Goal: Task Accomplishment & Management: Manage account settings

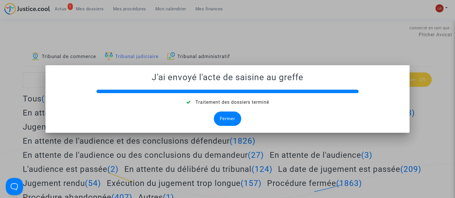
click at [223, 123] on div "Fermer" at bounding box center [227, 119] width 27 height 14
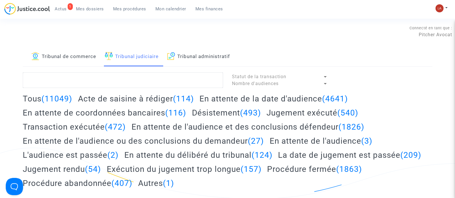
click at [90, 7] on span "Mes dossiers" at bounding box center [90, 8] width 28 height 5
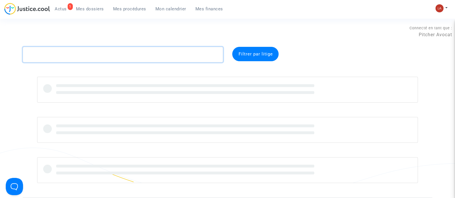
click at [88, 53] on textarea at bounding box center [123, 55] width 200 height 16
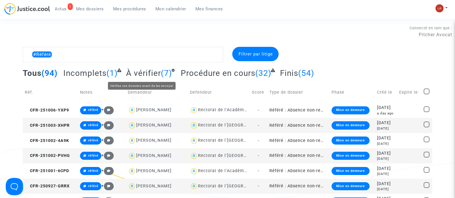
click at [137, 75] on span "À vérifier" at bounding box center [143, 74] width 35 height 10
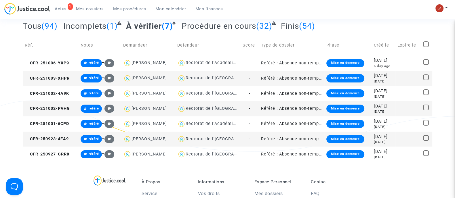
scroll to position [36, 0]
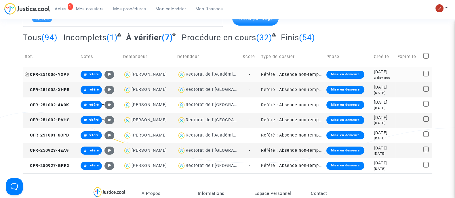
click at [48, 73] on span "CFR-251006-YXP9" at bounding box center [47, 74] width 44 height 5
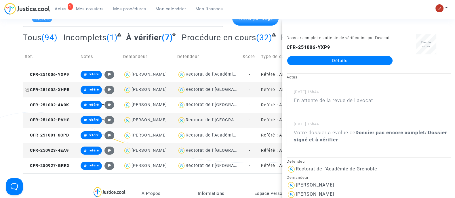
click at [43, 88] on span "CFR-251003-XHPR" at bounding box center [47, 90] width 45 height 5
drag, startPoint x: 345, startPoint y: 70, endPoint x: 345, endPoint y: 77, distance: 7.2
click at [345, 71] on div "Dossier complet en attente de vérification par l'avocat CFR-251003-XHPR Détails" at bounding box center [339, 52] width 115 height 36
click at [56, 107] on span "CFR-251002-4A9K" at bounding box center [47, 105] width 44 height 5
click at [63, 120] on span "CFR-251002-PVHG" at bounding box center [47, 120] width 45 height 5
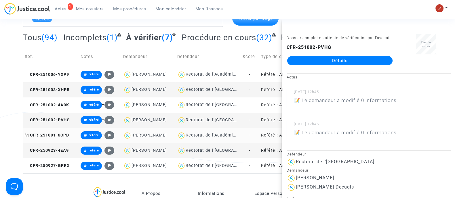
drag, startPoint x: 56, startPoint y: 134, endPoint x: 110, endPoint y: 124, distance: 54.2
click at [56, 133] on span "CFR-251001-6CPD" at bounding box center [47, 135] width 44 height 5
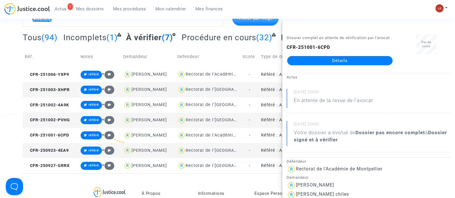
click at [63, 149] on span "CFR-250923-4EA9" at bounding box center [47, 150] width 44 height 5
click at [60, 161] on td "CFR-250927-GRRX" at bounding box center [51, 165] width 56 height 15
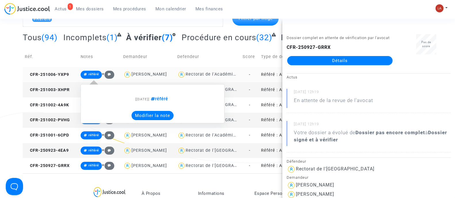
scroll to position [0, 0]
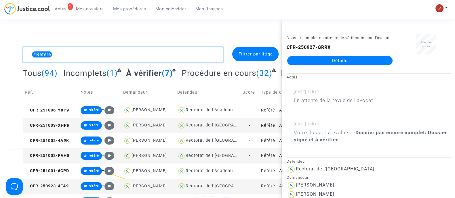
click at [73, 50] on textarea at bounding box center [123, 55] width 200 height 16
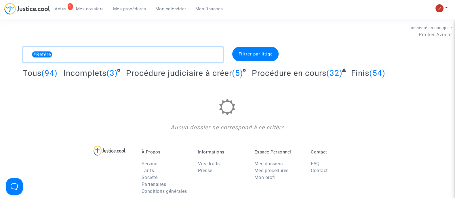
click at [30, 54] on textarea at bounding box center [123, 55] width 200 height 16
click at [160, 59] on textarea at bounding box center [123, 55] width 200 height 16
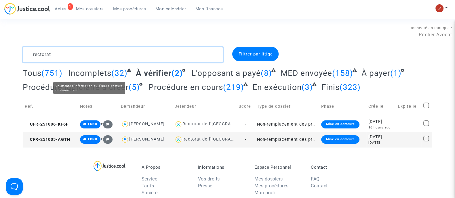
type textarea "rectorat"
click at [84, 72] on span "Incomplets" at bounding box center [89, 74] width 43 height 10
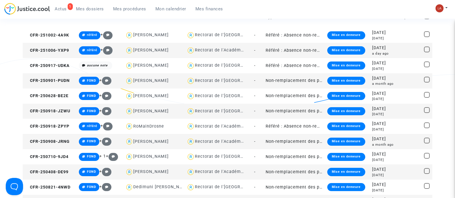
scroll to position [91, 0]
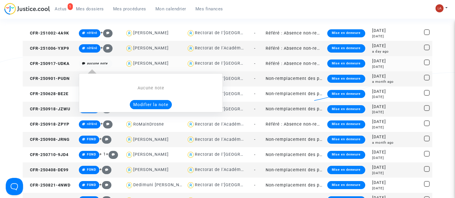
click at [151, 106] on button "Modifier la note" at bounding box center [151, 104] width 42 height 9
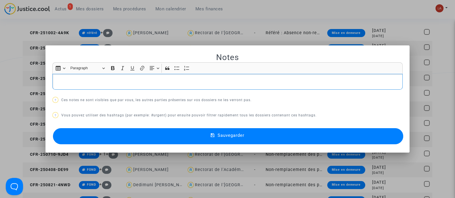
scroll to position [0, 0]
click at [88, 138] on button "Sauvegarder" at bounding box center [228, 136] width 350 height 16
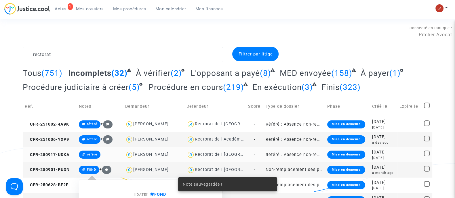
scroll to position [91, 0]
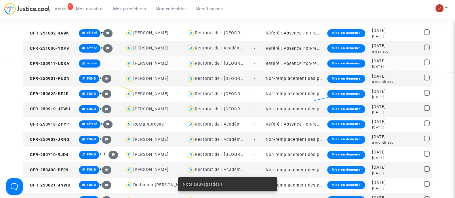
click at [56, 68] on td "CFR-250917-UDKA" at bounding box center [50, 63] width 54 height 15
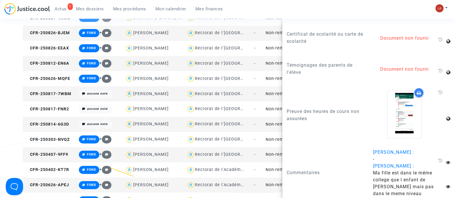
scroll to position [259, 0]
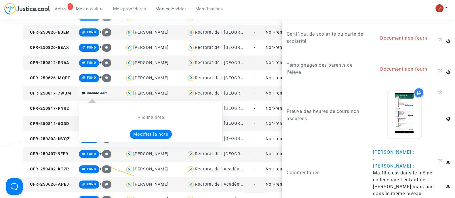
click at [136, 134] on button "Modifier la note" at bounding box center [151, 134] width 42 height 9
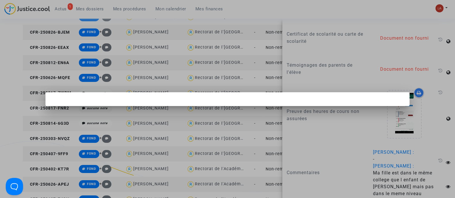
scroll to position [0, 0]
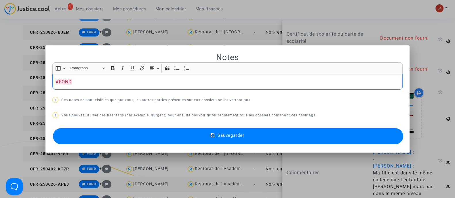
copy p "#FOND"
click at [136, 134] on button "Sauvegarder" at bounding box center [228, 136] width 350 height 16
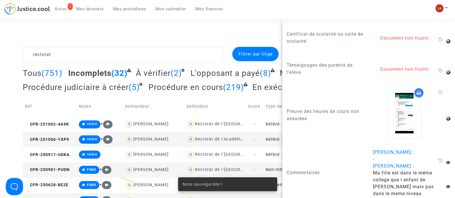
scroll to position [259, 0]
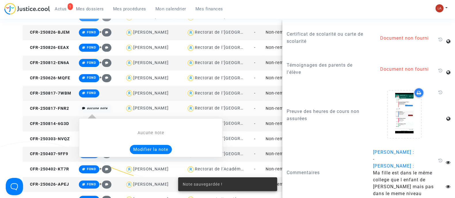
click at [151, 147] on button "Modifier la note" at bounding box center [151, 149] width 42 height 9
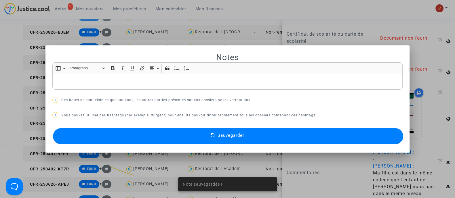
scroll to position [0, 0]
click at [114, 123] on div "Notes Rich Text Editor Insert table Insert table Heading Paragraph Paragraph He…" at bounding box center [227, 99] width 350 height 94
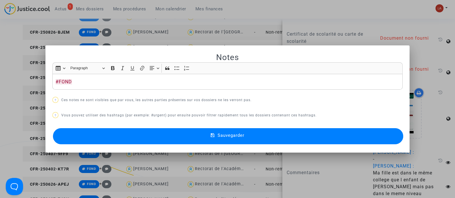
click at [110, 138] on button "Sauvegarder" at bounding box center [228, 136] width 350 height 16
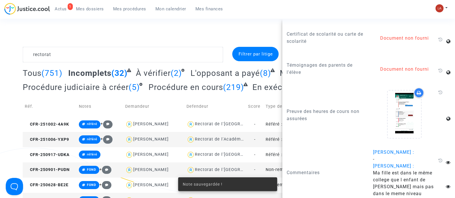
scroll to position [259, 0]
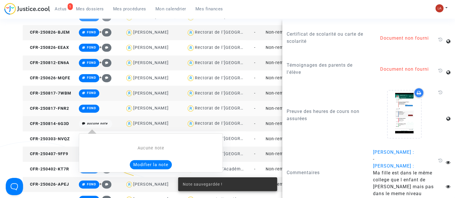
click at [142, 165] on button "Modifier la note" at bounding box center [151, 164] width 42 height 9
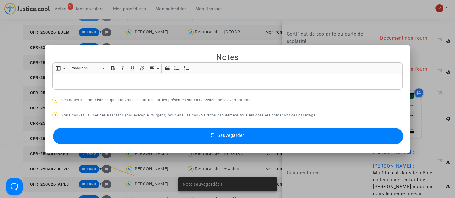
scroll to position [0, 0]
click at [119, 134] on button "Sauvegarder" at bounding box center [228, 136] width 350 height 16
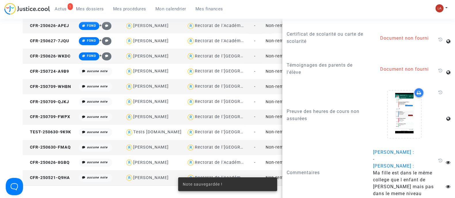
scroll to position [419, 0]
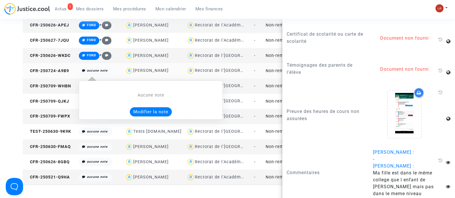
click at [143, 113] on button "Modifier la note" at bounding box center [151, 111] width 42 height 9
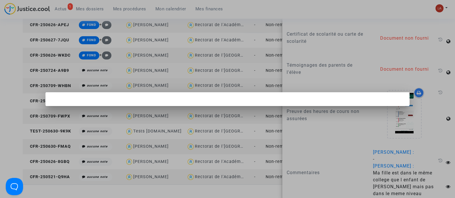
scroll to position [0, 0]
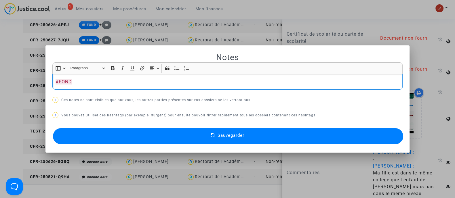
click at [108, 143] on button "Sauvegarder" at bounding box center [228, 136] width 350 height 16
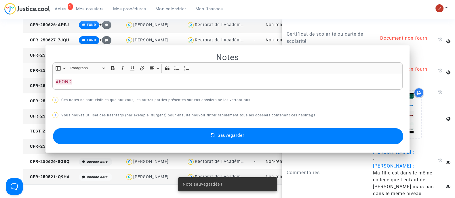
scroll to position [419, 0]
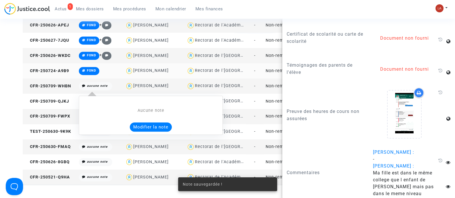
click at [138, 123] on button "Modifier la note" at bounding box center [151, 127] width 42 height 9
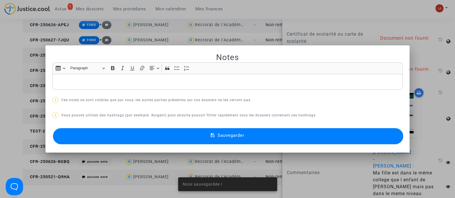
scroll to position [0, 0]
click at [108, 136] on button "Sauvegarder" at bounding box center [228, 136] width 350 height 16
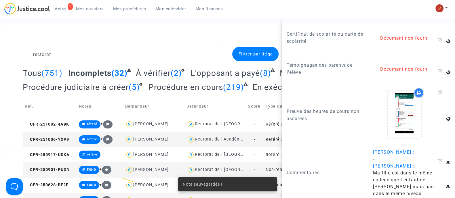
scroll to position [419, 0]
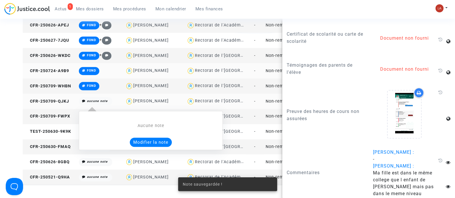
click at [140, 140] on button "Modifier la note" at bounding box center [151, 142] width 42 height 9
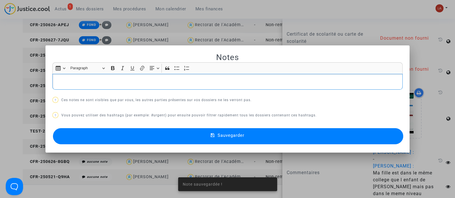
click at [124, 138] on button "Sauvegarder" at bounding box center [228, 136] width 350 height 16
click at [87, 82] on p "Rich Text Editor, main" at bounding box center [228, 81] width 344 height 7
click at [71, 136] on button "Sauvegarder" at bounding box center [228, 136] width 350 height 16
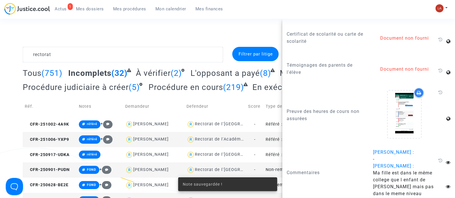
scroll to position [419, 0]
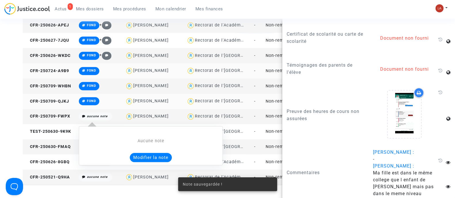
click at [142, 157] on button "Modifier la note" at bounding box center [151, 157] width 42 height 9
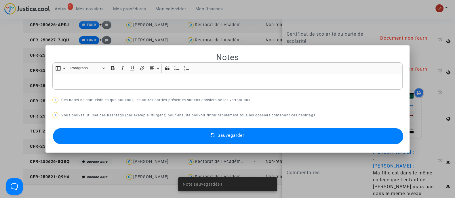
scroll to position [0, 0]
click at [103, 147] on mat-dialog-container "Notes Rich Text Editor Insert table Insert table Heading Paragraph Paragraph He…" at bounding box center [227, 98] width 364 height 107
click at [93, 132] on button "Sauvegarder" at bounding box center [228, 136] width 350 height 16
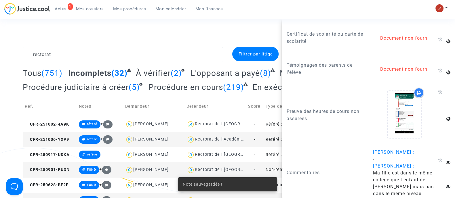
scroll to position [419, 0]
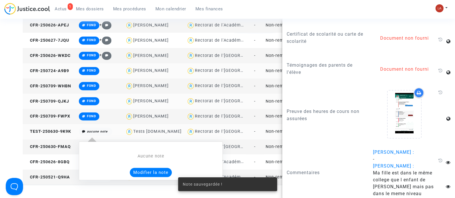
click at [138, 172] on button "Modifier la note" at bounding box center [151, 172] width 42 height 9
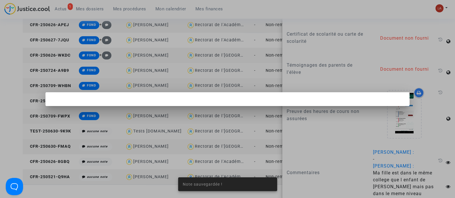
scroll to position [0, 0]
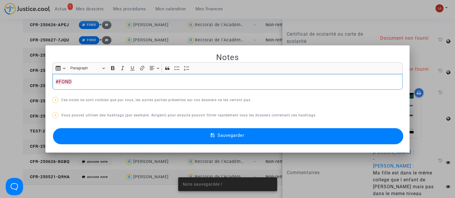
click at [103, 138] on button "Sauvegarder" at bounding box center [228, 136] width 350 height 16
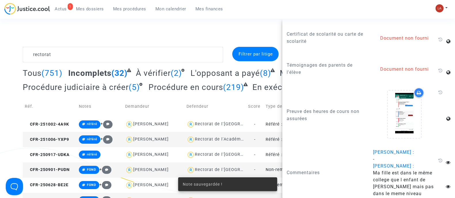
scroll to position [419, 0]
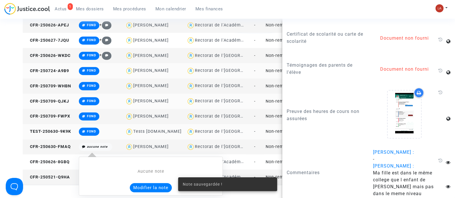
click at [143, 186] on button "Modifier la note" at bounding box center [151, 187] width 42 height 9
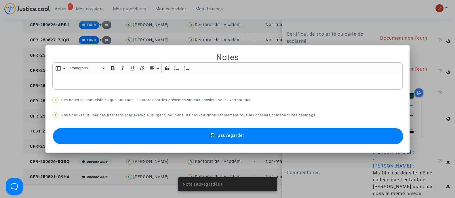
scroll to position [0, 0]
click at [91, 140] on button "Sauvegarder" at bounding box center [228, 136] width 350 height 16
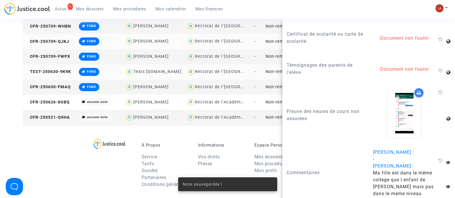
scroll to position [480, 0]
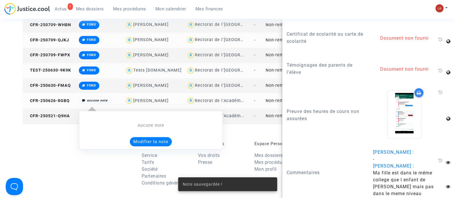
click at [138, 143] on button "Modifier la note" at bounding box center [151, 141] width 42 height 9
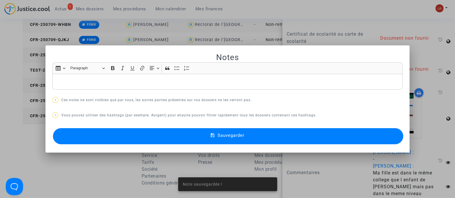
scroll to position [0, 0]
click at [104, 132] on button "Sauvegarder" at bounding box center [228, 136] width 350 height 16
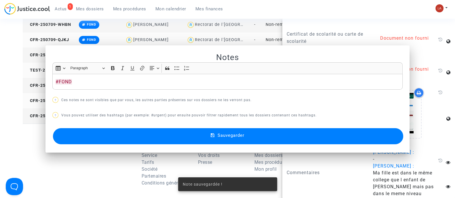
scroll to position [480, 0]
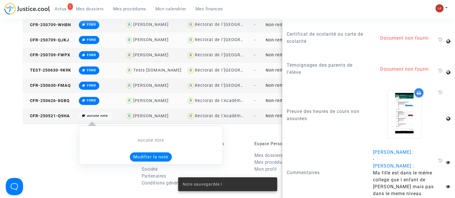
click at [151, 157] on button "Modifier la note" at bounding box center [151, 157] width 42 height 9
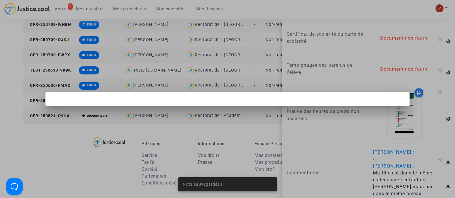
scroll to position [0, 0]
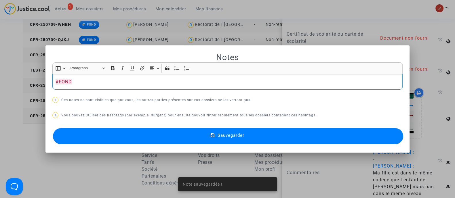
click at [102, 134] on button "Sauvegarder" at bounding box center [228, 136] width 350 height 16
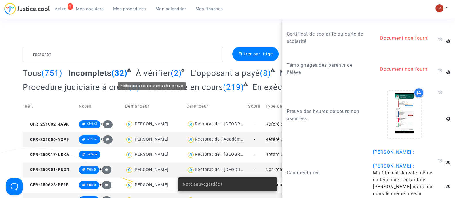
click at [155, 70] on span "À vérifier" at bounding box center [153, 74] width 35 height 10
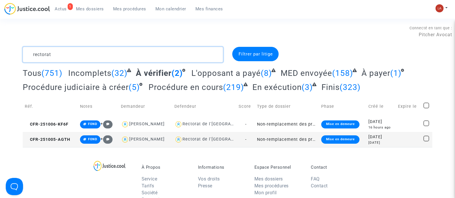
click at [178, 56] on textarea at bounding box center [123, 55] width 200 height 16
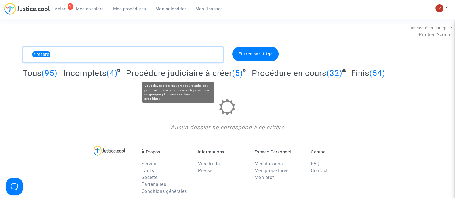
type textarea "#référé"
click at [174, 74] on span "Procédure judiciaire à créer" at bounding box center [179, 74] width 106 height 10
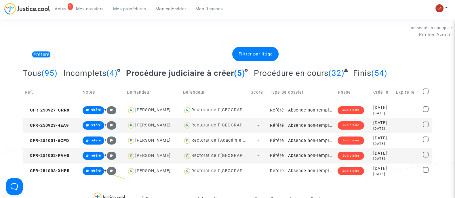
click at [426, 90] on span at bounding box center [426, 92] width 6 height 6
click at [426, 94] on input "checkbox" at bounding box center [426, 94] width 0 height 0
checkbox input "true"
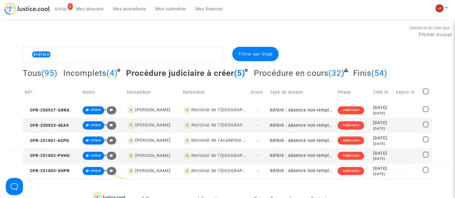
checkbox input "true"
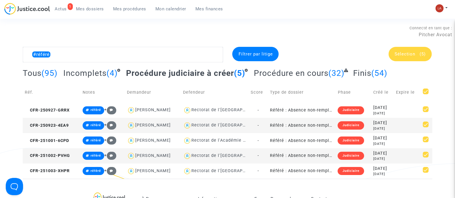
click at [419, 58] on div "Sélection (5)" at bounding box center [410, 54] width 43 height 14
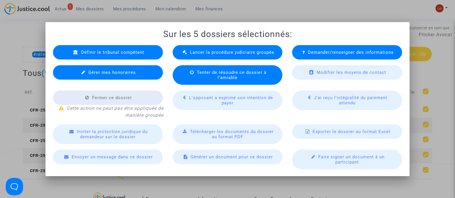
click at [188, 53] on div "Lancer la procédure judiciaire groupée" at bounding box center [228, 52] width 110 height 14
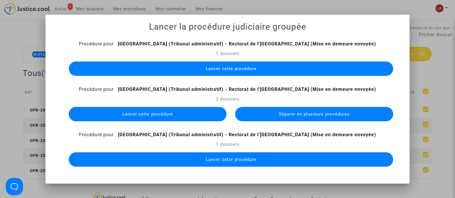
click at [229, 72] on button "Lancer cette procédure" at bounding box center [231, 69] width 324 height 14
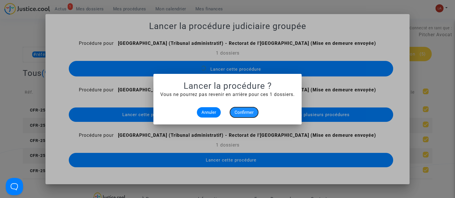
click at [248, 115] on span "Confirmer" at bounding box center [244, 112] width 19 height 5
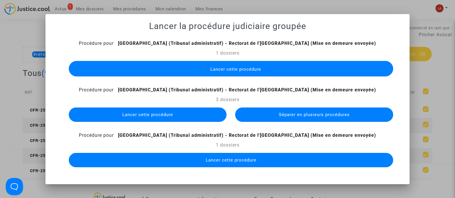
click at [300, 115] on span "Séparer en plusieurs procédures" at bounding box center [314, 114] width 71 height 5
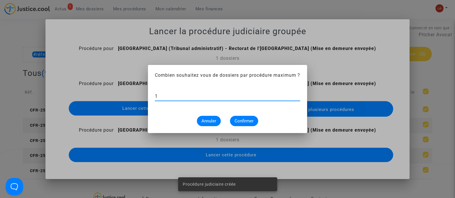
type input "1"
click at [236, 127] on mat-dialog-container "Combien souhaitez vous de dossiers par procédure maximum ? 1 Annuler Confirmer" at bounding box center [227, 99] width 159 height 68
click at [235, 123] on span "Confirmer" at bounding box center [244, 121] width 19 height 5
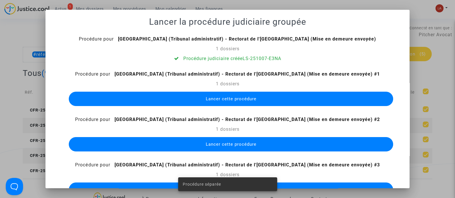
click at [218, 104] on button "Lancer cette procédure" at bounding box center [231, 99] width 324 height 14
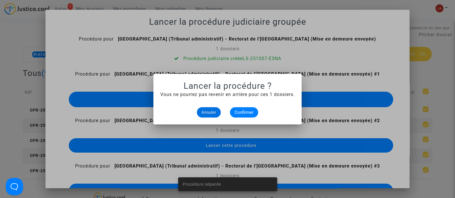
click at [245, 104] on alert-dialogs "Lancer la procédure ? Vous ne pourrez pas revenir en arrière pour ces 1 dossier…" at bounding box center [227, 99] width 134 height 37
click at [245, 116] on button "Confirmer" at bounding box center [244, 112] width 28 height 10
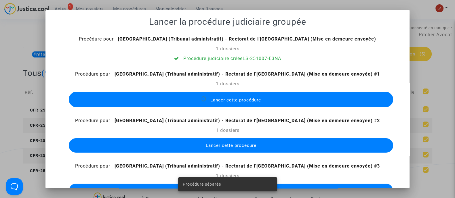
click at [239, 147] on span "Lancer cette procédure" at bounding box center [231, 145] width 51 height 5
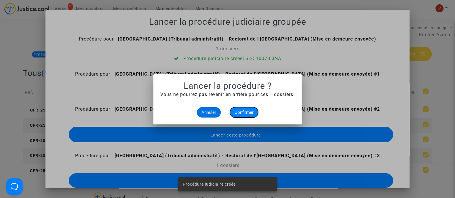
click at [236, 112] on span "Confirmer" at bounding box center [244, 112] width 19 height 5
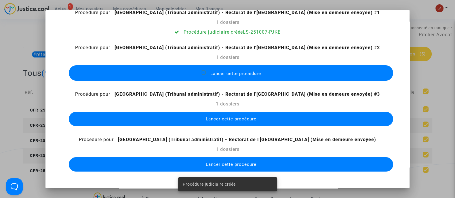
click at [225, 113] on button "Lancer cette procédure" at bounding box center [231, 119] width 324 height 14
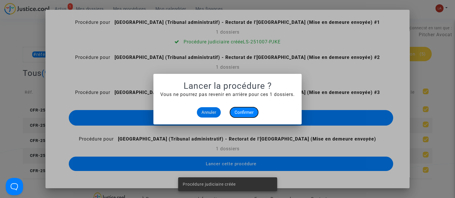
click at [238, 113] on span "Confirmer" at bounding box center [244, 112] width 19 height 5
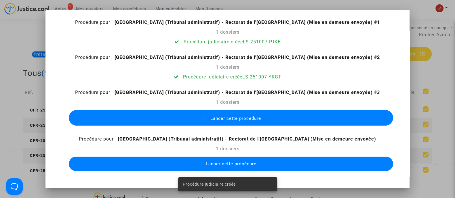
click at [242, 165] on span "Lancer cette procédure" at bounding box center [231, 164] width 51 height 5
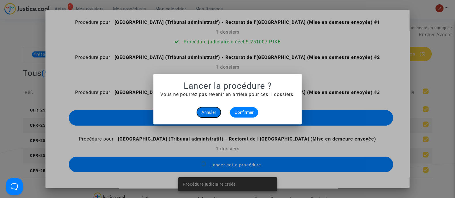
scroll to position [41, 0]
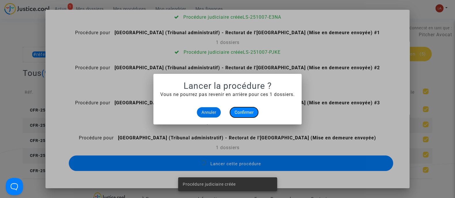
click at [237, 111] on span "Confirmer" at bounding box center [244, 112] width 19 height 5
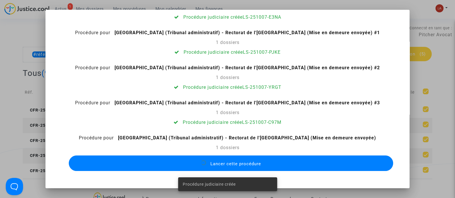
scroll to position [0, 0]
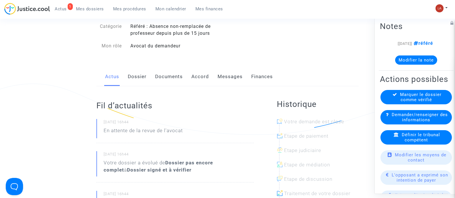
scroll to position [36, 0]
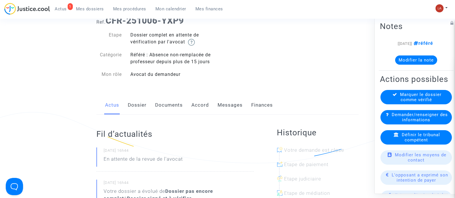
click at [144, 103] on link "Dossier" at bounding box center [137, 105] width 19 height 19
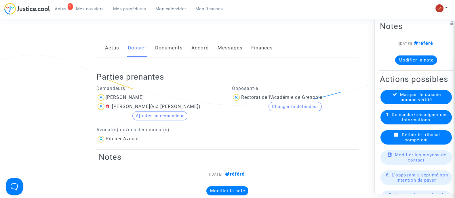
scroll to position [216, 0]
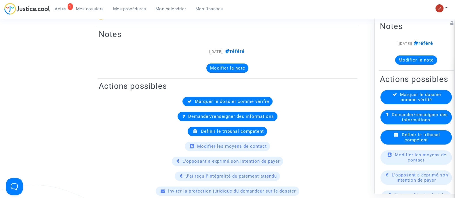
click at [436, 143] on span "Définir le tribunal compétent" at bounding box center [421, 137] width 38 height 10
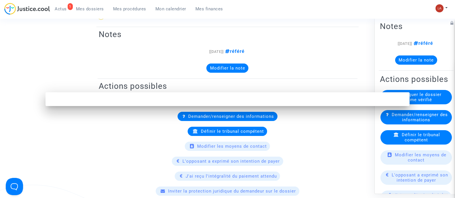
scroll to position [0, 0]
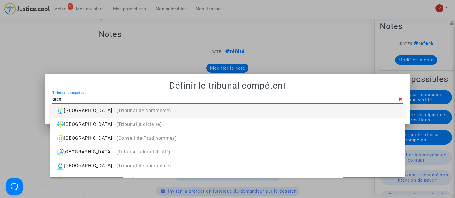
type input "GRENOBLE"
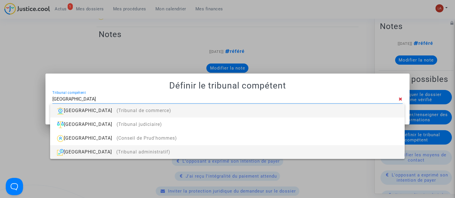
click at [162, 151] on div "Grenoble (Tribunal administratif)" at bounding box center [227, 152] width 345 height 14
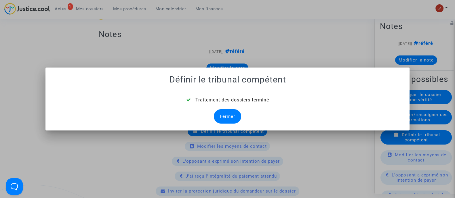
click at [213, 111] on div "Traitement des dossiers terminé Fermer" at bounding box center [227, 110] width 350 height 27
click at [222, 113] on div "Fermer" at bounding box center [227, 116] width 27 height 14
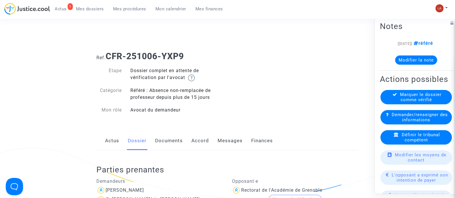
click at [172, 136] on link "Documents" at bounding box center [169, 141] width 28 height 19
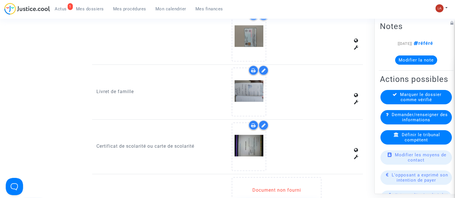
scroll to position [468, 0]
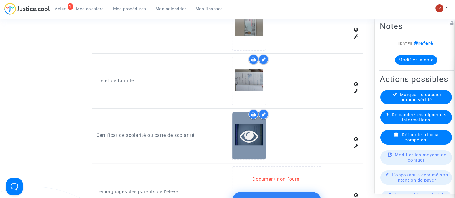
click at [261, 131] on div at bounding box center [248, 136] width 33 height 18
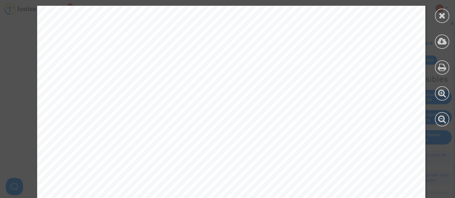
scroll to position [216, 0]
click at [443, 14] on icon at bounding box center [442, 15] width 7 height 9
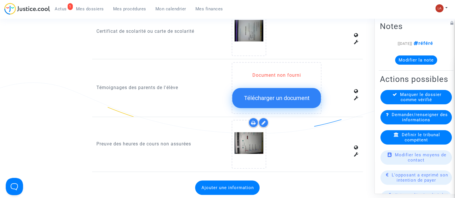
scroll to position [612, 0]
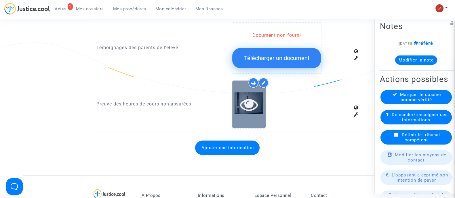
click at [247, 104] on icon at bounding box center [249, 104] width 19 height 18
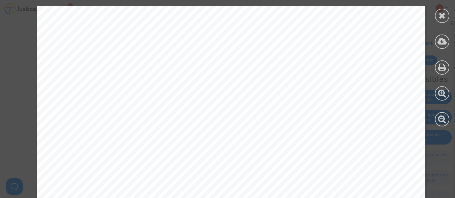
scroll to position [809, 0]
click at [444, 17] on icon at bounding box center [442, 15] width 7 height 9
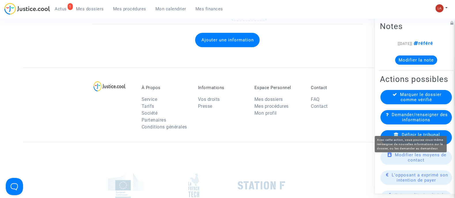
click at [402, 122] on span "Demander/renseigner des informations" at bounding box center [420, 117] width 56 height 10
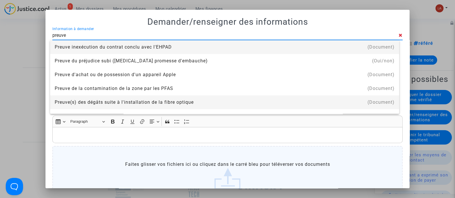
type input "Preuve des heures de cours non assurées"
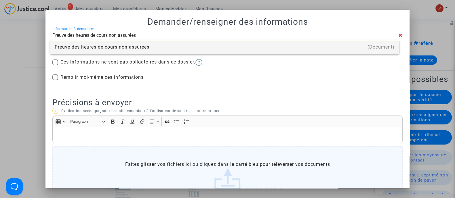
click at [111, 49] on div "Preuve des heures de cours non assurées" at bounding box center [225, 47] width 340 height 14
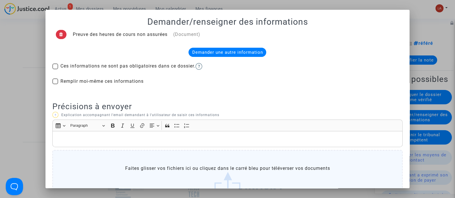
click at [101, 142] on p "Rich Text Editor, main" at bounding box center [228, 139] width 344 height 7
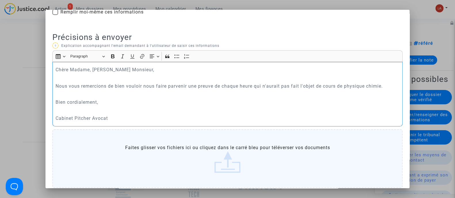
scroll to position [103, 0]
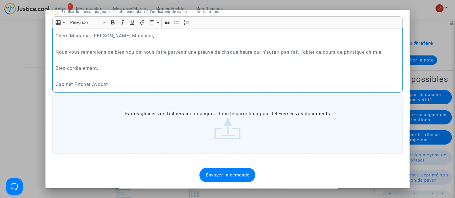
click at [232, 180] on div "Envoyer la demande" at bounding box center [228, 175] width 56 height 14
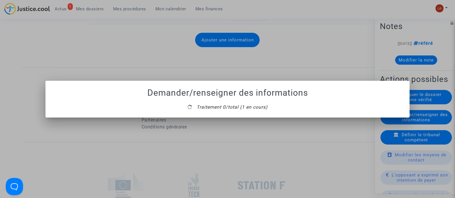
scroll to position [0, 0]
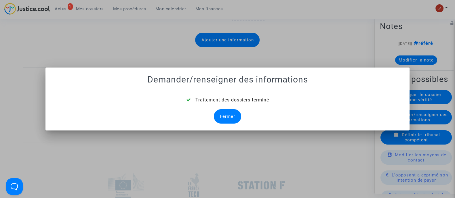
click at [227, 113] on div "Fermer" at bounding box center [227, 116] width 27 height 14
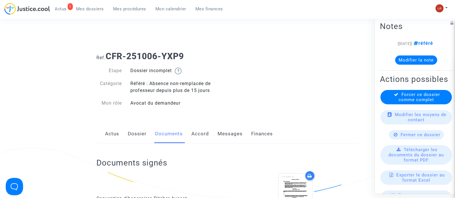
drag, startPoint x: 137, startPoint y: 138, endPoint x: 177, endPoint y: 130, distance: 40.5
click at [137, 138] on link "Dossier" at bounding box center [137, 134] width 19 height 19
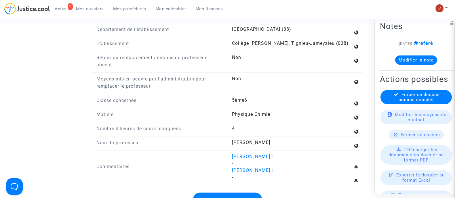
scroll to position [720, 0]
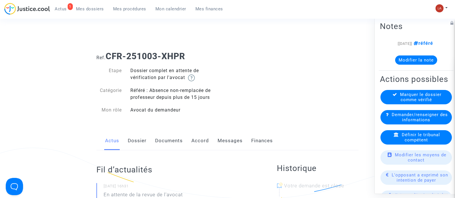
drag, startPoint x: 135, startPoint y: 134, endPoint x: 138, endPoint y: 134, distance: 3.5
click at [135, 134] on link "Dossier" at bounding box center [137, 141] width 19 height 19
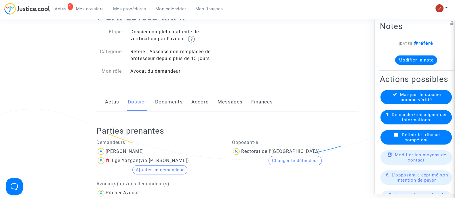
scroll to position [36, 0]
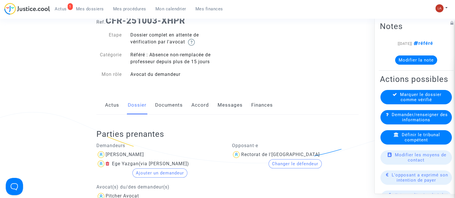
click at [420, 145] on div "Définir le tribunal compétent" at bounding box center [416, 137] width 71 height 14
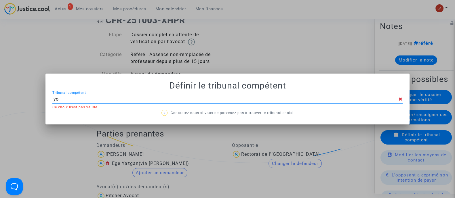
type input "lyon"
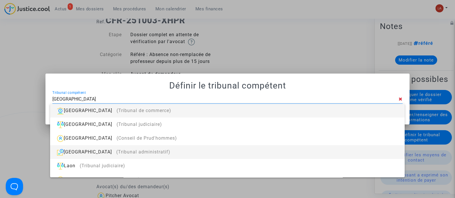
click at [226, 153] on div "Lyon (Tribunal administratif)" at bounding box center [227, 152] width 345 height 14
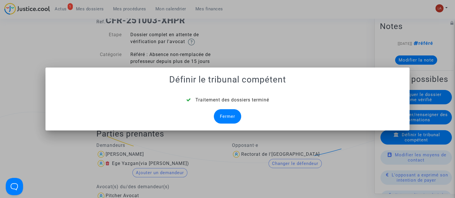
click at [228, 121] on div "Fermer" at bounding box center [227, 116] width 27 height 14
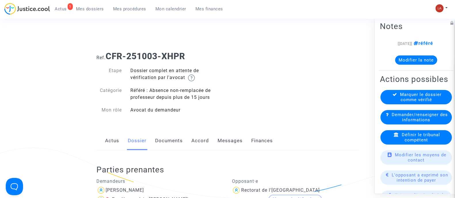
click at [167, 135] on link "Documents" at bounding box center [169, 141] width 28 height 19
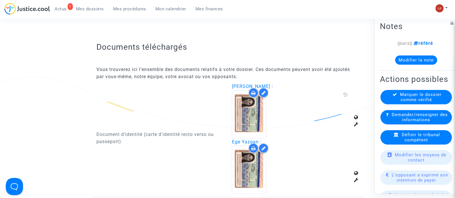
scroll to position [360, 0]
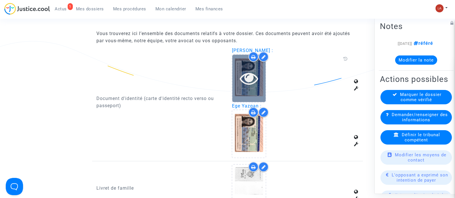
click at [257, 83] on icon at bounding box center [249, 78] width 19 height 18
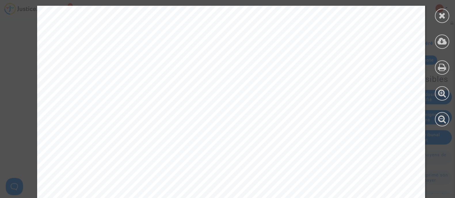
scroll to position [648, 0]
click at [441, 10] on div at bounding box center [442, 16] width 14 height 14
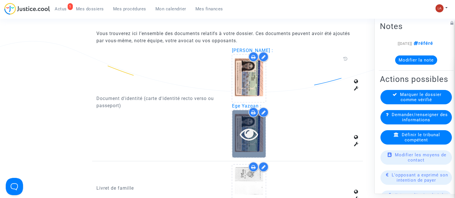
click at [248, 141] on icon at bounding box center [249, 134] width 19 height 18
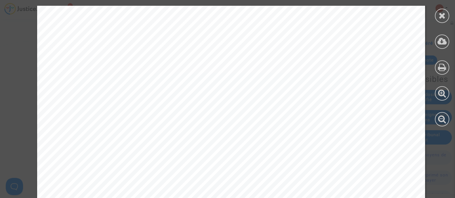
scroll to position [365, 0]
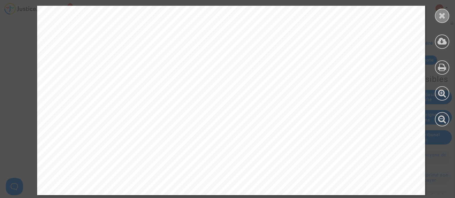
click at [444, 21] on div at bounding box center [442, 16] width 14 height 14
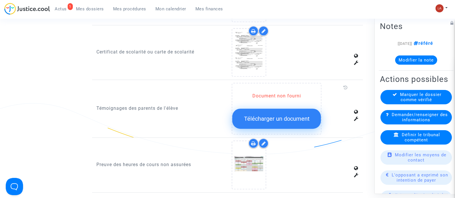
scroll to position [576, 0]
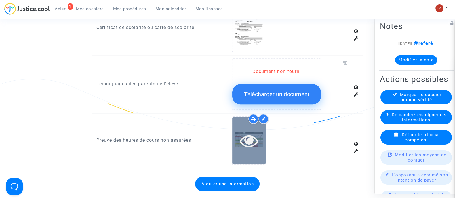
click at [258, 144] on icon at bounding box center [249, 141] width 19 height 18
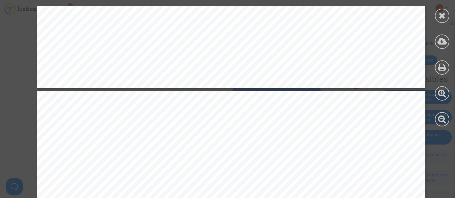
scroll to position [1727, 0]
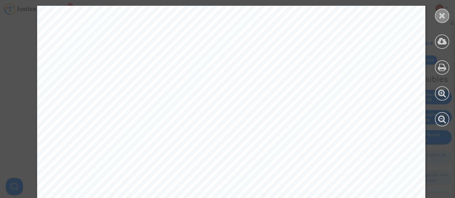
click at [446, 18] on div at bounding box center [442, 16] width 14 height 14
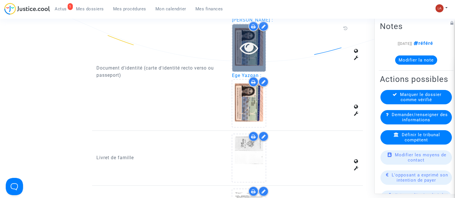
scroll to position [324, 0]
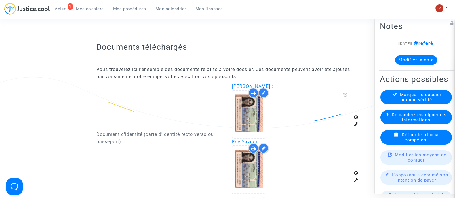
click at [262, 150] on div at bounding box center [264, 148] width 10 height 10
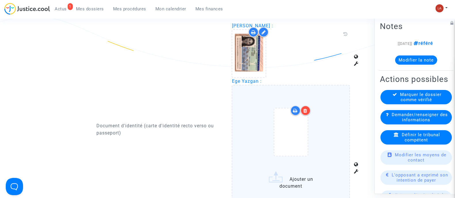
scroll to position [396, 0]
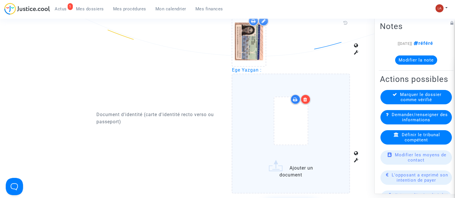
click at [306, 98] on icon at bounding box center [305, 99] width 4 height 5
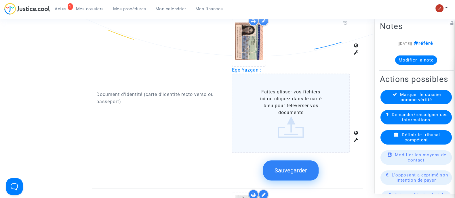
click at [288, 167] on span "Sauvegarder" at bounding box center [291, 170] width 33 height 7
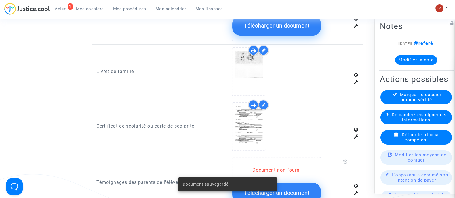
scroll to position [504, 0]
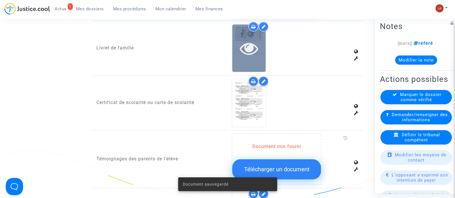
click at [249, 41] on icon at bounding box center [249, 48] width 19 height 18
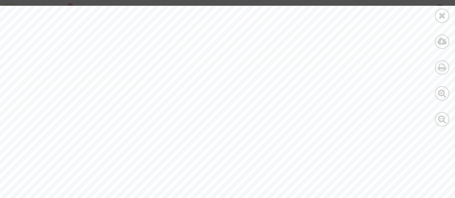
scroll to position [1043, 0]
click at [445, 19] on icon at bounding box center [442, 15] width 7 height 9
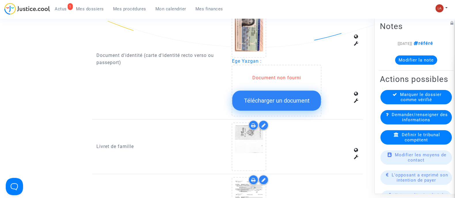
scroll to position [324, 0]
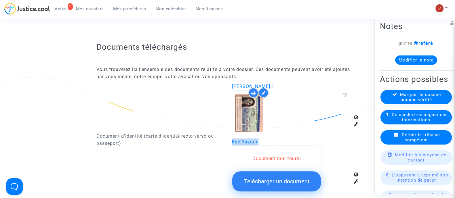
drag, startPoint x: 232, startPoint y: 140, endPoint x: 259, endPoint y: 140, distance: 27.1
click at [259, 140] on span "Ege Yazgan :" at bounding box center [247, 141] width 30 height 5
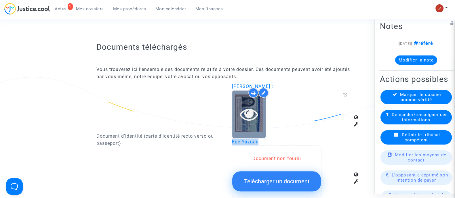
copy span "Ege Yazgan"
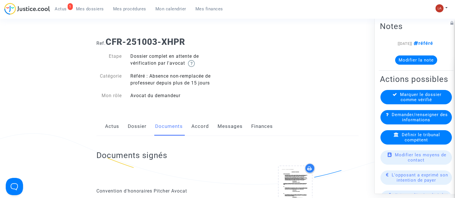
scroll to position [0, 0]
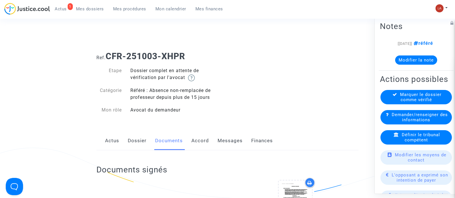
drag, startPoint x: 233, startPoint y: 139, endPoint x: 237, endPoint y: 138, distance: 3.2
click at [233, 139] on link "Messages" at bounding box center [230, 141] width 25 height 19
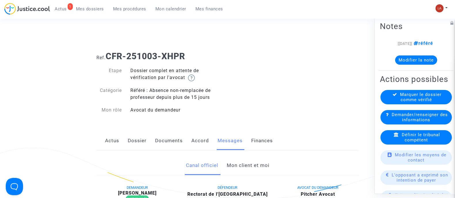
click at [258, 174] on link "Mon client et moi" at bounding box center [248, 165] width 43 height 19
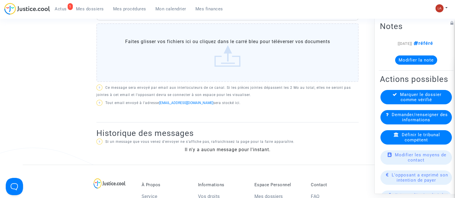
scroll to position [144, 0]
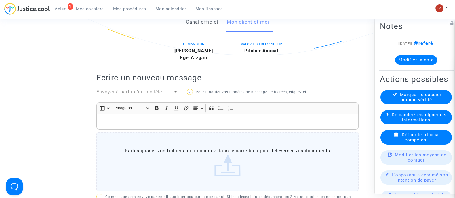
click at [199, 122] on p "Rich Text Editor, main" at bounding box center [228, 121] width 256 height 7
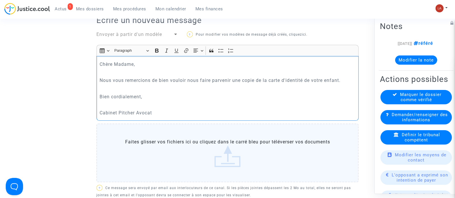
scroll to position [252, 0]
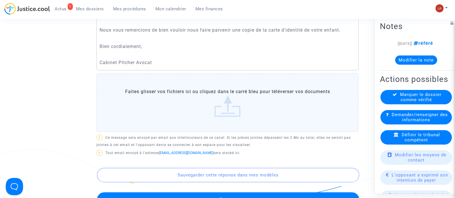
click at [351, 194] on button "Envoyer" at bounding box center [228, 200] width 262 height 14
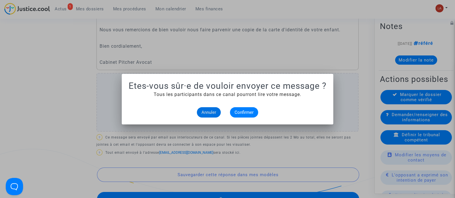
click at [259, 112] on div "Annuler Confirmer" at bounding box center [228, 112] width 198 height 10
click at [257, 111] on button "Confirmer" at bounding box center [244, 112] width 28 height 10
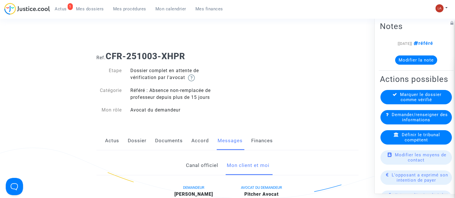
scroll to position [252, 0]
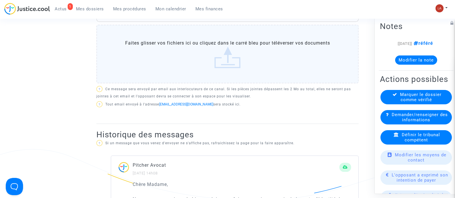
click at [432, 104] on div "Marquer le dossier comme vérifié" at bounding box center [416, 97] width 71 height 14
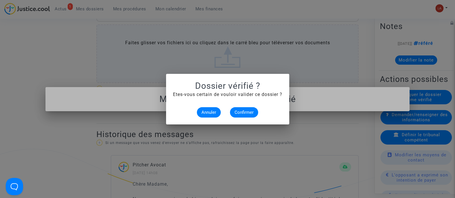
scroll to position [0, 0]
click at [246, 114] on span "Confirmer" at bounding box center [244, 112] width 19 height 5
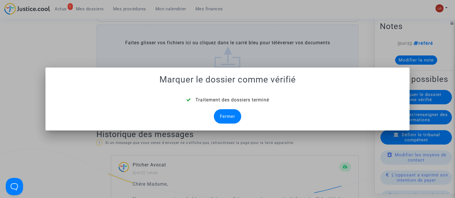
click at [231, 111] on div "Fermer" at bounding box center [227, 116] width 27 height 14
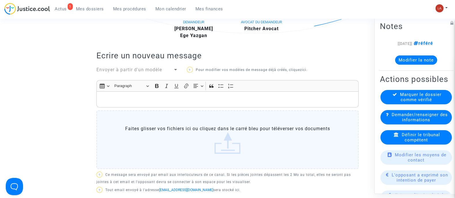
scroll to position [252, 0]
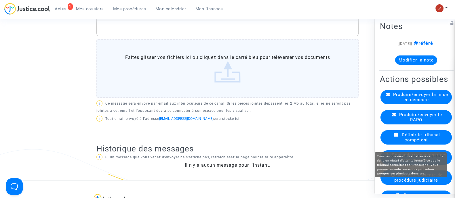
click at [399, 183] on span "Mettre en attente de procédure judiciaire" at bounding box center [418, 177] width 48 height 10
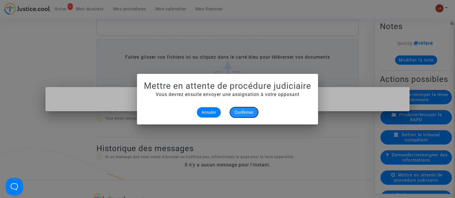
click at [251, 108] on button "Confirmer" at bounding box center [244, 112] width 28 height 10
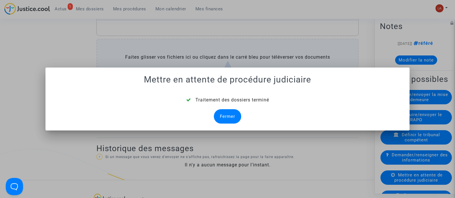
click at [230, 116] on div "Fermer" at bounding box center [227, 116] width 27 height 14
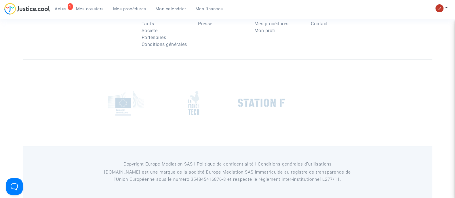
scroll to position [252, 0]
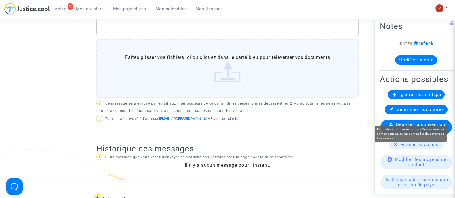
click at [409, 99] on div "Ignorer cette étape" at bounding box center [416, 94] width 57 height 9
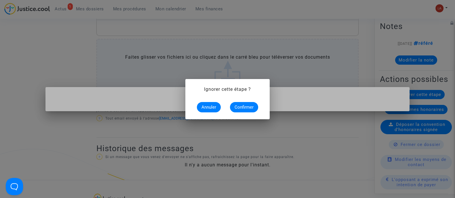
scroll to position [0, 0]
click at [238, 105] on span "Confirmer" at bounding box center [244, 107] width 19 height 5
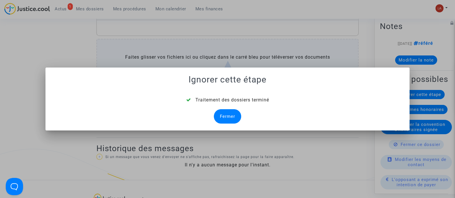
click at [225, 115] on div "Fermer" at bounding box center [227, 116] width 27 height 14
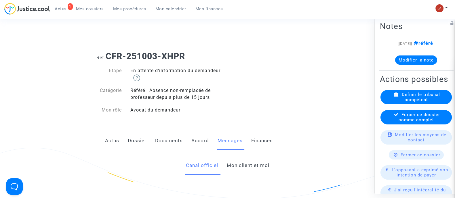
scroll to position [252, 0]
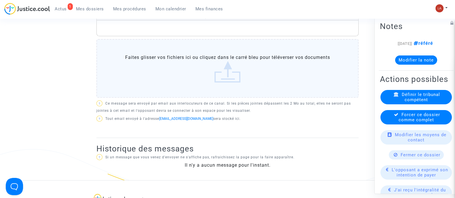
click at [427, 124] on div "Forcer ce dossier comme complet" at bounding box center [416, 117] width 71 height 14
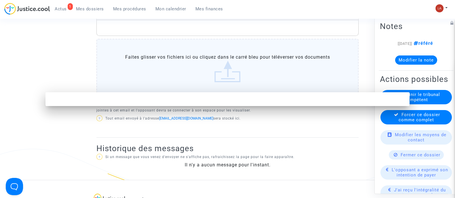
scroll to position [0, 0]
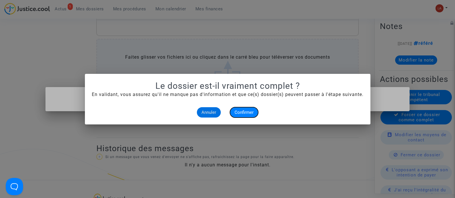
click at [247, 113] on span "Confirmer" at bounding box center [244, 112] width 19 height 5
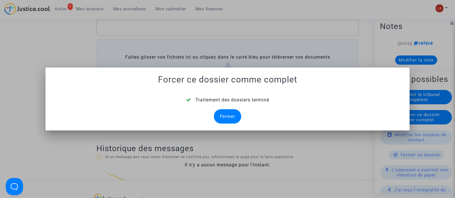
click at [233, 114] on div "Fermer" at bounding box center [227, 116] width 27 height 14
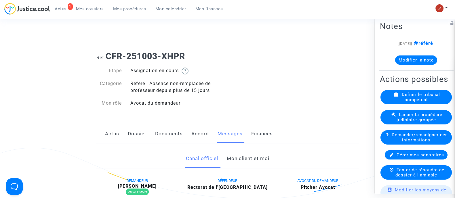
click at [131, 129] on link "Dossier" at bounding box center [137, 134] width 19 height 19
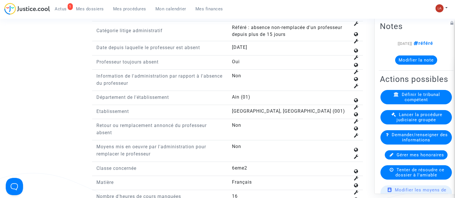
scroll to position [756, 0]
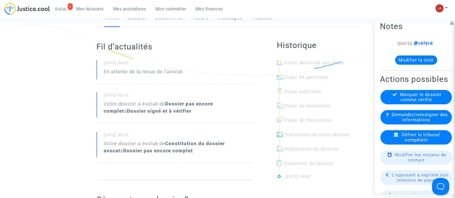
scroll to position [36, 0]
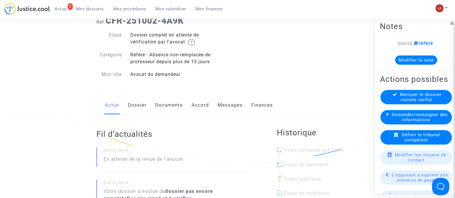
click at [134, 103] on link "Dossier" at bounding box center [137, 105] width 19 height 19
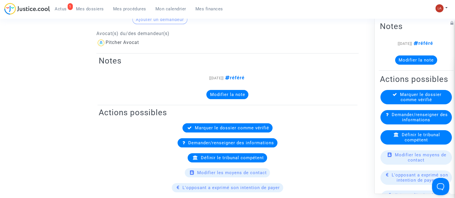
scroll to position [216, 0]
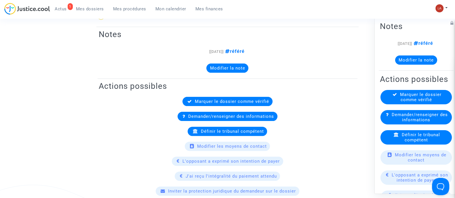
click at [409, 143] on span "Définir le tribunal compétent" at bounding box center [421, 137] width 38 height 10
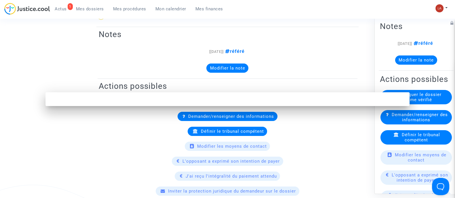
scroll to position [0, 0]
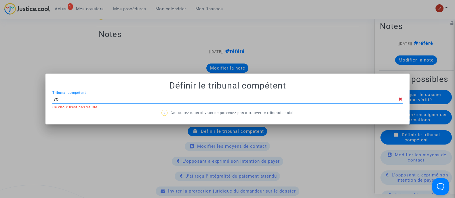
type input "lyon"
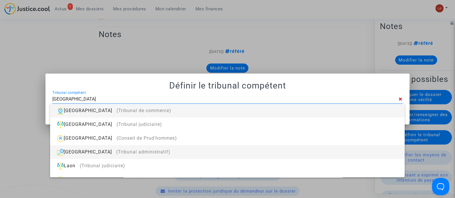
click at [361, 149] on div "Lyon (Tribunal administratif)" at bounding box center [227, 152] width 345 height 14
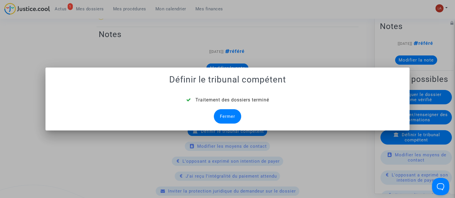
drag, startPoint x: 224, startPoint y: 111, endPoint x: 232, endPoint y: 116, distance: 9.0
click at [224, 112] on div "Fermer" at bounding box center [227, 116] width 27 height 14
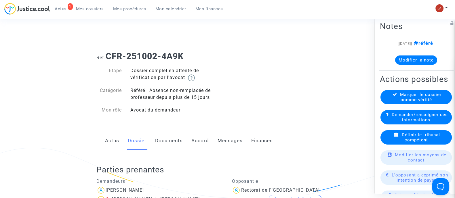
click at [158, 149] on link "Documents" at bounding box center [169, 141] width 28 height 19
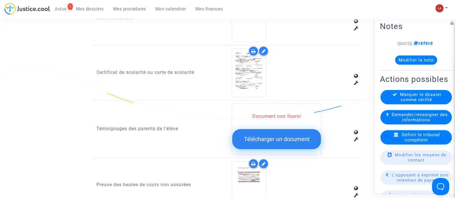
scroll to position [540, 0]
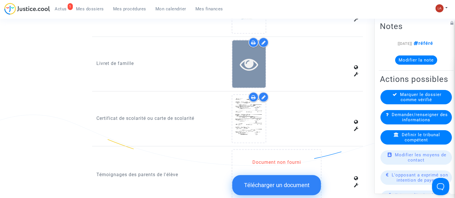
click at [248, 65] on icon at bounding box center [249, 64] width 19 height 18
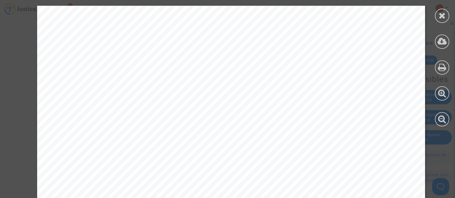
scroll to position [360, 0]
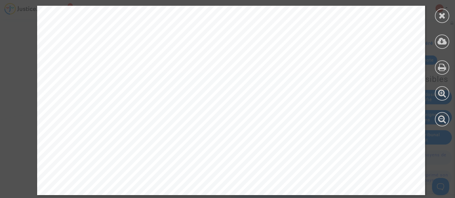
click at [442, 13] on icon at bounding box center [442, 15] width 7 height 9
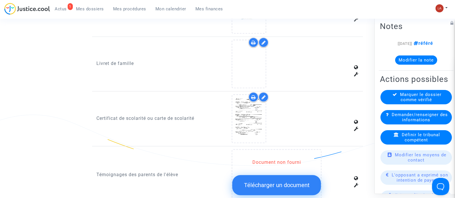
click at [261, 39] on div at bounding box center [264, 42] width 10 height 10
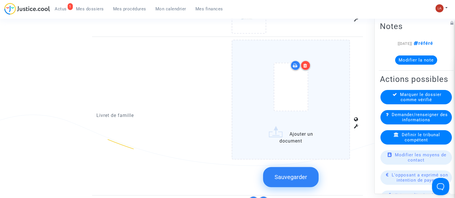
click at [305, 63] on icon at bounding box center [305, 65] width 4 height 5
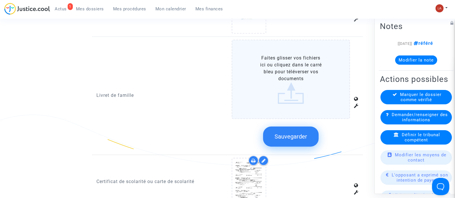
click at [287, 137] on span "Sauvegarder" at bounding box center [291, 136] width 33 height 7
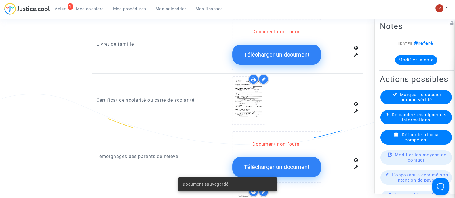
scroll to position [612, 0]
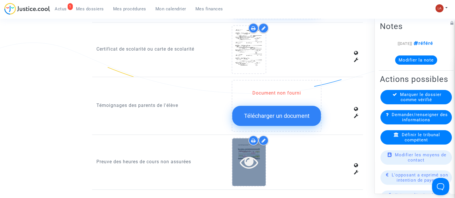
click at [255, 161] on icon at bounding box center [249, 162] width 19 height 18
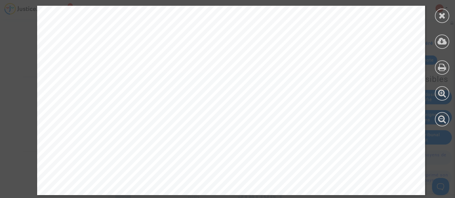
scroll to position [792, 0]
click at [438, 16] on div at bounding box center [442, 16] width 14 height 14
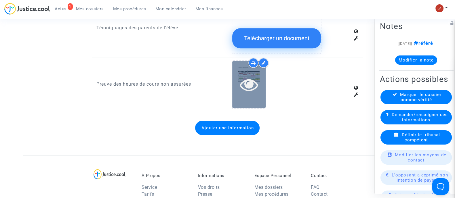
scroll to position [648, 0]
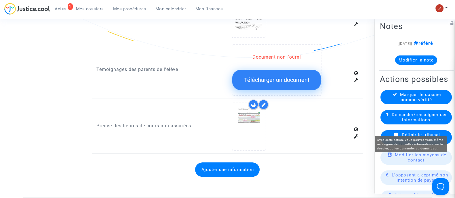
click at [401, 122] on span "Demander/renseigner des informations" at bounding box center [420, 117] width 56 height 10
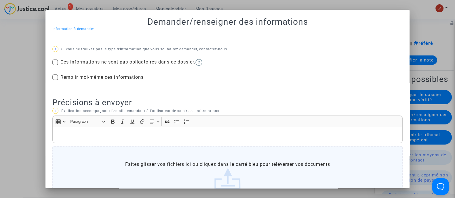
scroll to position [0, 0]
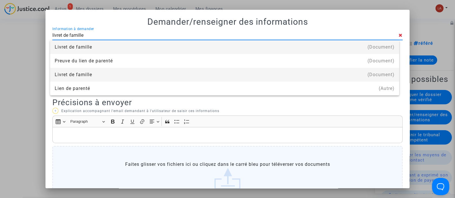
type input "LIVRET DE FAMILLE"
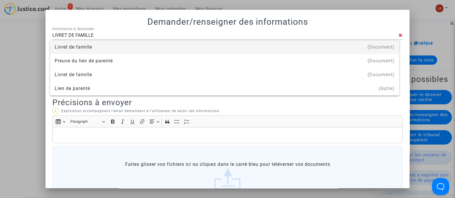
click at [88, 44] on div "Livret de famille" at bounding box center [225, 47] width 340 height 14
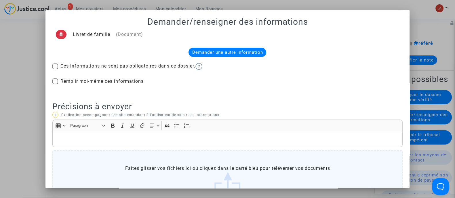
click at [230, 49] on div "Demander une autre information" at bounding box center [228, 52] width 78 height 9
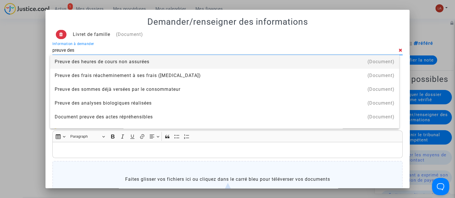
type input "Preuve des heures de cours non assurées"
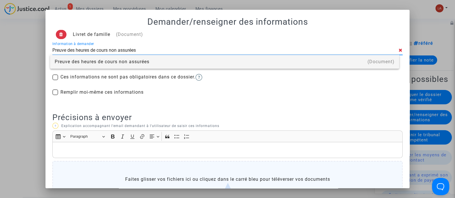
click at [93, 65] on div "Preuve des heures de cours non assurées" at bounding box center [225, 62] width 340 height 14
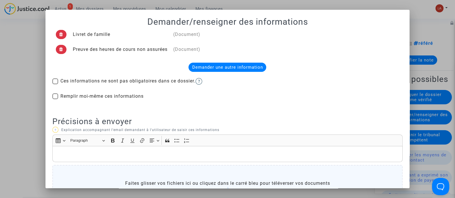
click at [77, 158] on div "Rich Text Editor, main" at bounding box center [227, 154] width 350 height 16
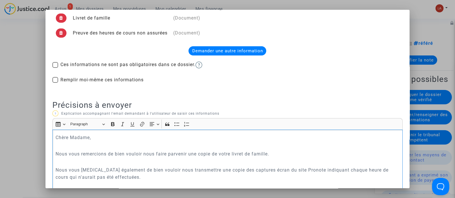
scroll to position [24, 0]
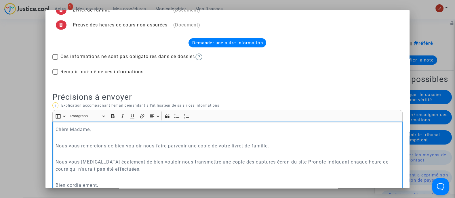
click at [113, 168] on p "Nous vous prions également de bien vouloir nous transmettre une copie des captu…" at bounding box center [228, 166] width 344 height 14
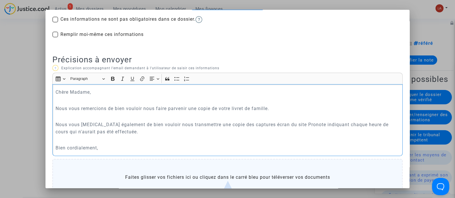
click at [106, 149] on p "Bien cordialement," at bounding box center [228, 148] width 344 height 7
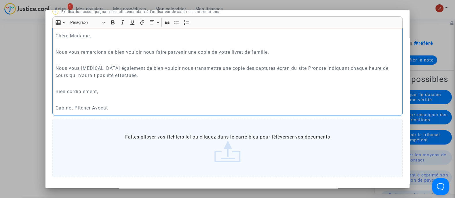
scroll to position [141, 0]
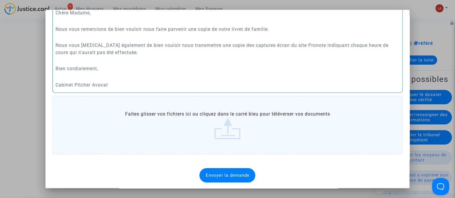
click at [219, 179] on div "Envoyer la demande" at bounding box center [228, 175] width 56 height 14
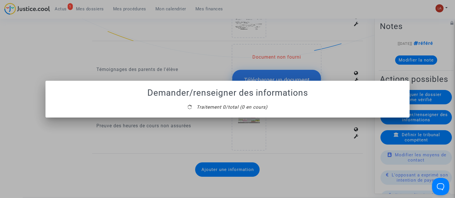
scroll to position [0, 0]
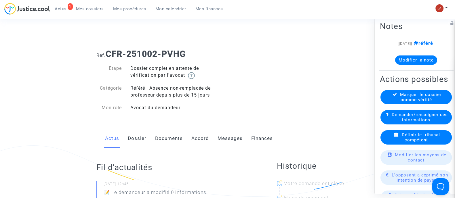
scroll to position [180, 0]
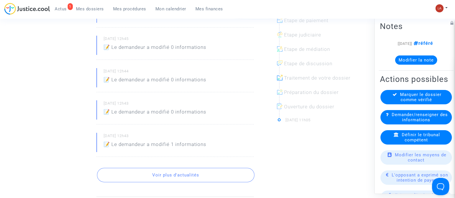
click at [200, 179] on button "Voir plus d'actualités" at bounding box center [175, 175] width 157 height 14
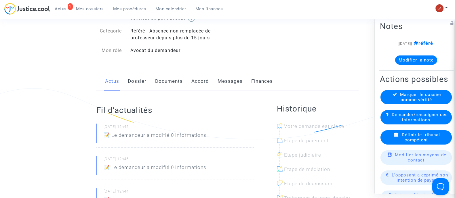
scroll to position [0, 0]
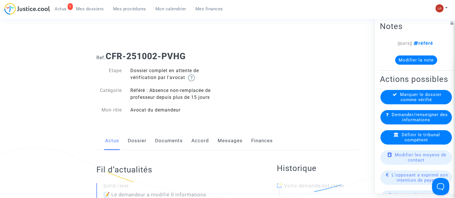
click at [132, 150] on link "Dossier" at bounding box center [137, 141] width 19 height 19
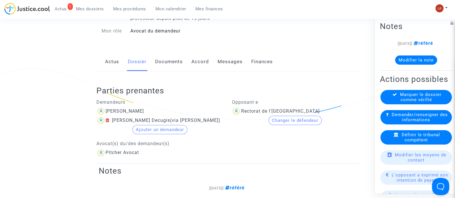
scroll to position [108, 0]
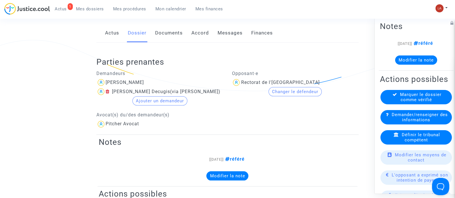
click at [402, 143] on span "Définir le tribunal compétent" at bounding box center [421, 137] width 38 height 10
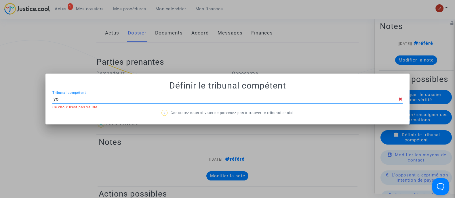
type input "lyon"
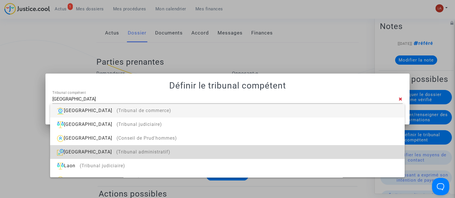
click at [333, 151] on div "Lyon (Tribunal administratif)" at bounding box center [227, 152] width 345 height 14
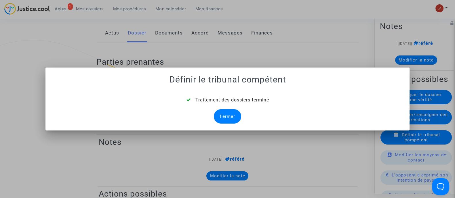
click at [227, 114] on div "Fermer" at bounding box center [227, 116] width 27 height 14
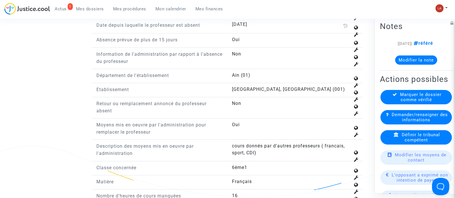
scroll to position [772, 0]
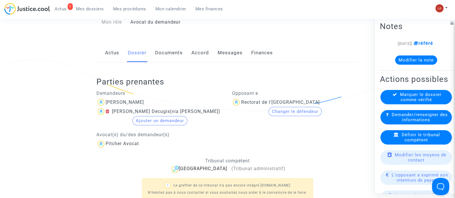
click at [173, 43] on link "Documents" at bounding box center [169, 52] width 28 height 19
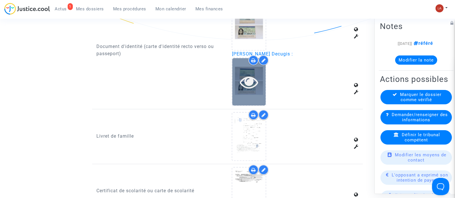
scroll to position [376, 0]
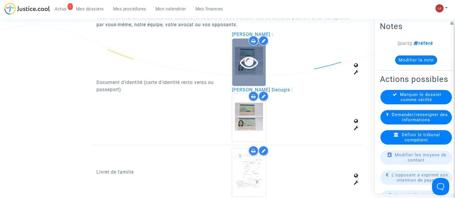
click at [242, 58] on icon at bounding box center [249, 62] width 19 height 18
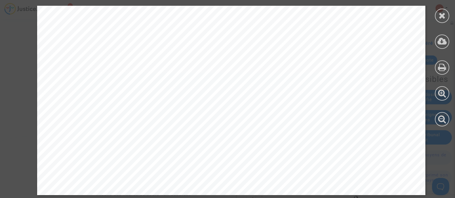
scroll to position [556, 0]
click at [443, 20] on div at bounding box center [442, 16] width 14 height 14
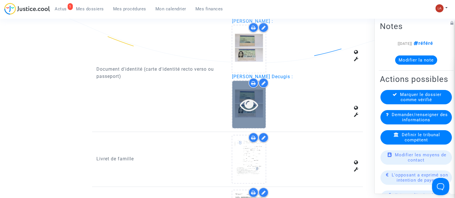
scroll to position [376, 0]
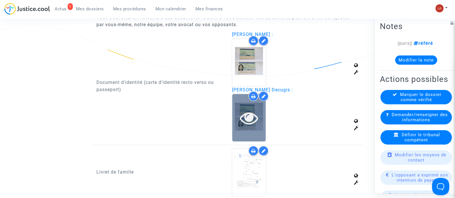
click at [248, 118] on icon at bounding box center [249, 118] width 19 height 18
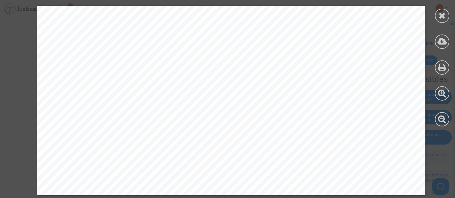
scroll to position [365, 0]
click at [439, 16] on icon at bounding box center [442, 15] width 7 height 9
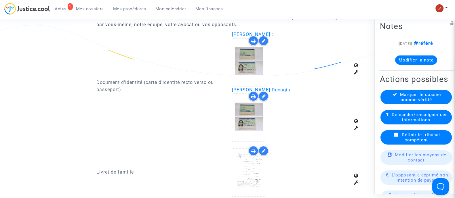
click at [264, 91] on div at bounding box center [264, 96] width 10 height 10
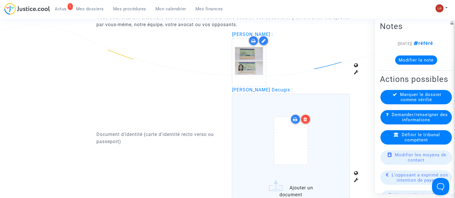
click at [305, 118] on icon at bounding box center [305, 119] width 4 height 5
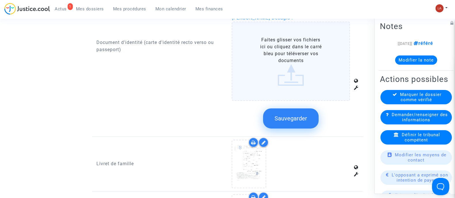
click at [298, 120] on span "Sauvegarder" at bounding box center [291, 118] width 33 height 7
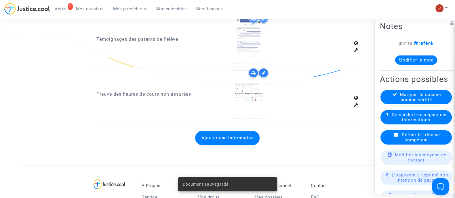
scroll to position [628, 0]
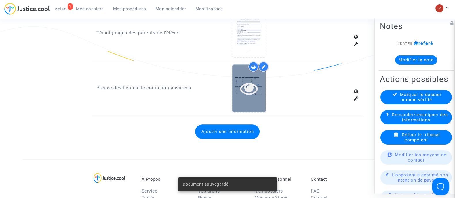
click at [255, 102] on div at bounding box center [248, 88] width 33 height 48
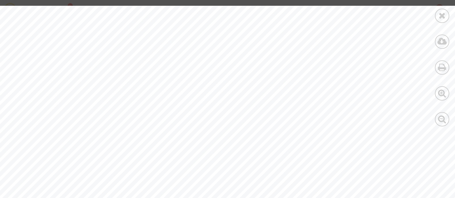
scroll to position [991, 0]
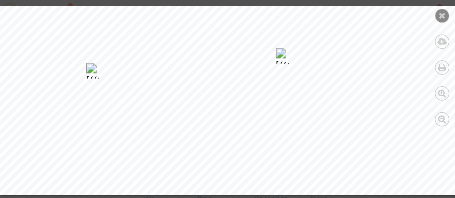
click at [435, 12] on div at bounding box center [442, 16] width 14 height 14
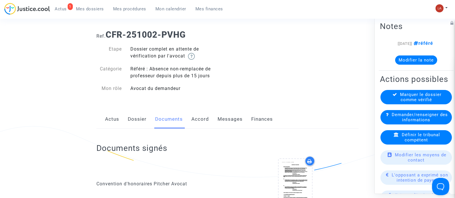
scroll to position [0, 0]
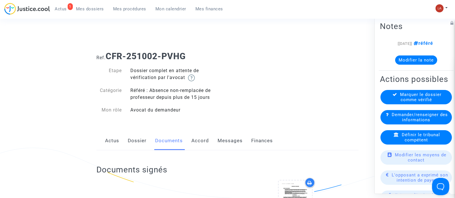
drag, startPoint x: 230, startPoint y: 141, endPoint x: 238, endPoint y: 143, distance: 8.7
click at [230, 140] on link "Messages" at bounding box center [230, 141] width 25 height 19
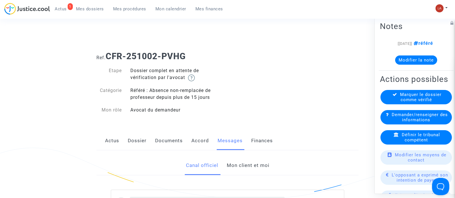
click at [243, 168] on link "Mon client et moi" at bounding box center [248, 165] width 43 height 19
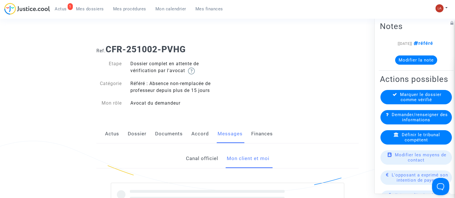
scroll to position [180, 0]
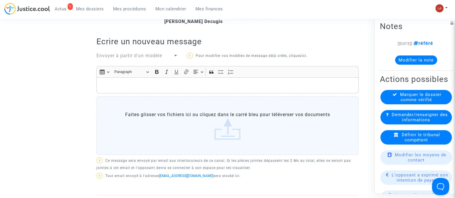
click at [239, 89] on p "Rich Text Editor, main" at bounding box center [228, 85] width 256 height 7
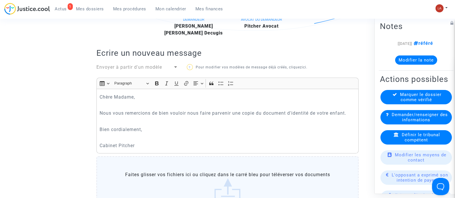
scroll to position [168, 0]
click at [168, 150] on p "Cabinet Pitcher" at bounding box center [228, 146] width 256 height 7
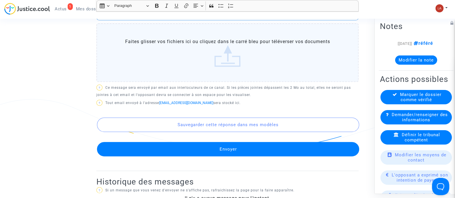
scroll to position [302, 0]
click at [161, 151] on button "Envoyer" at bounding box center [228, 149] width 262 height 14
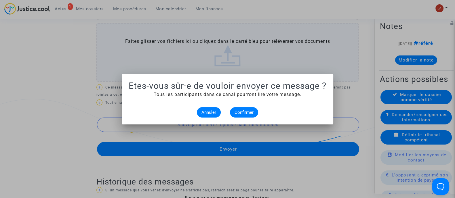
scroll to position [0, 0]
click at [248, 110] on span "Confirmer" at bounding box center [244, 112] width 19 height 5
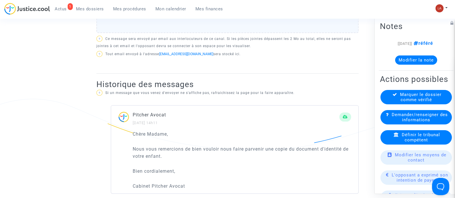
click at [393, 96] on icon at bounding box center [395, 94] width 5 height 4
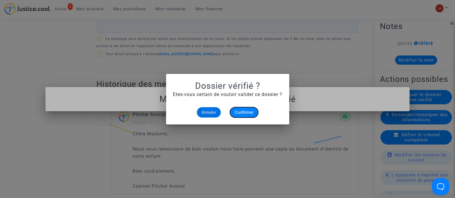
click at [239, 111] on span "Confirmer" at bounding box center [244, 112] width 19 height 5
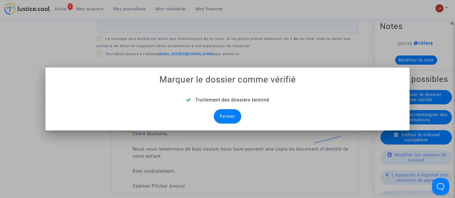
click at [230, 115] on div "Fermer" at bounding box center [227, 116] width 27 height 14
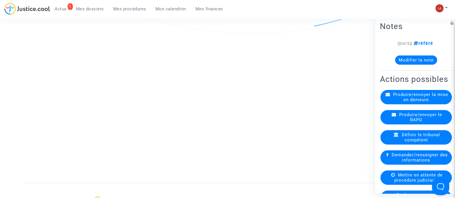
scroll to position [302, 0]
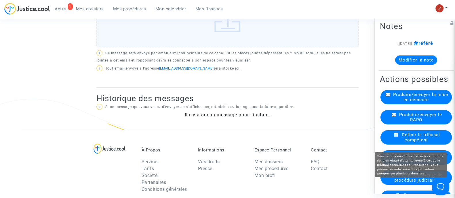
click at [394, 185] on div "Mettre en attente de procédure judiciaire" at bounding box center [416, 177] width 71 height 14
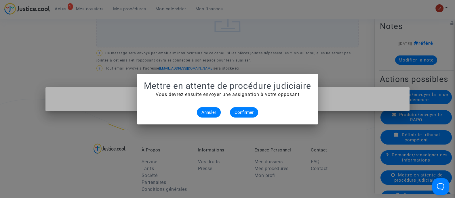
scroll to position [0, 0]
click at [233, 108] on button "Confirmer" at bounding box center [244, 112] width 28 height 10
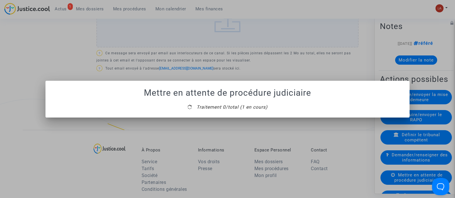
click at [227, 115] on mat-dialog-container "Mettre en attente de procédure judiciaire Traitement 0/total (1 en cours)" at bounding box center [227, 99] width 364 height 37
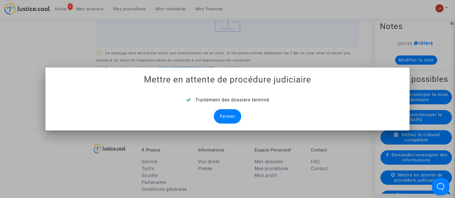
click at [227, 115] on div "Fermer" at bounding box center [227, 116] width 27 height 14
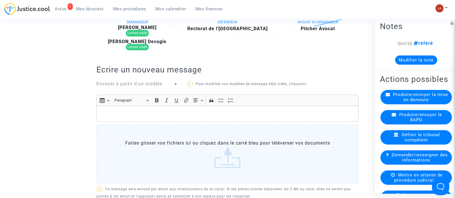
scroll to position [302, 0]
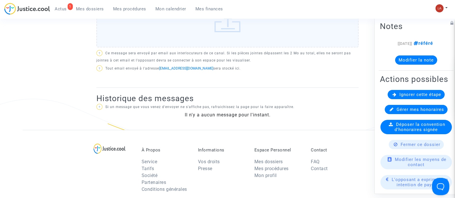
click at [409, 97] on span "Ignorer cette étape" at bounding box center [421, 94] width 42 height 5
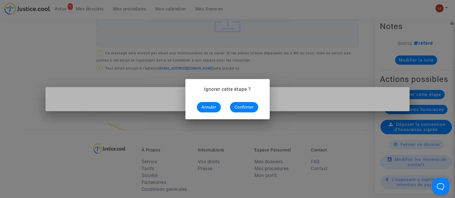
scroll to position [0, 0]
click at [233, 106] on button "Confirmer" at bounding box center [244, 107] width 28 height 10
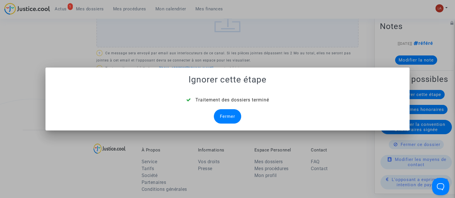
click at [223, 117] on div "Fermer" at bounding box center [227, 116] width 27 height 14
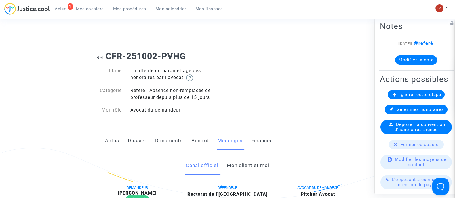
scroll to position [302, 0]
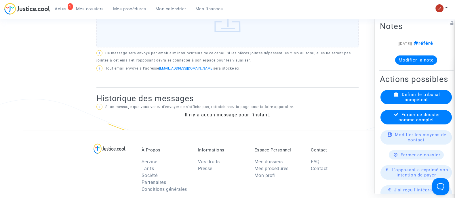
click at [395, 121] on div "Forcer ce dossier comme complet" at bounding box center [416, 117] width 71 height 14
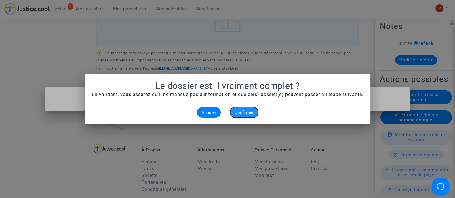
click at [246, 113] on span "Confirmer" at bounding box center [244, 112] width 19 height 5
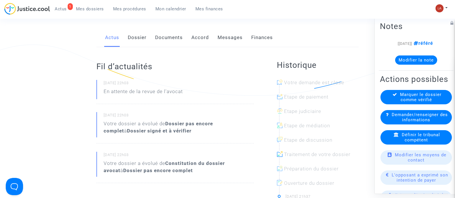
scroll to position [101, 0]
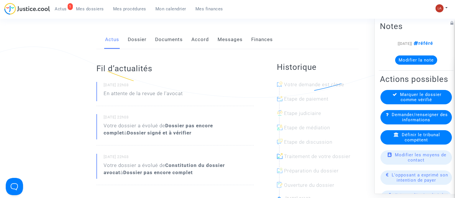
click at [135, 36] on link "Dossier" at bounding box center [137, 39] width 19 height 19
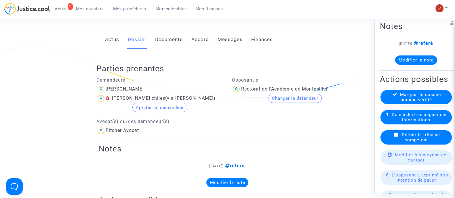
click at [390, 145] on div "Définir le tribunal compétent" at bounding box center [416, 137] width 71 height 14
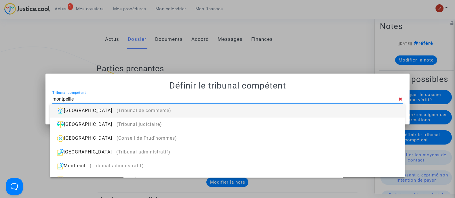
type input "montpellier"
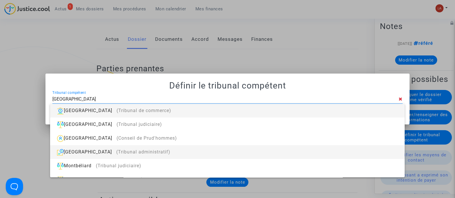
click at [275, 152] on div "Montpellier (Tribunal administratif)" at bounding box center [227, 152] width 345 height 14
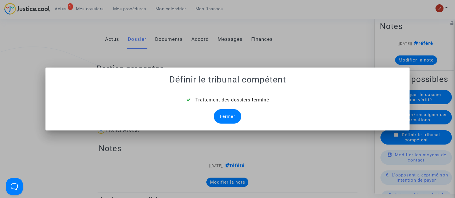
click at [213, 111] on div "Traitement des dossiers terminé Fermer" at bounding box center [227, 110] width 350 height 27
click at [219, 117] on div "Fermer" at bounding box center [227, 116] width 27 height 14
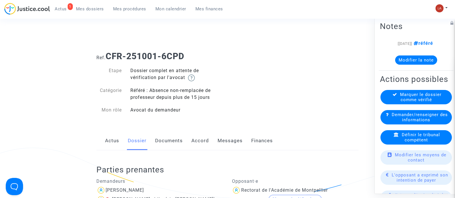
click at [166, 147] on link "Documents" at bounding box center [169, 141] width 28 height 19
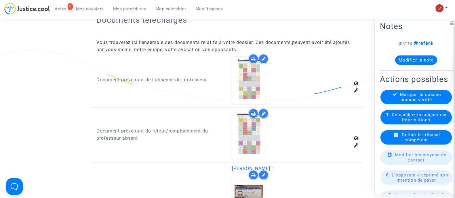
scroll to position [351, 0]
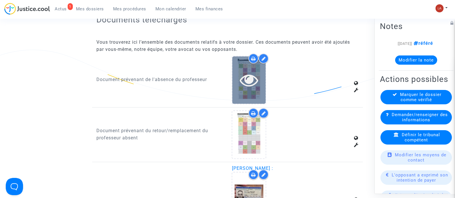
click at [244, 83] on icon at bounding box center [249, 80] width 19 height 18
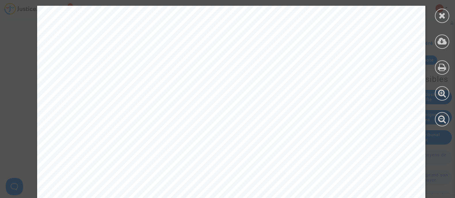
scroll to position [2926, 0]
click at [443, 16] on icon at bounding box center [442, 15] width 7 height 9
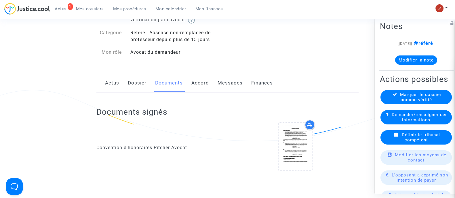
scroll to position [0, 0]
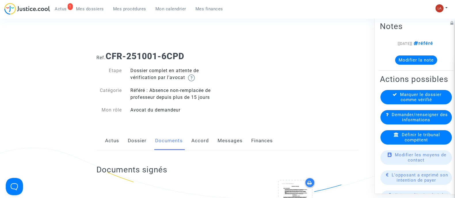
click at [135, 143] on link "Dossier" at bounding box center [137, 141] width 19 height 19
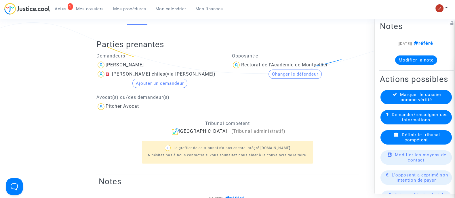
scroll to position [126, 0]
click at [398, 104] on div "Marquer le dossier comme vérifié" at bounding box center [416, 97] width 71 height 14
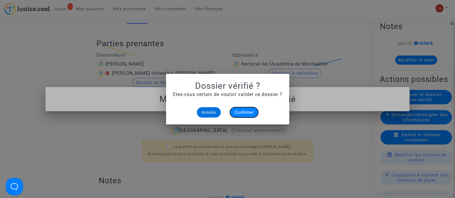
click at [232, 110] on button "Confirmer" at bounding box center [244, 112] width 28 height 10
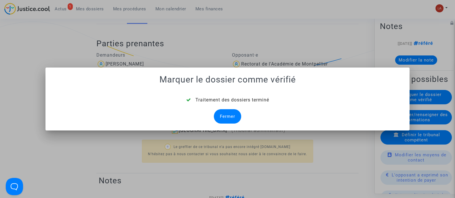
click at [223, 115] on div "Fermer" at bounding box center [227, 116] width 27 height 14
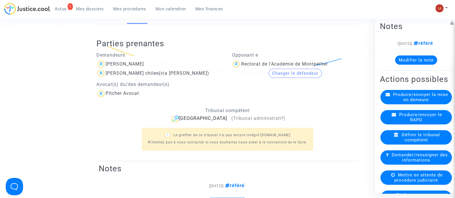
scroll to position [78, 0]
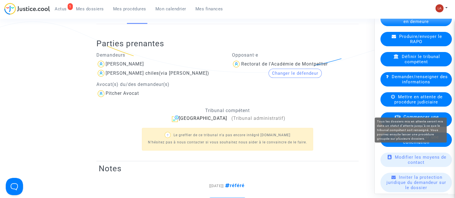
click at [393, 107] on div "Mettre en attente de procédure judiciaire" at bounding box center [416, 99] width 71 height 14
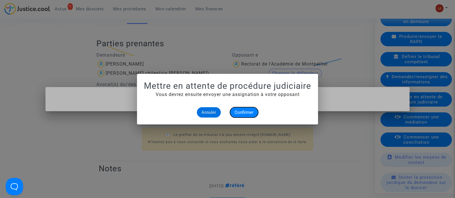
click at [234, 111] on button "Confirmer" at bounding box center [244, 112] width 28 height 10
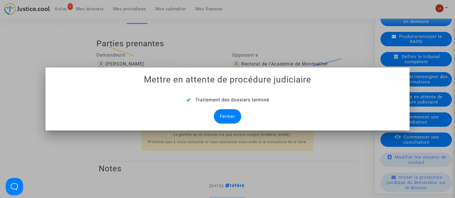
click at [230, 115] on div "Fermer" at bounding box center [227, 116] width 27 height 14
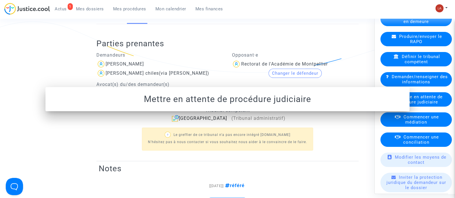
scroll to position [126, 0]
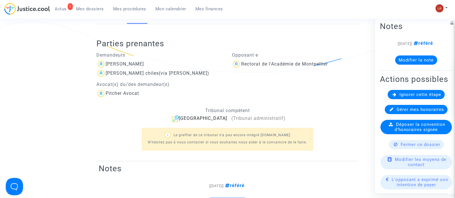
click at [402, 97] on span "Ignorer cette étape" at bounding box center [421, 94] width 42 height 5
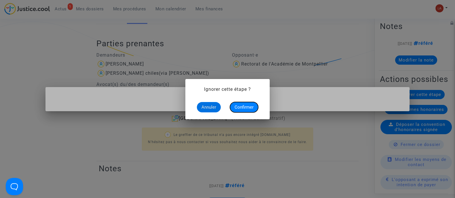
click at [239, 105] on span "Confirmer" at bounding box center [244, 107] width 19 height 5
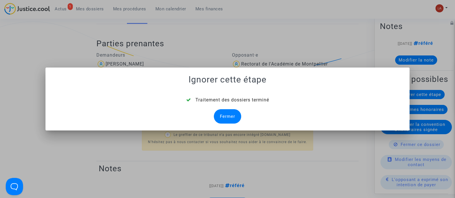
click at [227, 113] on div "Fermer" at bounding box center [227, 116] width 27 height 14
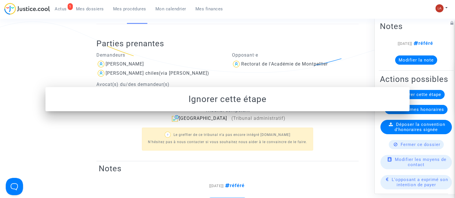
scroll to position [126, 0]
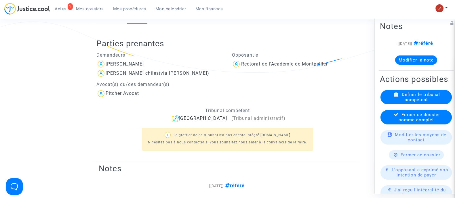
click at [402, 122] on span "Forcer ce dossier comme complet" at bounding box center [419, 117] width 41 height 10
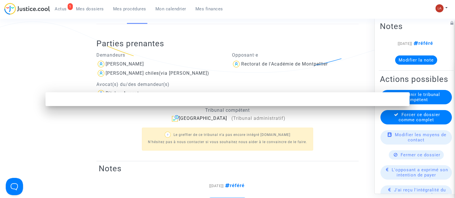
scroll to position [0, 0]
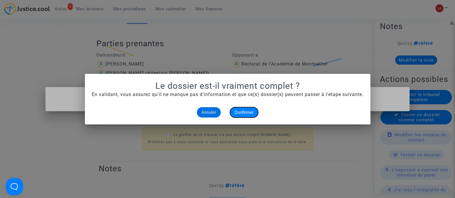
click at [250, 112] on span "Confirmer" at bounding box center [244, 112] width 19 height 5
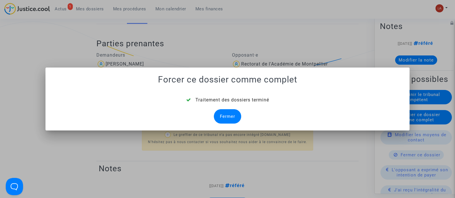
click at [229, 115] on div "Fermer" at bounding box center [227, 116] width 27 height 14
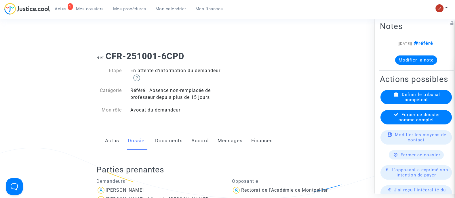
scroll to position [126, 0]
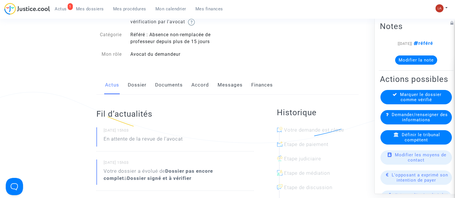
scroll to position [54, 0]
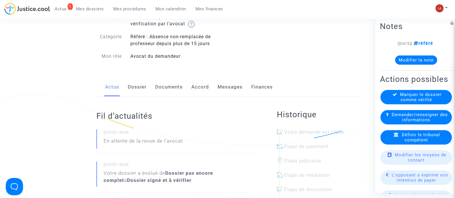
click at [131, 87] on link "Dossier" at bounding box center [137, 87] width 19 height 19
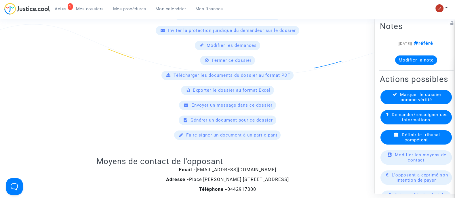
scroll to position [389, 0]
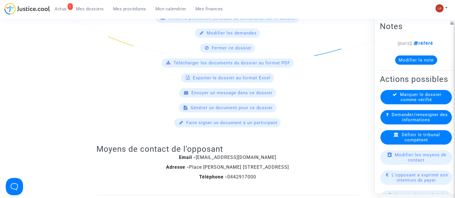
click at [417, 143] on span "Définir le tribunal compétent" at bounding box center [421, 137] width 38 height 10
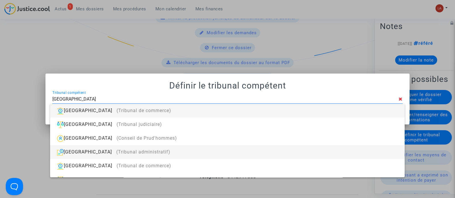
type input "[GEOGRAPHIC_DATA]"
click at [189, 152] on div "[GEOGRAPHIC_DATA] (Tribunal administratif)" at bounding box center [227, 152] width 345 height 14
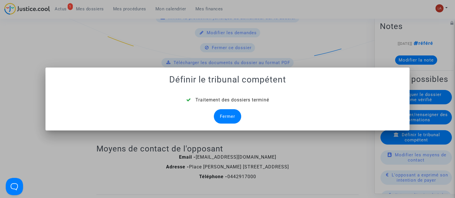
click at [222, 114] on div "Fermer" at bounding box center [227, 116] width 27 height 14
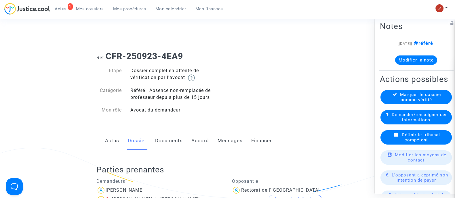
click at [158, 139] on link "Documents" at bounding box center [169, 141] width 28 height 19
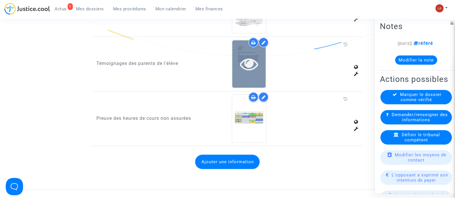
scroll to position [650, 0]
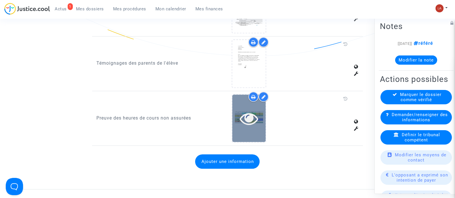
click at [250, 111] on icon at bounding box center [249, 118] width 19 height 18
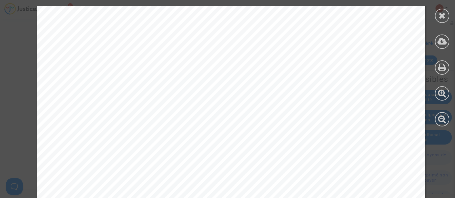
scroll to position [180, 0]
click at [441, 20] on div at bounding box center [442, 16] width 14 height 14
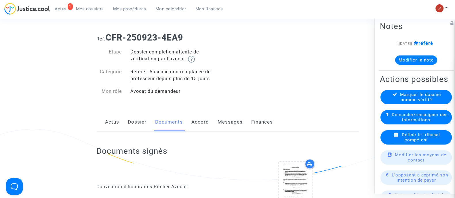
click at [136, 121] on link "Dossier" at bounding box center [137, 122] width 19 height 19
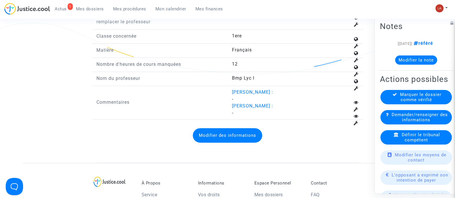
scroll to position [886, 0]
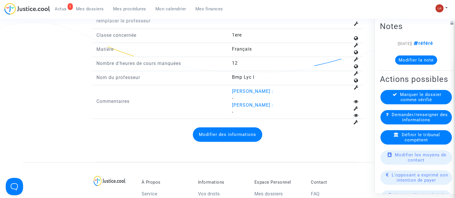
click at [221, 128] on button "Modifier des informations" at bounding box center [227, 135] width 69 height 14
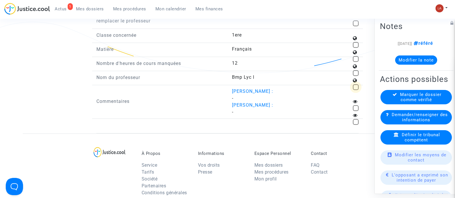
click at [357, 84] on span at bounding box center [356, 87] width 6 height 6
click at [356, 90] on input "checkbox" at bounding box center [356, 90] width 0 height 0
checkbox input "true"
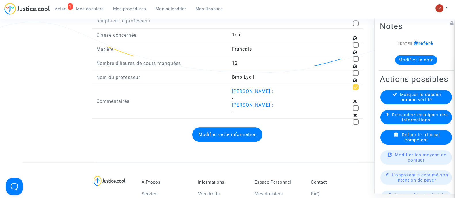
click at [228, 130] on button "Modifier cette information" at bounding box center [227, 135] width 70 height 14
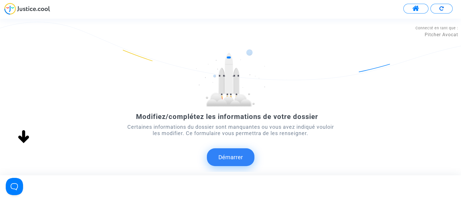
click at [227, 162] on button "Démarrer" at bounding box center [231, 158] width 48 height 18
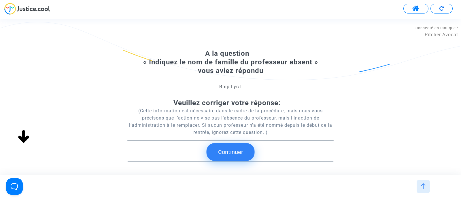
click at [157, 154] on input "text" at bounding box center [230, 151] width 195 height 7
type input "-"
click at [224, 152] on button "Continuer" at bounding box center [230, 152] width 48 height 18
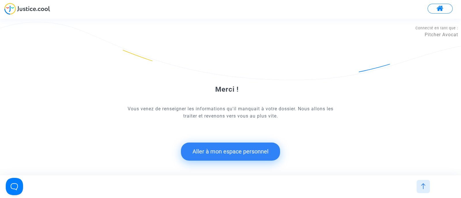
click at [220, 152] on button "Aller à mon espace personnel" at bounding box center [230, 152] width 99 height 18
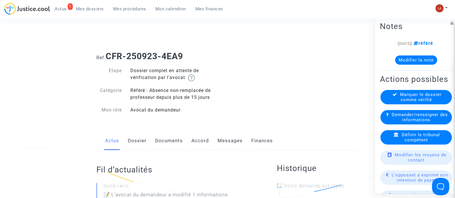
click at [145, 139] on link "Dossier" at bounding box center [137, 141] width 19 height 19
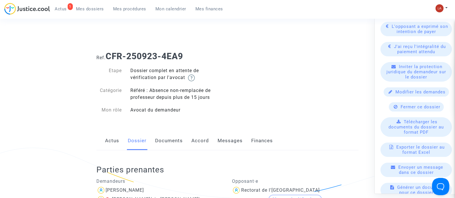
click at [158, 140] on link "Documents" at bounding box center [169, 141] width 28 height 19
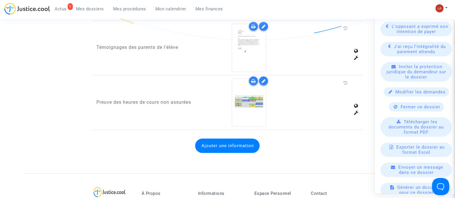
scroll to position [666, 0]
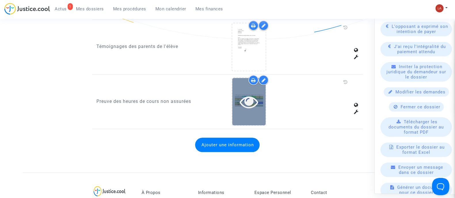
click at [256, 101] on icon at bounding box center [249, 102] width 19 height 18
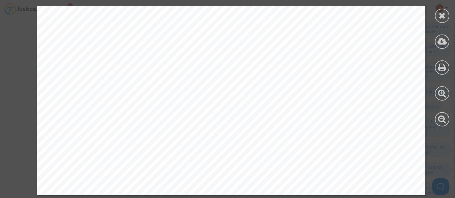
scroll to position [850, 0]
click at [437, 18] on div at bounding box center [442, 16] width 14 height 14
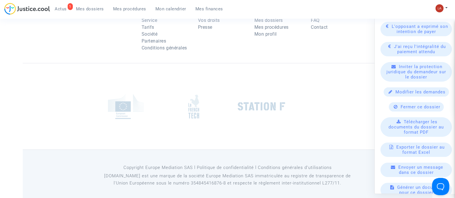
scroll to position [0, 0]
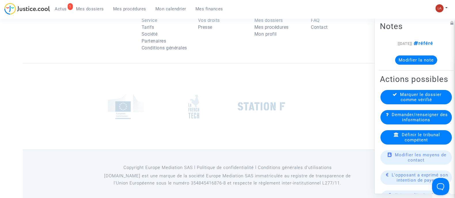
click at [392, 104] on div "Marquer le dossier comme vérifié" at bounding box center [416, 97] width 71 height 14
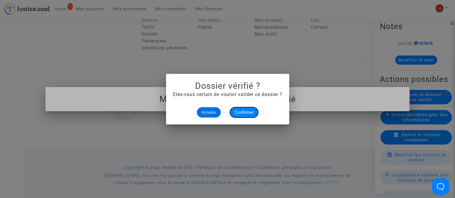
click at [239, 111] on span "Confirmer" at bounding box center [244, 112] width 19 height 5
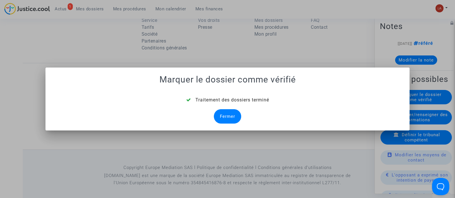
click at [226, 119] on div "Fermer" at bounding box center [227, 116] width 27 height 14
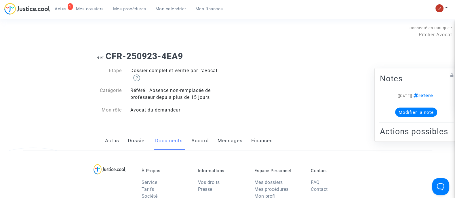
scroll to position [850, 0]
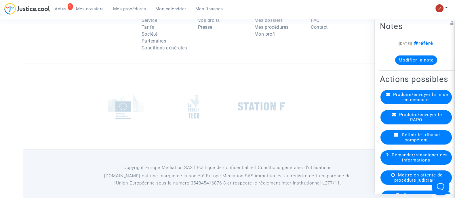
click at [392, 177] on icon at bounding box center [393, 175] width 4 height 4
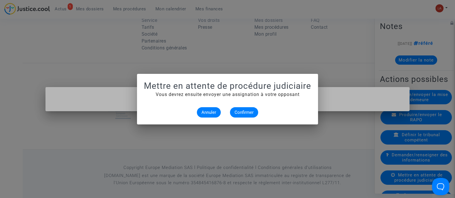
scroll to position [0, 0]
click at [239, 112] on span "Confirmer" at bounding box center [244, 112] width 19 height 5
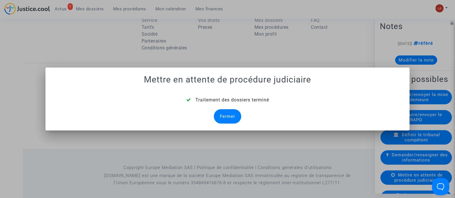
click at [234, 116] on div "Fermer" at bounding box center [227, 116] width 27 height 14
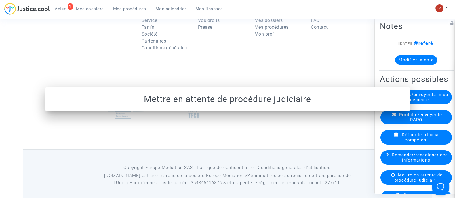
scroll to position [871, 0]
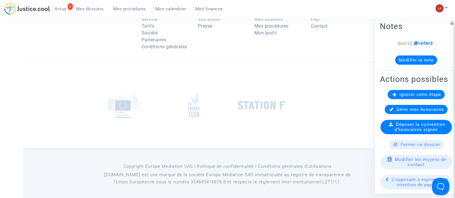
click at [394, 99] on div "Ignorer cette étape" at bounding box center [416, 94] width 57 height 9
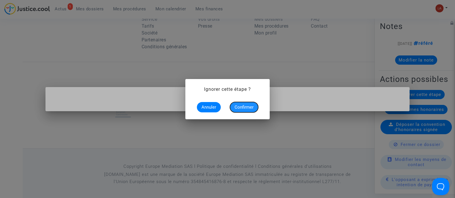
click at [250, 107] on span "Confirmer" at bounding box center [244, 107] width 19 height 5
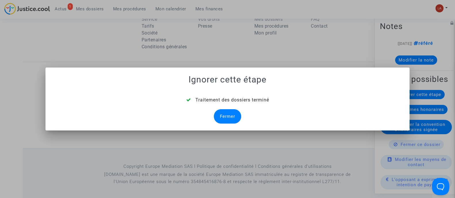
click at [228, 118] on div "Fermer" at bounding box center [227, 116] width 27 height 14
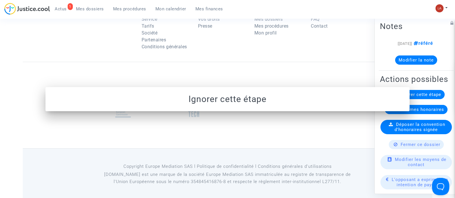
scroll to position [850, 0]
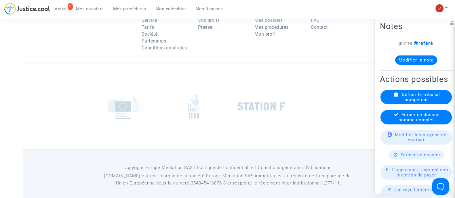
click at [407, 122] on span "Forcer ce dossier comme complet" at bounding box center [419, 117] width 41 height 10
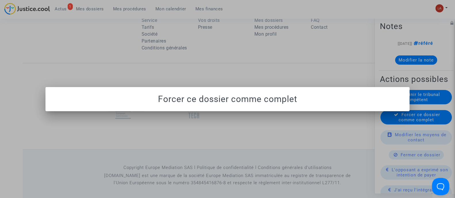
scroll to position [0, 0]
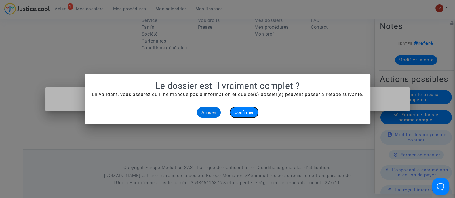
click at [240, 111] on span "Confirmer" at bounding box center [244, 112] width 19 height 5
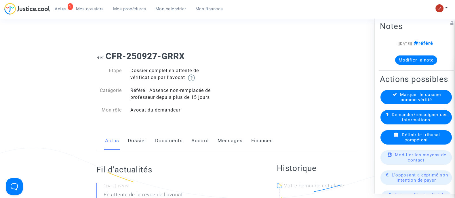
click at [136, 150] on link "Dossier" at bounding box center [137, 141] width 19 height 19
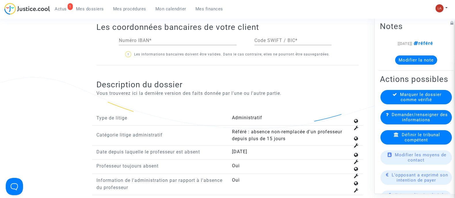
scroll to position [721, 0]
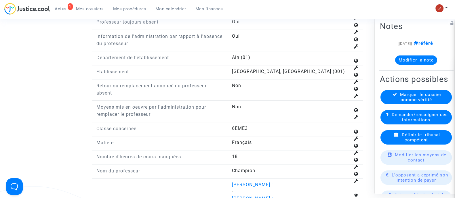
click at [124, 109] on p "Moyens mis en oeuvre par l'administration pour remplacer le professeur" at bounding box center [159, 111] width 127 height 14
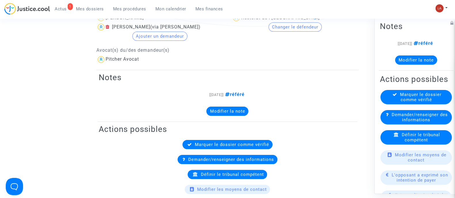
scroll to position [73, 0]
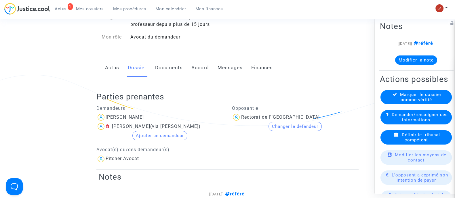
click at [407, 145] on div "Définir le tribunal compétent" at bounding box center [416, 137] width 71 height 14
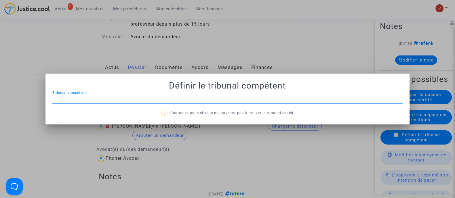
scroll to position [0, 0]
type input "[GEOGRAPHIC_DATA]"
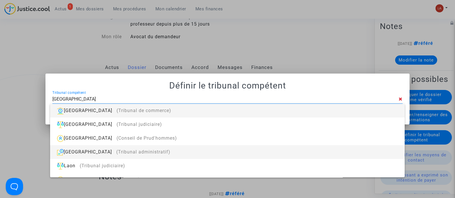
drag, startPoint x: 216, startPoint y: 155, endPoint x: 219, endPoint y: 153, distance: 3.4
click at [216, 155] on div "[GEOGRAPHIC_DATA] (Tribunal administratif)" at bounding box center [227, 152] width 345 height 14
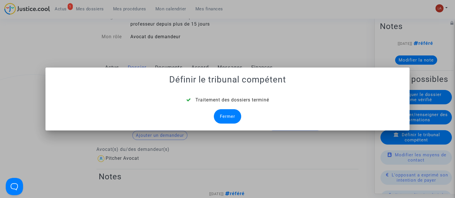
click at [222, 113] on div "Fermer" at bounding box center [227, 116] width 27 height 14
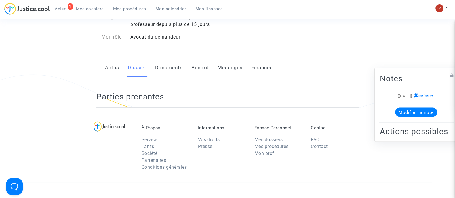
click at [170, 70] on link "Documents" at bounding box center [169, 67] width 28 height 19
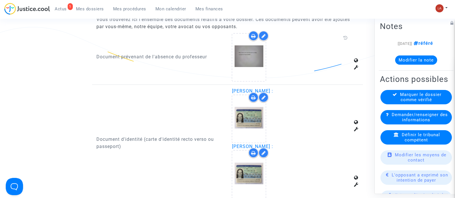
scroll to position [397, 0]
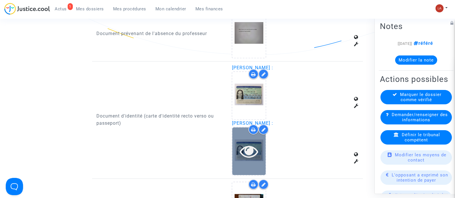
click at [262, 146] on div at bounding box center [248, 151] width 33 height 18
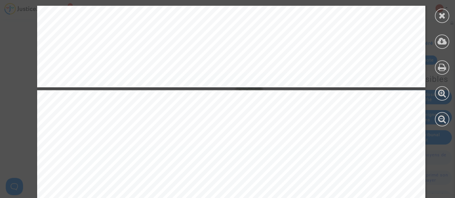
scroll to position [648, 0]
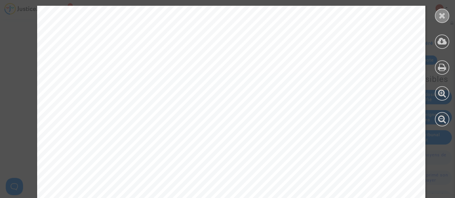
click at [438, 17] on div at bounding box center [442, 16] width 14 height 14
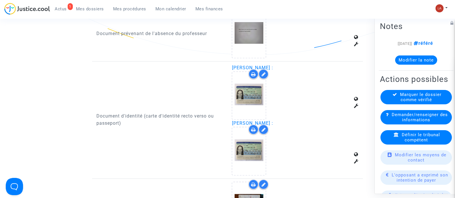
click at [261, 128] on div at bounding box center [264, 130] width 10 height 10
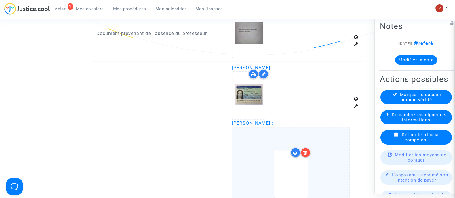
click at [305, 151] on icon at bounding box center [305, 153] width 4 height 5
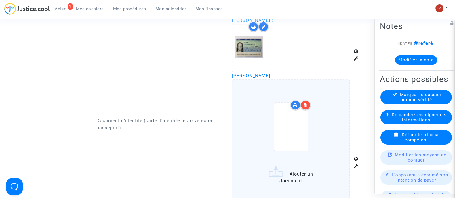
scroll to position [469, 0]
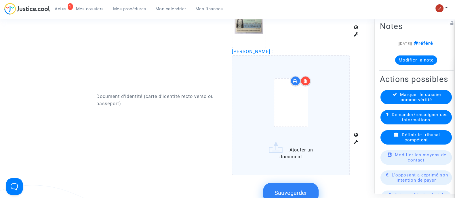
click at [303, 79] on icon at bounding box center [305, 81] width 4 height 5
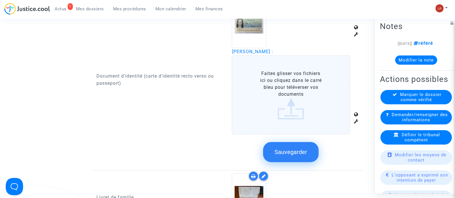
click at [308, 151] on button "Sauvegarder" at bounding box center [291, 152] width 56 height 20
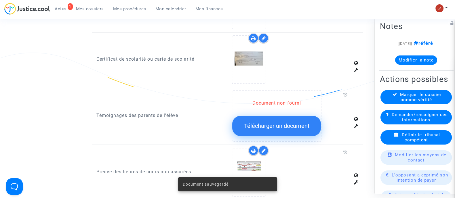
scroll to position [613, 0]
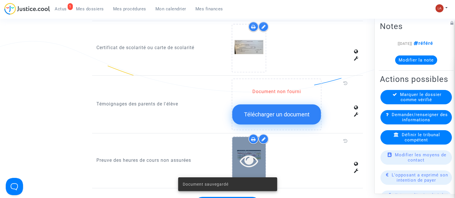
click at [257, 155] on icon at bounding box center [249, 161] width 19 height 18
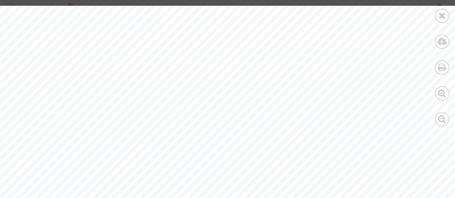
scroll to position [1007, 0]
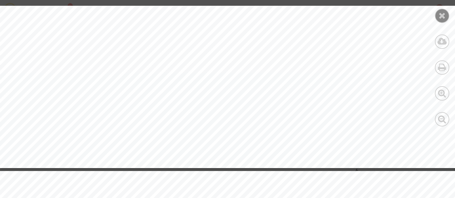
click at [446, 13] on div at bounding box center [442, 16] width 14 height 14
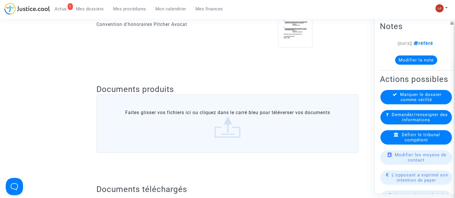
scroll to position [37, 0]
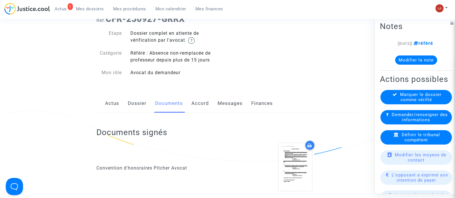
click at [242, 102] on div "Actus Dossier Documents Accord Messages Finances" at bounding box center [227, 103] width 262 height 19
click at [236, 102] on link "Messages" at bounding box center [230, 103] width 25 height 19
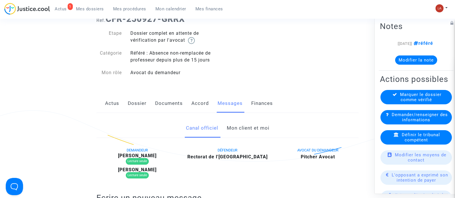
click at [239, 124] on link "Mon client et moi" at bounding box center [248, 128] width 43 height 19
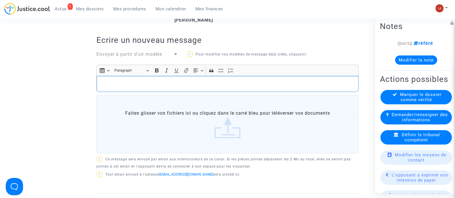
click at [272, 83] on p "Rich Text Editor, main" at bounding box center [228, 84] width 256 height 7
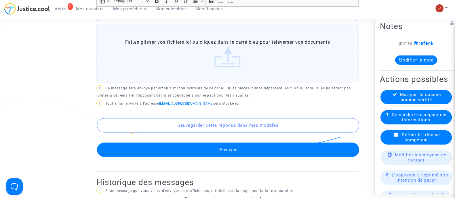
scroll to position [303, 0]
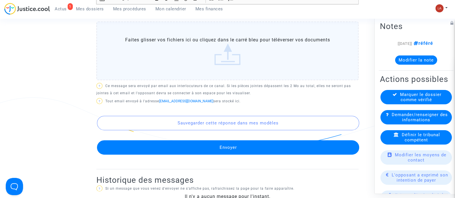
click at [274, 143] on button "Envoyer" at bounding box center [228, 147] width 262 height 14
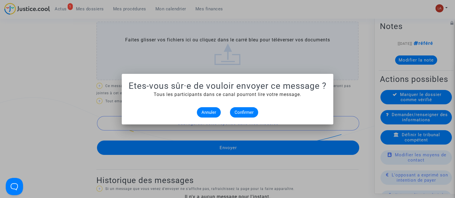
scroll to position [0, 0]
click at [242, 111] on span "Confirmer" at bounding box center [244, 112] width 19 height 5
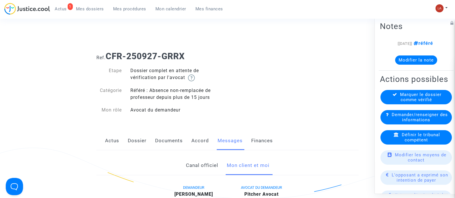
scroll to position [303, 0]
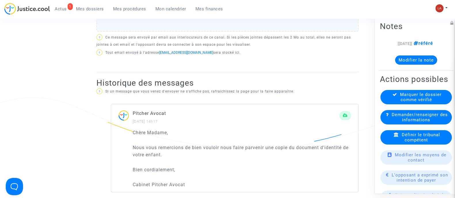
click at [418, 100] on div "Marquer le dossier comme vérifié" at bounding box center [416, 97] width 71 height 14
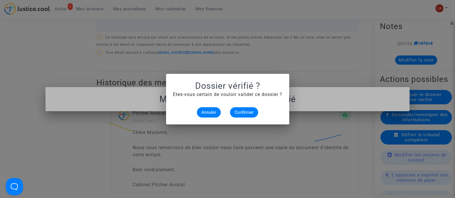
scroll to position [0, 0]
click at [248, 111] on span "Confirmer" at bounding box center [244, 112] width 19 height 5
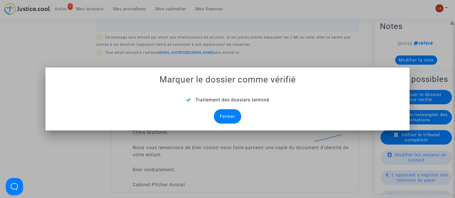
click at [226, 117] on div "Fermer" at bounding box center [227, 116] width 27 height 14
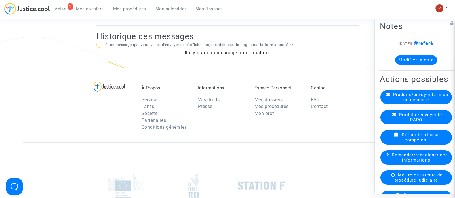
scroll to position [446, 0]
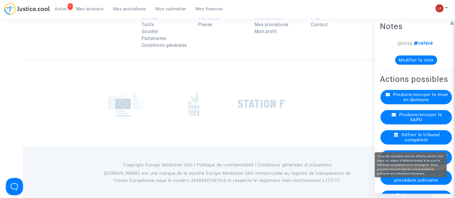
click at [403, 183] on span "Mettre en attente de procédure judiciaire" at bounding box center [418, 177] width 48 height 10
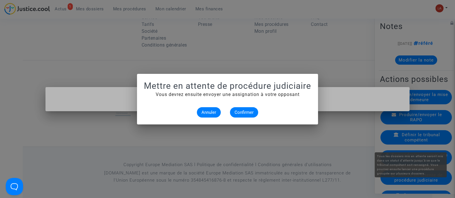
scroll to position [0, 0]
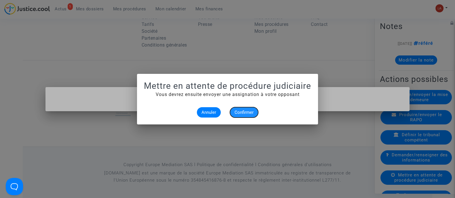
click at [250, 110] on span "Confirmer" at bounding box center [244, 112] width 19 height 5
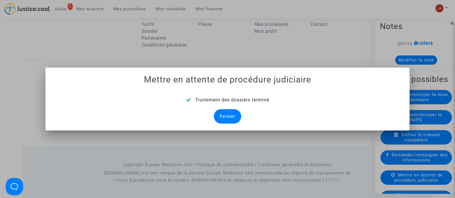
click at [229, 113] on div "Fermer" at bounding box center [227, 116] width 27 height 14
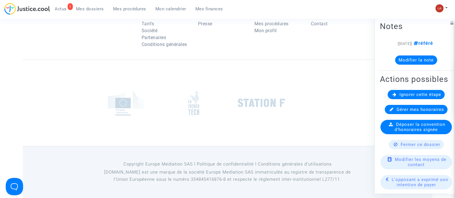
scroll to position [446, 0]
click at [401, 97] on span "Ignorer cette étape" at bounding box center [421, 94] width 42 height 5
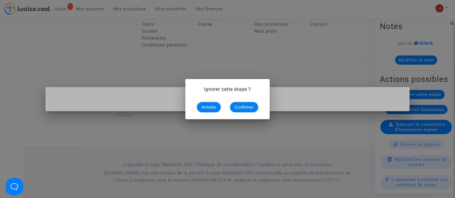
scroll to position [0, 0]
click at [239, 107] on span "Confirmer" at bounding box center [244, 107] width 19 height 5
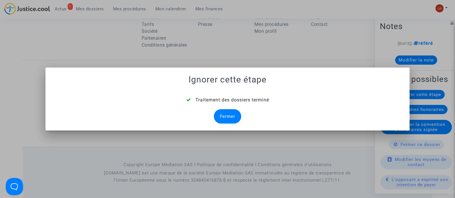
click at [232, 116] on div "Fermer" at bounding box center [227, 116] width 27 height 14
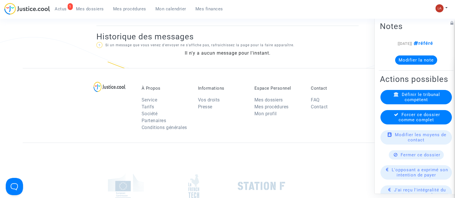
scroll to position [446, 0]
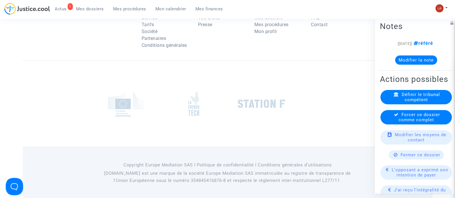
click at [390, 124] on div "Forcer ce dossier comme complet" at bounding box center [416, 117] width 71 height 14
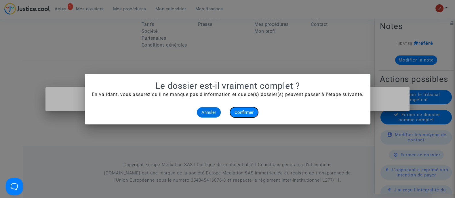
click at [245, 108] on button "Confirmer" at bounding box center [244, 112] width 28 height 10
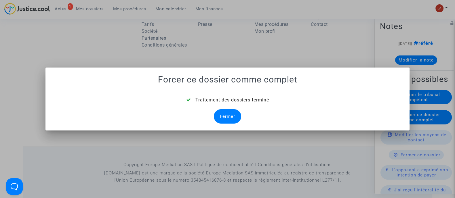
click at [238, 116] on div "Fermer" at bounding box center [227, 116] width 27 height 14
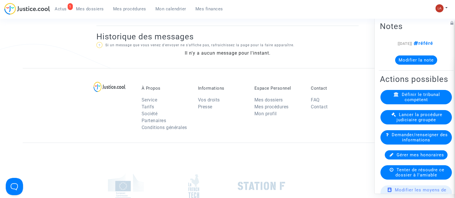
scroll to position [439, 0]
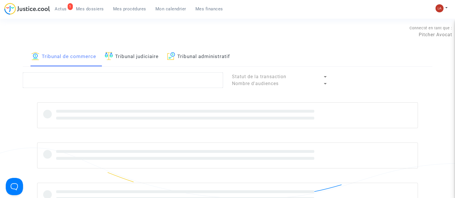
click at [199, 52] on link "Tribunal administratif" at bounding box center [198, 57] width 63 height 20
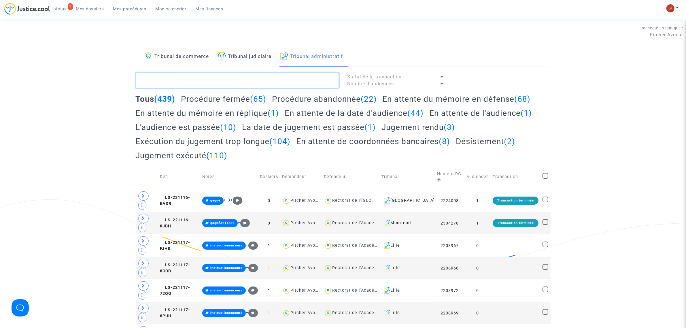
click at [315, 81] on textarea at bounding box center [237, 81] width 203 height 16
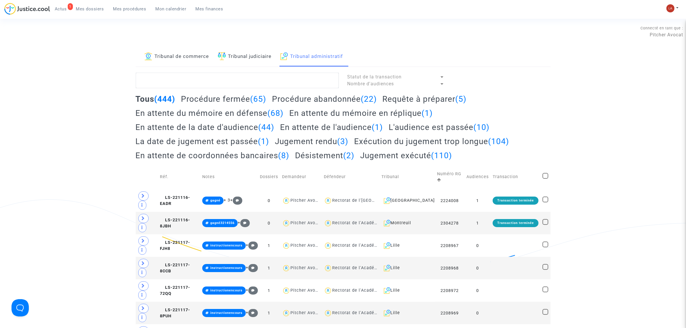
click at [402, 99] on h2 "Requête à préparer (5)" at bounding box center [424, 99] width 84 height 10
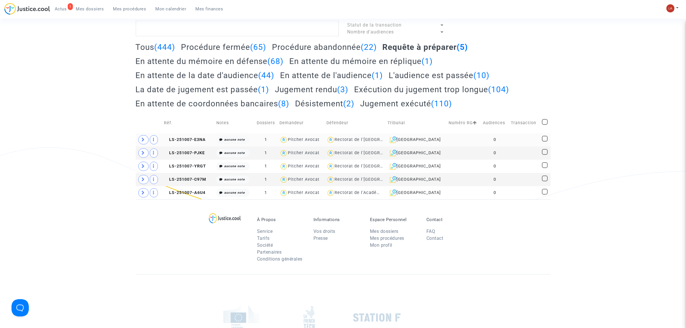
scroll to position [54, 0]
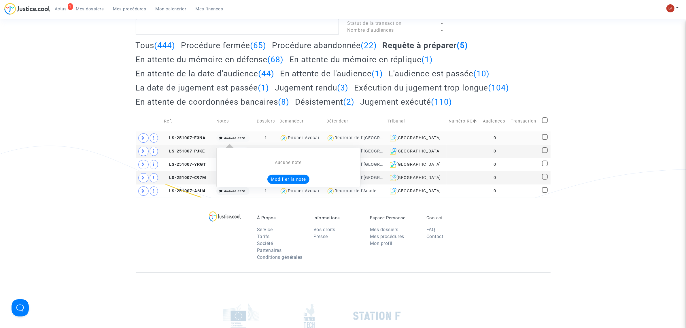
click at [285, 179] on button "Modifier la note" at bounding box center [288, 178] width 42 height 9
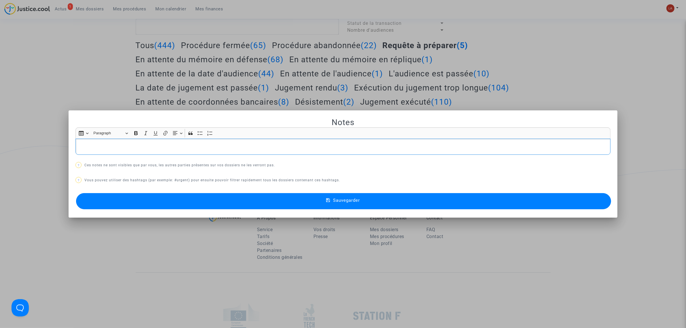
scroll to position [0, 0]
click at [257, 198] on button "Sauvegarder" at bounding box center [343, 201] width 535 height 16
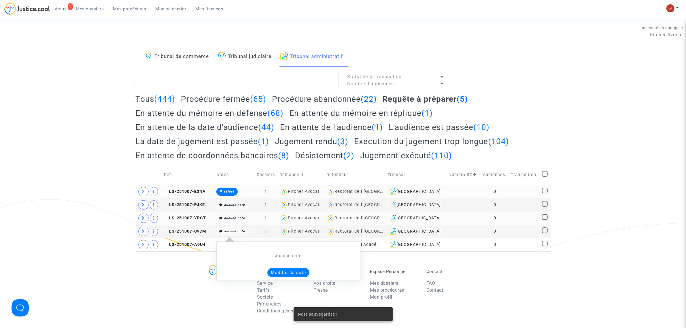
scroll to position [54, 0]
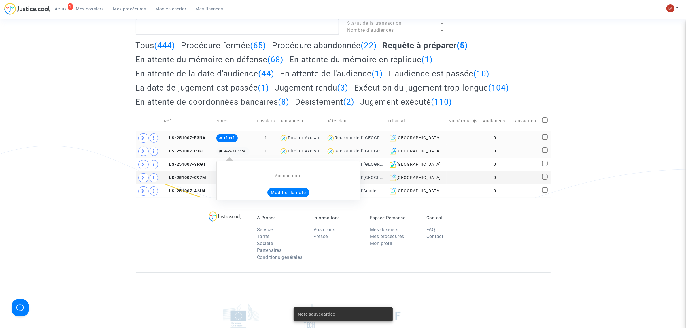
click at [277, 189] on button "Modifier la note" at bounding box center [288, 192] width 42 height 9
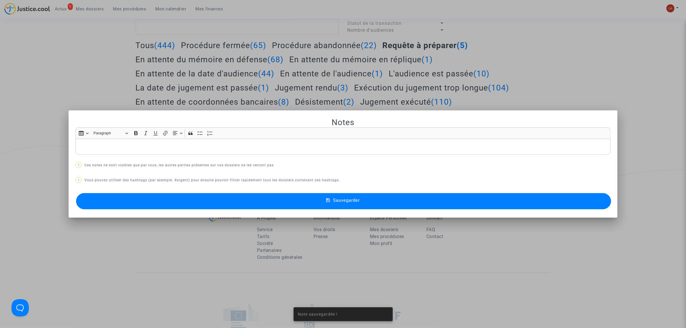
scroll to position [0, 0]
click at [246, 198] on button "Sauvegarder" at bounding box center [343, 201] width 535 height 16
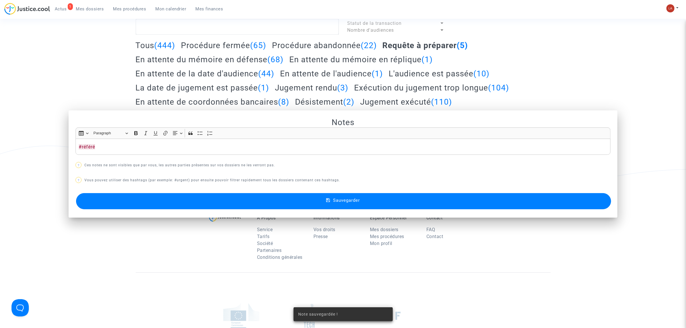
scroll to position [54, 0]
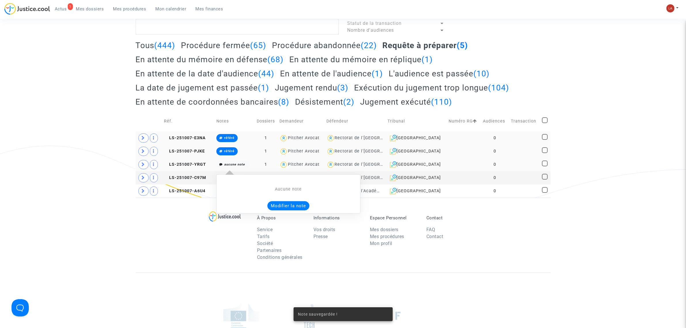
click at [278, 198] on button "Modifier la note" at bounding box center [288, 205] width 42 height 9
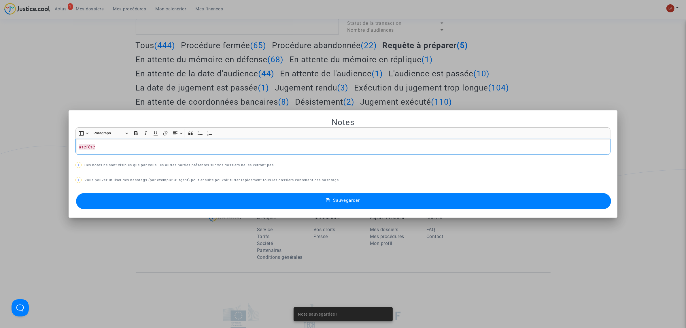
click at [254, 198] on button "Sauvegarder" at bounding box center [343, 201] width 535 height 16
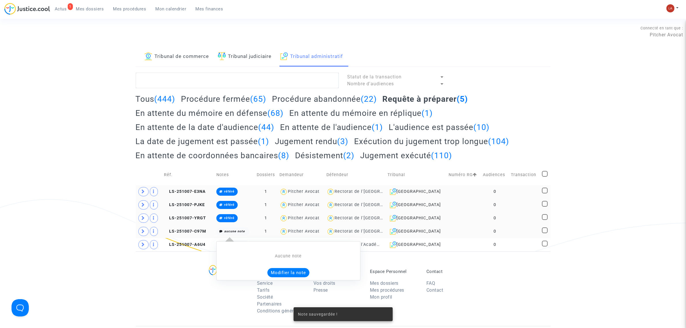
scroll to position [54, 0]
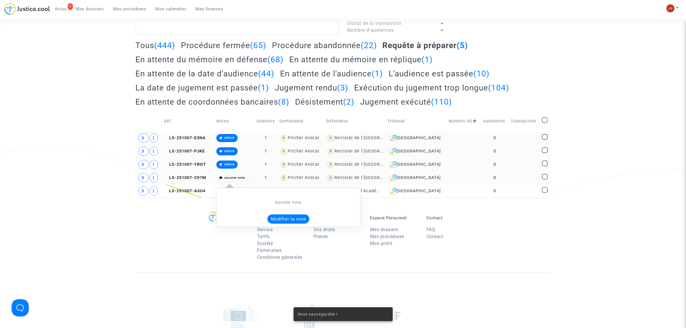
click at [280, 198] on button "Modifier la note" at bounding box center [288, 218] width 42 height 9
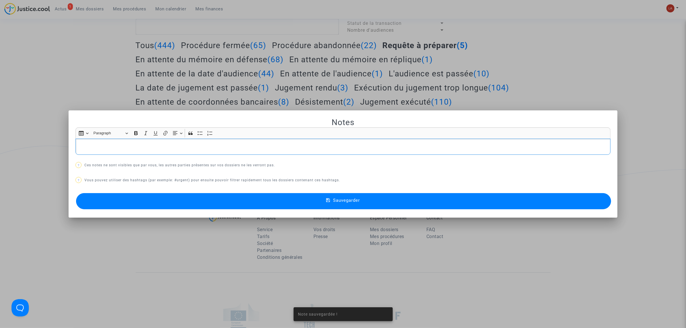
scroll to position [0, 0]
click at [242, 198] on button "Sauvegarder" at bounding box center [343, 201] width 535 height 16
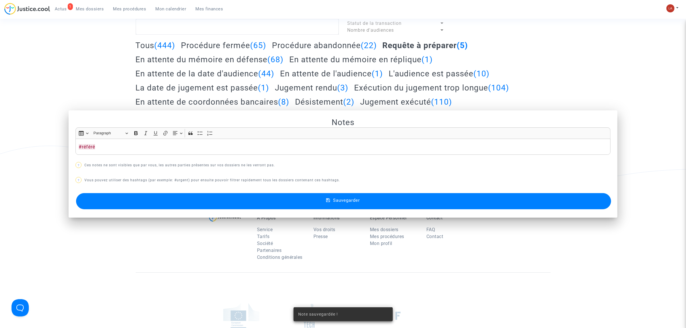
scroll to position [54, 0]
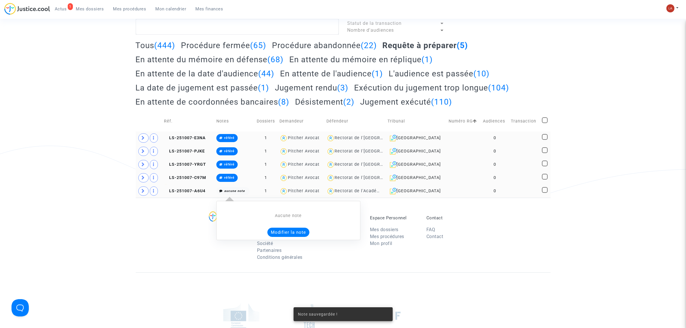
click at [274, 198] on button "Modifier la note" at bounding box center [288, 231] width 42 height 9
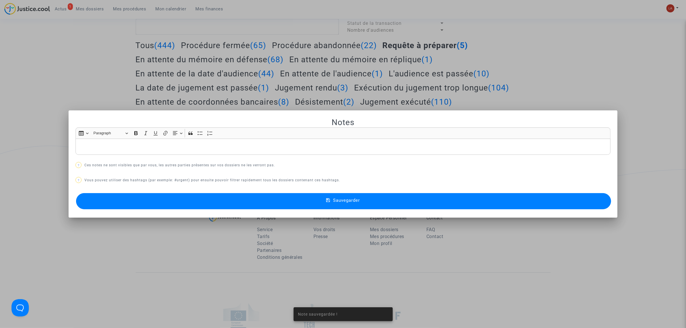
scroll to position [0, 0]
click at [236, 198] on button "Sauvegarder" at bounding box center [343, 201] width 535 height 16
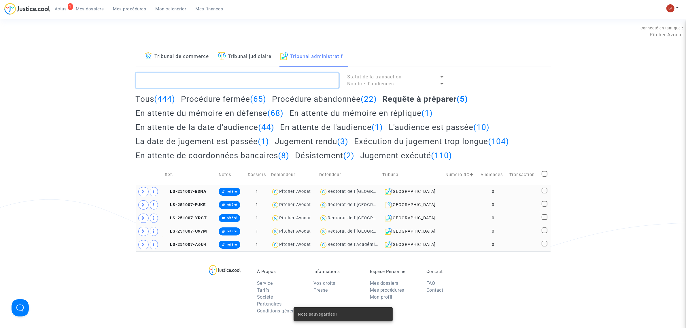
click at [189, 78] on textarea at bounding box center [237, 81] width 203 height 16
paste textarea "#référé"
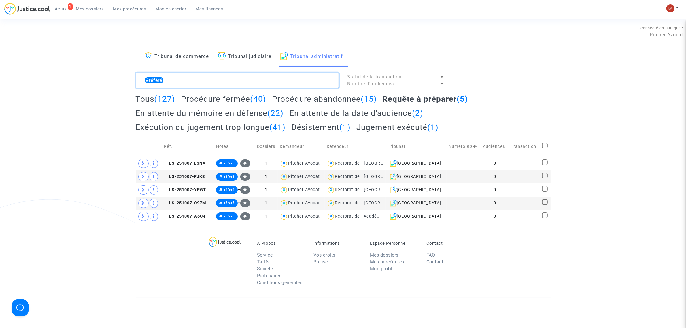
type textarea "#référé"
click at [455, 146] on span at bounding box center [545, 146] width 6 height 6
click at [455, 148] on input "checkbox" at bounding box center [544, 148] width 0 height 0
checkbox input "true"
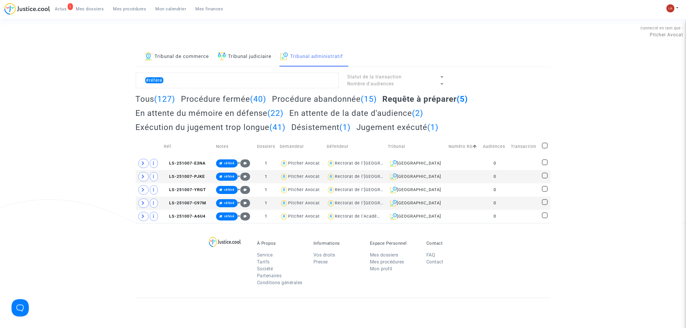
checkbox input "true"
click at [455, 78] on span "Sélection" at bounding box center [522, 79] width 21 height 5
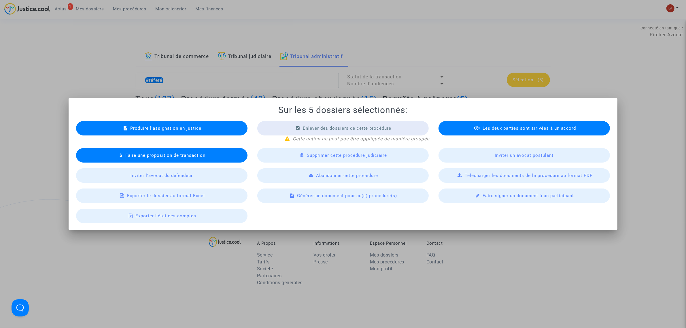
click at [183, 125] on div "Produire l'assignation en justice" at bounding box center [161, 128] width 171 height 14
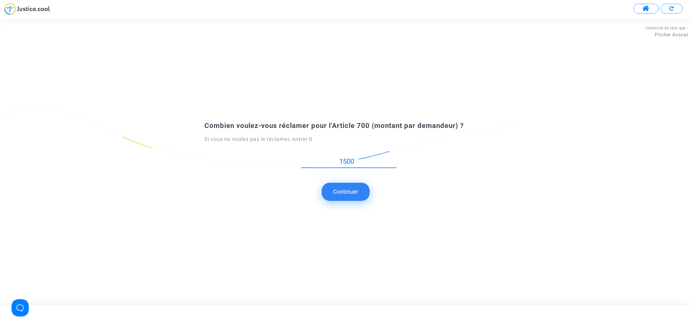
type input "1500"
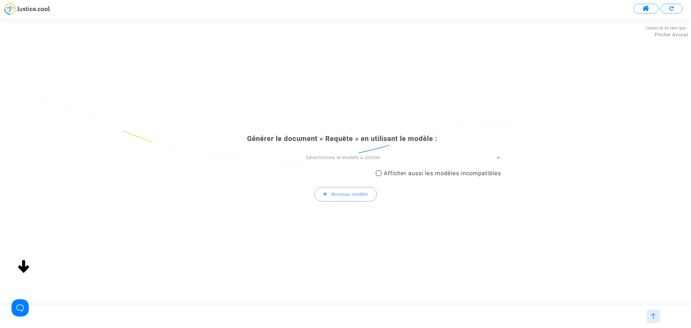
click at [329, 157] on span "Sélectionnez le modèle à utiliser" at bounding box center [343, 157] width 75 height 5
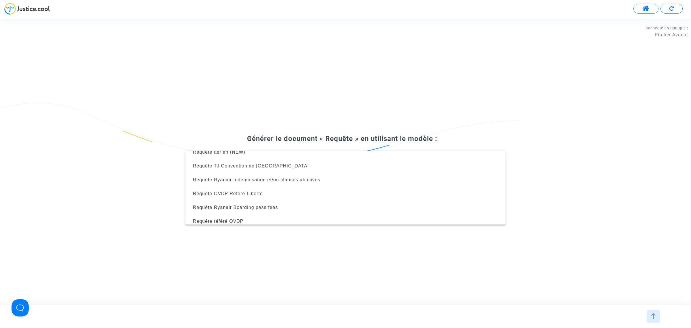
scroll to position [133, 0]
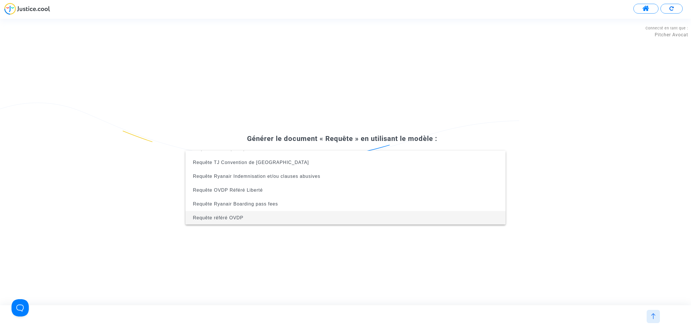
click at [255, 198] on span "Requête référé OVDP" at bounding box center [345, 218] width 311 height 14
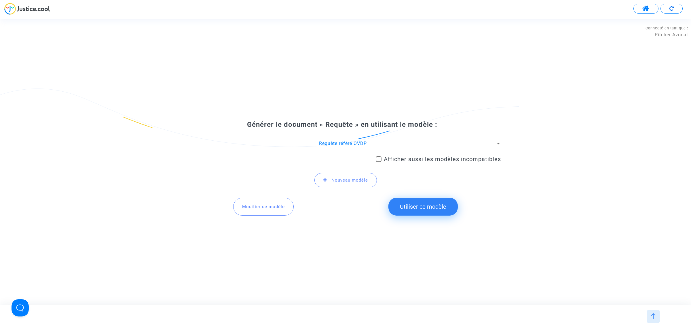
click at [405, 198] on button "Utiliser ce modèle" at bounding box center [422, 207] width 69 height 18
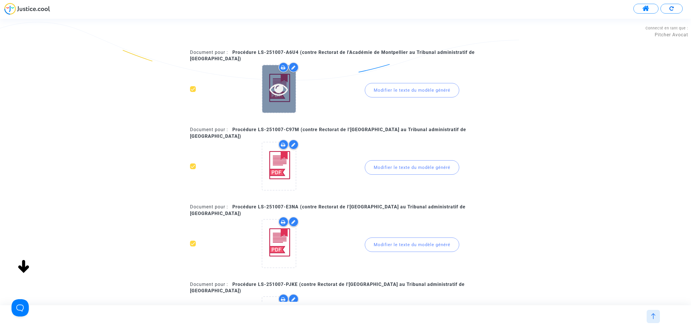
click at [284, 92] on icon at bounding box center [278, 89] width 19 height 18
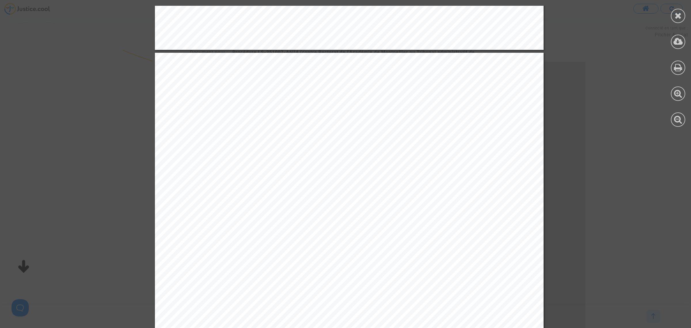
scroll to position [506, 0]
click at [455, 14] on icon at bounding box center [678, 15] width 7 height 9
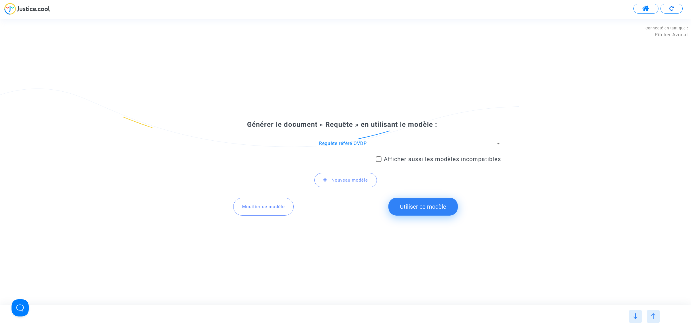
click at [263, 198] on span "Modifier ce modèle" at bounding box center [263, 206] width 43 height 5
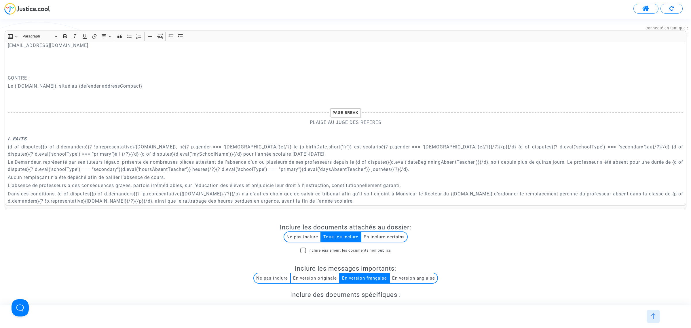
scroll to position [156, 0]
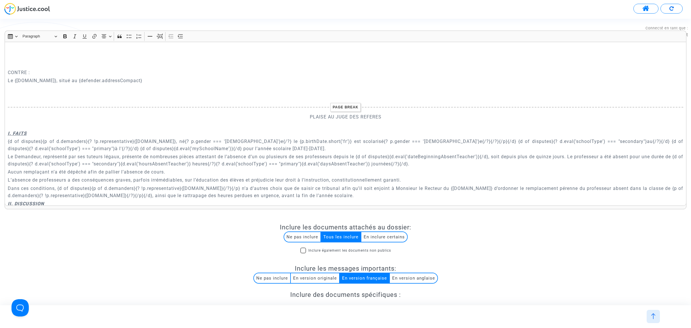
click at [455, 156] on p "Le Demandeur, représenté par ses tuteurs légaux, présente de nombreuses pièces …" at bounding box center [346, 160] width 676 height 14
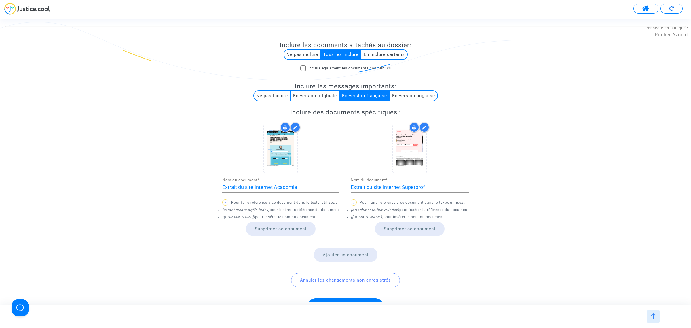
scroll to position [237, 0]
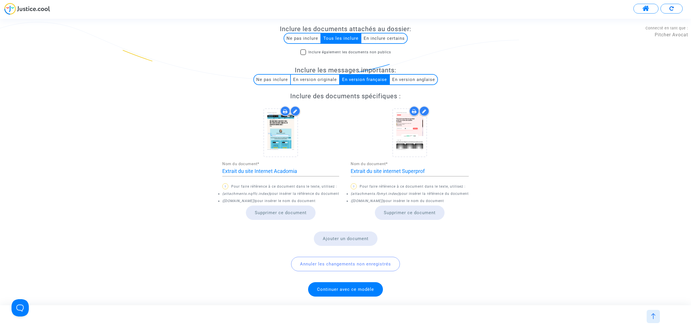
click at [345, 198] on span "Continuer avec ce modèle" at bounding box center [345, 289] width 75 height 14
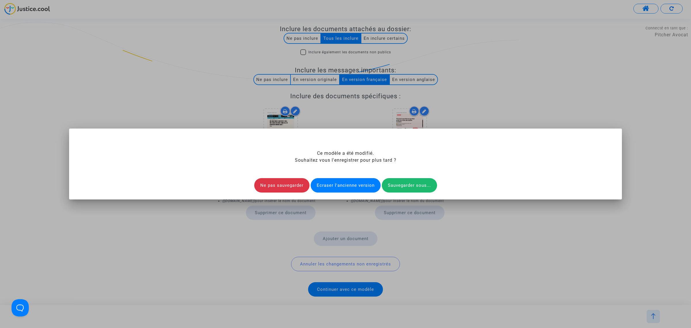
click at [348, 184] on div "Ecraser l'ancienne version" at bounding box center [346, 185] width 70 height 14
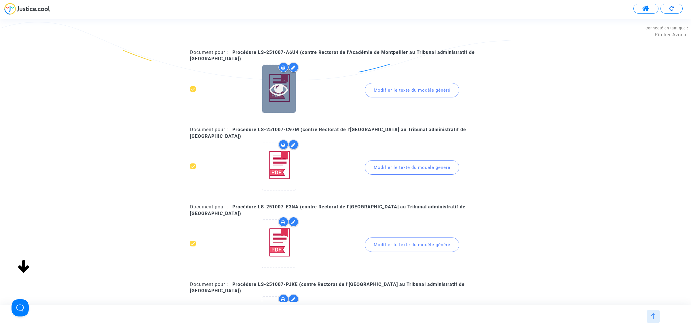
click at [278, 105] on div at bounding box center [278, 89] width 33 height 48
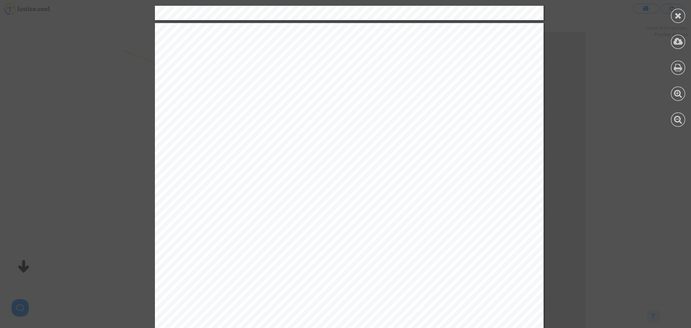
scroll to position [536, 0]
click at [455, 14] on icon at bounding box center [678, 15] width 7 height 9
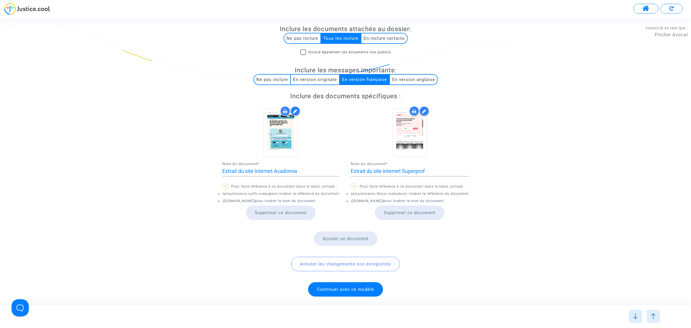
scroll to position [0, 0]
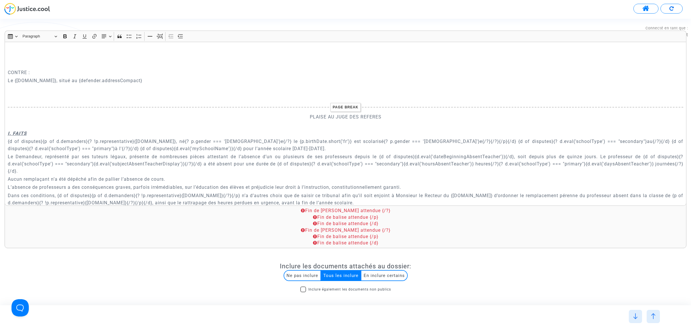
click at [455, 157] on p "Le Demandeur, représenté par ses tuteurs légaux, présente de nombreuses pièces …" at bounding box center [346, 164] width 676 height 22
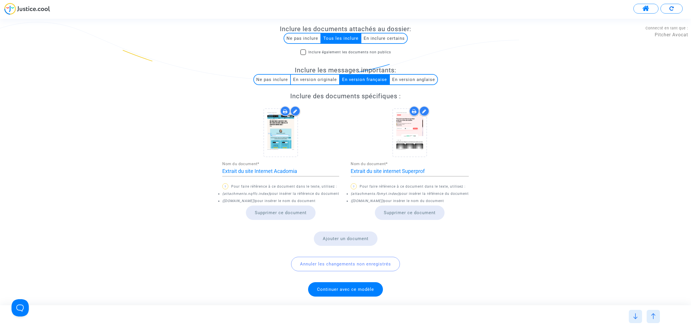
click at [348, 198] on span "Continuer avec ce modèle" at bounding box center [345, 288] width 57 height 5
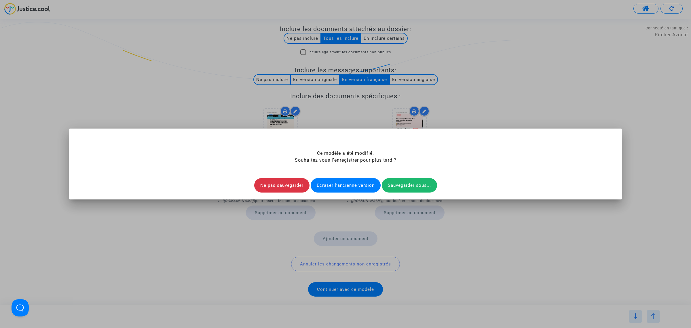
click at [455, 112] on div at bounding box center [345, 164] width 691 height 328
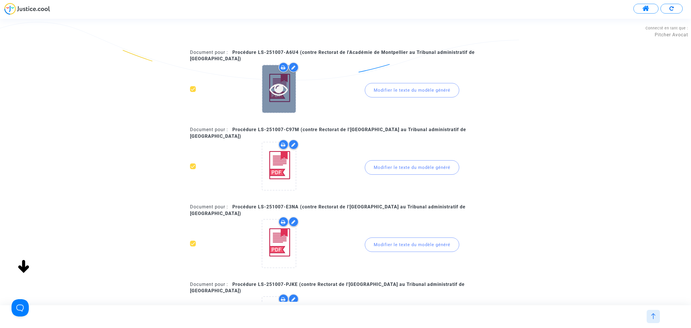
click at [273, 103] on div at bounding box center [278, 89] width 33 height 48
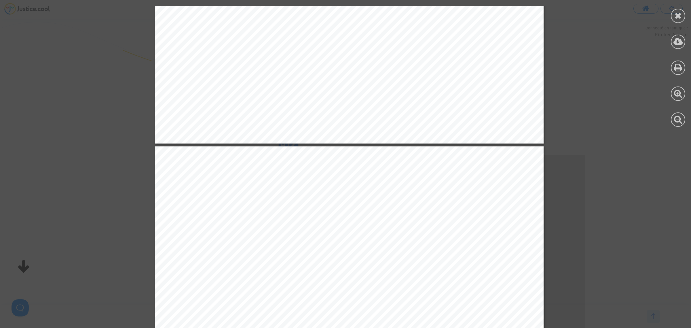
scroll to position [412, 0]
click at [455, 12] on icon at bounding box center [678, 15] width 7 height 9
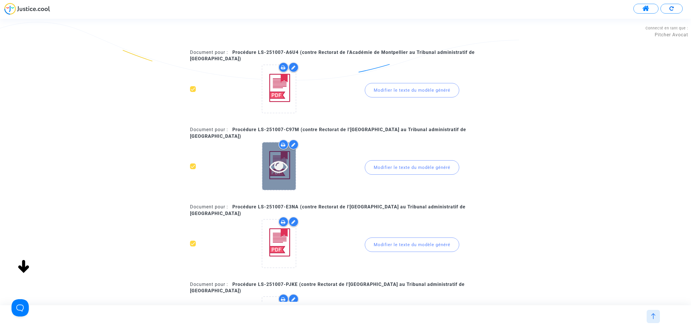
click at [278, 167] on icon at bounding box center [278, 166] width 19 height 18
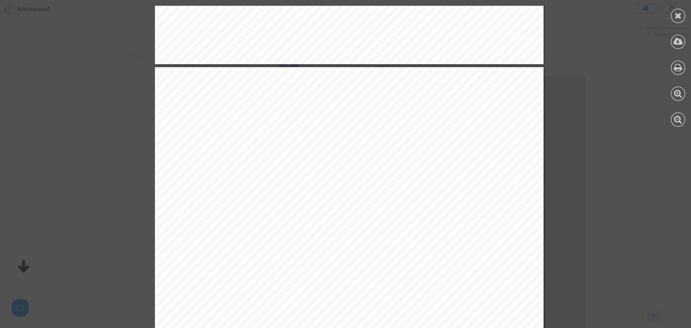
scroll to position [506, 0]
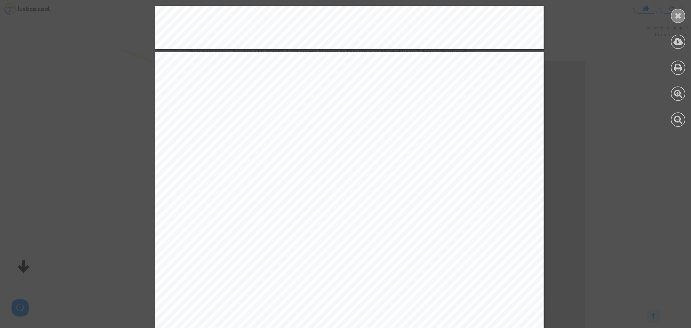
click at [455, 20] on div at bounding box center [678, 16] width 14 height 14
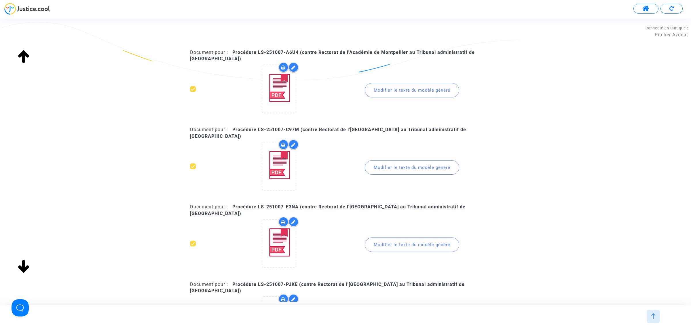
scroll to position [134, 0]
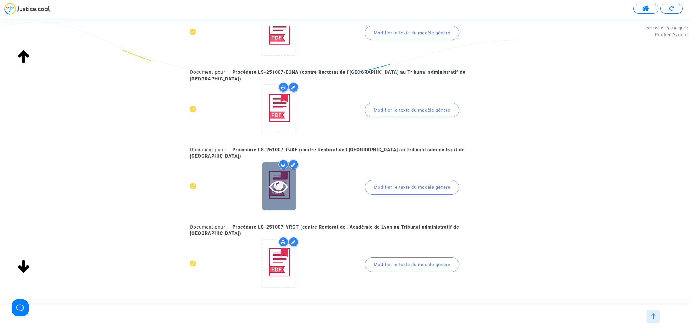
click at [276, 183] on div at bounding box center [278, 186] width 33 height 48
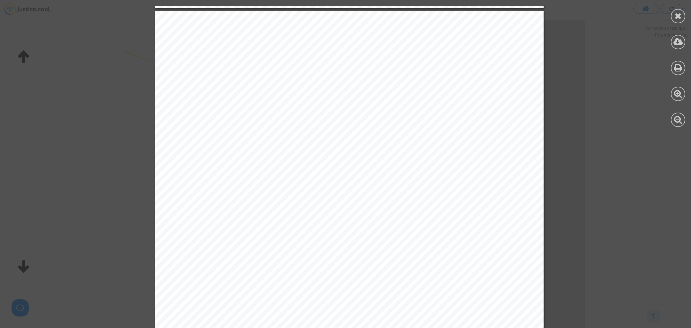
scroll to position [547, 0]
click at [455, 18] on icon at bounding box center [678, 15] width 7 height 9
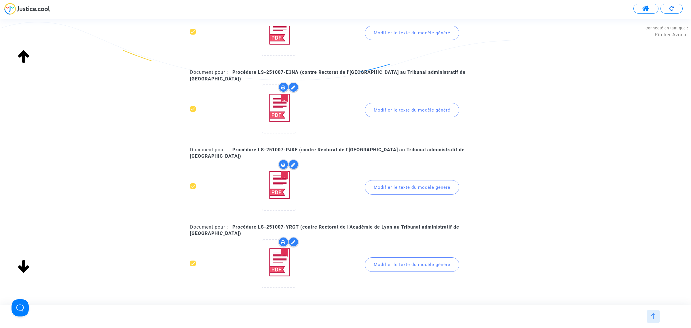
click at [338, 198] on span "Générer les requêtes sélectionnées" at bounding box center [346, 310] width 78 height 5
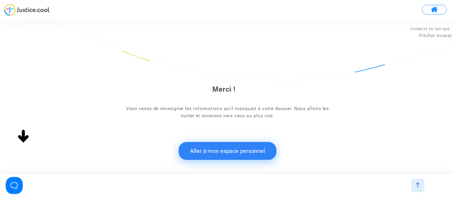
scroll to position [0, 0]
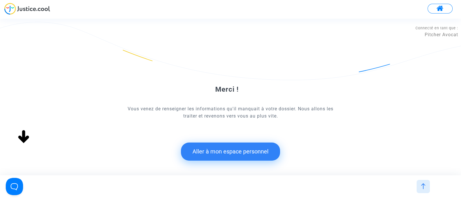
click at [218, 158] on button "Aller à mon espace personnel" at bounding box center [230, 152] width 99 height 18
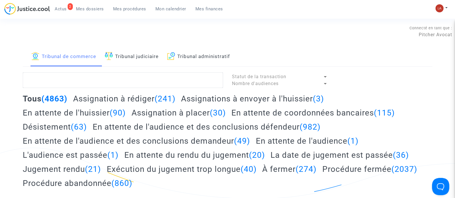
click at [199, 54] on link "Tribunal administratif" at bounding box center [198, 57] width 63 height 20
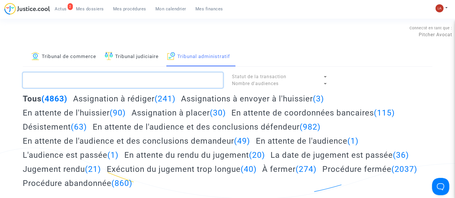
click at [146, 83] on textarea at bounding box center [123, 81] width 200 height 16
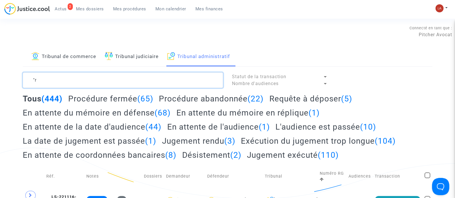
type textarea """
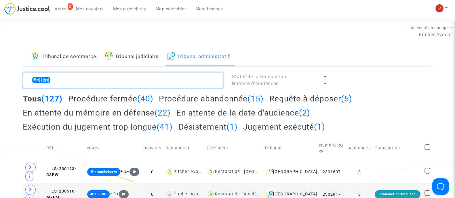
type textarea "#référé"
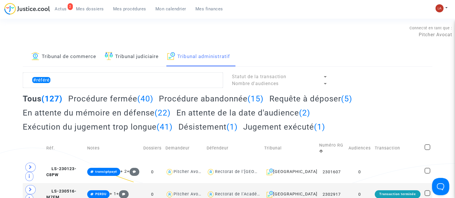
click at [317, 95] on h2 "Requête à déposer (5)" at bounding box center [310, 99] width 83 height 10
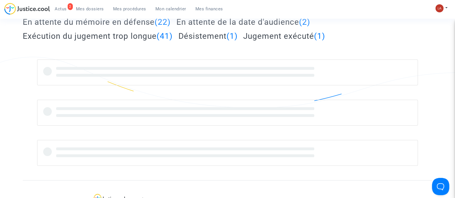
scroll to position [91, 0]
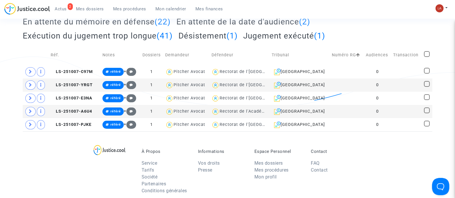
click at [426, 52] on span at bounding box center [427, 54] width 6 height 6
click at [427, 57] on input "checkbox" at bounding box center [427, 57] width 0 height 0
checkbox input "true"
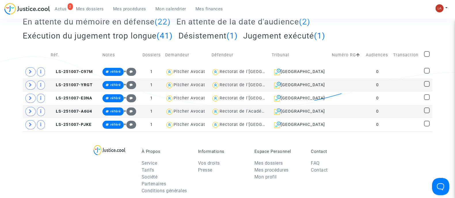
checkbox input "true"
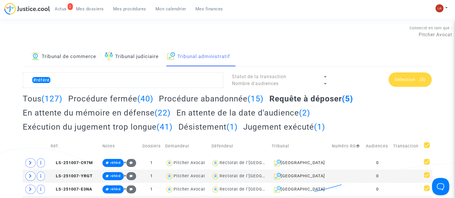
click at [402, 82] on div "Sélection (5)" at bounding box center [410, 80] width 43 height 14
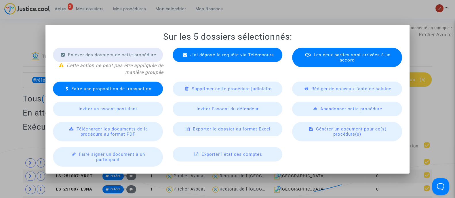
click at [107, 127] on span "Télécharger les documents de la procédure au format PDF" at bounding box center [112, 132] width 71 height 10
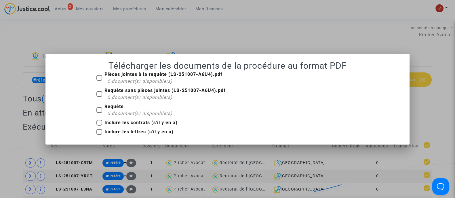
click at [114, 96] on span "5 document(s) disponible(s)" at bounding box center [139, 97] width 65 height 5
click at [99, 97] on input "Requête sans pièces jointes (LS-251007-A6U4).pdf 5 document(s) disponible(s)" at bounding box center [99, 97] width 0 height 0
checkbox input "true"
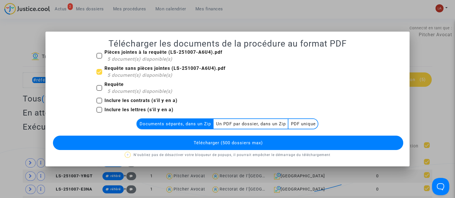
click at [232, 122] on multi-toggle-item "Un PDF par dossier, dans un Zip" at bounding box center [251, 124] width 75 height 10
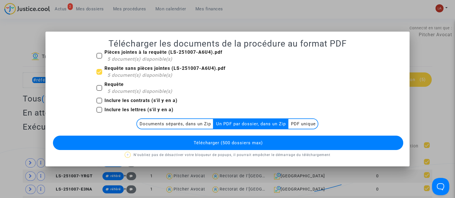
click at [184, 126] on multi-toggle-item "Documents séparés, dans un Zip" at bounding box center [175, 124] width 77 height 10
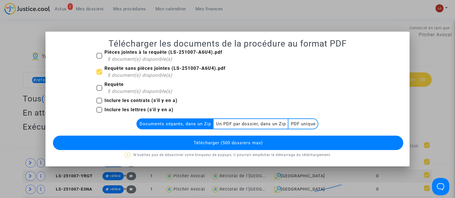
click at [178, 144] on button "Télécharger (500 dossiers max)" at bounding box center [228, 143] width 350 height 14
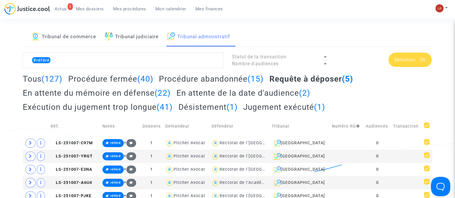
scroll to position [36, 0]
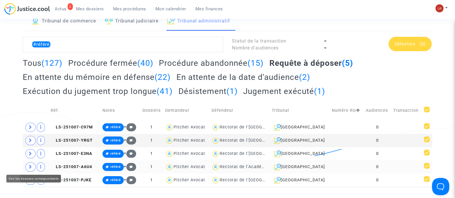
click at [27, 168] on span at bounding box center [30, 167] width 10 height 9
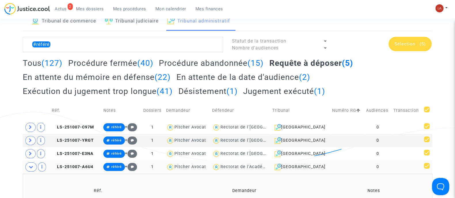
click at [75, 169] on td "LS-251007-A6U4" at bounding box center [76, 167] width 52 height 13
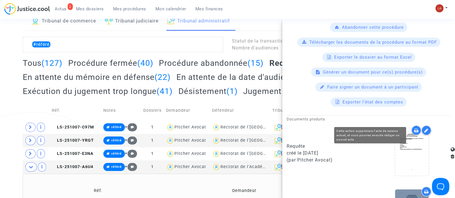
scroll to position [252, 0]
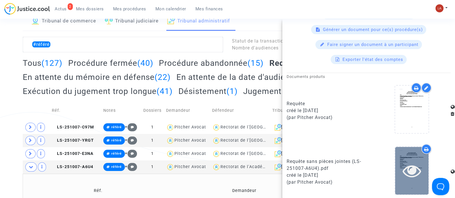
click at [409, 162] on icon at bounding box center [412, 171] width 19 height 18
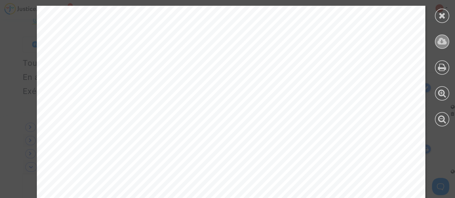
click at [439, 37] on icon at bounding box center [443, 41] width 10 height 9
click at [446, 17] on div at bounding box center [442, 16] width 14 height 14
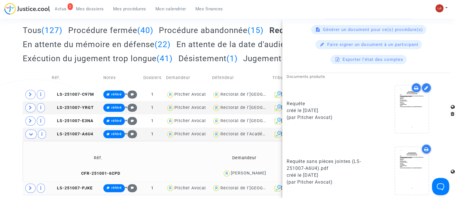
scroll to position [108, 0]
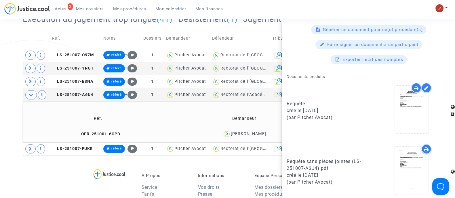
click at [100, 137] on td "CFR-251001-6CPD" at bounding box center [98, 134] width 147 height 12
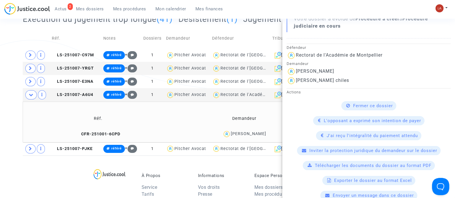
scroll to position [180, 0]
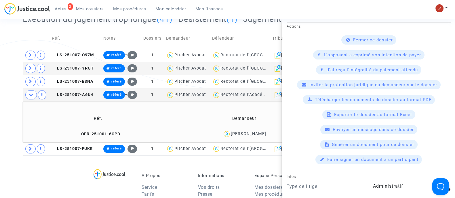
click at [328, 97] on span "Télécharger les documents du dossier au format PDF" at bounding box center [373, 99] width 117 height 5
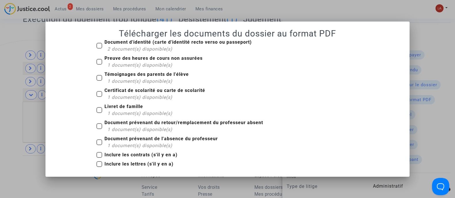
click at [156, 39] on span "Document d'identité (carte d'identité recto verso ou passeport) 2 document(s) d…" at bounding box center [178, 46] width 147 height 14
click at [99, 49] on input "Document d'identité (carte d'identité recto verso ou passeport) 2 document(s) d…" at bounding box center [99, 49] width 0 height 0
checkbox input "true"
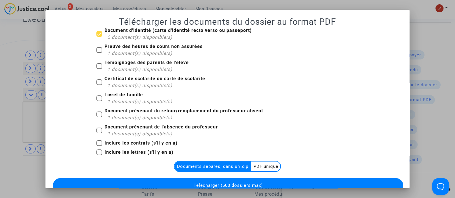
click at [115, 51] on span "1 document(s) disponible(s)" at bounding box center [139, 53] width 65 height 5
click at [99, 53] on input "Preuve des heures de cours non assurées 1 document(s) disponible(s)" at bounding box center [99, 53] width 0 height 0
checkbox input "true"
click at [126, 64] on b "Témoignages des parents de l'élève" at bounding box center [147, 62] width 84 height 5
click at [99, 69] on input "Témoignages des parents de l'élève 1 document(s) disponible(s)" at bounding box center [99, 69] width 0 height 0
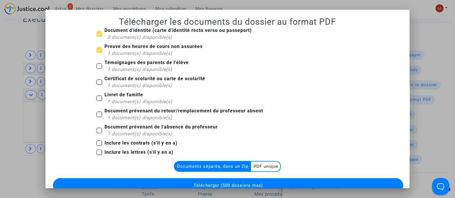
checkbox input "true"
click at [115, 84] on span "1 document(s) disponible(s)" at bounding box center [139, 85] width 65 height 5
click at [99, 85] on input "Certificat de scolarité ou carte de scolarité 1 document(s) disponible(s)" at bounding box center [99, 85] width 0 height 0
checkbox input "true"
click at [111, 98] on div "1 document(s) disponible(s)" at bounding box center [139, 101] width 65 height 7
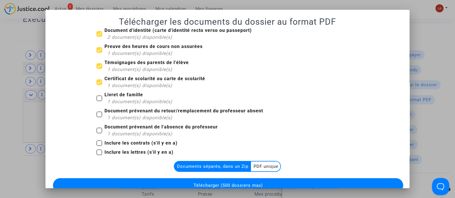
click at [99, 101] on input "Livret de famille 1 document(s) disponible(s)" at bounding box center [99, 101] width 0 height 0
checkbox input "true"
click at [125, 116] on span "1 document(s) disponible(s)" at bounding box center [139, 117] width 65 height 5
click at [99, 117] on input "Document prévenant du retour/remplacement du professeur absent 1 document(s) di…" at bounding box center [99, 117] width 0 height 0
checkbox input "true"
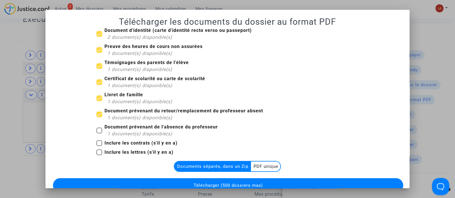
click at [133, 132] on span "1 document(s) disponible(s)" at bounding box center [139, 133] width 65 height 5
click at [99, 134] on input "Document prévenant de l'absence du professeur 1 document(s) disponible(s)" at bounding box center [99, 134] width 0 height 0
checkbox input "true"
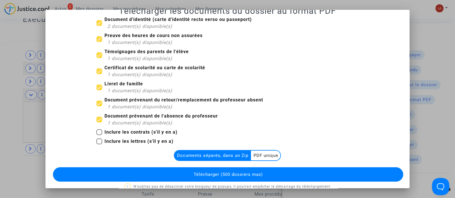
scroll to position [20, 0]
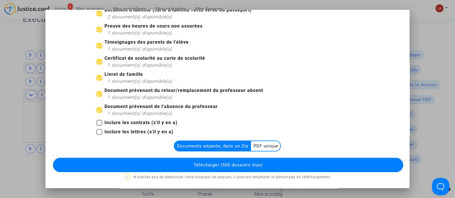
click at [217, 168] on button "Télécharger (500 dossiers max)" at bounding box center [228, 165] width 350 height 14
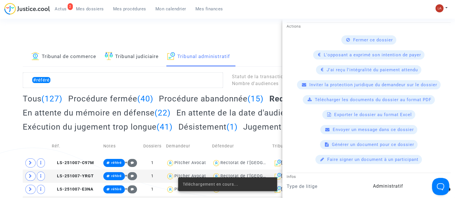
scroll to position [108, 0]
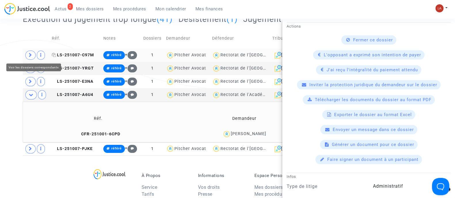
drag, startPoint x: 33, startPoint y: 54, endPoint x: 85, endPoint y: 54, distance: 52.4
click at [33, 54] on span at bounding box center [30, 55] width 10 height 9
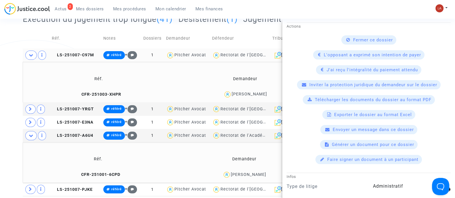
click at [96, 56] on td "LS-251007-C97M" at bounding box center [76, 55] width 52 height 13
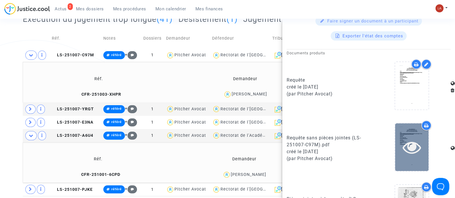
scroll to position [315, 0]
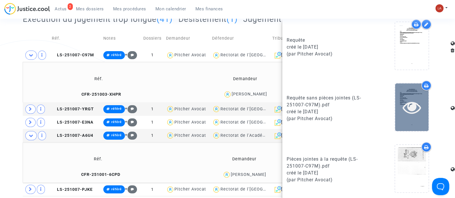
click at [405, 111] on icon at bounding box center [412, 107] width 19 height 18
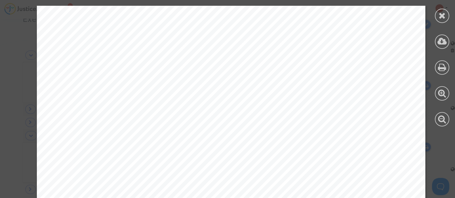
scroll to position [0, 0]
click at [449, 44] on div at bounding box center [442, 66] width 26 height 132
click at [448, 44] on div at bounding box center [442, 42] width 14 height 14
drag, startPoint x: 441, startPoint y: 18, endPoint x: 218, endPoint y: 107, distance: 239.3
click at [441, 18] on icon at bounding box center [442, 15] width 7 height 9
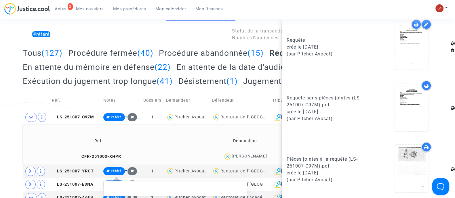
scroll to position [72, 0]
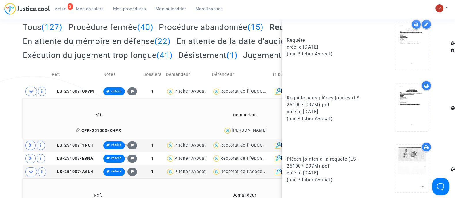
click at [96, 130] on span "CFR-251003-XHPR" at bounding box center [98, 130] width 45 height 5
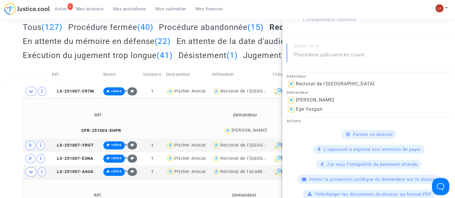
scroll to position [180, 0]
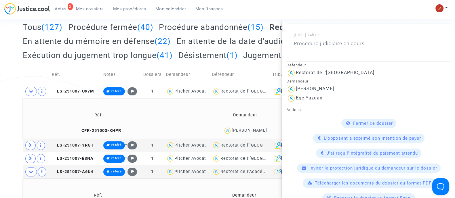
click at [348, 182] on span "Télécharger les documents du dossier au format PDF" at bounding box center [373, 183] width 117 height 5
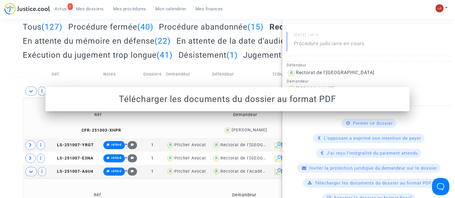
scroll to position [0, 0]
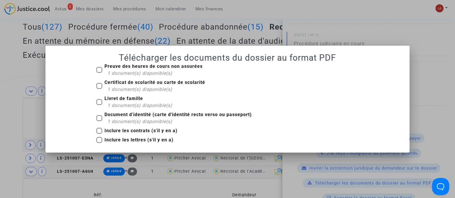
click at [122, 67] on b "Preuve des heures de cours non assurées" at bounding box center [154, 66] width 98 height 5
click at [99, 73] on input "Preuve des heures de cours non assurées 1 document(s) disponible(s)" at bounding box center [99, 73] width 0 height 0
checkbox input "true"
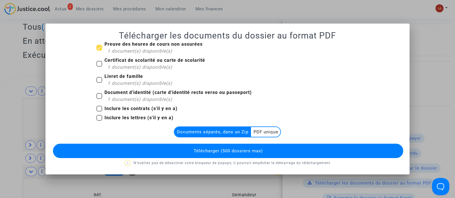
click at [120, 69] on span "1 document(s) disponible(s)" at bounding box center [139, 66] width 65 height 5
click at [99, 67] on input "Certificat de scolarité ou carte de scolarité 1 document(s) disponible(s)" at bounding box center [99, 67] width 0 height 0
checkbox input "true"
click at [115, 79] on span "Livret de famille 1 document(s) disponible(s)" at bounding box center [139, 80] width 68 height 14
click at [99, 83] on input "Livret de famille 1 document(s) disponible(s)" at bounding box center [99, 83] width 0 height 0
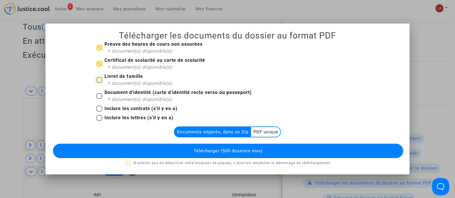
checkbox input "true"
click at [124, 95] on span "Document d'identité (carte d'identité recto verso ou passeport) 1 document(s) d…" at bounding box center [178, 96] width 147 height 14
click at [99, 99] on input "Document d'identité (carte d'identité recto verso ou passeport) 1 document(s) d…" at bounding box center [99, 99] width 0 height 0
checkbox input "true"
click at [252, 152] on span "Télécharger (500 dossiers max)" at bounding box center [227, 151] width 69 height 5
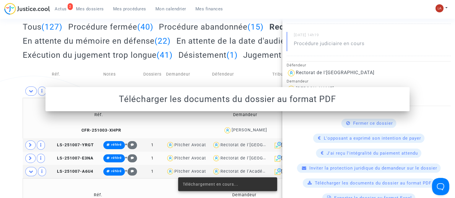
scroll to position [72, 0]
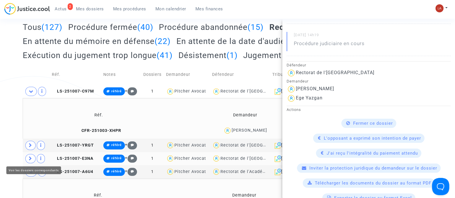
drag, startPoint x: 27, startPoint y: 157, endPoint x: 52, endPoint y: 158, distance: 24.8
click at [27, 157] on span at bounding box center [30, 158] width 10 height 9
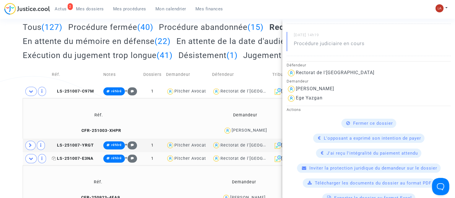
click at [86, 157] on span "LS-251007-E3NA" at bounding box center [73, 158] width 42 height 5
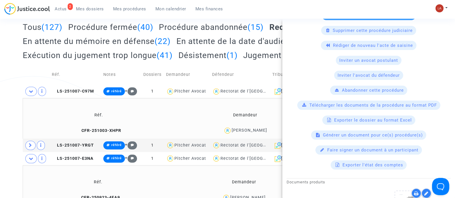
scroll to position [252, 0]
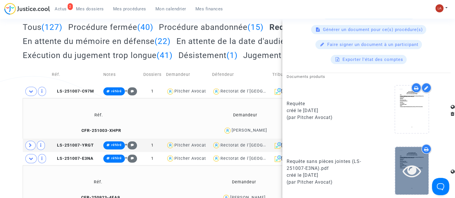
click at [403, 162] on icon at bounding box center [412, 171] width 19 height 18
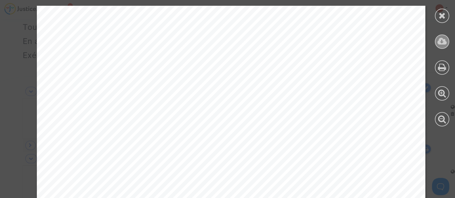
click at [442, 42] on icon at bounding box center [443, 41] width 10 height 9
click at [441, 18] on icon at bounding box center [442, 15] width 7 height 9
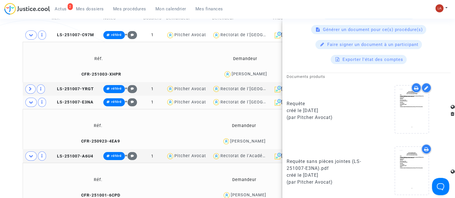
scroll to position [144, 0]
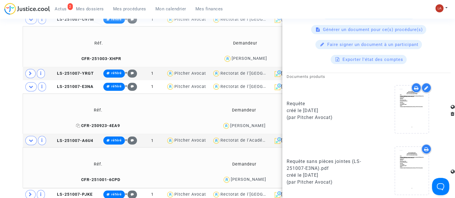
click at [104, 124] on span "CFR-250923-4EA9" at bounding box center [98, 126] width 44 height 5
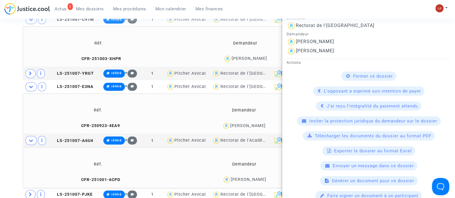
click at [327, 138] on div "Télécharger les documents du dossier au format PDF" at bounding box center [369, 136] width 132 height 9
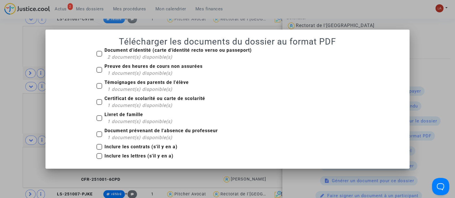
scroll to position [0, 0]
click at [130, 53] on span "Document d'identité (carte d'identité recto verso ou passeport) 2 document(s) d…" at bounding box center [178, 54] width 147 height 14
click at [99, 57] on input "Document d'identité (carte d'identité recto verso ou passeport) 2 document(s) d…" at bounding box center [99, 57] width 0 height 0
checkbox input "true"
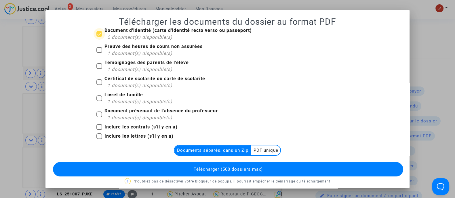
click at [123, 61] on b "Témoignages des parents de l'élève" at bounding box center [147, 62] width 84 height 5
click at [99, 69] on input "Témoignages des parents de l'élève 1 document(s) disponible(s)" at bounding box center [99, 69] width 0 height 0
checkbox input "true"
click at [127, 52] on span "1 document(s) disponible(s)" at bounding box center [139, 53] width 65 height 5
click at [99, 53] on input "Preuve des heures de cours non assurées 1 document(s) disponible(s)" at bounding box center [99, 53] width 0 height 0
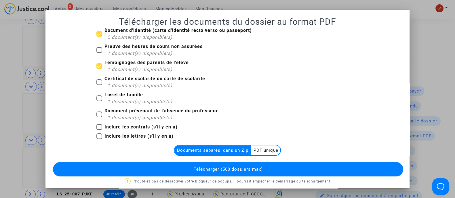
checkbox input "true"
click at [123, 86] on span "1 document(s) disponible(s)" at bounding box center [139, 85] width 65 height 5
click at [99, 86] on input "Certificat de scolarité ou carte de scolarité 1 document(s) disponible(s)" at bounding box center [99, 85] width 0 height 0
checkbox input "true"
click at [115, 99] on span "1 document(s) disponible(s)" at bounding box center [139, 101] width 65 height 5
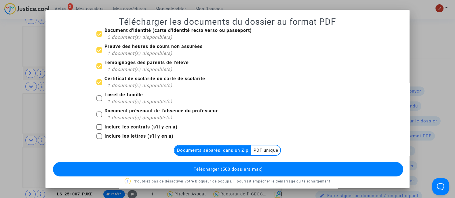
click at [99, 101] on input "Livret de famille 1 document(s) disponible(s)" at bounding box center [99, 101] width 0 height 0
checkbox input "true"
click at [126, 111] on b "Document prévenant de l'absence du professeur" at bounding box center [161, 110] width 113 height 5
click at [99, 117] on input "Document prévenant de l'absence du professeur 1 document(s) disponible(s)" at bounding box center [99, 117] width 0 height 0
checkbox input "true"
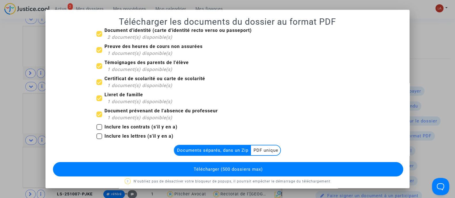
click at [223, 176] on button "Télécharger (500 dossiers max)" at bounding box center [228, 169] width 350 height 14
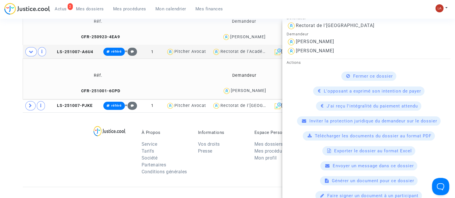
scroll to position [252, 0]
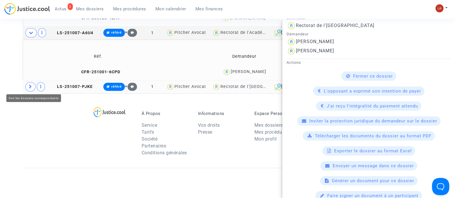
drag, startPoint x: 33, startPoint y: 87, endPoint x: 45, endPoint y: 85, distance: 11.7
click at [33, 87] on span at bounding box center [30, 86] width 10 height 9
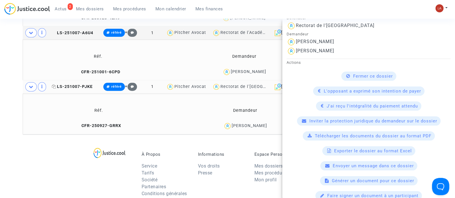
click at [87, 84] on span "LS-251007-PJKE" at bounding box center [72, 86] width 41 height 5
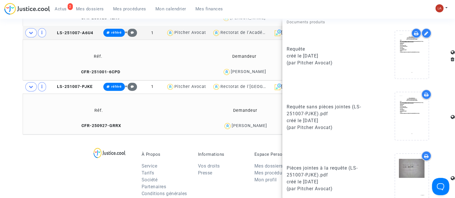
scroll to position [315, 0]
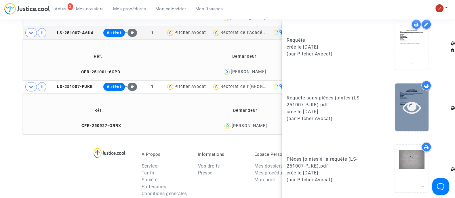
click at [417, 109] on div at bounding box center [411, 107] width 33 height 18
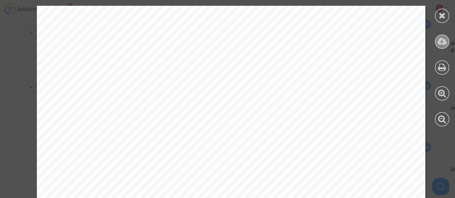
click at [442, 47] on div at bounding box center [442, 42] width 14 height 14
click at [442, 18] on icon at bounding box center [442, 15] width 7 height 9
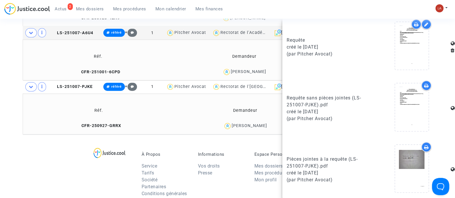
click at [112, 128] on td "CFR-250927-GRRX" at bounding box center [99, 126] width 148 height 12
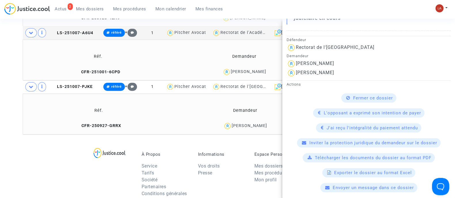
scroll to position [180, 0]
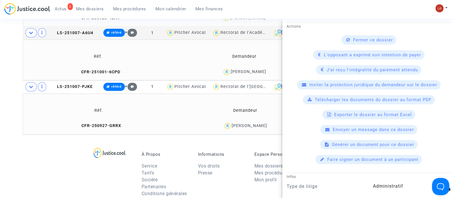
click at [341, 101] on span "Télécharger les documents du dossier au format PDF" at bounding box center [373, 99] width 117 height 5
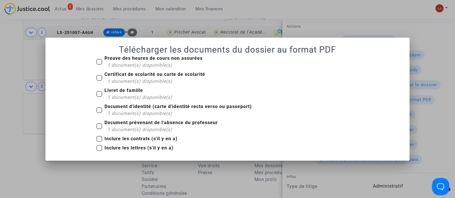
scroll to position [0, 0]
click at [179, 62] on div "1 document(s) disponible(s)" at bounding box center [154, 65] width 95 height 7
click at [99, 65] on input "Preuve des heures de cours non assurées 1 document(s) disponible(s)" at bounding box center [99, 65] width 0 height 0
checkbox input "true"
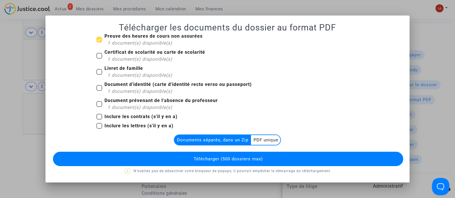
click at [164, 62] on div "1 document(s) disponible(s)" at bounding box center [156, 59] width 98 height 7
click at [99, 59] on input "Certificat de scolarité ou carte de scolarité 1 document(s) disponible(s)" at bounding box center [99, 59] width 0 height 0
checkbox input "true"
click at [118, 74] on span "1 document(s) disponible(s)" at bounding box center [139, 75] width 65 height 5
click at [99, 75] on input "Livret de famille 1 document(s) disponible(s)" at bounding box center [99, 75] width 0 height 0
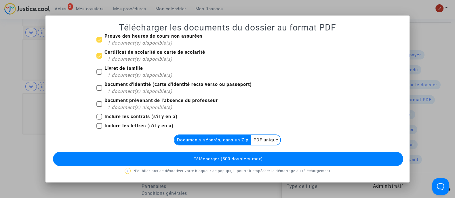
checkbox input "true"
click at [136, 92] on span "1 document(s) disponible(s)" at bounding box center [139, 91] width 65 height 5
click at [99, 91] on input "Document d'identité (carte d'identité recto verso ou passeport) 1 document(s) d…" at bounding box center [99, 91] width 0 height 0
checkbox input "true"
click at [137, 100] on b "Document prévenant de l'absence du professeur" at bounding box center [161, 100] width 113 height 5
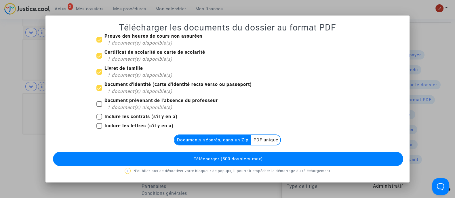
click at [99, 107] on input "Document prévenant de l'absence du professeur 1 document(s) disponible(s)" at bounding box center [99, 107] width 0 height 0
checkbox input "true"
click at [261, 143] on multi-toggle-item "PDF unique" at bounding box center [265, 140] width 29 height 10
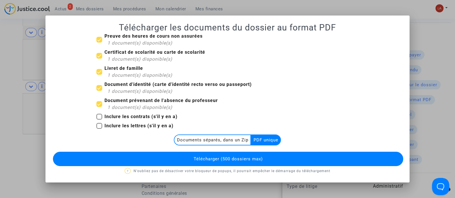
click at [264, 165] on button "Télécharger (500 dossiers max)" at bounding box center [228, 159] width 350 height 14
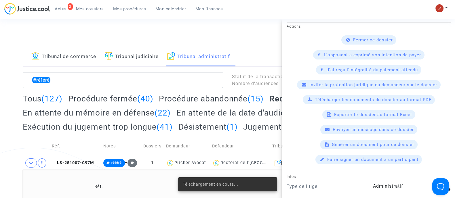
scroll to position [252, 0]
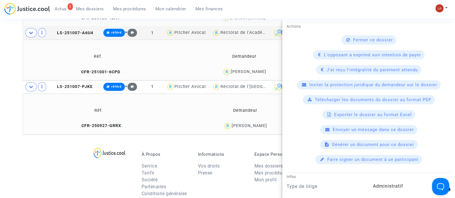
drag, startPoint x: 100, startPoint y: 122, endPoint x: 117, endPoint y: 124, distance: 16.5
click at [100, 122] on td "CFR-250927-GRRX" at bounding box center [99, 126] width 148 height 12
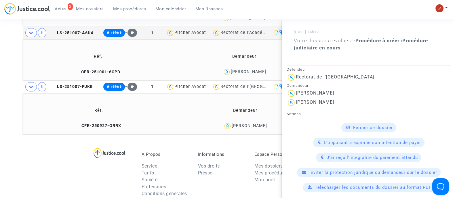
scroll to position [144, 0]
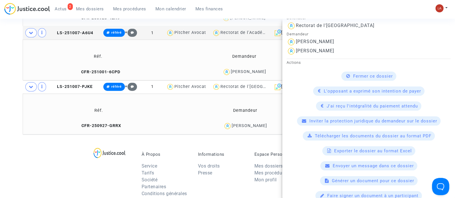
click at [338, 136] on span "Télécharger les documents du dossier au format PDF" at bounding box center [373, 136] width 117 height 5
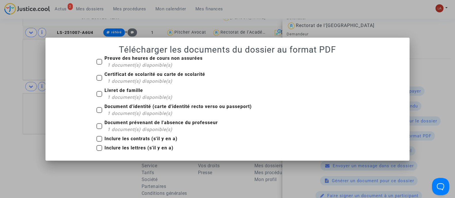
scroll to position [0, 0]
click at [134, 63] on span "1 document(s) disponible(s)" at bounding box center [139, 64] width 65 height 5
click at [99, 65] on input "Preuve des heures de cours non assurées 1 document(s) disponible(s)" at bounding box center [99, 65] width 0 height 0
checkbox input "true"
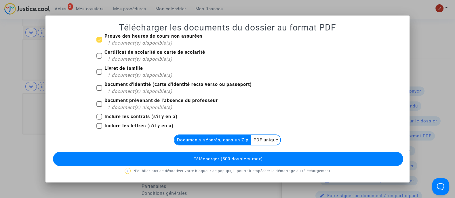
click at [128, 60] on span "1 document(s) disponible(s)" at bounding box center [139, 58] width 65 height 5
click at [99, 59] on input "Certificat de scolarité ou carte de scolarité 1 document(s) disponible(s)" at bounding box center [99, 59] width 0 height 0
checkbox input "true"
click at [118, 75] on span "1 document(s) disponible(s)" at bounding box center [139, 75] width 65 height 5
click at [99, 75] on input "Livret de famille 1 document(s) disponible(s)" at bounding box center [99, 75] width 0 height 0
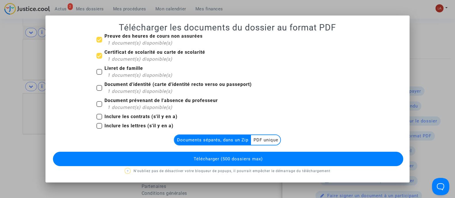
checkbox input "true"
click at [122, 83] on b "Document d'identité (carte d'identité recto verso ou passeport)" at bounding box center [178, 84] width 147 height 5
click at [99, 91] on input "Document d'identité (carte d'identité recto verso ou passeport) 1 document(s) d…" at bounding box center [99, 91] width 0 height 0
checkbox input "true"
drag, startPoint x: 127, startPoint y: 101, endPoint x: 153, endPoint y: 116, distance: 30.7
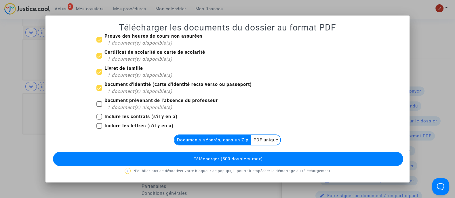
click at [127, 101] on b "Document prévenant de l'absence du professeur" at bounding box center [161, 100] width 113 height 5
click at [99, 107] on input "Document prévenant de l'absence du professeur 1 document(s) disponible(s)" at bounding box center [99, 107] width 0 height 0
checkbox input "true"
click at [203, 155] on button "Télécharger (500 dossiers max)" at bounding box center [228, 159] width 350 height 14
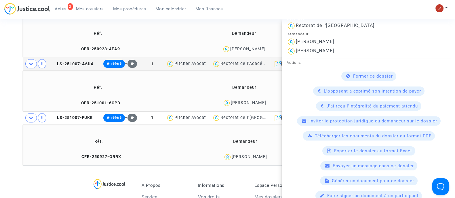
scroll to position [144, 0]
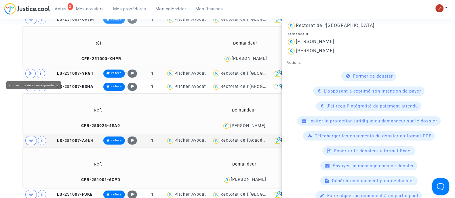
click at [33, 75] on span at bounding box center [30, 73] width 10 height 9
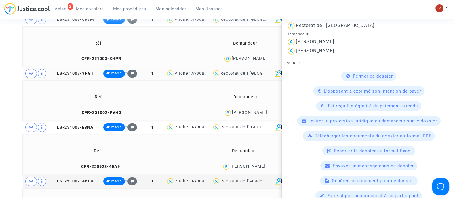
click at [87, 75] on td "LS-251007-YRGT" at bounding box center [76, 73] width 52 height 13
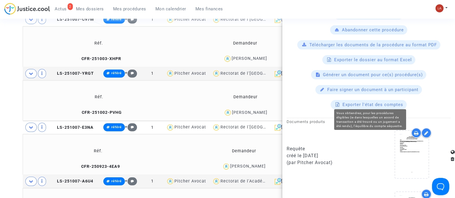
scroll to position [216, 0]
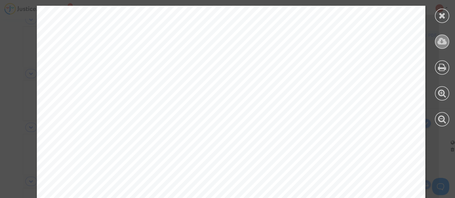
click at [442, 40] on icon at bounding box center [443, 41] width 10 height 9
click at [443, 22] on div at bounding box center [442, 16] width 14 height 14
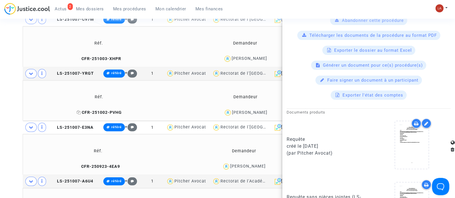
click at [97, 110] on span "CFR-251002-PVHG" at bounding box center [99, 112] width 45 height 5
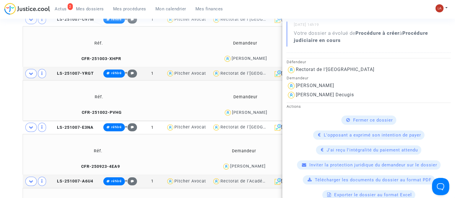
scroll to position [180, 0]
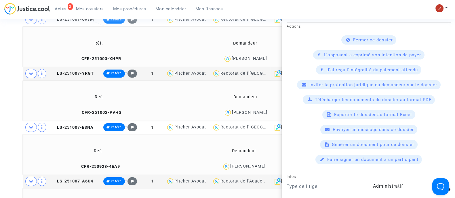
click at [336, 96] on div "Télécharger les documents du dossier au format PDF" at bounding box center [369, 99] width 132 height 9
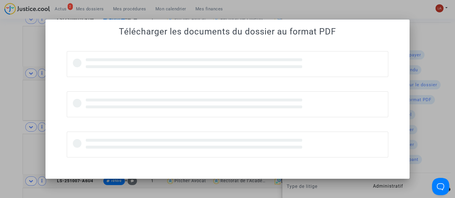
scroll to position [0, 0]
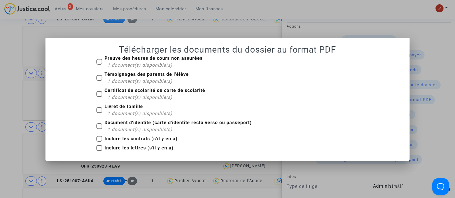
click at [143, 64] on span "1 document(s) disponible(s)" at bounding box center [139, 64] width 65 height 5
click at [99, 65] on input "Preuve des heures de cours non assurées 1 document(s) disponible(s)" at bounding box center [99, 65] width 0 height 0
checkbox input "true"
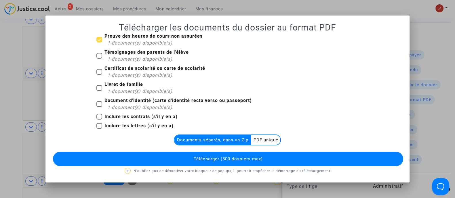
click at [133, 66] on b "Certificat de scolarité ou carte de scolarité" at bounding box center [155, 68] width 101 height 5
click at [99, 75] on input "Certificat de scolarité ou carte de scolarité 1 document(s) disponible(s)" at bounding box center [99, 75] width 0 height 0
checkbox input "true"
click at [132, 57] on span "1 document(s) disponible(s)" at bounding box center [139, 58] width 65 height 5
click at [99, 59] on input "Témoignages des parents de l'élève 1 document(s) disponible(s)" at bounding box center [99, 59] width 0 height 0
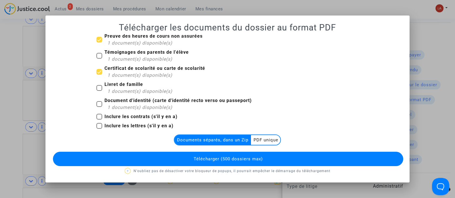
checkbox input "true"
click at [123, 87] on span "Livret de famille 1 document(s) disponible(s)" at bounding box center [139, 88] width 68 height 14
click at [99, 91] on input "Livret de famille 1 document(s) disponible(s)" at bounding box center [99, 91] width 0 height 0
checkbox input "true"
click at [121, 100] on b "Document d'identité (carte d'identité recto verso ou passeport)" at bounding box center [178, 100] width 147 height 5
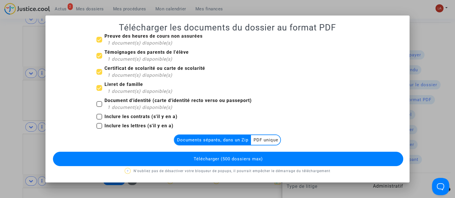
click at [99, 107] on input "Document d'identité (carte d'identité recto verso ou passeport) 1 document(s) d…" at bounding box center [99, 107] width 0 height 0
checkbox input "true"
click at [170, 153] on button "Télécharger (500 dossiers max)" at bounding box center [228, 159] width 350 height 14
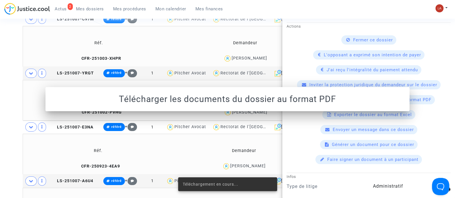
scroll to position [144, 0]
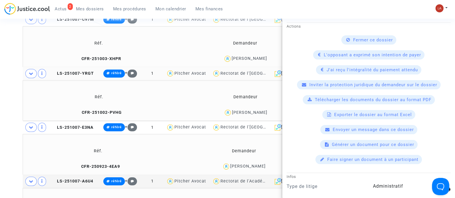
click at [89, 69] on td "LS-251007-YRGT" at bounding box center [76, 73] width 52 height 13
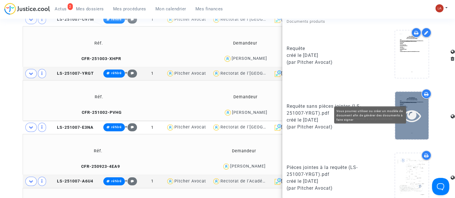
scroll to position [315, 0]
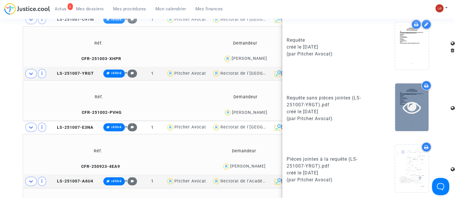
click at [405, 105] on icon at bounding box center [412, 107] width 19 height 18
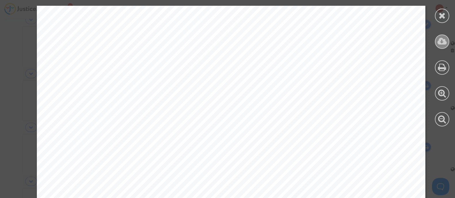
click at [441, 37] on div at bounding box center [442, 42] width 14 height 14
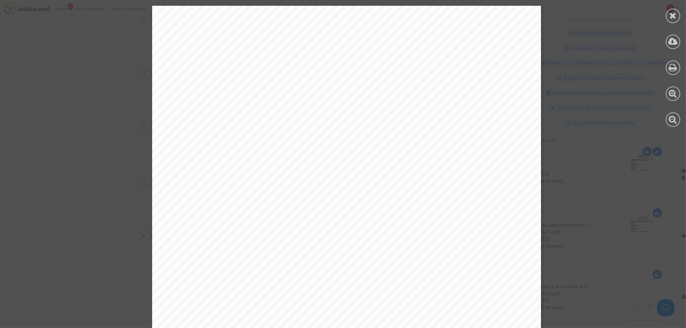
scroll to position [189, 0]
click at [455, 20] on div at bounding box center [672, 16] width 14 height 14
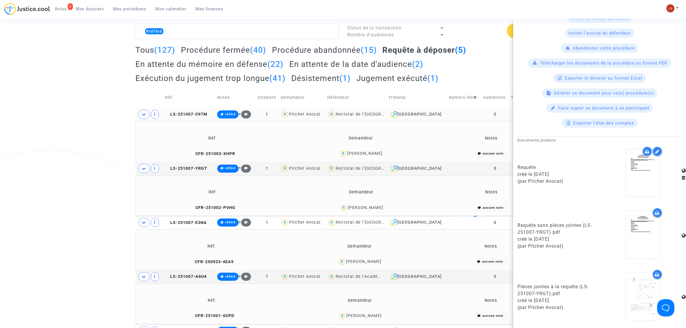
scroll to position [0, 0]
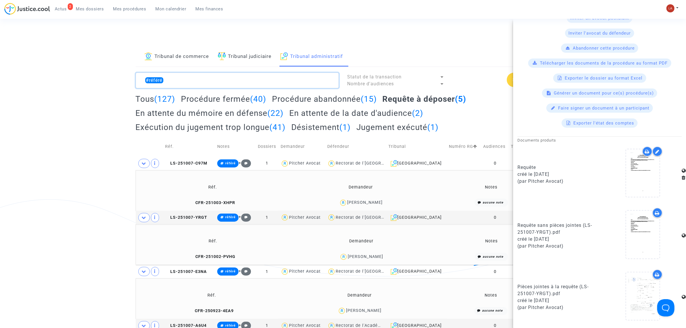
drag, startPoint x: 225, startPoint y: 86, endPoint x: 230, endPoint y: 87, distance: 4.5
click at [225, 85] on textarea at bounding box center [237, 81] width 203 height 16
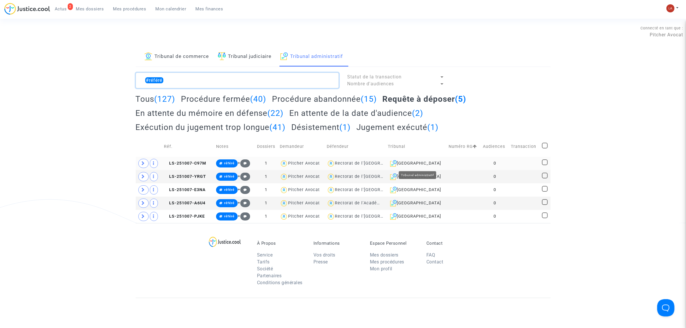
type textarea "#référé"
click at [415, 161] on div "Lyon" at bounding box center [416, 163] width 57 height 7
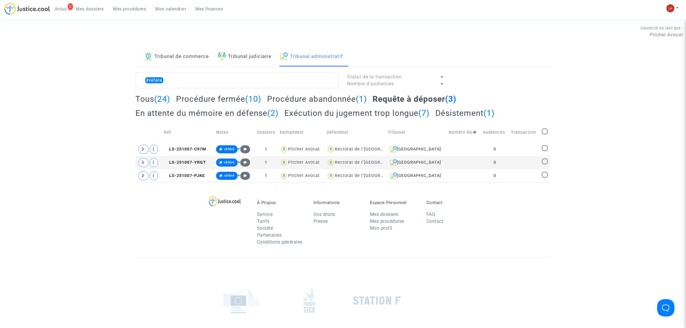
drag, startPoint x: 181, startPoint y: 152, endPoint x: 414, endPoint y: 93, distance: 240.6
click at [181, 152] on td "LS-251007-C97M" at bounding box center [188, 149] width 52 height 13
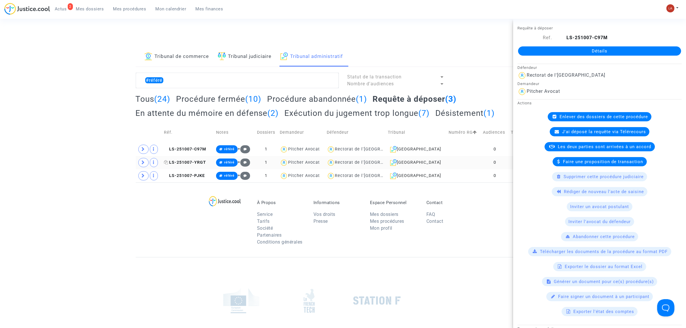
click at [188, 161] on span "LS-251007-YRGT" at bounding box center [185, 162] width 42 height 5
click at [197, 169] on td "LS-251007-YRGT" at bounding box center [188, 162] width 52 height 13
click at [194, 176] on span "LS-251007-PJKE" at bounding box center [184, 175] width 41 height 5
click at [424, 148] on div "Lyon" at bounding box center [416, 149] width 57 height 7
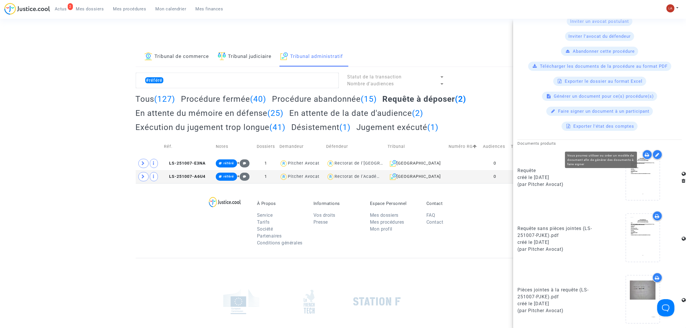
scroll to position [189, 0]
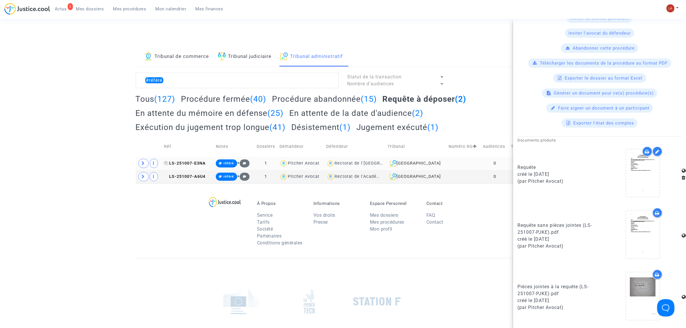
click at [187, 166] on span "LS-251007-E3NA" at bounding box center [185, 163] width 42 height 5
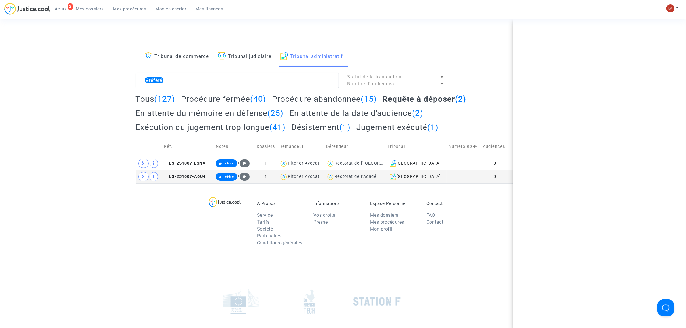
scroll to position [0, 0]
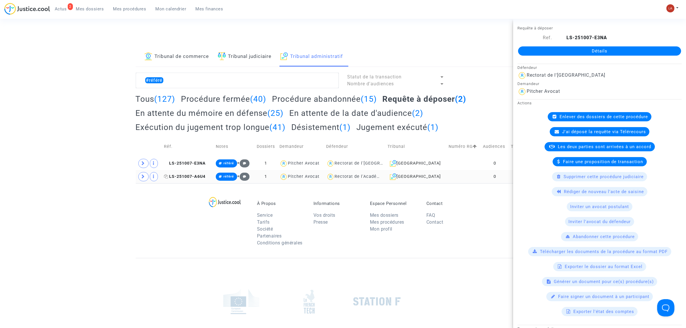
click at [189, 178] on span "LS-251007-A6U4" at bounding box center [184, 176] width 41 height 5
click at [60, 12] on link "2 Actus" at bounding box center [60, 9] width 21 height 9
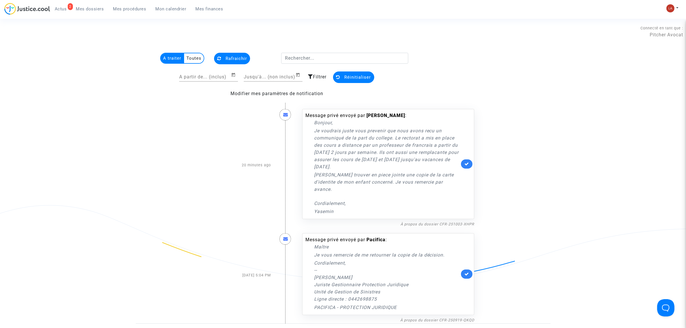
click at [444, 198] on div "Message privé envoyé par Yasemin UZUNEFE : Bonjour, Je voudrais juste vous prev…" at bounding box center [388, 165] width 181 height 124
click at [447, 198] on link "À propos du dossier CFR-251003-XHPR" at bounding box center [437, 224] width 74 height 4
click at [436, 198] on link "À propos du dossier CFR-251003-XHPR" at bounding box center [437, 224] width 74 height 4
click at [455, 160] on link at bounding box center [467, 163] width 12 height 9
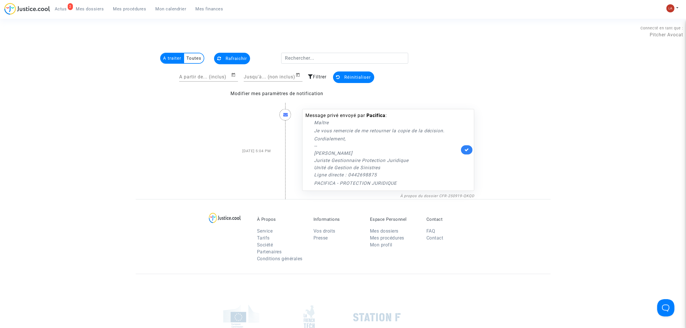
click at [77, 4] on ul "2 Actus Mes dossiers Mes procédures Mon calendrier Mes finances" at bounding box center [139, 8] width 178 height 10
click at [90, 3] on ul "2 Actus Mes dossiers Mes procédures Mon calendrier Mes finances" at bounding box center [139, 8] width 178 height 10
click at [88, 11] on span "Mes dossiers" at bounding box center [90, 8] width 28 height 5
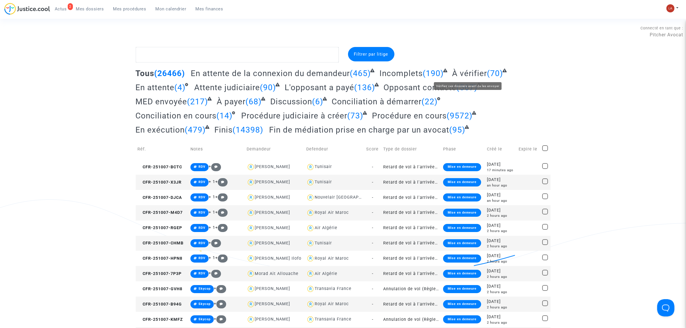
click at [455, 71] on span "À vérifier" at bounding box center [469, 74] width 35 height 10
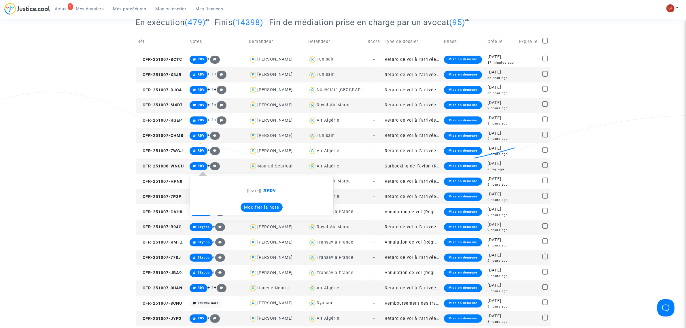
scroll to position [108, 0]
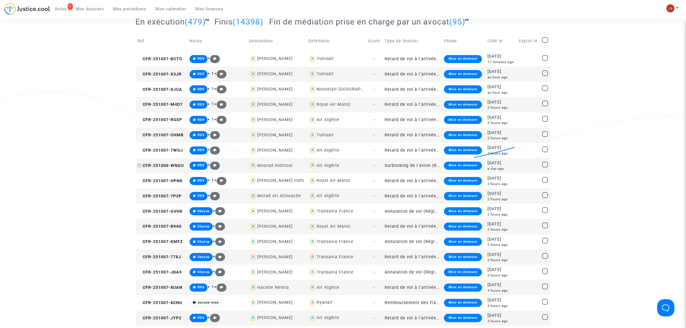
click at [174, 167] on span "CFR-251006-WNGU" at bounding box center [161, 165] width 46 height 5
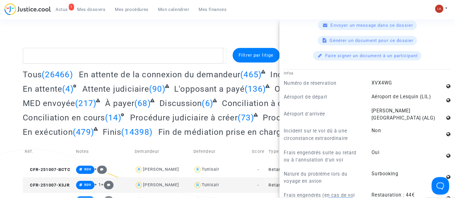
scroll to position [360, 0]
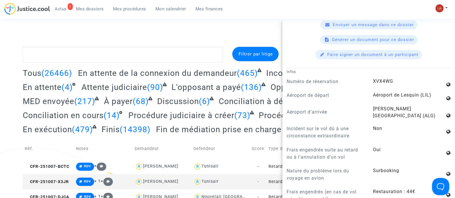
click at [122, 6] on link "Mes procédures" at bounding box center [130, 9] width 42 height 9
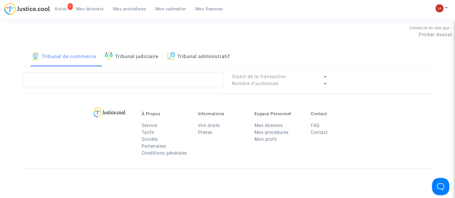
click at [151, 56] on link "Tribunal judiciaire" at bounding box center [132, 57] width 54 height 20
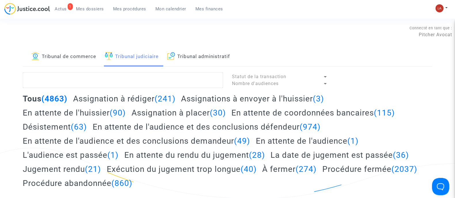
click at [132, 89] on lawsuits-list "Statut de la transaction Nombre d'audiences Tous (4863) Assignation à rédiger (…" at bounding box center [228, 193] width 410 height 241
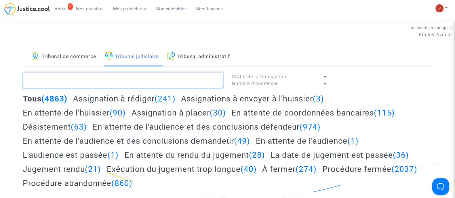
click at [127, 85] on textarea at bounding box center [123, 81] width 200 height 16
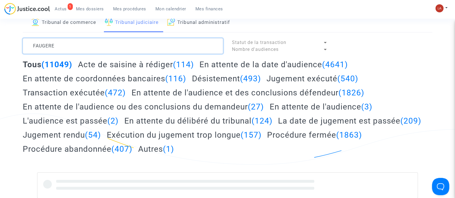
scroll to position [35, 0]
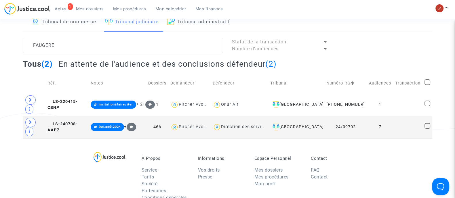
click at [74, 92] on td "Réf." at bounding box center [66, 83] width 43 height 20
click at [78, 99] on span "LS-220415-CBNP" at bounding box center [63, 104] width 30 height 11
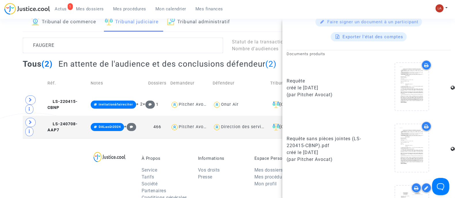
scroll to position [272, 0]
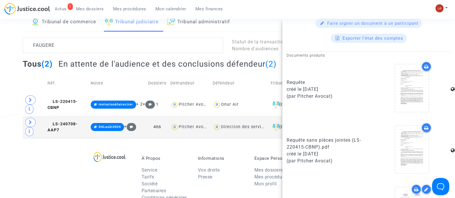
click at [424, 64] on icon at bounding box center [426, 66] width 5 height 5
click at [69, 45] on textarea at bounding box center [123, 46] width 200 height 16
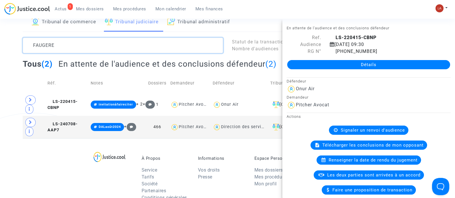
click at [69, 45] on textarea at bounding box center [123, 46] width 200 height 16
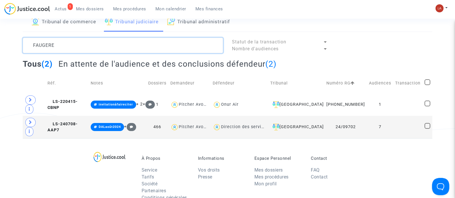
click at [69, 45] on textarea at bounding box center [123, 46] width 200 height 16
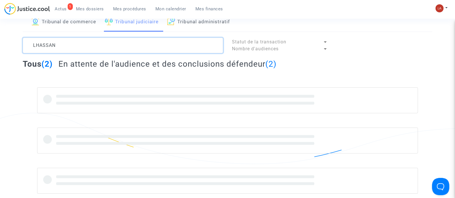
type textarea "LHASSAN"
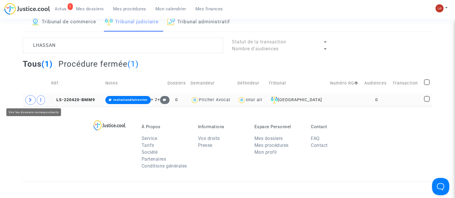
click at [32, 99] on span at bounding box center [30, 100] width 10 height 9
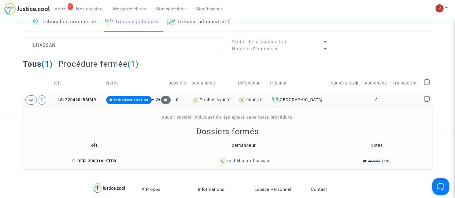
click at [88, 160] on span "CFR-200316-KTBX" at bounding box center [94, 161] width 45 height 5
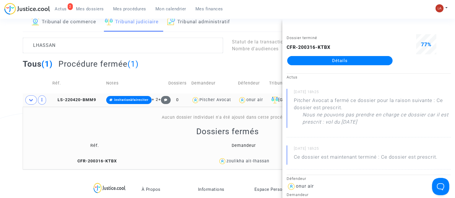
click at [65, 93] on td "Réf." at bounding box center [77, 83] width 54 height 20
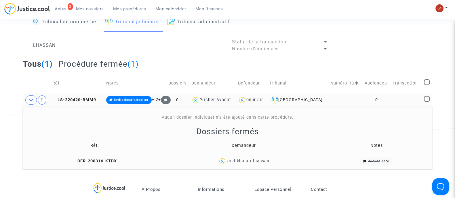
click at [66, 94] on td "LS-220420-BMM9" at bounding box center [77, 100] width 54 height 13
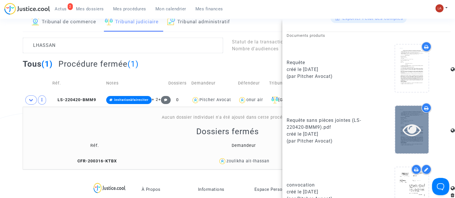
scroll to position [108, 0]
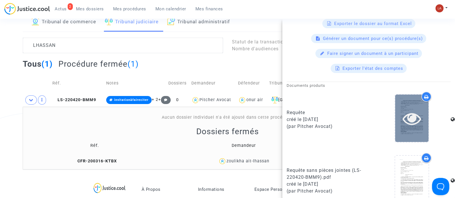
click at [426, 93] on div at bounding box center [426, 97] width 10 height 10
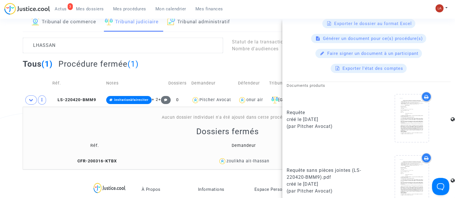
click at [126, 35] on div "Tribunal de commerce Tribunal judiciaire Tribunal administratif LHASSAN Statut …" at bounding box center [228, 90] width 410 height 157
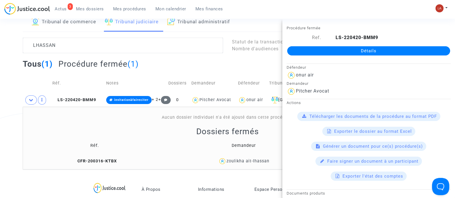
click at [126, 35] on div "Tribunal de commerce Tribunal judiciaire Tribunal administratif LHASSAN Statut …" at bounding box center [228, 90] width 410 height 157
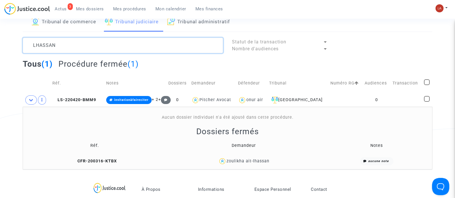
click at [102, 52] on textarea at bounding box center [123, 46] width 200 height 16
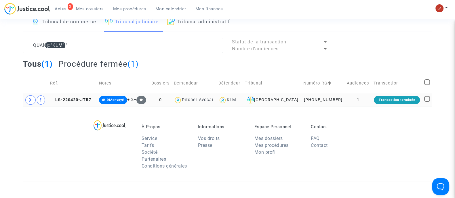
click at [71, 104] on td "LS-220420-JTR7" at bounding box center [72, 100] width 49 height 13
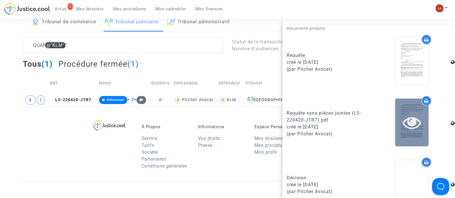
scroll to position [184, 0]
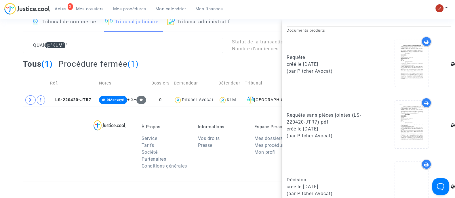
click at [425, 42] on icon at bounding box center [426, 41] width 5 height 5
click at [44, 44] on textarea at bounding box center [123, 46] width 200 height 16
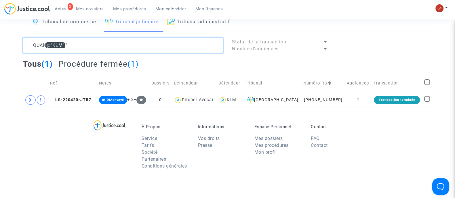
scroll to position [0, 0]
click at [44, 44] on textarea at bounding box center [123, 46] width 200 height 16
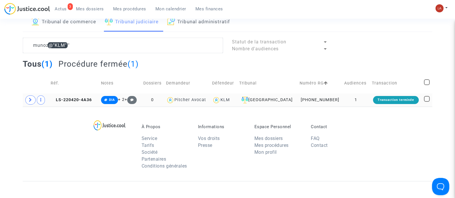
click at [81, 104] on td "LS-220420-4A36" at bounding box center [74, 100] width 50 height 13
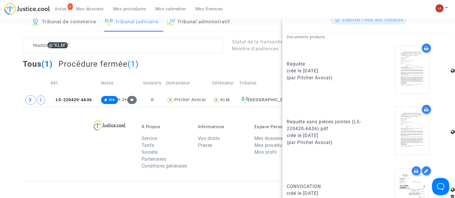
scroll to position [177, 0]
click at [421, 45] on div at bounding box center [426, 48] width 10 height 10
click at [37, 43] on textarea at bounding box center [123, 46] width 200 height 16
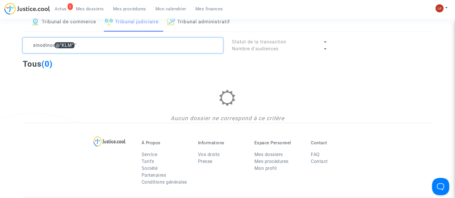
click at [44, 47] on textarea at bounding box center [123, 46] width 200 height 16
click at [65, 45] on textarea at bounding box center [123, 46] width 200 height 16
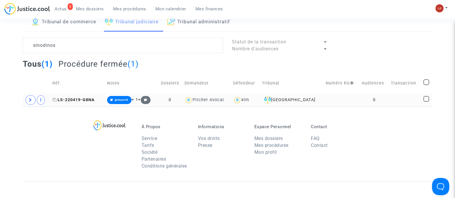
click at [84, 101] on span "LS-220419-G8NA" at bounding box center [73, 100] width 42 height 5
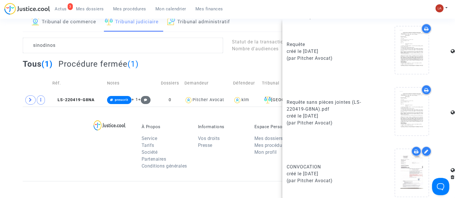
scroll to position [177, 0]
click at [424, 30] on div at bounding box center [426, 28] width 10 height 10
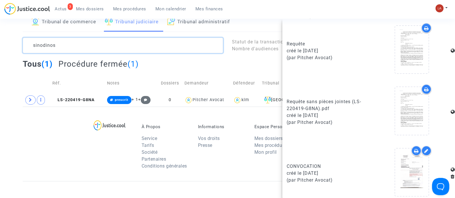
click at [52, 45] on textarea at bounding box center [123, 46] width 200 height 16
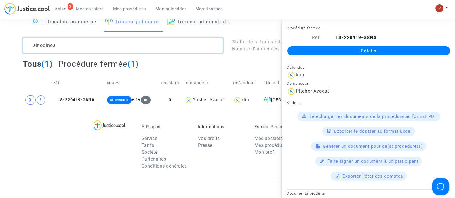
click at [52, 45] on textarea at bounding box center [123, 46] width 200 height 16
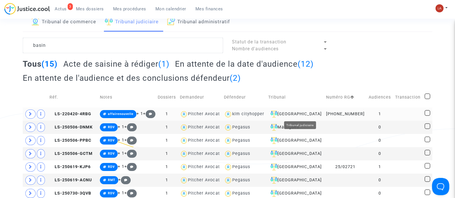
click at [314, 116] on div "Aulnay-sous-Bois" at bounding box center [295, 114] width 54 height 7
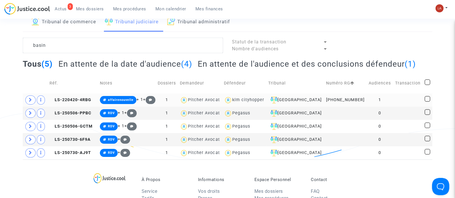
click at [27, 96] on span at bounding box center [30, 100] width 10 height 9
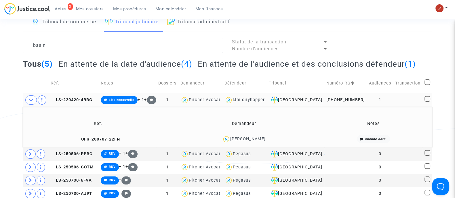
click at [75, 103] on td "LS-220420-4RBG" at bounding box center [74, 100] width 50 height 13
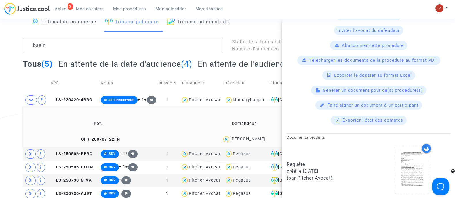
scroll to position [216, 0]
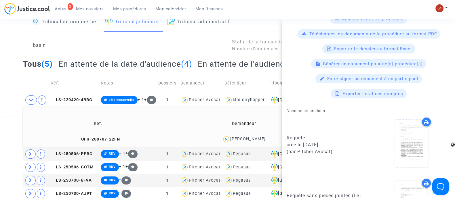
click at [421, 117] on div at bounding box center [426, 122] width 10 height 10
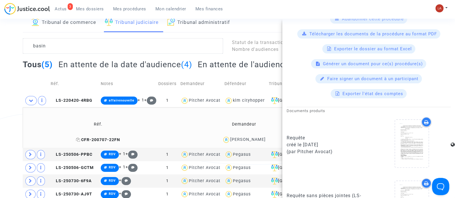
click at [97, 139] on span "CFR-200707-22FN" at bounding box center [98, 140] width 44 height 5
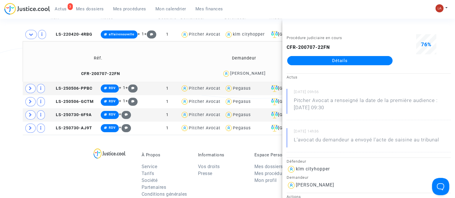
scroll to position [13, 0]
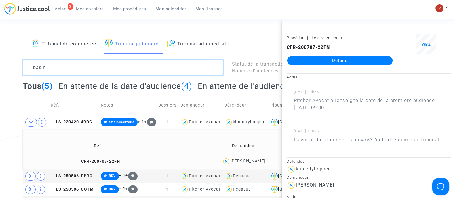
click at [41, 68] on textarea at bounding box center [123, 68] width 200 height 16
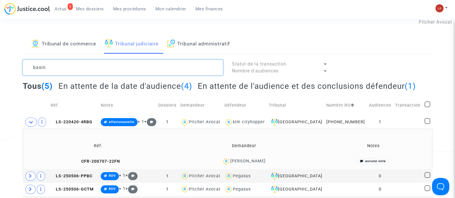
click at [41, 68] on textarea at bounding box center [123, 68] width 200 height 16
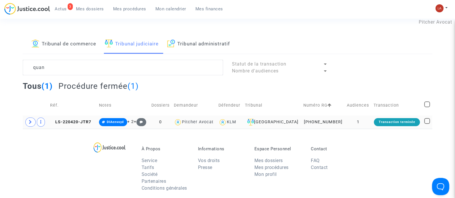
click at [73, 119] on td "LS-220420-JTR7" at bounding box center [72, 122] width 49 height 13
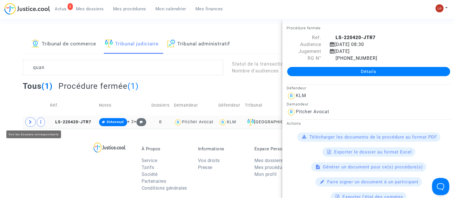
click at [30, 122] on icon at bounding box center [30, 122] width 3 height 4
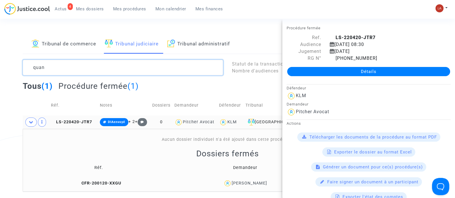
click at [56, 62] on textarea at bounding box center [123, 68] width 200 height 16
click at [58, 62] on textarea at bounding box center [123, 68] width 200 height 16
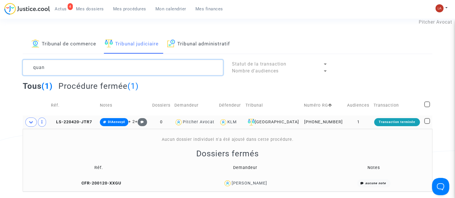
click at [60, 64] on textarea at bounding box center [123, 68] width 200 height 16
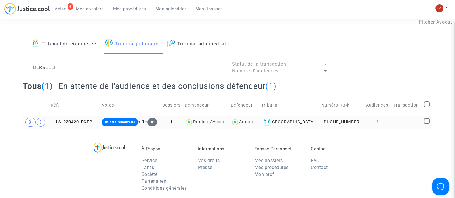
click at [81, 124] on td "LS-220420-FGTP" at bounding box center [74, 122] width 51 height 13
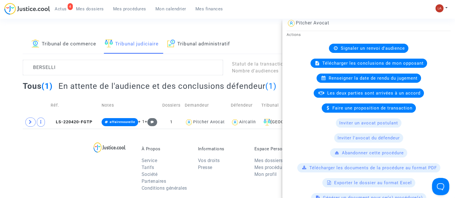
scroll to position [180, 0]
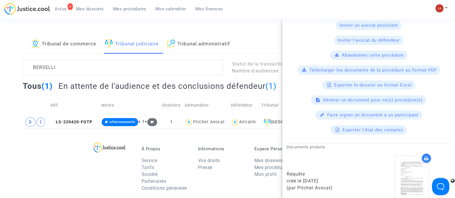
click at [421, 158] on div at bounding box center [426, 158] width 10 height 10
click at [86, 55] on div "Tribunal de commerce Tribunal judiciaire Tribunal administratif BERSELLI Statut…" at bounding box center [228, 81] width 410 height 95
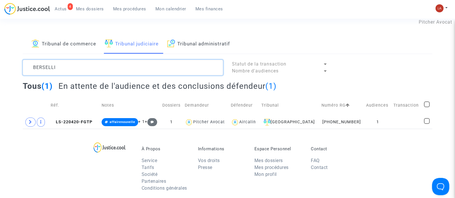
click at [86, 65] on textarea at bounding box center [123, 68] width 200 height 16
click at [86, 66] on textarea at bounding box center [123, 68] width 200 height 16
click at [84, 67] on textarea at bounding box center [123, 68] width 200 height 16
click at [82, 67] on textarea at bounding box center [123, 68] width 200 height 16
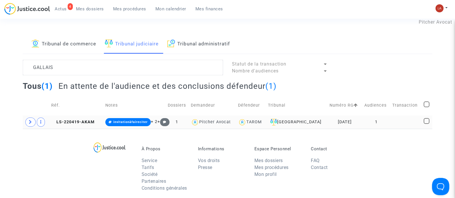
click at [80, 124] on td "LS-220419-AKAM" at bounding box center [76, 122] width 54 height 13
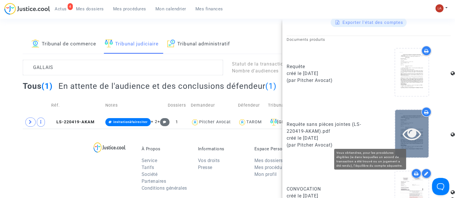
scroll to position [288, 0]
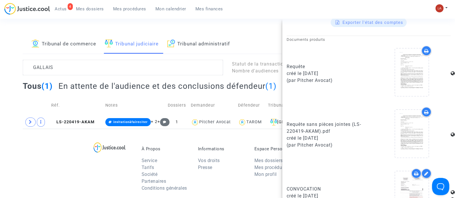
click at [424, 49] on icon at bounding box center [426, 51] width 5 height 5
click at [54, 69] on textarea at bounding box center [123, 68] width 200 height 16
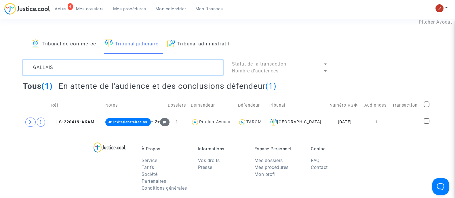
scroll to position [0, 0]
click at [54, 69] on textarea at bounding box center [123, 68] width 200 height 16
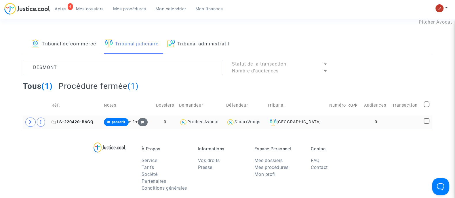
click at [79, 121] on span "LS-220420-B6GQ" at bounding box center [73, 122] width 42 height 5
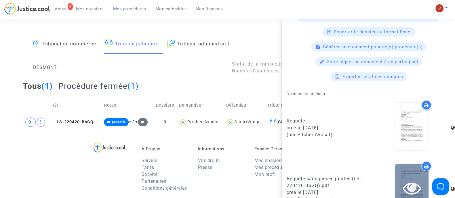
scroll to position [144, 0]
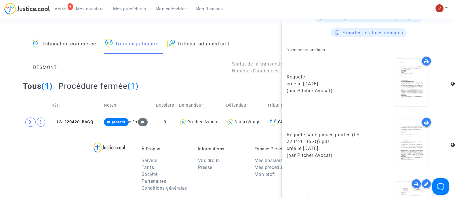
click at [421, 61] on div at bounding box center [426, 61] width 10 height 10
click at [92, 70] on textarea at bounding box center [123, 68] width 200 height 16
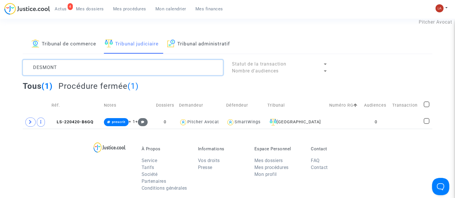
scroll to position [0, 0]
click at [92, 70] on textarea at bounding box center [123, 68] width 200 height 16
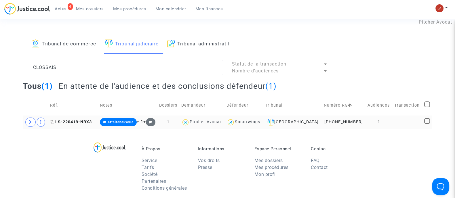
click at [76, 124] on span "LS-220419-NBX3" at bounding box center [71, 122] width 42 height 5
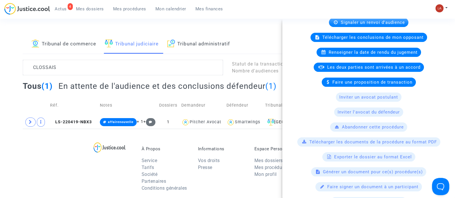
scroll to position [216, 0]
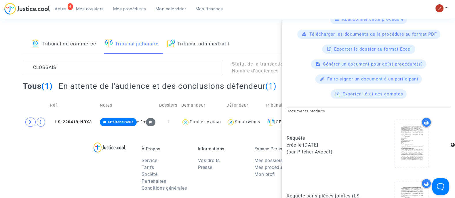
click at [424, 120] on icon at bounding box center [426, 122] width 5 height 5
click at [98, 58] on div "Tribunal de commerce Tribunal judiciaire Tribunal administratif CLOSSAIS Statut…" at bounding box center [228, 81] width 410 height 95
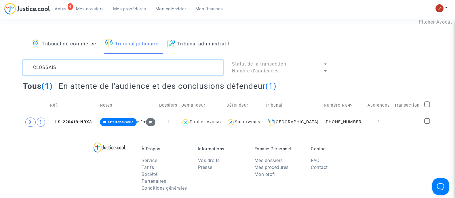
click at [94, 62] on textarea at bounding box center [123, 68] width 200 height 16
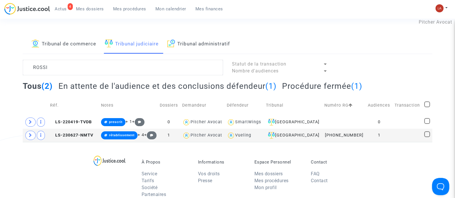
click at [125, 86] on h2 "En attente de l'audience et des conclusions défendeur (1)" at bounding box center [167, 86] width 218 height 10
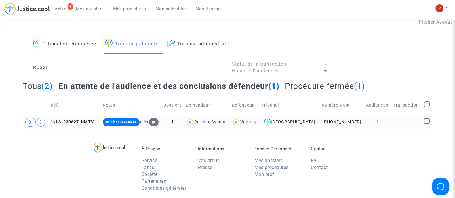
click at [85, 122] on span "LS-230627-NMTV" at bounding box center [72, 122] width 43 height 5
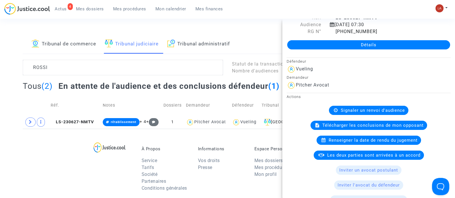
scroll to position [36, 0]
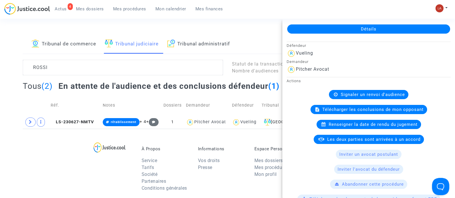
click at [240, 31] on div "Connecté en tant que : Pitcher Avocat" at bounding box center [226, 27] width 452 height 14
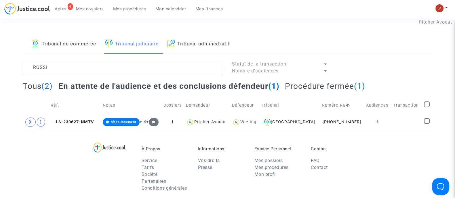
click at [304, 82] on h2 "Procédure fermée (1)" at bounding box center [325, 86] width 80 height 10
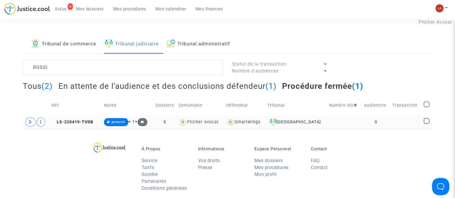
click at [80, 127] on td "LS-220419-TVDB" at bounding box center [76, 122] width 52 height 13
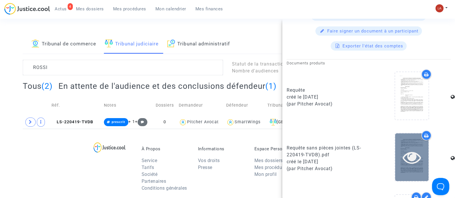
scroll to position [144, 0]
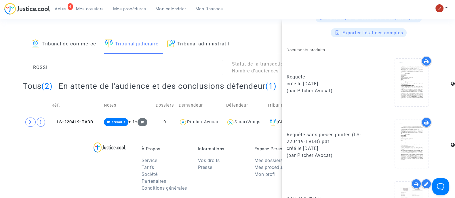
click at [424, 59] on icon at bounding box center [426, 61] width 5 height 5
click at [54, 71] on textarea at bounding box center [123, 68] width 200 height 16
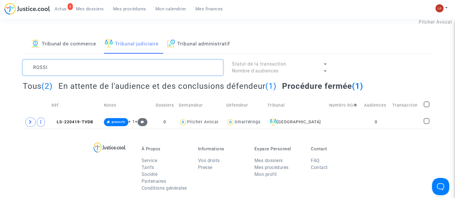
scroll to position [0, 0]
click at [54, 71] on textarea at bounding box center [123, 68] width 200 height 16
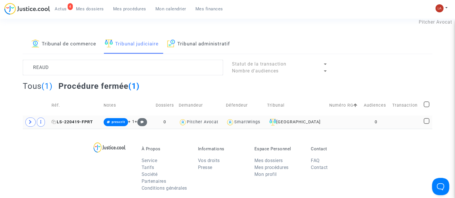
drag, startPoint x: 78, startPoint y: 127, endPoint x: 89, endPoint y: 123, distance: 12.3
click at [78, 127] on td "LS-220419-FPRT" at bounding box center [76, 122] width 52 height 13
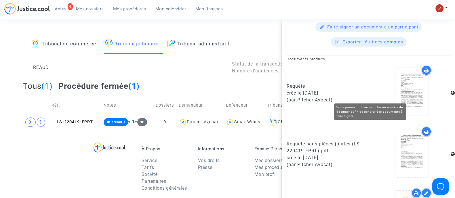
scroll to position [180, 0]
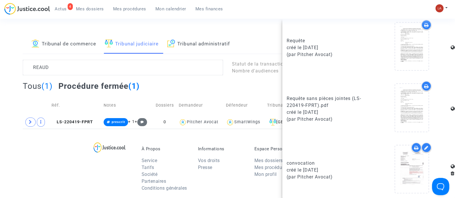
click at [424, 23] on icon at bounding box center [426, 25] width 5 height 5
click at [44, 69] on textarea at bounding box center [123, 68] width 200 height 16
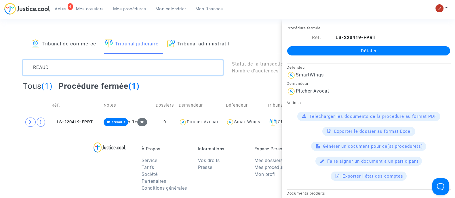
click at [44, 69] on textarea at bounding box center [123, 68] width 200 height 16
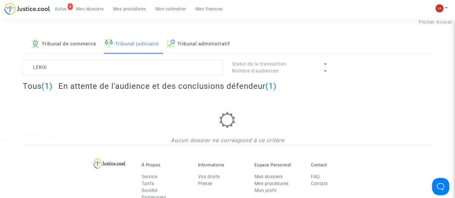
click at [79, 83] on h2 "En attente de l'audience et des conclusions défendeur (1)" at bounding box center [167, 86] width 218 height 10
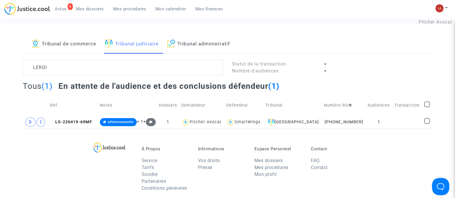
click at [79, 115] on td "Réf." at bounding box center [73, 105] width 50 height 20
click at [63, 117] on td "LS-220419-69MF" at bounding box center [73, 122] width 50 height 13
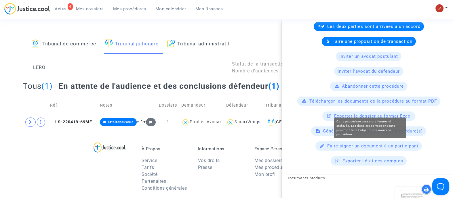
scroll to position [252, 0]
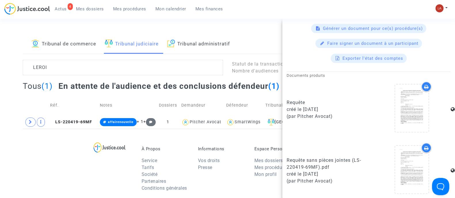
click at [426, 84] on div at bounding box center [426, 87] width 10 height 10
click at [99, 65] on textarea at bounding box center [123, 68] width 200 height 16
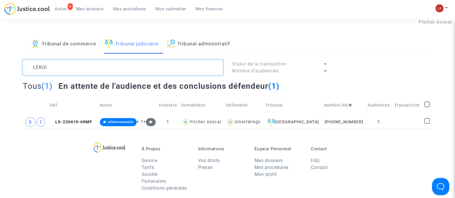
scroll to position [0, 0]
click at [99, 65] on textarea at bounding box center [123, 68] width 200 height 16
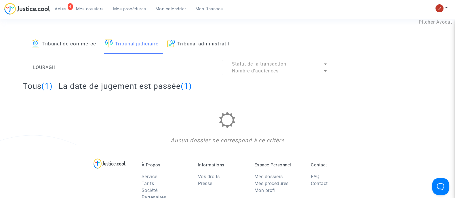
click at [115, 85] on h2 "La date de jugement est passée (1)" at bounding box center [125, 86] width 134 height 10
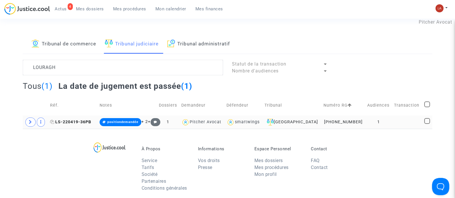
click at [82, 121] on span "LS-220419-36PB" at bounding box center [70, 122] width 41 height 5
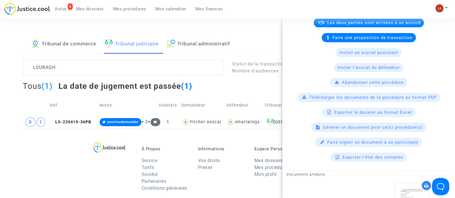
scroll to position [180, 0]
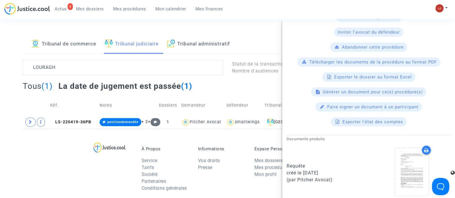
click at [424, 148] on icon at bounding box center [426, 150] width 5 height 5
click at [65, 67] on textarea at bounding box center [123, 68] width 200 height 16
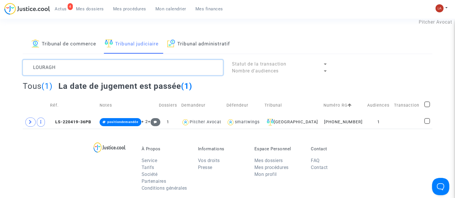
scroll to position [0, 0]
click at [65, 67] on textarea at bounding box center [123, 68] width 200 height 16
type textarea "Q"
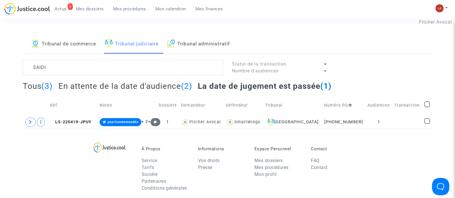
click at [100, 88] on h2 "En attente de la date d'audience (2)" at bounding box center [125, 86] width 134 height 10
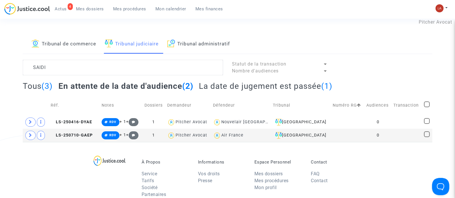
click at [268, 89] on h2 "La date de jugement est passée (1)" at bounding box center [266, 86] width 134 height 10
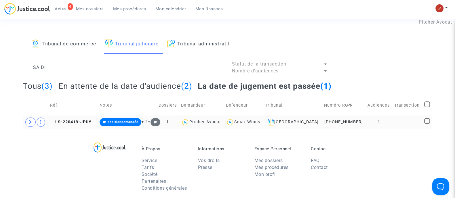
drag, startPoint x: 255, startPoint y: 124, endPoint x: 170, endPoint y: 125, distance: 85.5
click at [255, 123] on div "SmartWings" at bounding box center [247, 122] width 26 height 5
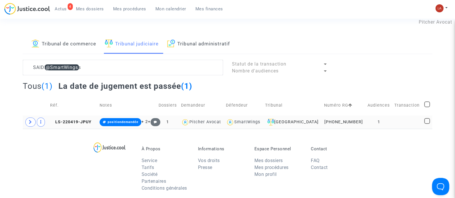
click at [62, 117] on td "LS-220419-JPUY" at bounding box center [73, 122] width 50 height 13
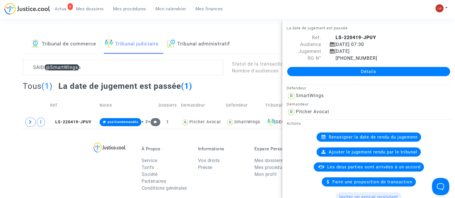
scroll to position [180, 0]
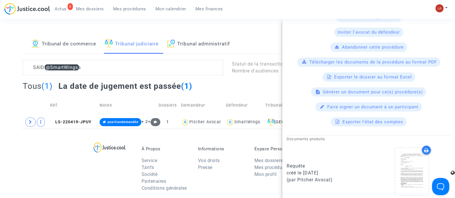
click at [427, 146] on div at bounding box center [426, 150] width 10 height 10
click at [425, 148] on icon at bounding box center [426, 150] width 5 height 5
click at [42, 65] on textarea at bounding box center [123, 68] width 200 height 16
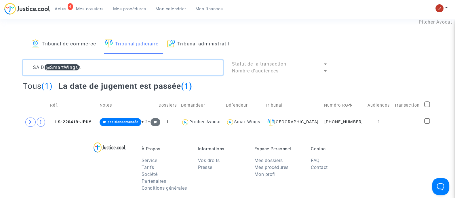
scroll to position [0, 0]
click at [42, 65] on textarea at bounding box center [123, 68] width 200 height 16
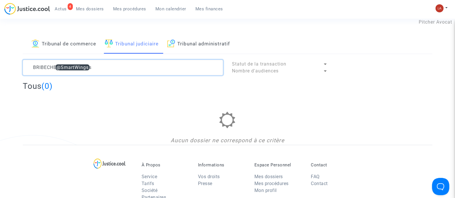
click at [28, 69] on textarea at bounding box center [123, 68] width 200 height 16
drag, startPoint x: 52, startPoint y: 69, endPoint x: 206, endPoint y: 65, distance: 154.1
click at [198, 64] on textarea at bounding box center [123, 68] width 200 height 16
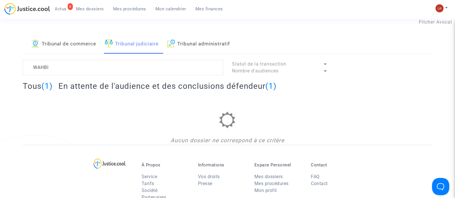
drag, startPoint x: 95, startPoint y: 87, endPoint x: 105, endPoint y: 86, distance: 9.3
click at [95, 87] on h2 "En attente de l'audience et des conclusions défendeur (1)" at bounding box center [167, 86] width 218 height 10
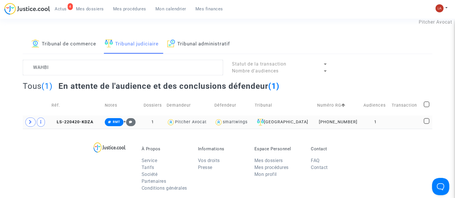
click at [77, 116] on td "LS-220420-KDZA" at bounding box center [76, 122] width 53 height 13
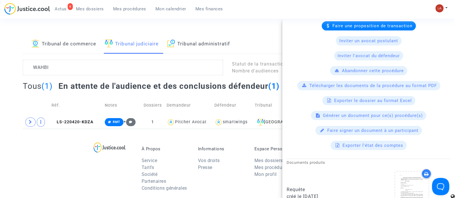
scroll to position [252, 0]
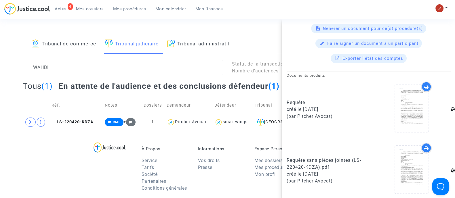
click at [421, 82] on div at bounding box center [426, 87] width 10 height 10
click at [35, 67] on textarea at bounding box center [123, 68] width 200 height 16
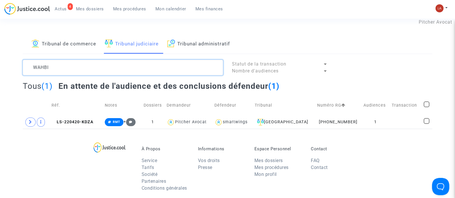
scroll to position [0, 0]
click at [35, 67] on textarea at bounding box center [123, 68] width 200 height 16
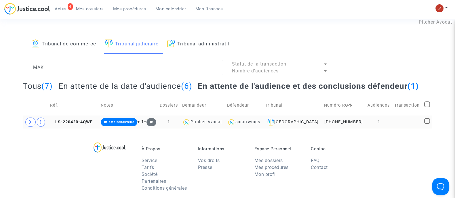
click at [95, 117] on td "LS-220420-4QWE" at bounding box center [73, 122] width 51 height 13
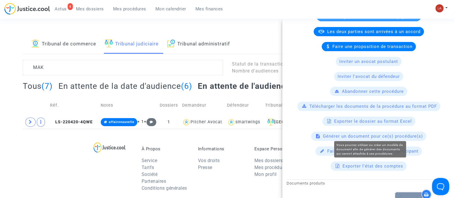
scroll to position [216, 0]
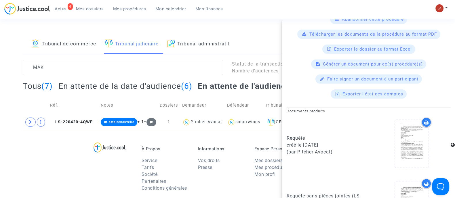
click at [425, 117] on div at bounding box center [426, 122] width 10 height 10
click at [425, 118] on div at bounding box center [426, 122] width 10 height 10
click at [95, 68] on textarea at bounding box center [123, 68] width 200 height 16
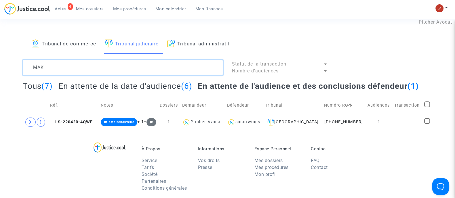
scroll to position [0, 0]
click at [95, 68] on textarea at bounding box center [123, 68] width 200 height 16
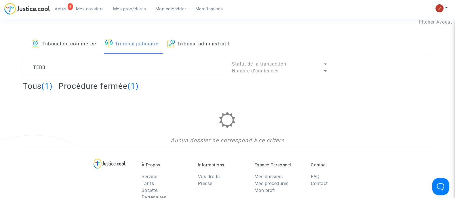
drag, startPoint x: 93, startPoint y: 83, endPoint x: 96, endPoint y: 86, distance: 4.7
click at [93, 83] on h2 "Procédure fermée (1)" at bounding box center [98, 86] width 80 height 10
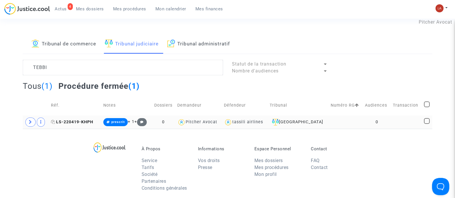
click at [61, 119] on td "LS-220419-KHPH" at bounding box center [75, 122] width 52 height 13
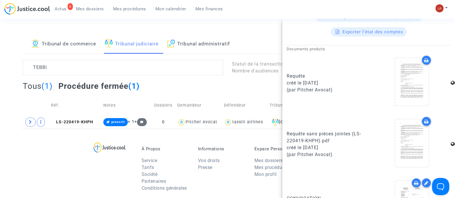
scroll to position [180, 0]
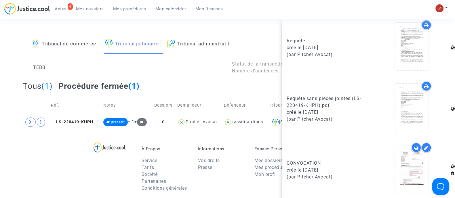
click at [423, 21] on div at bounding box center [426, 25] width 10 height 10
click at [73, 77] on lawsuits-list "TEBBI Statut de la transaction Nombre d'audiences Tous (1) Procédure fermée (1)…" at bounding box center [228, 94] width 410 height 69
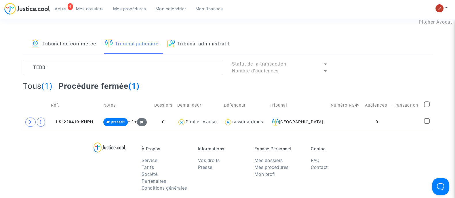
scroll to position [0, 0]
click at [74, 72] on textarea at bounding box center [123, 68] width 200 height 16
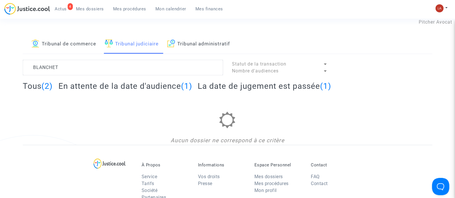
click at [35, 88] on h2 "Tous (2)" at bounding box center [38, 86] width 30 height 10
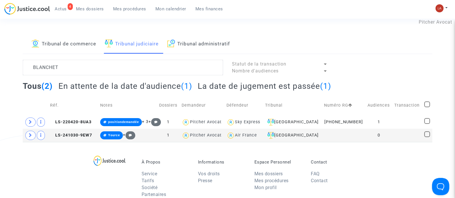
click at [83, 115] on td "Réf." at bounding box center [73, 105] width 50 height 20
click at [79, 121] on span "LS-220420-8UA3" at bounding box center [70, 122] width 41 height 5
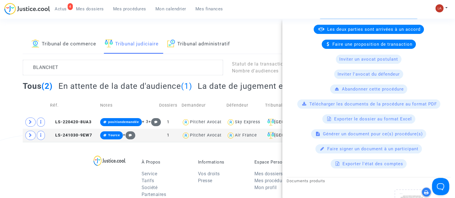
scroll to position [180, 0]
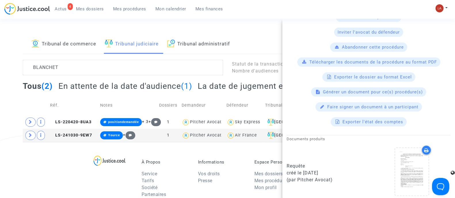
click at [426, 145] on div at bounding box center [426, 150] width 10 height 10
click at [424, 149] on icon at bounding box center [426, 150] width 5 height 5
click at [52, 70] on textarea at bounding box center [123, 68] width 200 height 16
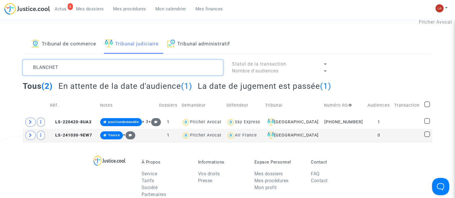
scroll to position [0, 0]
click at [52, 70] on textarea at bounding box center [123, 68] width 200 height 16
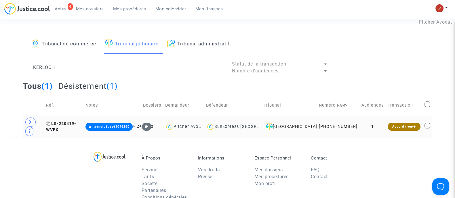
click at [62, 127] on span "LS-220419-WVFX" at bounding box center [61, 126] width 30 height 11
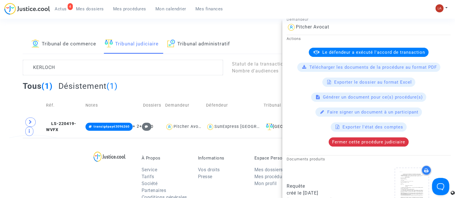
scroll to position [180, 0]
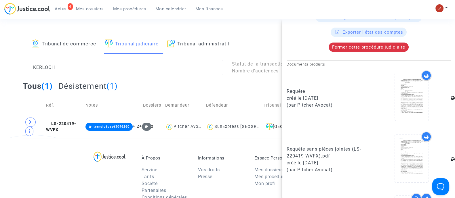
click at [424, 74] on icon at bounding box center [426, 75] width 5 height 5
click at [83, 67] on textarea at bounding box center [123, 68] width 200 height 16
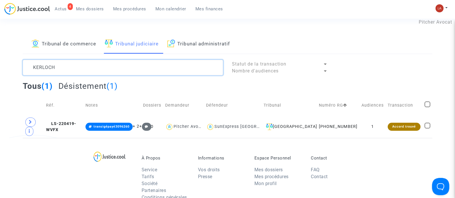
click at [83, 67] on textarea at bounding box center [123, 68] width 200 height 16
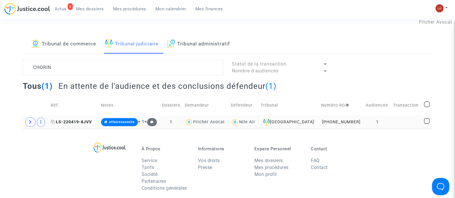
click at [78, 121] on span "LS-220419-8JVV" at bounding box center [71, 122] width 41 height 5
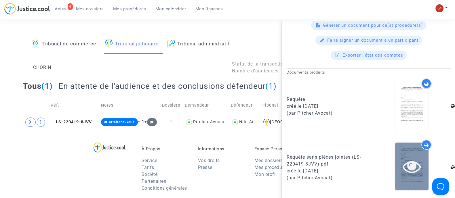
scroll to position [314, 0]
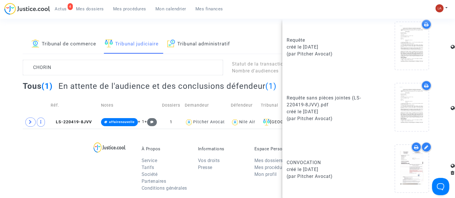
click at [424, 23] on icon at bounding box center [426, 24] width 5 height 5
click at [82, 72] on textarea at bounding box center [123, 68] width 200 height 16
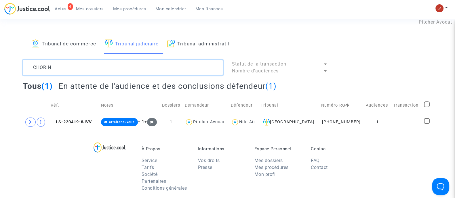
scroll to position [0, 0]
click at [82, 71] on textarea at bounding box center [123, 68] width 200 height 16
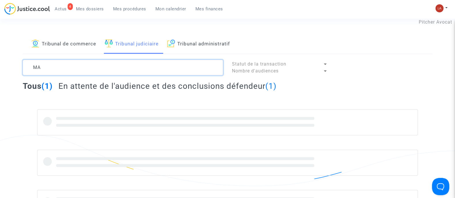
type textarea "M"
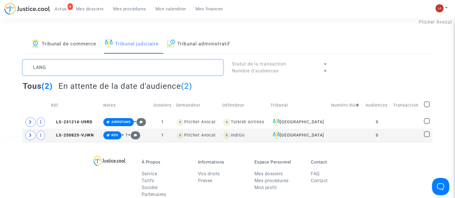
click at [70, 71] on textarea at bounding box center [123, 68] width 200 height 16
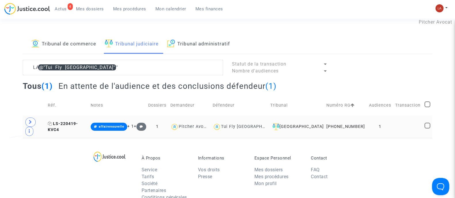
click at [78, 121] on span "LS-220419-KVC4" at bounding box center [63, 126] width 30 height 11
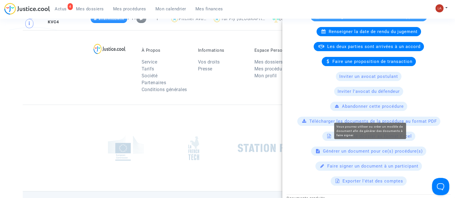
scroll to position [180, 0]
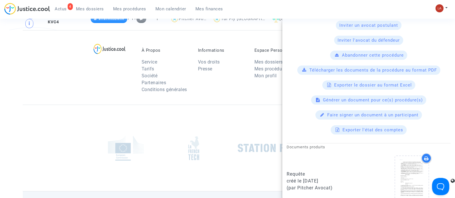
click at [424, 157] on icon at bounding box center [426, 158] width 5 height 5
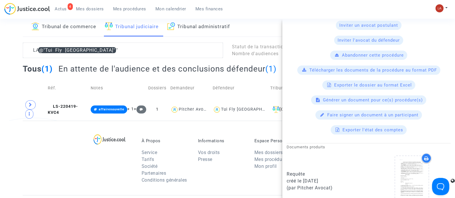
scroll to position [0, 0]
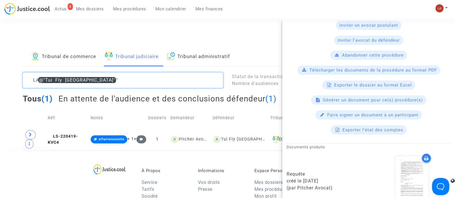
drag, startPoint x: 39, startPoint y: 81, endPoint x: 11, endPoint y: 81, distance: 27.9
click at [11, 81] on div "Tribunal de commerce Tribunal judiciaire Tribunal administratif LA @"Tui Fly Be…" at bounding box center [227, 99] width 455 height 104
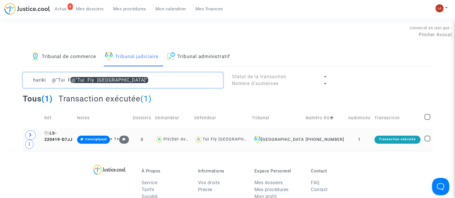
type textarea "hariki @"Tui Fly Belgium""
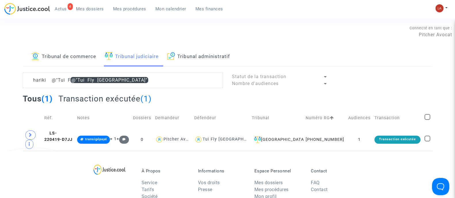
drag, startPoint x: 68, startPoint y: 139, endPoint x: 131, endPoint y: 123, distance: 65.2
click at [68, 138] on span "LS-220419-D7JJ" at bounding box center [58, 136] width 28 height 11
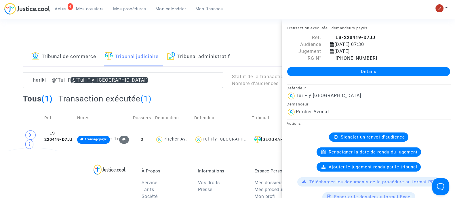
scroll to position [180, 0]
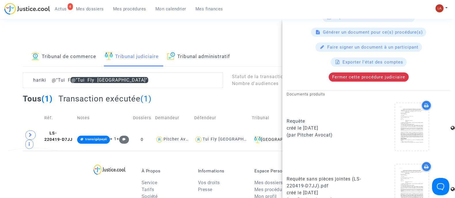
click at [416, 96] on div "Documents produits" at bounding box center [369, 94] width 164 height 7
click at [421, 100] on div at bounding box center [426, 105] width 10 height 10
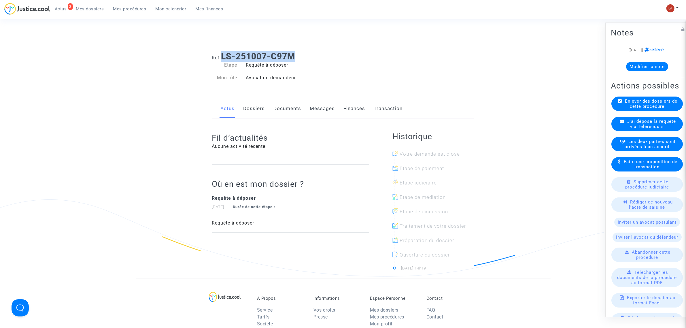
drag, startPoint x: 304, startPoint y: 49, endPoint x: 229, endPoint y: 50, distance: 75.4
click at [223, 47] on div "Ref. LS-251007-C97M" at bounding box center [342, 54] width 271 height 15
copy b "LS-251007-C97M"
click at [293, 116] on link "Documents" at bounding box center [287, 108] width 28 height 19
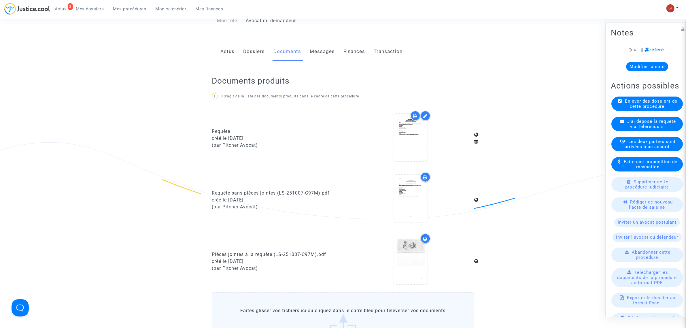
scroll to position [108, 0]
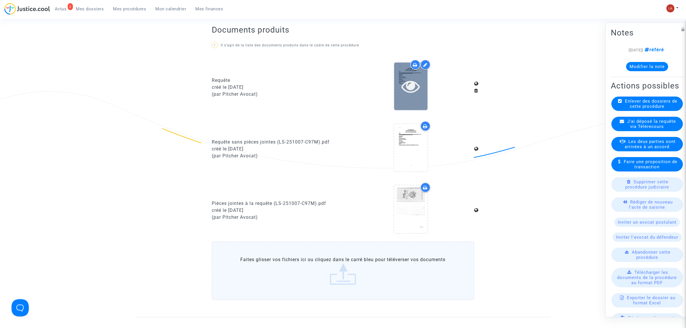
click at [409, 101] on div at bounding box center [410, 86] width 33 height 48
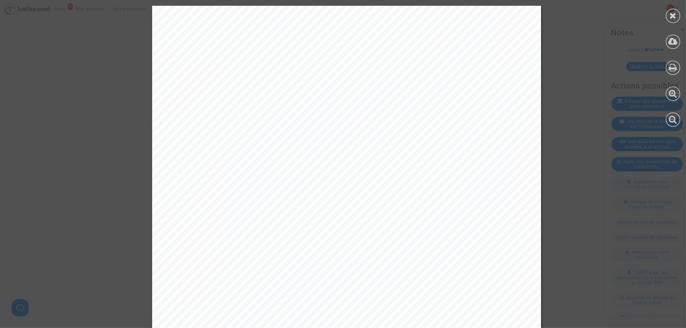
drag, startPoint x: 675, startPoint y: 12, endPoint x: 641, endPoint y: 18, distance: 34.6
click at [675, 12] on icon at bounding box center [672, 15] width 7 height 9
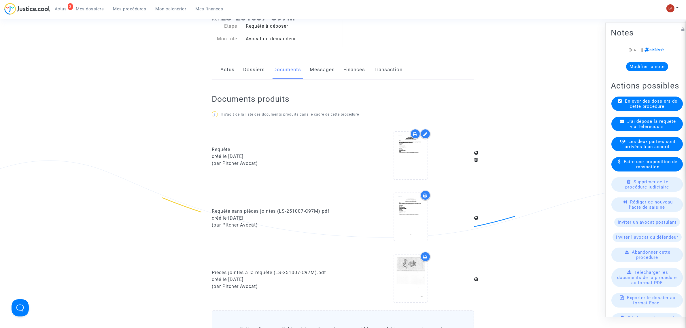
scroll to position [0, 0]
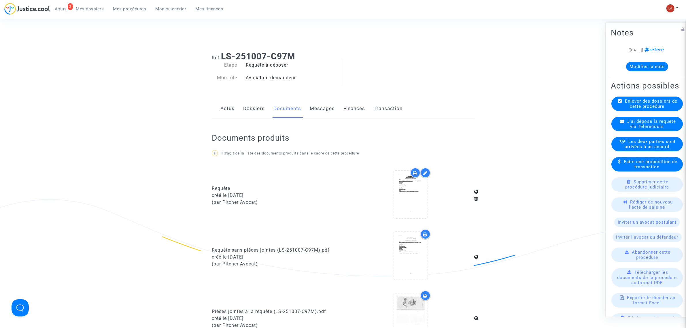
click at [327, 110] on link "Messages" at bounding box center [322, 108] width 25 height 19
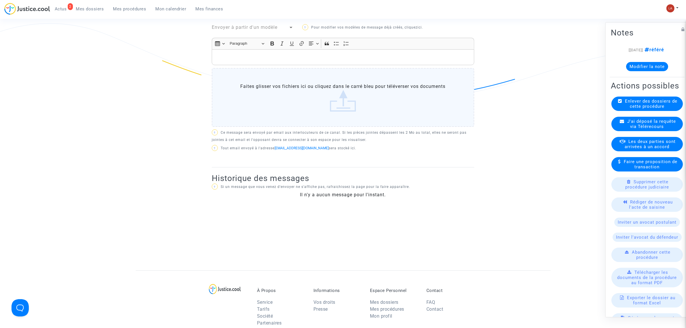
scroll to position [216, 0]
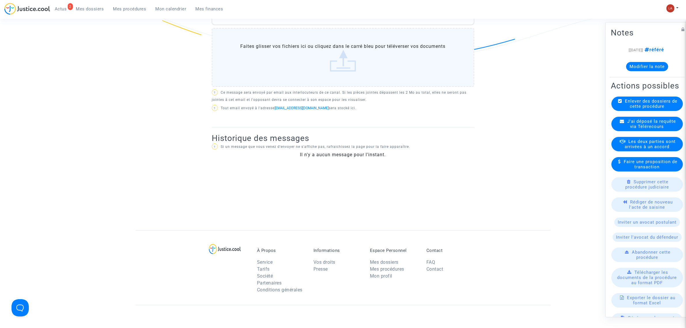
click at [628, 129] on span "J'ai déposé la requête via Télérecours" at bounding box center [651, 124] width 49 height 10
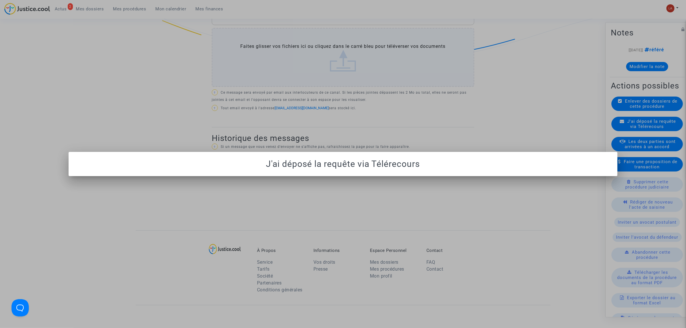
scroll to position [0, 0]
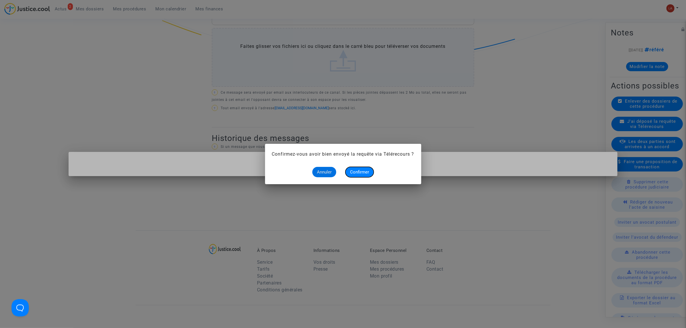
click at [361, 174] on span "Confirmer" at bounding box center [359, 171] width 19 height 5
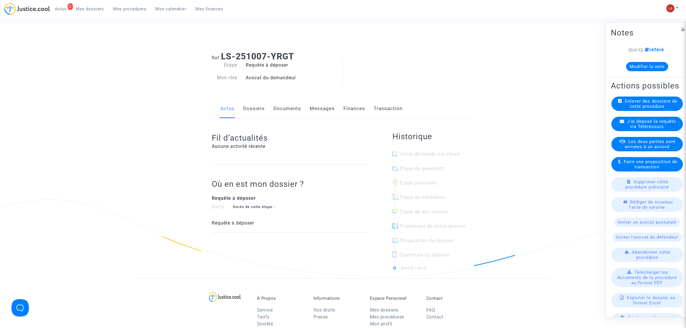
click at [308, 63] on div "Requête à déposer" at bounding box center [292, 65] width 102 height 7
drag, startPoint x: 299, startPoint y: 56, endPoint x: 225, endPoint y: 50, distance: 74.0
click at [225, 50] on div "Ref. LS-251007-YRGT" at bounding box center [342, 54] width 271 height 15
drag, startPoint x: 223, startPoint y: 57, endPoint x: 361, endPoint y: 41, distance: 139.1
click at [361, 41] on section "Connecté en tant que : Pitcher Avocat Ref. LS-251007-YRGT Etape Requête à dépos…" at bounding box center [343, 245] width 686 height 491
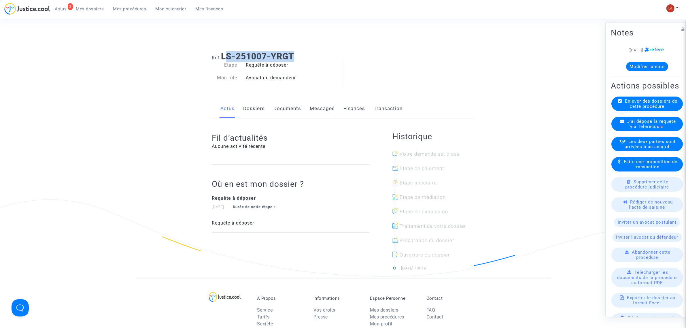
click at [361, 41] on div "Connecté en tant que : Pitcher Avocat" at bounding box center [341, 40] width 683 height 14
drag, startPoint x: 224, startPoint y: 55, endPoint x: 328, endPoint y: 55, distance: 103.6
click at [328, 55] on h1 "Ref. LS-251007-YRGT" at bounding box center [343, 56] width 262 height 10
copy b "LS-251007-YRGT"
click at [285, 107] on link "Documents" at bounding box center [287, 108] width 28 height 19
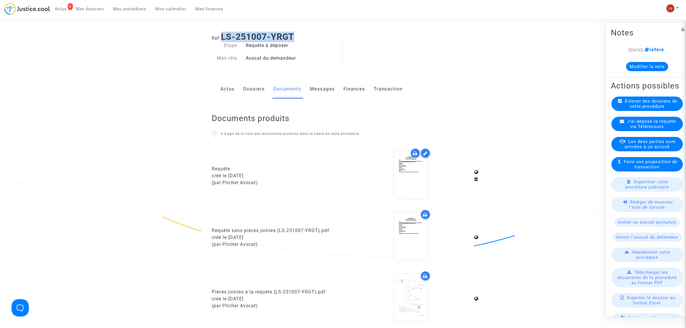
scroll to position [144, 0]
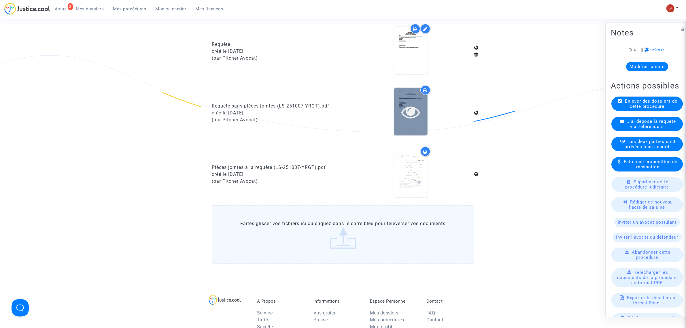
click at [409, 130] on div at bounding box center [410, 112] width 33 height 48
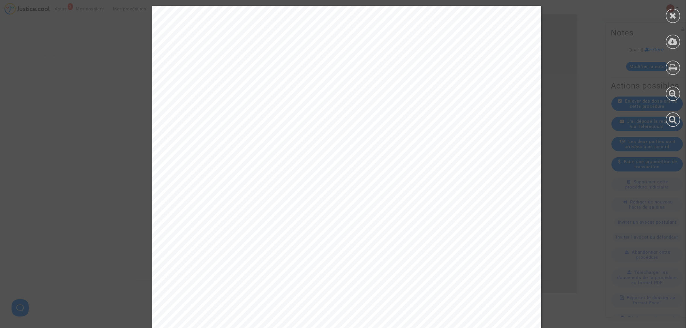
click at [674, 12] on icon at bounding box center [672, 15] width 7 height 9
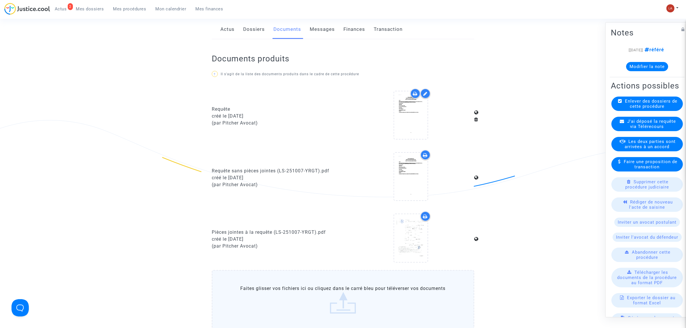
scroll to position [0, 0]
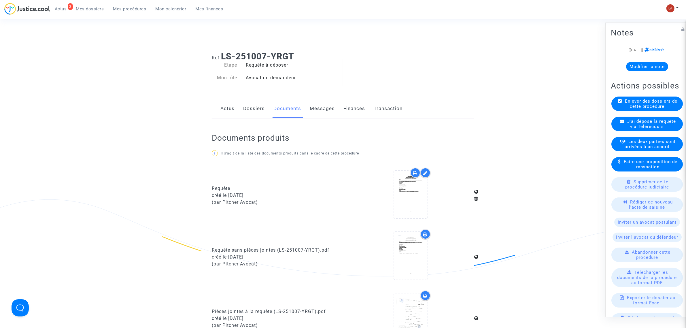
click at [325, 116] on link "Messages" at bounding box center [322, 108] width 25 height 19
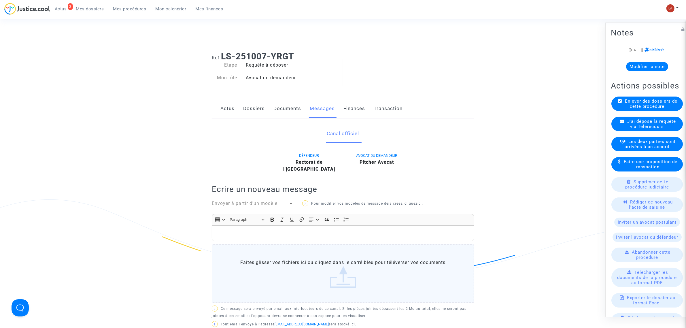
scroll to position [216, 0]
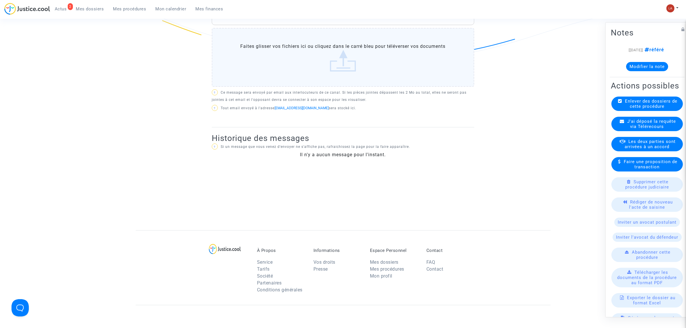
click at [643, 129] on span "J'ai déposé la requête via Télérecours" at bounding box center [651, 124] width 49 height 10
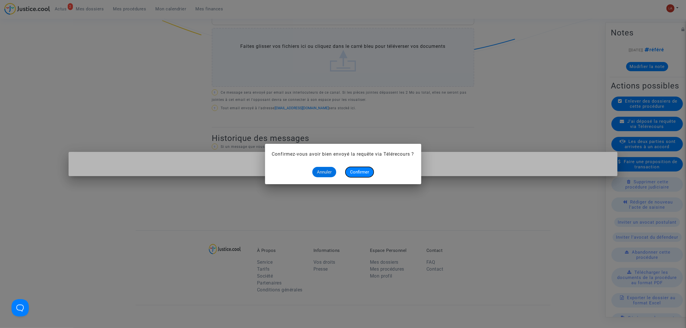
click at [365, 172] on span "Confirmer" at bounding box center [359, 171] width 19 height 5
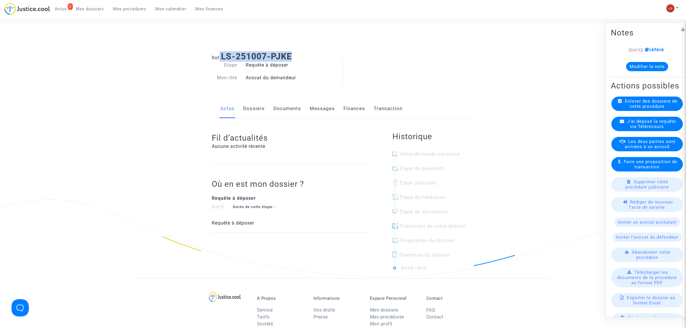
drag, startPoint x: 292, startPoint y: 54, endPoint x: 219, endPoint y: 52, distance: 73.1
click at [219, 52] on h1 "Ref. LS-251007-PJKE" at bounding box center [343, 56] width 262 height 10
drag, startPoint x: 222, startPoint y: 54, endPoint x: 307, endPoint y: 53, distance: 84.9
click at [307, 53] on h1 "Ref. LS-251007-PJKE" at bounding box center [343, 56] width 262 height 10
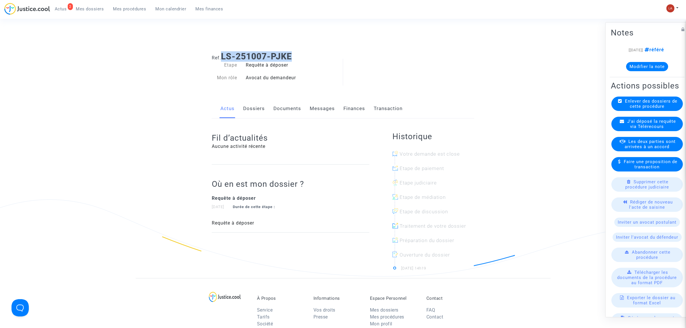
copy b "LS-251007-PJKE"
click at [273, 107] on link "Documents" at bounding box center [287, 108] width 28 height 19
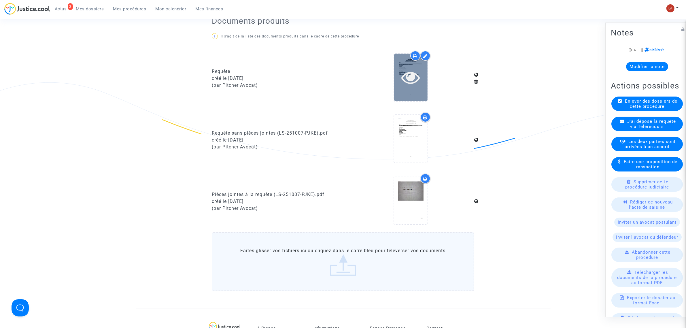
scroll to position [144, 0]
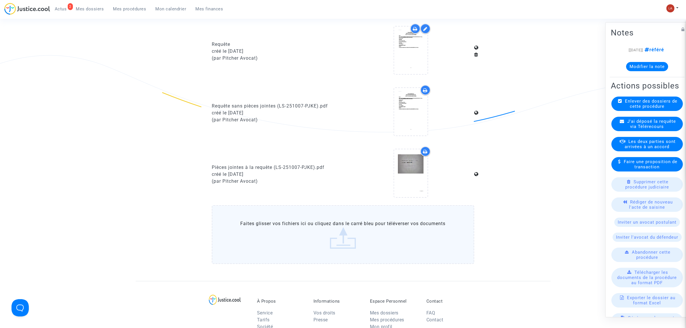
click at [383, 98] on div at bounding box center [410, 113] width 127 height 56
click at [399, 114] on div at bounding box center [410, 111] width 33 height 18
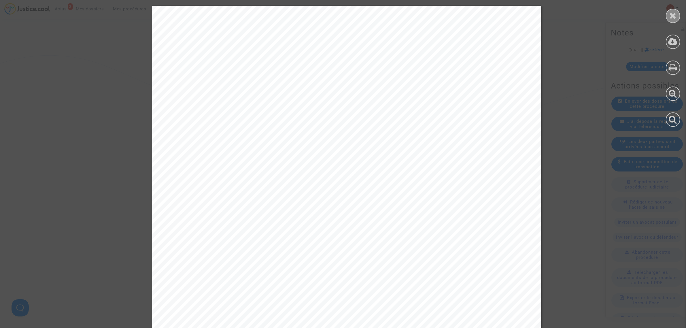
click at [674, 15] on icon at bounding box center [672, 15] width 7 height 9
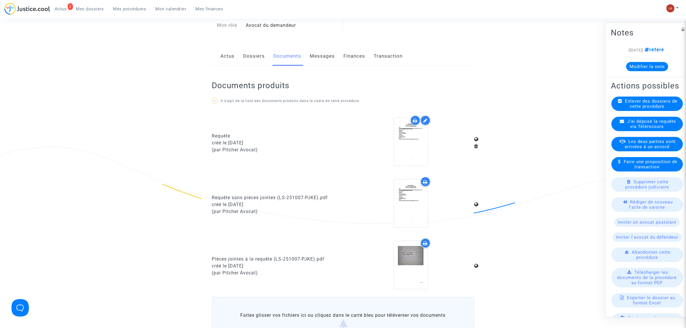
scroll to position [0, 0]
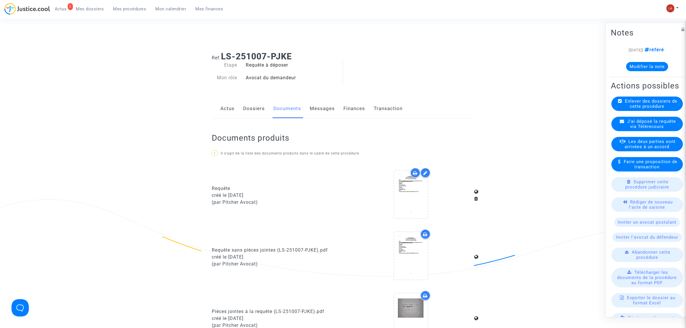
click at [320, 107] on link "Messages" at bounding box center [322, 108] width 25 height 19
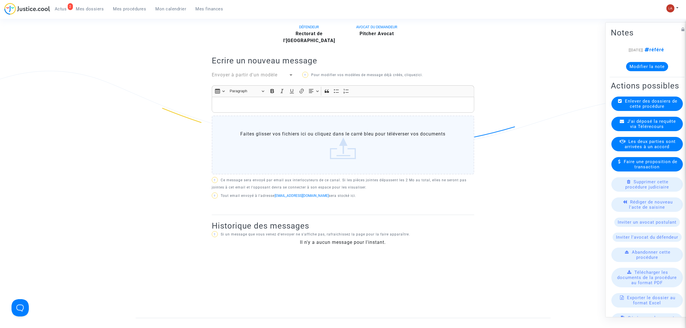
scroll to position [144, 0]
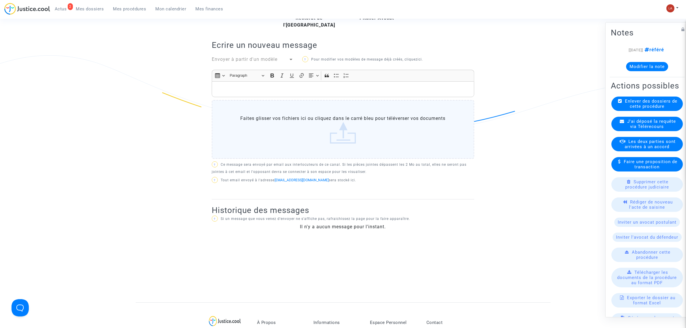
click at [664, 131] on div "J'ai déposé la requête via Télérecours" at bounding box center [646, 124] width 71 height 14
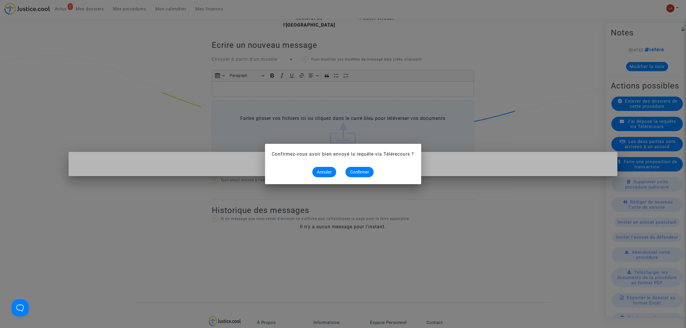
scroll to position [0, 0]
click at [358, 166] on alert-dialogs "Confirmez-vous avoir bien envoyé la requête via Télérecours ? Annuler Confirmer" at bounding box center [343, 164] width 142 height 26
click at [358, 169] on span "Confirmer" at bounding box center [359, 171] width 19 height 5
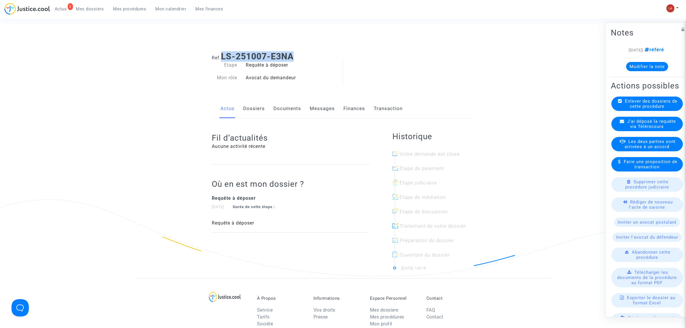
drag, startPoint x: 313, startPoint y: 56, endPoint x: 222, endPoint y: 52, distance: 90.8
click at [222, 52] on h1 "Ref. LS-251007-E3NA" at bounding box center [343, 56] width 262 height 10
copy b "LS-251007-E3NA"
click at [293, 106] on link "Documents" at bounding box center [287, 108] width 28 height 19
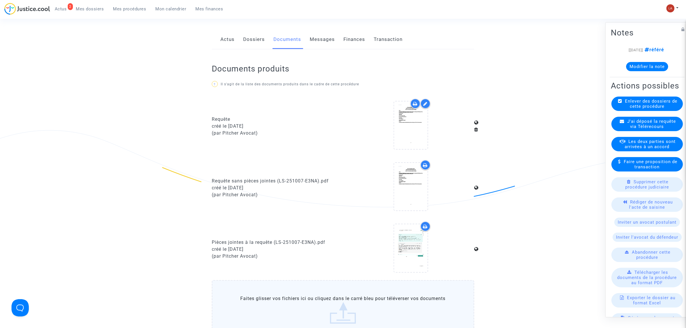
scroll to position [72, 0]
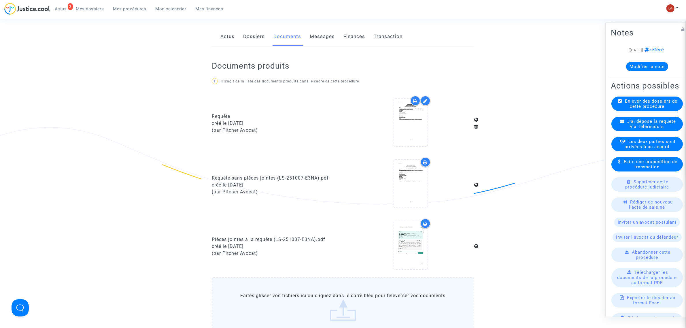
click at [428, 178] on upload-item at bounding box center [410, 185] width 39 height 56
click at [425, 181] on div at bounding box center [410, 183] width 33 height 18
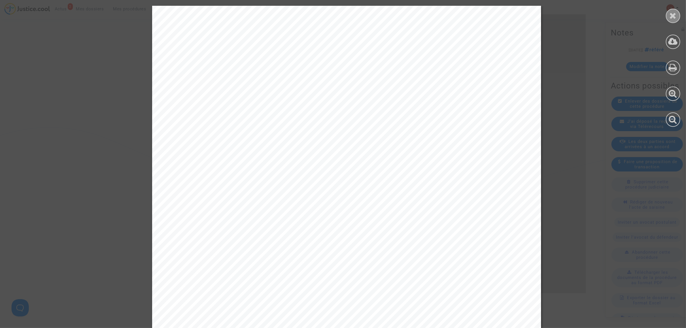
click at [667, 19] on div at bounding box center [672, 16] width 14 height 14
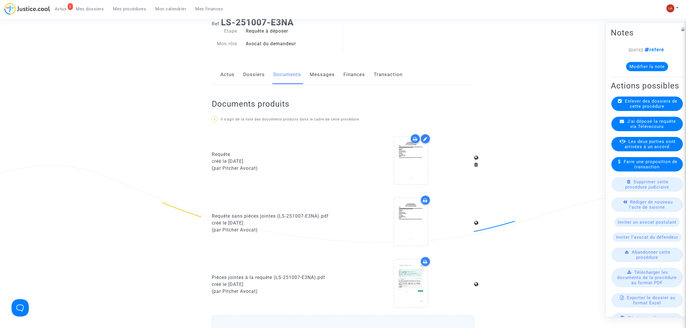
scroll to position [0, 0]
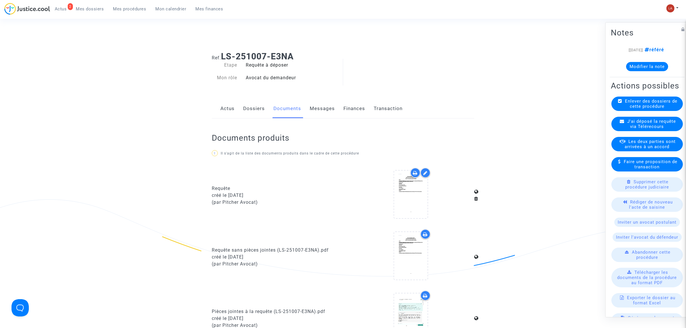
click at [326, 119] on div "Documents produits ? Il s'agit de la liste des documents produits dans le cadre…" at bounding box center [343, 271] width 262 height 306
click at [325, 114] on link "Messages" at bounding box center [322, 108] width 25 height 19
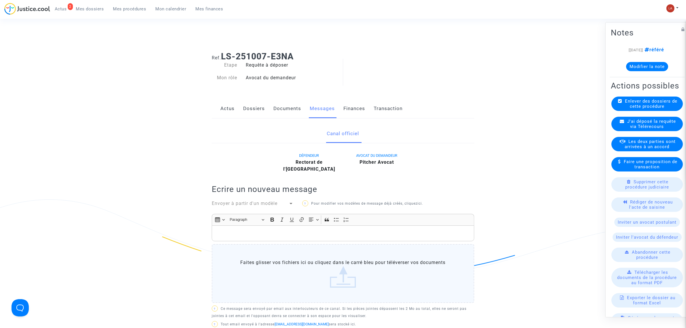
click at [255, 113] on link "Dossiers" at bounding box center [254, 108] width 22 height 19
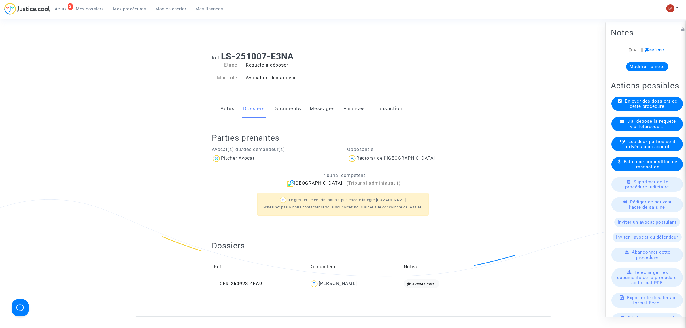
click at [649, 128] on div "J'ai déposé la requête via Télérecours" at bounding box center [646, 124] width 71 height 14
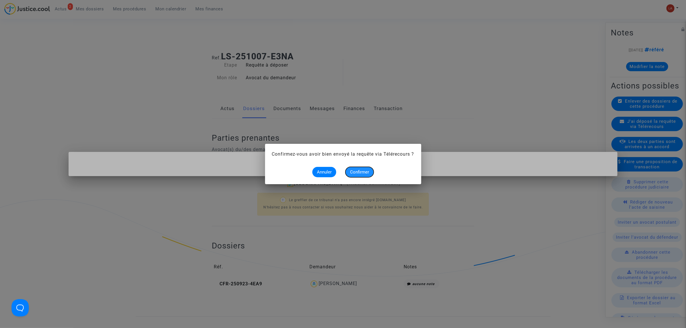
click at [366, 169] on span "Confirmer" at bounding box center [359, 171] width 19 height 5
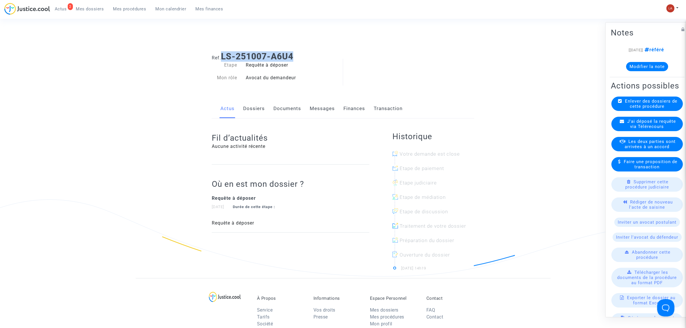
drag, startPoint x: 223, startPoint y: 59, endPoint x: 304, endPoint y: 60, distance: 80.6
click at [304, 60] on h1 "Ref. LS-251007-A6U4" at bounding box center [343, 56] width 262 height 10
copy b "LS-251007-A6U4"
click at [293, 107] on link "Documents" at bounding box center [287, 108] width 28 height 19
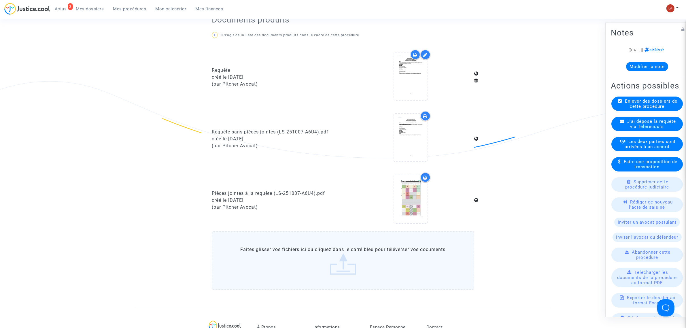
scroll to position [144, 0]
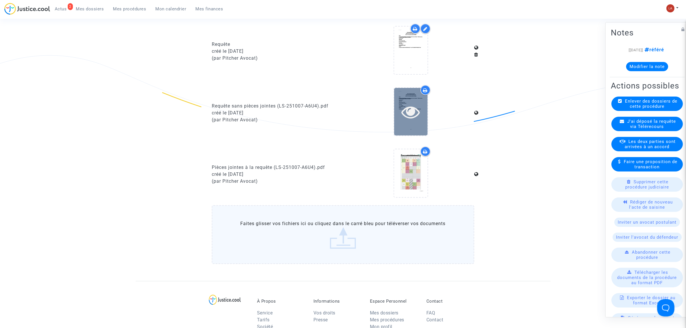
click at [395, 102] on div at bounding box center [410, 111] width 33 height 18
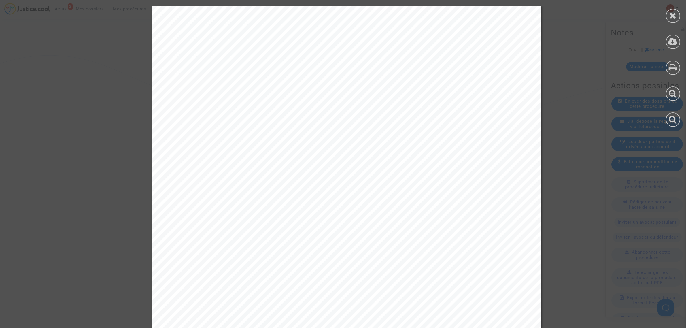
drag, startPoint x: 678, startPoint y: 12, endPoint x: 575, endPoint y: 52, distance: 110.4
click at [678, 12] on div at bounding box center [672, 16] width 14 height 14
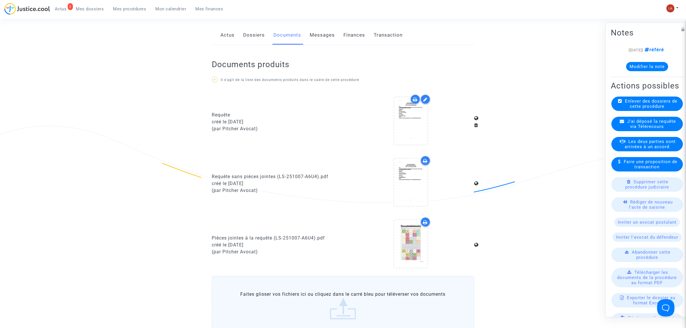
scroll to position [0, 0]
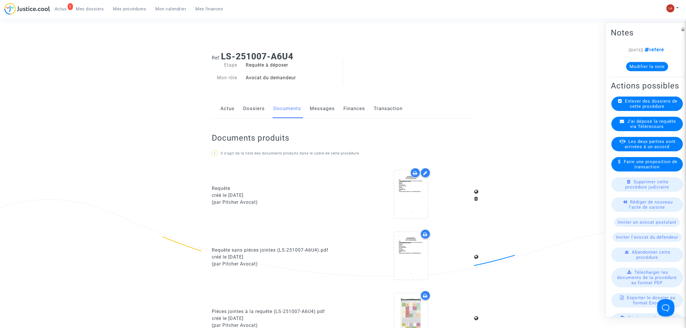
drag, startPoint x: 307, startPoint y: 109, endPoint x: 316, endPoint y: 108, distance: 8.1
click at [307, 109] on div "Actus Dossiers Documents Messages Finances Transaction" at bounding box center [343, 108] width 262 height 19
click at [327, 111] on link "Messages" at bounding box center [322, 108] width 25 height 19
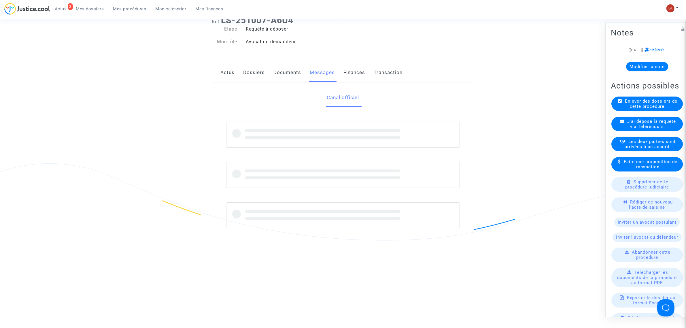
scroll to position [180, 0]
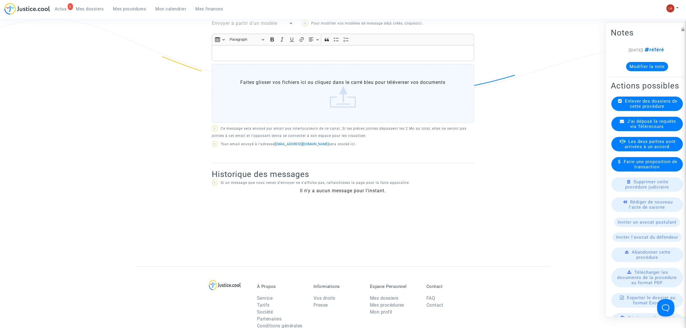
click at [637, 129] on span "J'ai déposé la requête via Télérecours" at bounding box center [651, 124] width 49 height 10
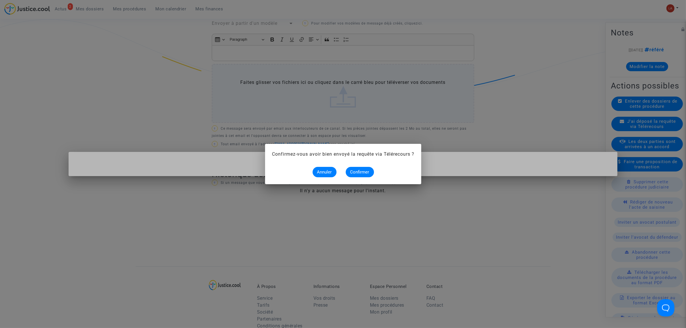
scroll to position [0, 0]
click at [357, 169] on button "Confirmer" at bounding box center [359, 172] width 28 height 10
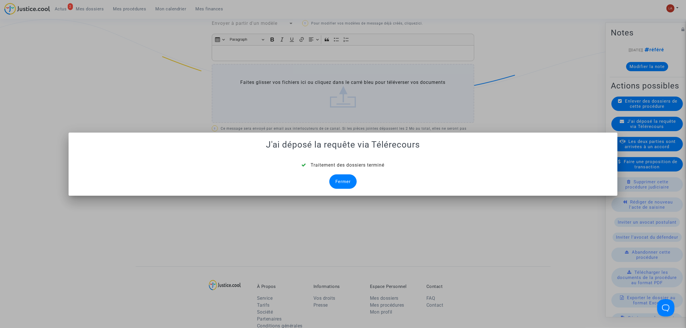
click at [346, 176] on div "Fermer" at bounding box center [342, 181] width 27 height 14
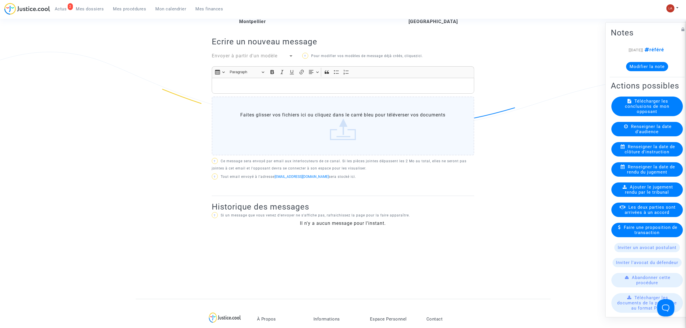
scroll to position [108, 0]
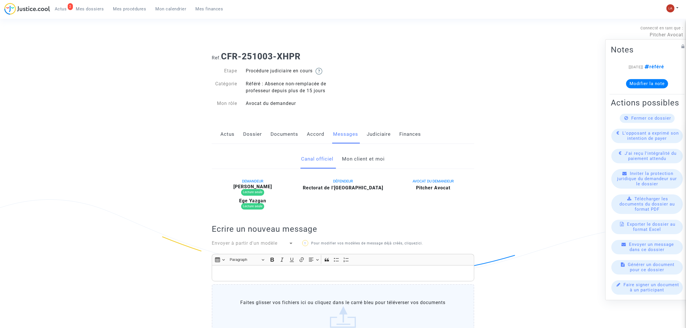
click at [350, 168] on link "Mon client et moi" at bounding box center [363, 158] width 43 height 19
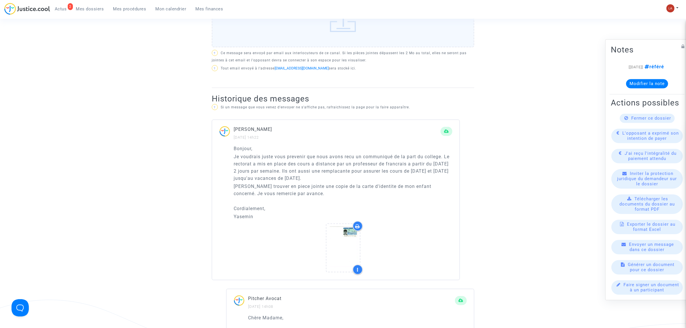
scroll to position [324, 0]
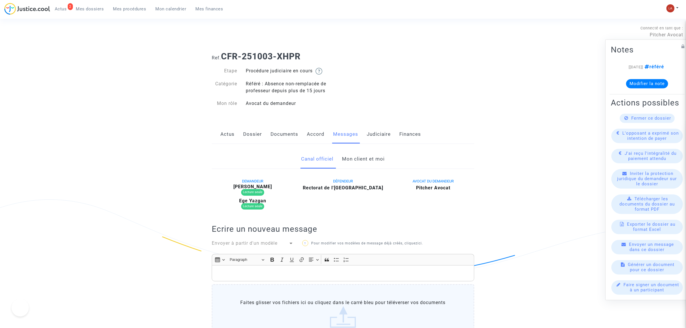
click at [358, 160] on link "Mon client et moi" at bounding box center [363, 158] width 43 height 19
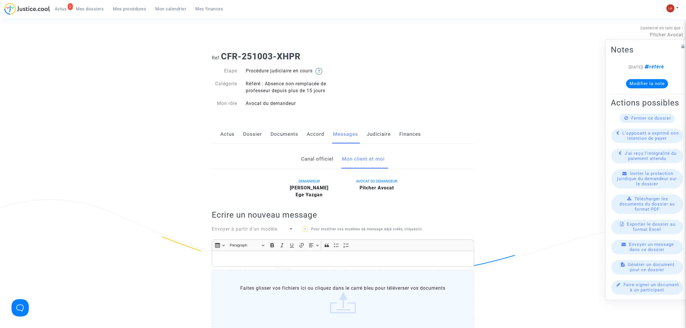
click at [359, 253] on div "Rich Text Editor, main" at bounding box center [343, 258] width 262 height 16
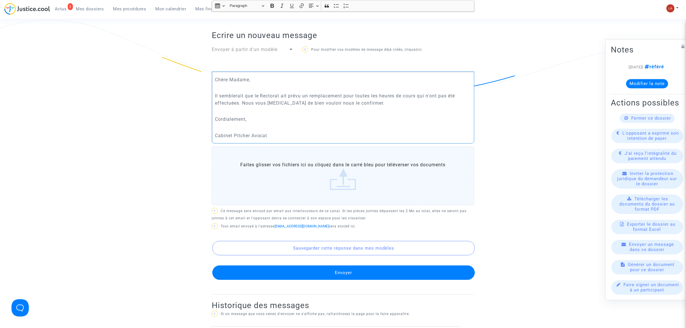
scroll to position [252, 0]
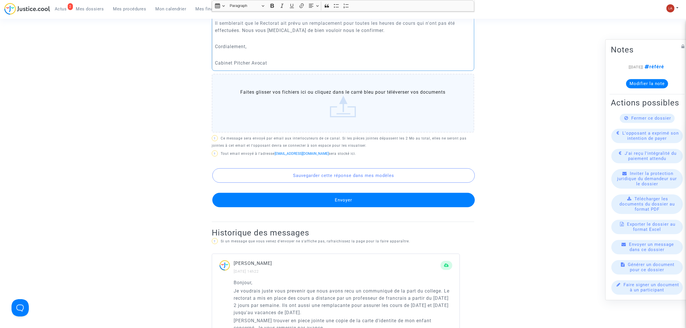
drag, startPoint x: 335, startPoint y: 208, endPoint x: 339, endPoint y: 209, distance: 4.4
click at [335, 208] on div "DEMANDEUR [PERSON_NAME] [PERSON_NAME] AVOCAT DU DEMANDEUR [PERSON_NAME] Ecrire …" at bounding box center [343, 73] width 262 height 297
click at [367, 192] on div "Sauvegarder cette réponse dans mes modèles Envoyer" at bounding box center [343, 182] width 262 height 49
click at [367, 198] on button "Envoyer" at bounding box center [343, 200] width 262 height 14
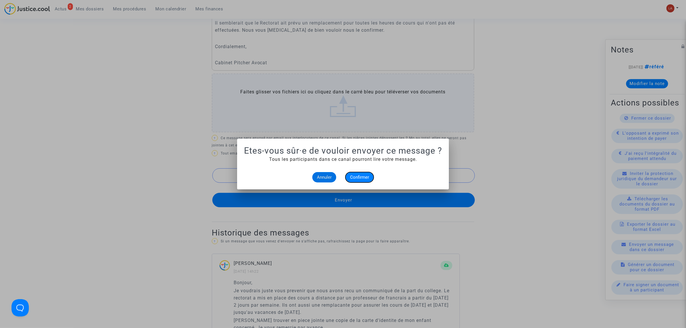
click at [370, 176] on button "Confirmer" at bounding box center [359, 177] width 28 height 10
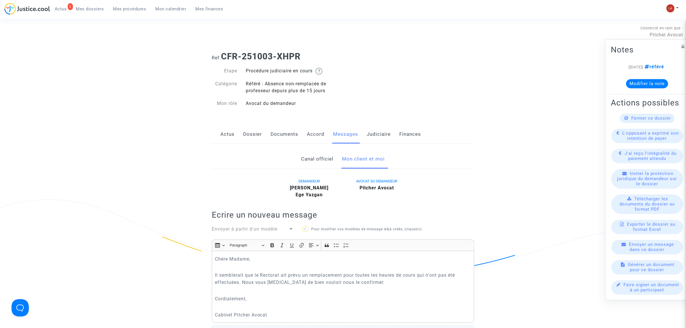
scroll to position [252, 0]
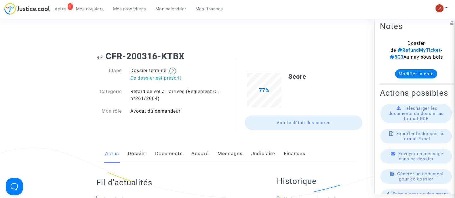
click at [138, 156] on link "Dossier" at bounding box center [137, 154] width 19 height 19
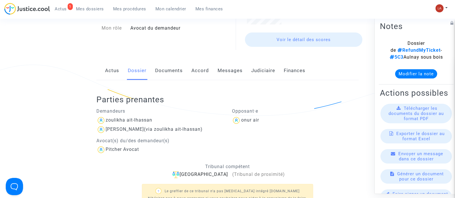
scroll to position [83, 0]
click at [255, 119] on div "onur air" at bounding box center [250, 119] width 18 height 5
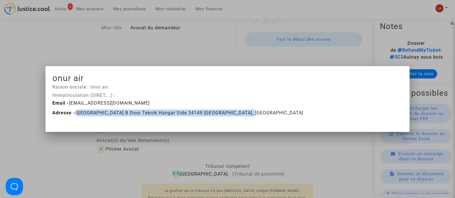
drag, startPoint x: 247, startPoint y: 113, endPoint x: 76, endPoint y: 117, distance: 170.8
click at [76, 117] on div "Email - crm@onurair.com Adresse - Atatürk Havalimanı B Door Teknik Hangar Side …" at bounding box center [227, 110] width 359 height 20
copy span "Atatürk Havalimanı B Door Teknik Hangar Side 34149 ISTANBUL, Turquie"
click at [92, 27] on div at bounding box center [227, 99] width 455 height 198
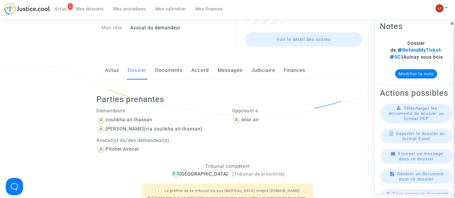
click at [80, 12] on link "Mes dossiers" at bounding box center [89, 9] width 37 height 9
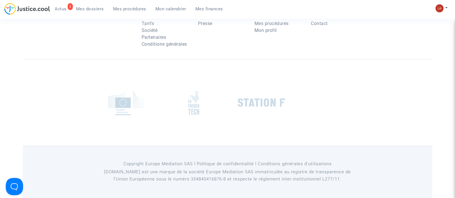
scroll to position [83, 0]
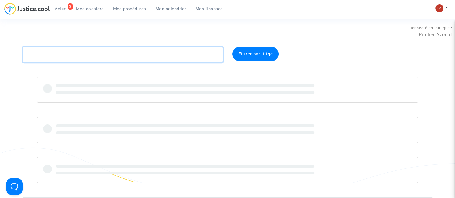
click at [78, 58] on textarea at bounding box center [123, 55] width 200 height 16
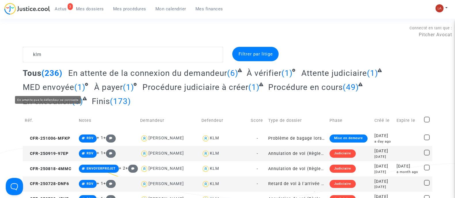
click at [43, 89] on span "MED envoyée" at bounding box center [49, 88] width 52 height 10
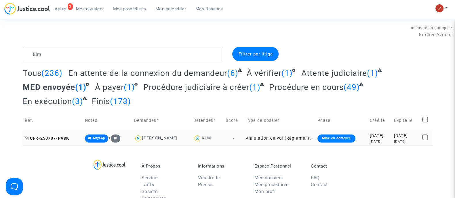
click at [59, 136] on span "CFR-250707-PV8K" at bounding box center [47, 138] width 44 height 5
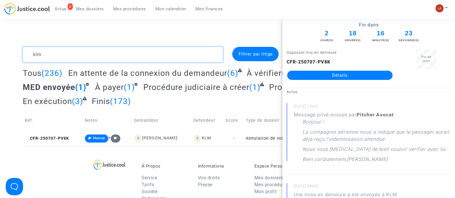
click at [74, 55] on textarea at bounding box center [123, 55] width 200 height 16
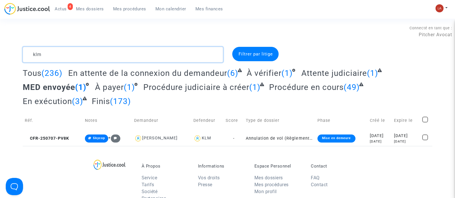
click at [74, 55] on textarea at bounding box center [123, 55] width 200 height 16
type textarea "A"
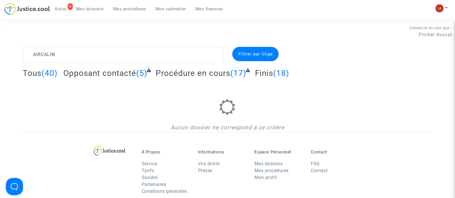
click at [119, 78] on div "Tous (40) Opposant contacté (5) Procédure en cours (17) Finis (18)" at bounding box center [228, 75] width 410 height 14
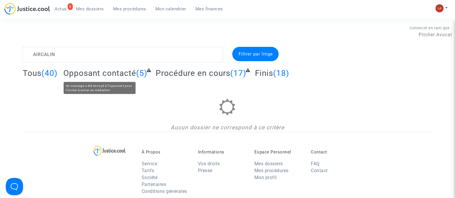
click at [89, 74] on span "Opposant contacté" at bounding box center [99, 74] width 73 height 10
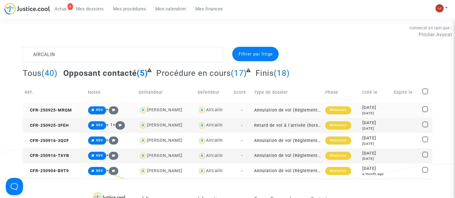
click at [75, 110] on td "CFR-250925-MRQM" at bounding box center [54, 110] width 63 height 15
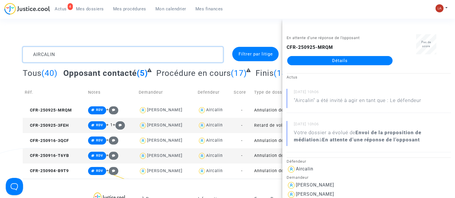
click at [111, 58] on textarea at bounding box center [123, 55] width 200 height 16
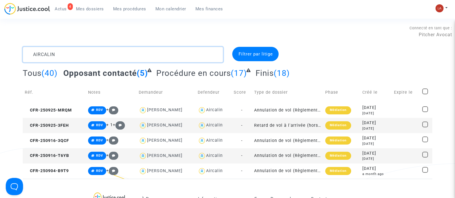
click at [111, 58] on textarea at bounding box center [123, 55] width 200 height 16
type textarea "R"
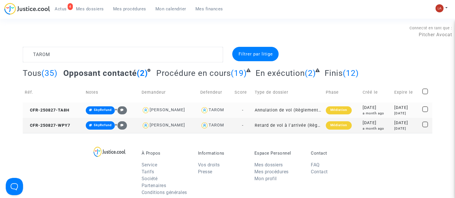
click at [50, 116] on td "CFR-250827-TA8H" at bounding box center [53, 110] width 61 height 15
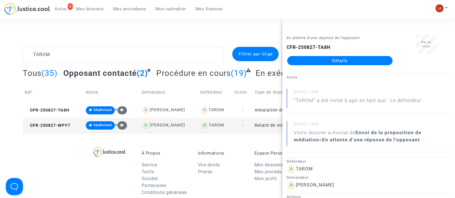
drag, startPoint x: 347, startPoint y: 65, endPoint x: 349, endPoint y: 58, distance: 7.8
click at [38, 58] on textarea at bounding box center [123, 55] width 200 height 16
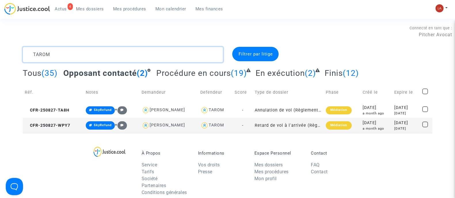
click at [38, 58] on textarea at bounding box center [123, 55] width 200 height 16
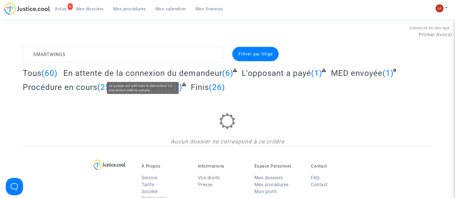
click at [109, 77] on span "En attente de la connexion du demandeur" at bounding box center [142, 74] width 159 height 10
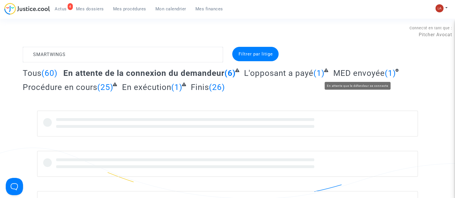
click at [381, 75] on span "MED envoyée" at bounding box center [359, 74] width 52 height 10
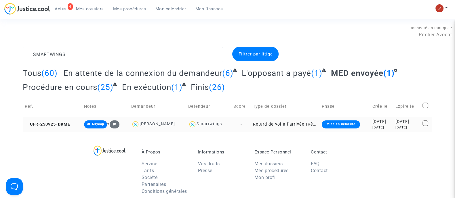
drag, startPoint x: 53, startPoint y: 127, endPoint x: 63, endPoint y: 127, distance: 10.4
click at [53, 127] on td "CFR-250925-DKME" at bounding box center [52, 124] width 59 height 15
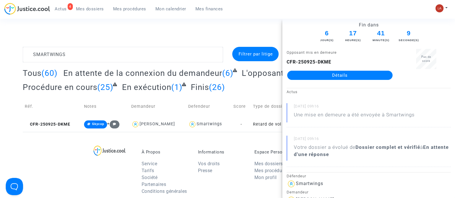
click at [189, 24] on section "Connecté en tant que : Pitcher Avocat SMARTWINGS Filtrer par litige Tous (60) E…" at bounding box center [227, 173] width 455 height 346
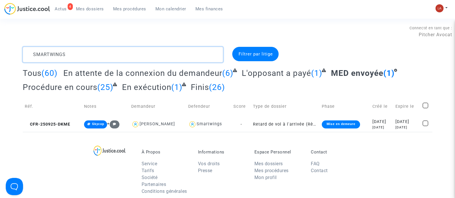
drag, startPoint x: -11, startPoint y: 50, endPoint x: -22, endPoint y: 48, distance: 10.5
click at [0, 48] on html "4 Actus Mes dossiers Mes procédures Mon calendrier Mes finances Mon profil Chan…" at bounding box center [227, 173] width 455 height 346
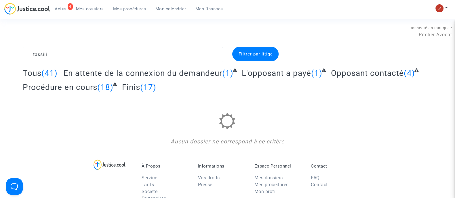
click at [263, 71] on span "L'opposant a payé" at bounding box center [276, 74] width 69 height 10
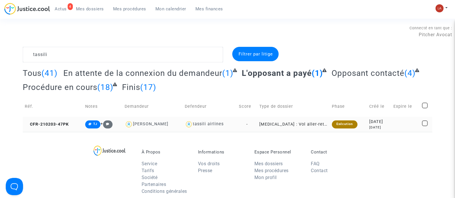
click at [49, 119] on td "CFR-210203-47PK" at bounding box center [53, 124] width 60 height 15
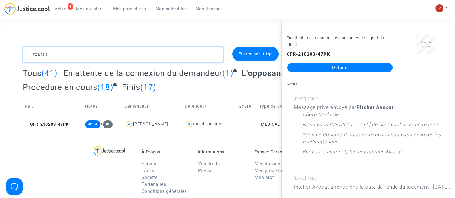
click at [95, 60] on textarea at bounding box center [123, 55] width 200 height 16
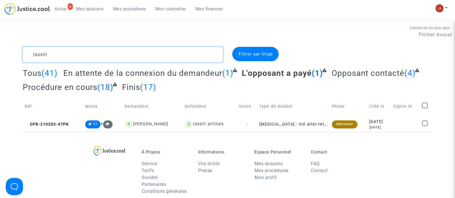
click at [94, 60] on textarea at bounding box center [123, 55] width 200 height 16
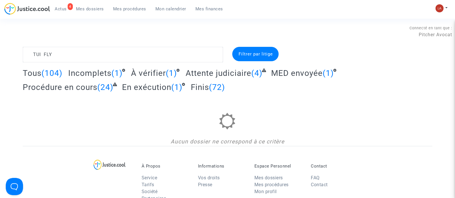
click at [229, 72] on span "Attente judiciaire" at bounding box center [219, 74] width 66 height 10
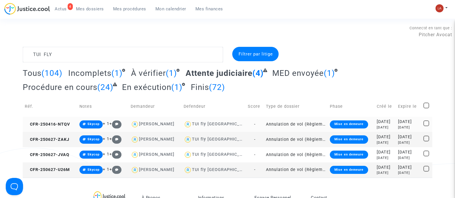
click at [59, 119] on td "CFR-250416-NTQV" at bounding box center [50, 124] width 55 height 15
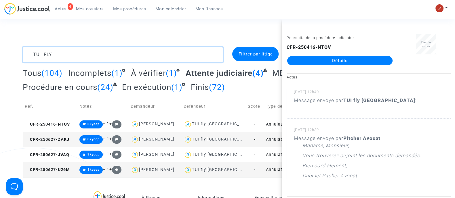
click at [82, 53] on textarea at bounding box center [123, 55] width 200 height 16
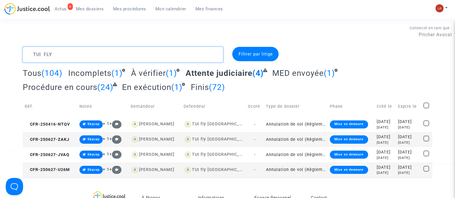
click at [82, 53] on textarea at bounding box center [123, 55] width 200 height 16
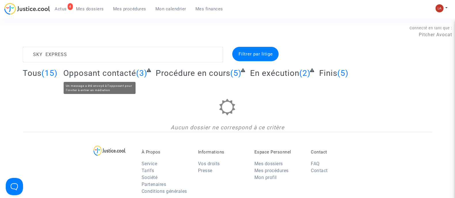
click at [99, 73] on span "Opposant contacté" at bounding box center [99, 74] width 73 height 10
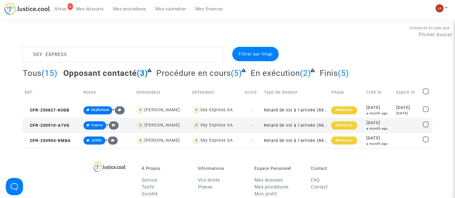
drag, startPoint x: 56, startPoint y: 113, endPoint x: 187, endPoint y: 85, distance: 134.8
click at [56, 113] on td "CFR-250827-KUDB" at bounding box center [52, 110] width 59 height 15
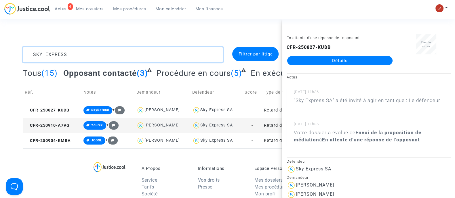
drag, startPoint x: 58, startPoint y: 52, endPoint x: 203, endPoint y: 42, distance: 146.1
click at [220, 50] on textarea at bounding box center [123, 55] width 200 height 16
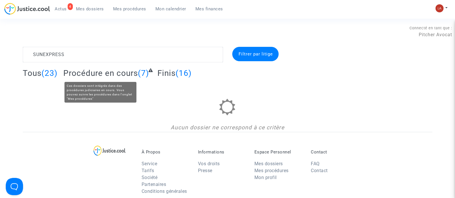
click at [112, 75] on span "Procédure en cours" at bounding box center [100, 74] width 75 height 10
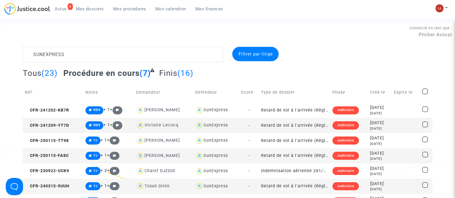
click at [180, 45] on div "Connecté en tant que : Pitcher Avocat" at bounding box center [226, 40] width 452 height 14
click at [72, 108] on td "CFR-241202-KB7R" at bounding box center [53, 110] width 61 height 15
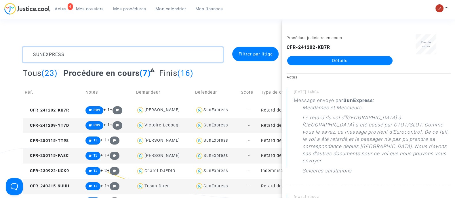
click at [88, 48] on textarea at bounding box center [123, 55] width 200 height 16
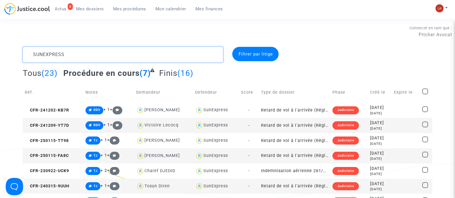
click at [88, 48] on textarea at bounding box center [123, 55] width 200 height 16
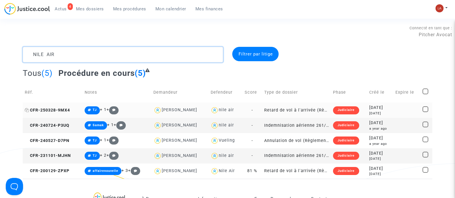
type textarea "NILE AIR"
click at [63, 109] on span "CFR-250328-9MX4" at bounding box center [47, 110] width 45 height 5
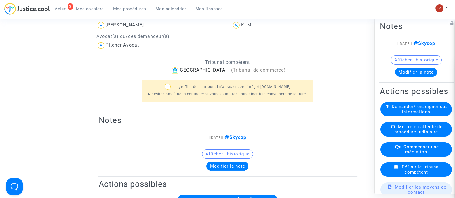
click at [240, 27] on img at bounding box center [236, 25] width 9 height 9
click at [242, 24] on div "KLM" at bounding box center [246, 24] width 10 height 5
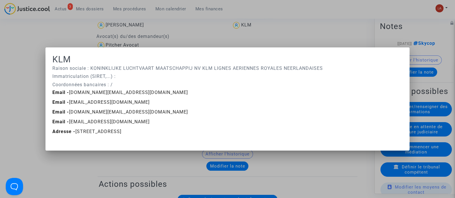
click at [206, 71] on p "Raison sociale : KONINKLIJKE LUCHTVAART MAATSCHAPPIJ NV KLM LIGNES AERIENNES RO…" at bounding box center [227, 68] width 350 height 7
drag, startPoint x: 187, startPoint y: 131, endPoint x: 75, endPoint y: 133, distance: 112.3
click at [75, 133] on span "Adresse - [STREET_ADDRESS]" at bounding box center [86, 131] width 69 height 5
drag, startPoint x: 75, startPoint y: 133, endPoint x: 187, endPoint y: 133, distance: 112.6
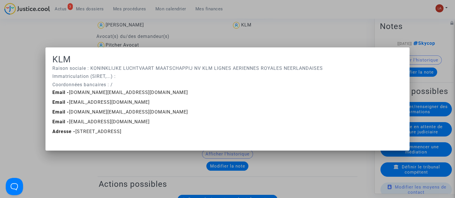
click at [121, 133] on span "Adresse - [STREET_ADDRESS]" at bounding box center [86, 131] width 69 height 5
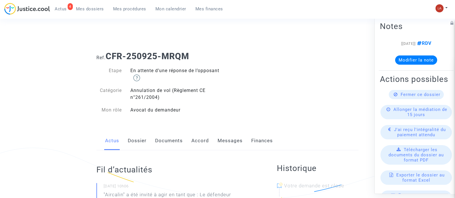
drag, startPoint x: 0, startPoint y: 0, endPoint x: 132, endPoint y: 142, distance: 194.3
click at [132, 143] on link "Dossier" at bounding box center [137, 141] width 19 height 19
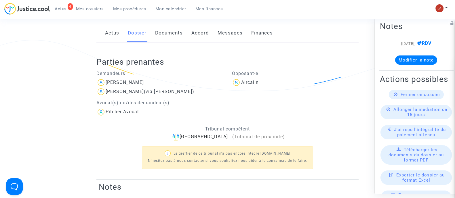
click at [248, 87] on div "Opposant·e Aircalin" at bounding box center [295, 92] width 136 height 50
click at [252, 81] on div "Aircalin" at bounding box center [250, 82] width 18 height 5
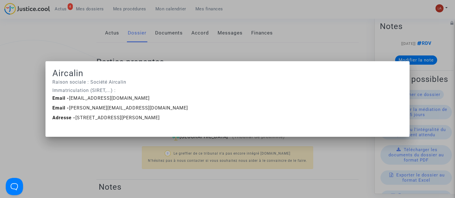
drag, startPoint x: 164, startPoint y: 121, endPoint x: 75, endPoint y: 120, distance: 89.0
click at [75, 120] on div "Adresse - [STREET_ADDRESS][PERSON_NAME]" at bounding box center [227, 118] width 359 height 7
copy span "[STREET_ADDRESS][PERSON_NAME]"
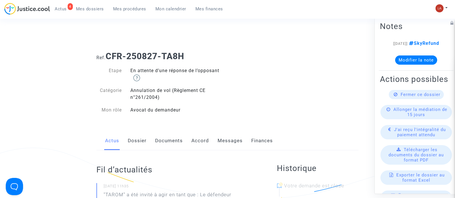
click at [130, 136] on link "Dossier" at bounding box center [137, 141] width 19 height 19
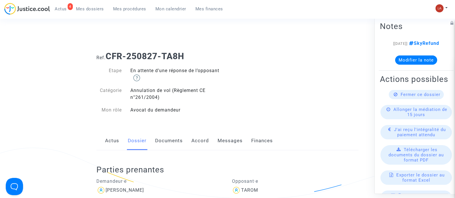
scroll to position [144, 0]
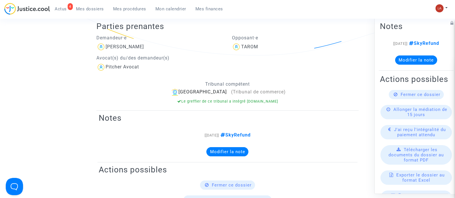
click at [248, 50] on div "TAROM" at bounding box center [295, 46] width 127 height 9
click at [250, 42] on div "Opposant·e TAROM" at bounding box center [295, 51] width 136 height 40
click at [248, 48] on div "TAROM" at bounding box center [249, 46] width 17 height 5
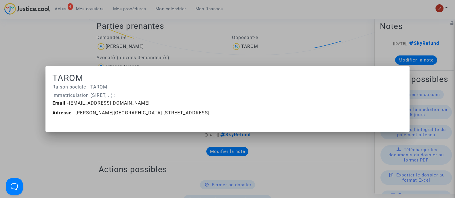
scroll to position [0, 0]
drag, startPoint x: 249, startPoint y: 118, endPoint x: 134, endPoint y: 117, distance: 114.9
click at [153, 116] on mat-dialog-container "[PERSON_NAME] sociale : TAROM Immatriculation (SIRET,...) : Email - [EMAIL_ADDR…" at bounding box center [227, 99] width 364 height 66
drag, startPoint x: 76, startPoint y: 113, endPoint x: 163, endPoint y: 115, distance: 86.4
click at [163, 115] on span "Adresse - [PERSON_NAME][GEOGRAPHIC_DATA] [STREET_ADDRESS]" at bounding box center [130, 112] width 157 height 5
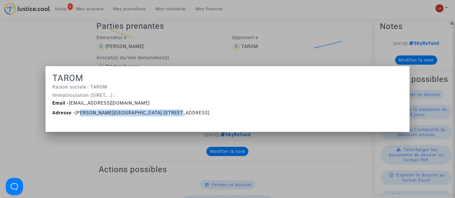
drag, startPoint x: 74, startPoint y: 113, endPoint x: 356, endPoint y: 108, distance: 282.2
click at [356, 108] on div "Email - [EMAIL_ADDRESS][DOMAIN_NAME] Adresse - [PERSON_NAME][GEOGRAPHIC_DATA] […" at bounding box center [227, 110] width 359 height 20
copy span "[PERSON_NAME][GEOGRAPHIC_DATA] [STREET_ADDRESS]"
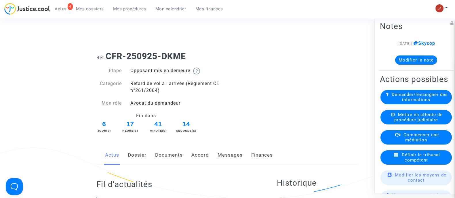
drag, startPoint x: 139, startPoint y: 154, endPoint x: 152, endPoint y: 154, distance: 13.0
click at [139, 154] on link "Dossier" at bounding box center [137, 155] width 19 height 19
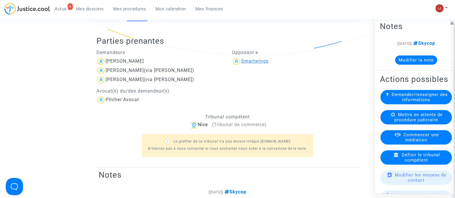
click at [264, 61] on div "Smartwings" at bounding box center [254, 60] width 27 height 5
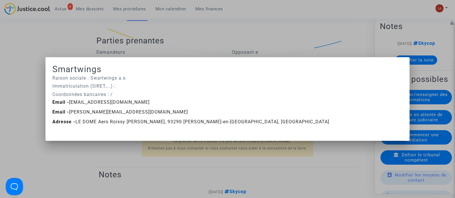
scroll to position [0, 0]
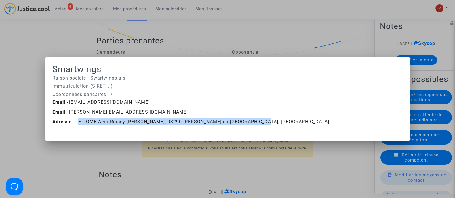
drag, startPoint x: 206, startPoint y: 128, endPoint x: 75, endPoint y: 127, distance: 130.7
click at [75, 127] on div "Email - [EMAIL_ADDRESS][DOMAIN_NAME] Email - [PERSON_NAME][EMAIL_ADDRESS][DOMAI…" at bounding box center [227, 113] width 359 height 29
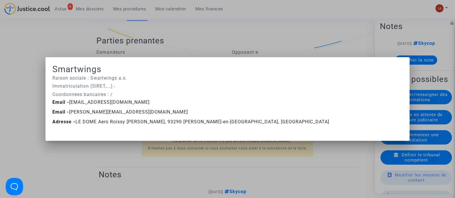
click at [219, 30] on div at bounding box center [227, 99] width 455 height 198
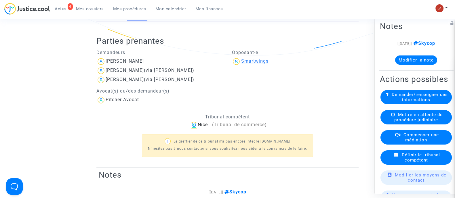
click at [252, 60] on div "Smartwings" at bounding box center [254, 60] width 27 height 5
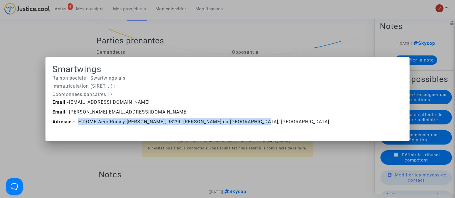
drag, startPoint x: 250, startPoint y: 120, endPoint x: 74, endPoint y: 123, distance: 176.8
click at [74, 123] on div "Adresse - LE DOME Aero Roissy [PERSON_NAME], 93290 [PERSON_NAME]-en-[GEOGRAPHIC…" at bounding box center [227, 122] width 359 height 7
copy span "LE DOME Aero Roissy [PERSON_NAME], 93290 [PERSON_NAME]-en-[GEOGRAPHIC_DATA], [G…"
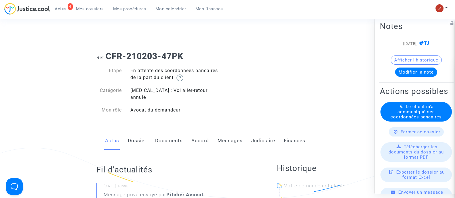
click at [141, 132] on link "Dossier" at bounding box center [137, 141] width 19 height 19
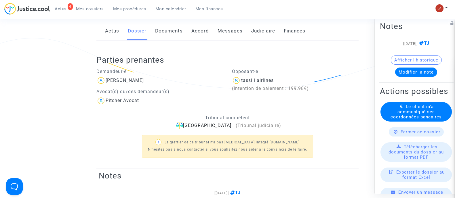
scroll to position [72, 0]
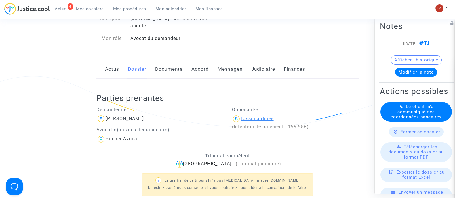
click at [269, 116] on div "tassili airlines" at bounding box center [257, 118] width 33 height 5
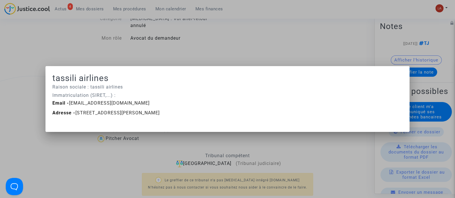
scroll to position [0, 0]
drag, startPoint x: 225, startPoint y: 117, endPoint x: 75, endPoint y: 114, distance: 150.3
click at [75, 114] on div "Email - [EMAIL_ADDRESS][DOMAIN_NAME] Adresse - [STREET_ADDRESS][PERSON_NAME]" at bounding box center [227, 110] width 359 height 20
copy span "[STREET_ADDRESS][PERSON_NAME]"
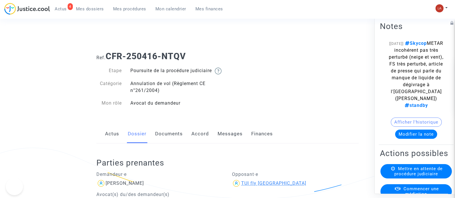
click at [257, 186] on div "TUI fly Belgium" at bounding box center [273, 183] width 65 height 5
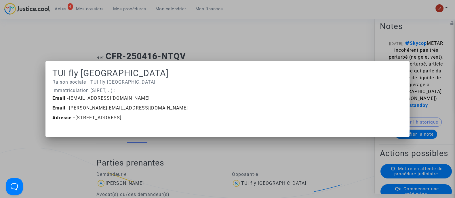
drag, startPoint x: 212, startPoint y: 113, endPoint x: 139, endPoint y: 115, distance: 72.9
click at [139, 115] on div "Email - dbcservice@tui.be Email - jeanmarie.deschrijver@tui.be Adresse - Luchth…" at bounding box center [227, 109] width 359 height 29
click at [121, 118] on span "Adresse - Luchthaven nationaal, 40 P Box 1 1930 Zaventem, Belgique" at bounding box center [86, 117] width 69 height 5
drag, startPoint x: 166, startPoint y: 121, endPoint x: 75, endPoint y: 116, distance: 91.4
click at [75, 116] on div "Adresse - Luchthaven nationaal, 40 P Box 1 1930 Zaventem, Belgique" at bounding box center [227, 118] width 359 height 7
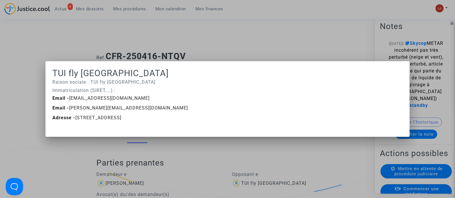
copy span "Luchthaven nationaal, 40 P Box 1 1930 Zaventem, Belgique"
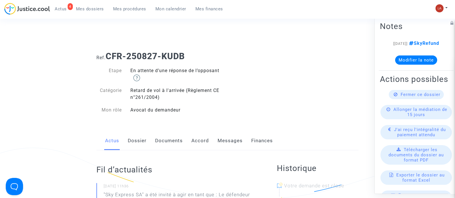
click at [140, 136] on link "Dossier" at bounding box center [137, 141] width 19 height 19
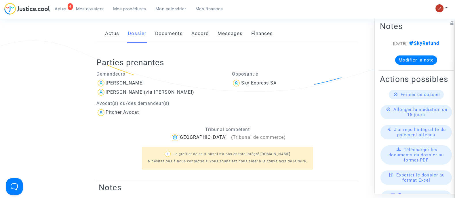
scroll to position [144, 0]
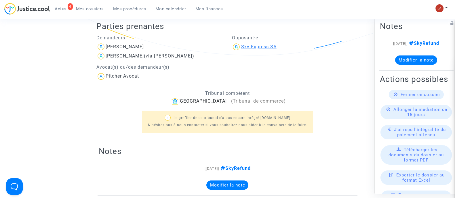
click at [246, 46] on div "Sky Express SA" at bounding box center [258, 46] width 35 height 5
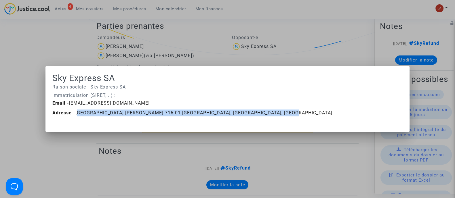
drag, startPoint x: 272, startPoint y: 113, endPoint x: 75, endPoint y: 114, distance: 197.2
click at [75, 114] on div "Adresse - Heraklion International Airport Nikos Kazantzakis 716 01 Heraklion, C…" at bounding box center [227, 113] width 359 height 7
copy span "Heraklion International Airport Nikos Kazantzakis 716 01 Heraklion, Crete, GREE…"
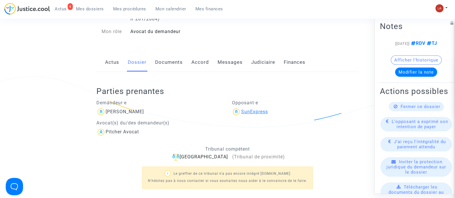
click at [266, 112] on div "SunExpress" at bounding box center [254, 111] width 27 height 5
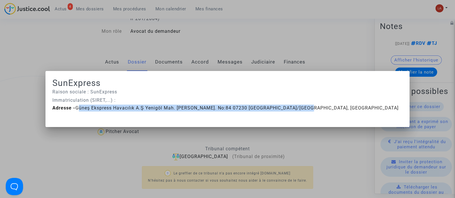
drag, startPoint x: 243, startPoint y: 107, endPoint x: 74, endPoint y: 110, distance: 168.7
click at [74, 110] on span "Adresse - Güneş Ekspress Havacılık A.Ş Yenigöl Mah. Nergiz Sok. No:84 07230 Mur…" at bounding box center [225, 107] width 346 height 5
copy span "Güneş Ekspress Havacılık A.Ş Yenigöl Mah. Nergiz Sok. No:84 07230 Muratpaşa/Ant…"
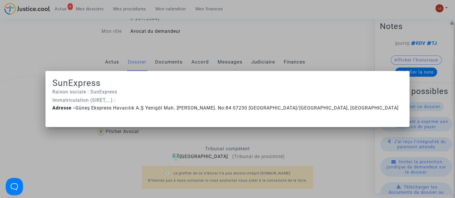
click at [315, 114] on mat-dialog-container "SunExpress Raison sociale : SunExpress Immatriculation (SIRET,...) : Adresse - …" at bounding box center [227, 99] width 364 height 56
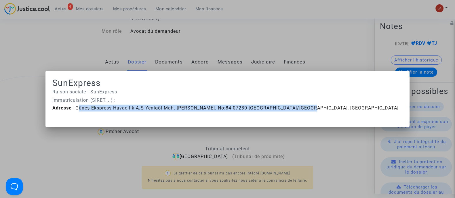
drag, startPoint x: 303, startPoint y: 106, endPoint x: 76, endPoint y: 108, distance: 226.9
click at [76, 108] on div "Adresse - Güneş Ekspress Havacılık A.Ş Yenigöl Mah. Nergiz Sok. No:84 07230 Mur…" at bounding box center [227, 108] width 359 height 7
copy span "Güneş Ekspress Havacılık A.Ş Yenigöl Mah. Nergiz Sok. No:84 07230 Muratpaşa/Ant…"
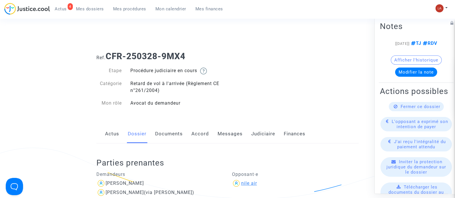
click at [245, 186] on div "nile air" at bounding box center [249, 183] width 16 height 5
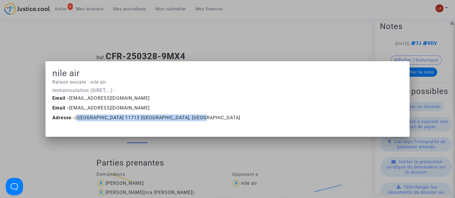
drag, startPoint x: 193, startPoint y: 121, endPoint x: 75, endPoint y: 116, distance: 118.1
click at [75, 116] on div "Adresse - [GEOGRAPHIC_DATA] 11713 [GEOGRAPHIC_DATA], [GEOGRAPHIC_DATA]" at bounding box center [227, 118] width 359 height 7
copy span "[GEOGRAPHIC_DATA] 11713 [GEOGRAPHIC_DATA], [GEOGRAPHIC_DATA]"
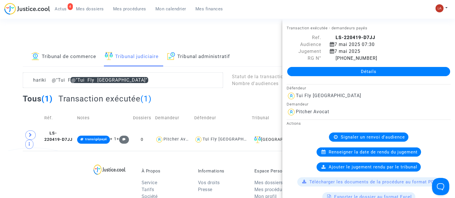
scroll to position [180, 0]
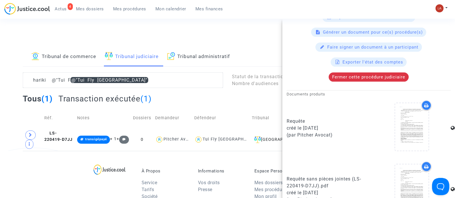
click at [100, 12] on link "Mes dossiers" at bounding box center [89, 9] width 37 height 9
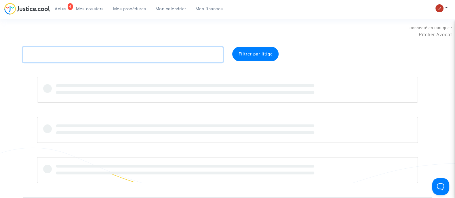
click at [103, 50] on textarea at bounding box center [123, 55] width 200 height 16
paste textarea "BOUAZIZ"
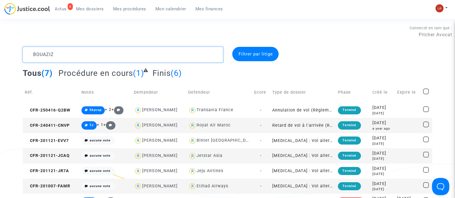
click at [111, 58] on textarea at bounding box center [123, 55] width 200 height 16
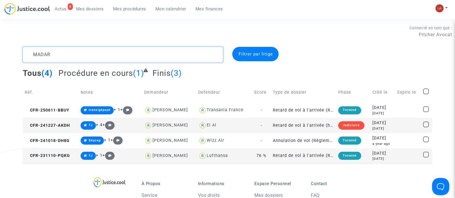
type textarea "MADAR"
click at [67, 31] on div "Connecté en tant que : Pitcher Avocat" at bounding box center [226, 31] width 452 height 14
click at [58, 8] on span "Actus" at bounding box center [61, 8] width 12 height 5
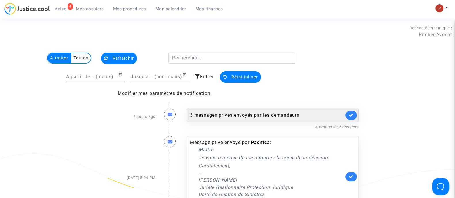
click at [242, 113] on div "3 messages privés envoyés par les demandeurs" at bounding box center [267, 115] width 154 height 7
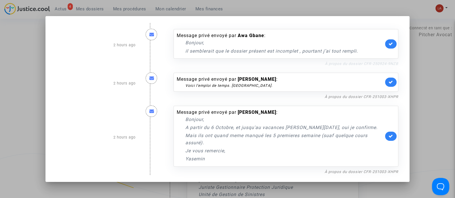
click at [331, 64] on link "À propos du dossier CFR-250924-9NZB" at bounding box center [361, 64] width 73 height 4
click at [398, 63] on link "À propos du dossier CFR-250924-9NZB" at bounding box center [361, 64] width 73 height 4
click at [392, 47] on link at bounding box center [391, 43] width 12 height 9
click at [374, 95] on link "À propos du dossier CFR-251003-XHPR" at bounding box center [362, 97] width 74 height 4
click at [391, 83] on icon at bounding box center [391, 82] width 5 height 4
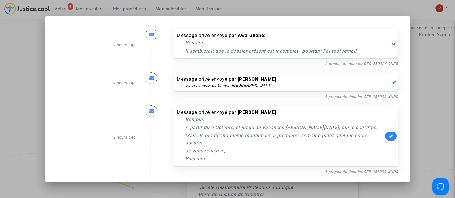
click at [393, 135] on icon at bounding box center [391, 136] width 5 height 4
drag, startPoint x: 430, startPoint y: 85, endPoint x: 218, endPoint y: 53, distance: 214.9
click at [430, 85] on div at bounding box center [227, 99] width 455 height 198
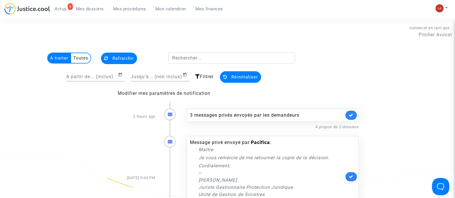
click at [87, 6] on link "Mes dossiers" at bounding box center [89, 9] width 37 height 9
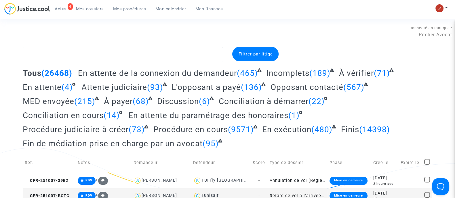
click at [58, 8] on span "Actus" at bounding box center [61, 8] width 12 height 5
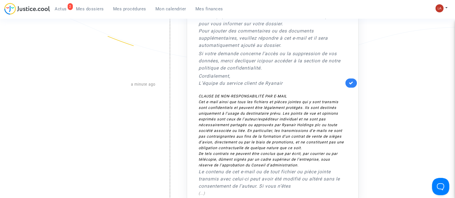
scroll to position [144, 0]
click at [349, 81] on link at bounding box center [351, 81] width 12 height 9
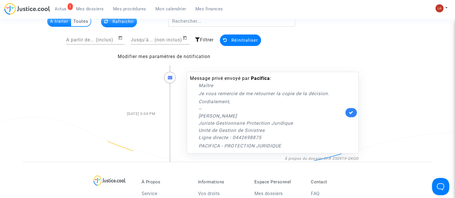
scroll to position [0, 0]
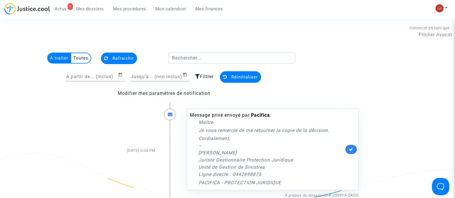
click at [89, 6] on span "Mes dossiers" at bounding box center [90, 8] width 28 height 5
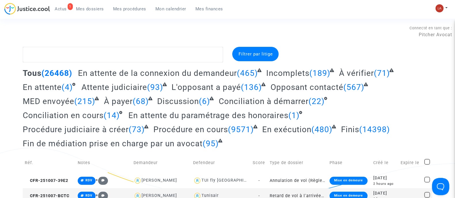
click at [259, 115] on span "En attente du paramétrage des honoraires" at bounding box center [208, 116] width 160 height 10
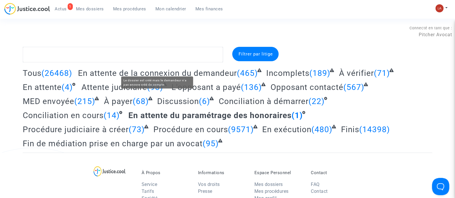
scroll to position [72, 0]
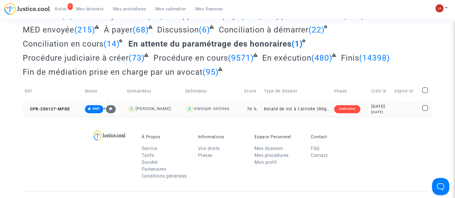
click at [66, 105] on td "CFR-250127-MFDE" at bounding box center [53, 109] width 60 height 15
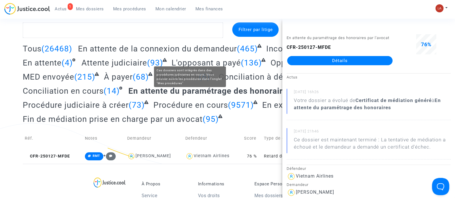
scroll to position [0, 0]
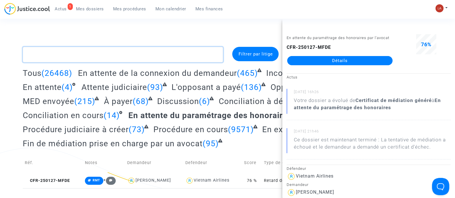
click at [181, 62] on textarea at bounding box center [123, 55] width 200 height 16
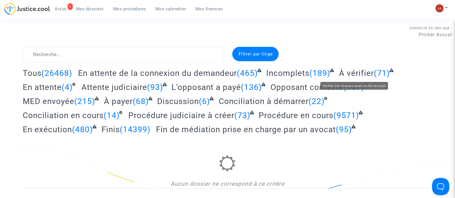
click at [359, 79] on div "Tous (26468) En attente de la connexion du demandeur (465) Incomplets (189) À v…" at bounding box center [228, 103] width 410 height 71
click at [356, 72] on span "À vérifier" at bounding box center [356, 74] width 35 height 10
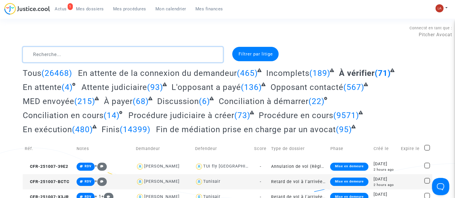
click at [126, 52] on textarea at bounding box center [123, 55] width 200 height 16
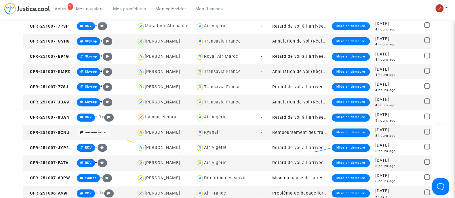
scroll to position [360, 0]
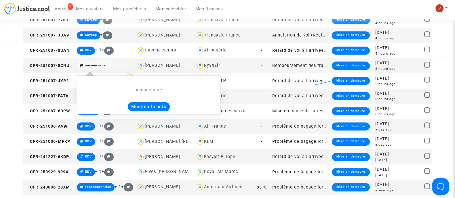
type textarea "!#standby !#fond"
click at [134, 106] on button "Modifier la note" at bounding box center [149, 106] width 42 height 9
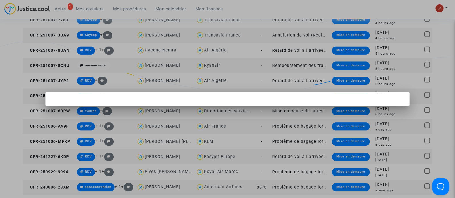
scroll to position [0, 0]
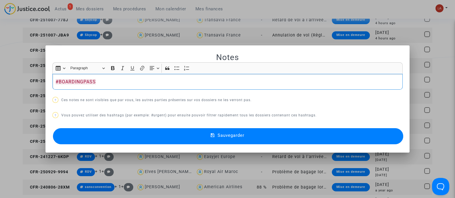
click at [121, 140] on button "Sauvegarder" at bounding box center [228, 136] width 350 height 16
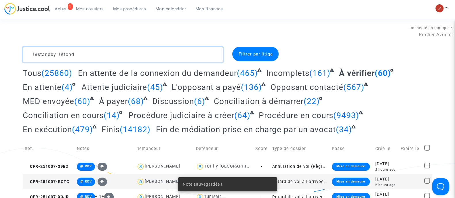
click at [29, 54] on textarea at bounding box center [123, 55] width 200 height 16
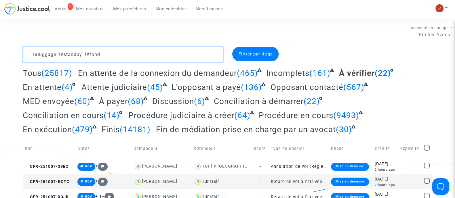
click at [166, 56] on textarea at bounding box center [123, 55] width 200 height 16
click at [152, 52] on textarea at bounding box center [123, 55] width 200 height 16
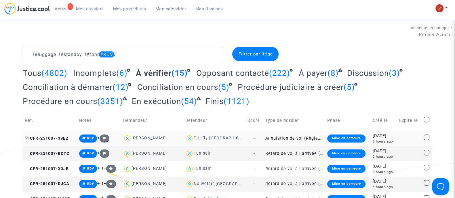
click at [45, 140] on span "CFR-251007-39E2" at bounding box center [46, 138] width 43 height 5
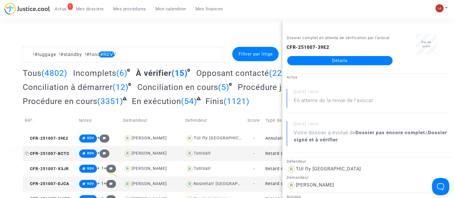
click at [50, 151] on span "CFR-251007-BCTC" at bounding box center [47, 153] width 45 height 5
click at [63, 167] on span "CFR-251007-X3JR" at bounding box center [47, 169] width 44 height 5
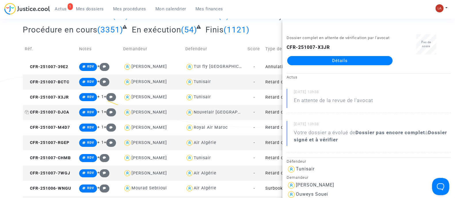
click at [62, 112] on span "CFR-251007-DJCA" at bounding box center [47, 112] width 45 height 5
drag, startPoint x: 332, startPoint y: 62, endPoint x: 341, endPoint y: 63, distance: 9.0
click at [64, 126] on span "CFR-251007-M4D7" at bounding box center [47, 127] width 45 height 5
click at [63, 143] on span "CFR-251007-RGEP" at bounding box center [47, 142] width 45 height 5
click at [62, 156] on span "CFR-251007-CHMB" at bounding box center [48, 158] width 46 height 5
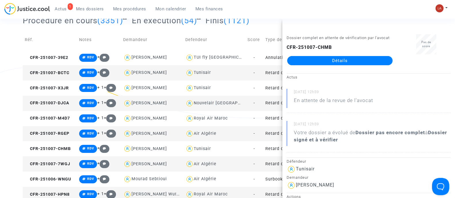
scroll to position [144, 0]
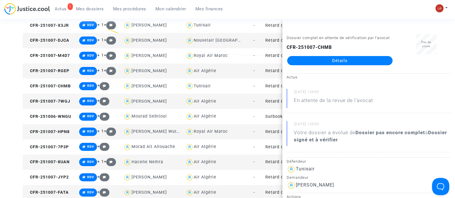
click at [63, 107] on td "CFR-251007-7WGJ" at bounding box center [50, 101] width 54 height 15
click at [55, 115] on span "CFR-251006-WNGU" at bounding box center [48, 116] width 46 height 5
click at [56, 130] on span "CFR-251007-HPN8" at bounding box center [47, 132] width 45 height 5
click at [64, 152] on td "CFR-251007-7P3P" at bounding box center [50, 147] width 54 height 15
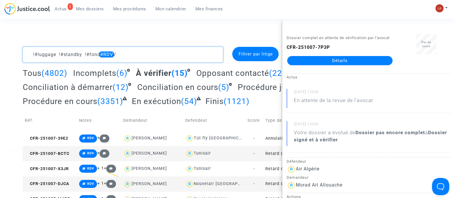
click at [156, 51] on textarea at bounding box center [123, 55] width 200 height 16
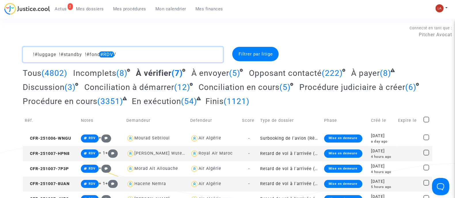
click at [156, 53] on textarea at bounding box center [123, 55] width 200 height 16
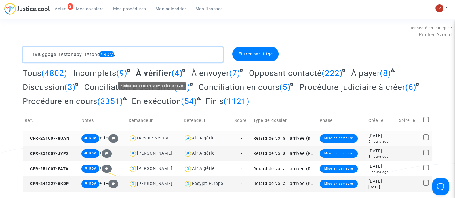
scroll to position [36, 0]
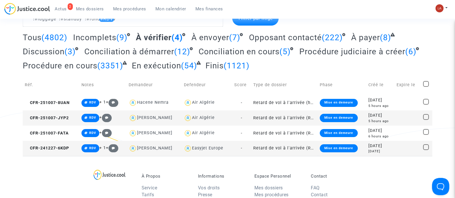
drag, startPoint x: 58, startPoint y: 99, endPoint x: 288, endPoint y: 92, distance: 229.9
click at [58, 99] on td "CFR-251007-8UAN" at bounding box center [51, 102] width 56 height 15
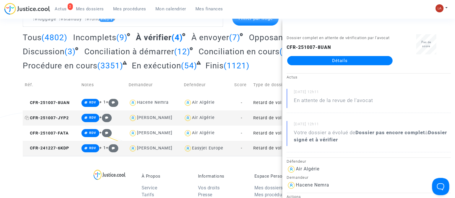
click at [52, 119] on span "CFR-251007-JYP2" at bounding box center [47, 118] width 44 height 5
click at [51, 130] on td "CFR-251007-FATA" at bounding box center [51, 133] width 56 height 15
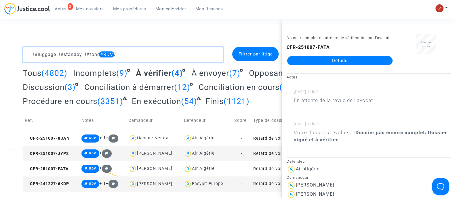
click at [131, 60] on textarea at bounding box center [123, 55] width 200 height 16
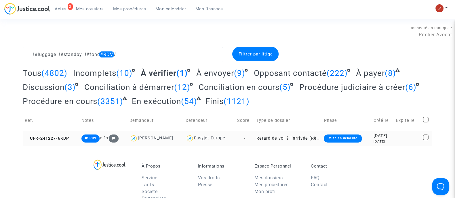
click at [61, 142] on td "CFR-241227-6KDP" at bounding box center [51, 138] width 57 height 15
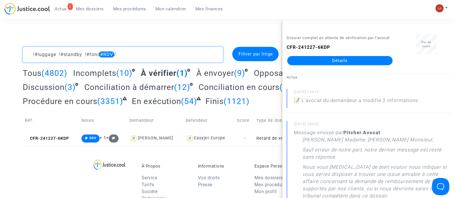
click at [147, 56] on textarea at bounding box center [123, 55] width 200 height 16
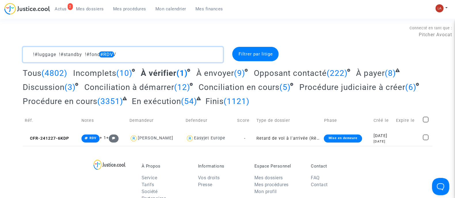
type textarea "!#luggage !#standby !#fond #RDV"
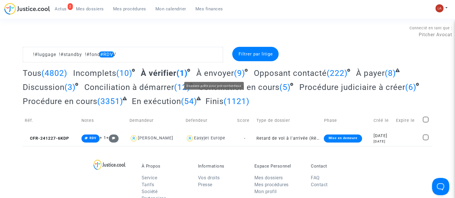
click at [217, 73] on span "À envoyer" at bounding box center [215, 74] width 38 height 10
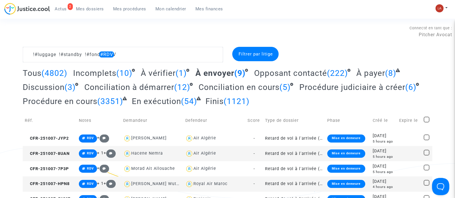
click at [427, 120] on span at bounding box center [427, 120] width 6 height 6
click at [427, 123] on input "checkbox" at bounding box center [426, 123] width 0 height 0
checkbox input "true"
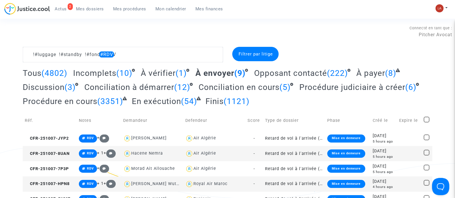
checkbox input "true"
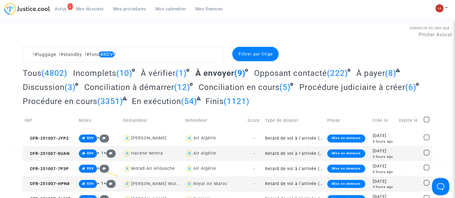
checkbox input "true"
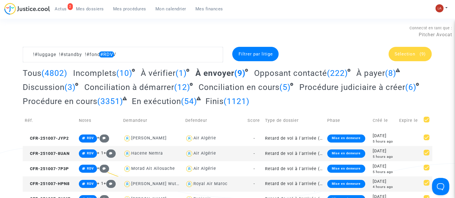
click at [402, 49] on div "Sélection (9)" at bounding box center [410, 54] width 43 height 14
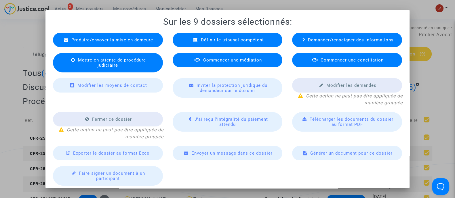
click at [428, 47] on div at bounding box center [227, 99] width 455 height 198
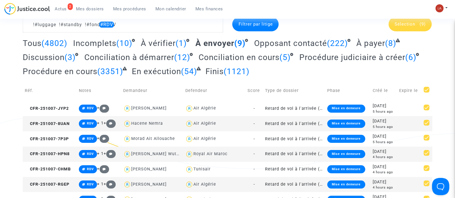
scroll to position [28, 0]
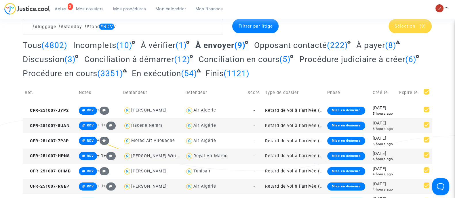
click at [413, 36] on complex-dispute-list "!#luggage !#standby !#fond #RDV Filtrer par litige Sélection (9) Tous (4802) In…" at bounding box center [228, 129] width 410 height 221
click at [402, 27] on span "Sélection" at bounding box center [405, 26] width 21 height 5
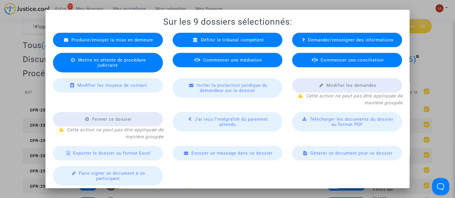
click at [217, 66] on div "Commencer une médiation" at bounding box center [228, 60] width 110 height 14
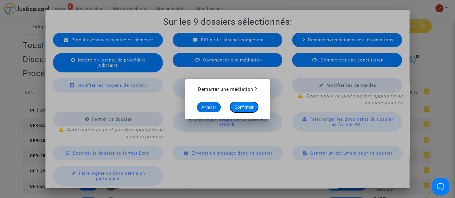
click at [240, 111] on button "Confirmer" at bounding box center [244, 107] width 28 height 10
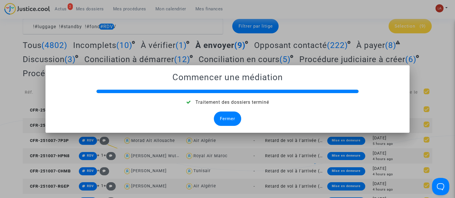
click at [223, 120] on div "Fermer" at bounding box center [227, 119] width 27 height 14
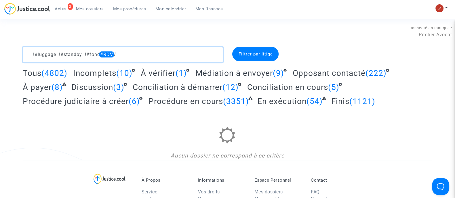
drag, startPoint x: 103, startPoint y: 56, endPoint x: 155, endPoint y: 71, distance: 54.0
click at [155, 71] on complex-dispute-list "!#luggage !#standby !#fond #RDV Filtrer par litige Tous (4802) Incomplets (10) …" at bounding box center [228, 103] width 410 height 113
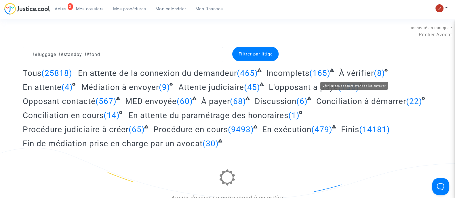
click at [356, 72] on span "À vérifier" at bounding box center [356, 74] width 35 height 10
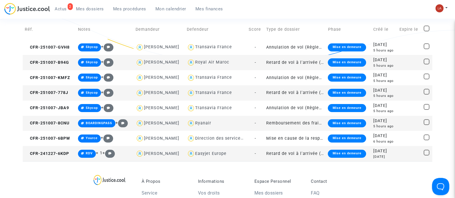
scroll to position [135, 0]
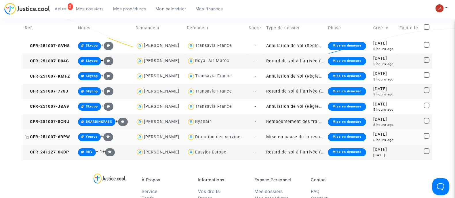
click at [57, 136] on span "CFR-251007-6BPW" at bounding box center [47, 137] width 45 height 5
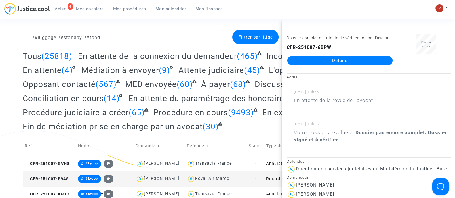
scroll to position [0, 0]
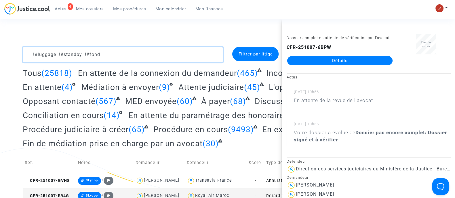
click at [140, 57] on textarea at bounding box center [123, 55] width 200 height 16
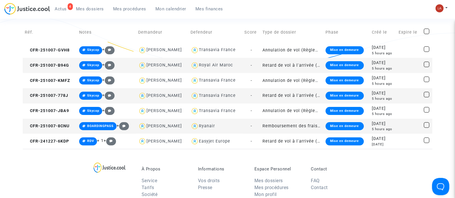
scroll to position [130, 0]
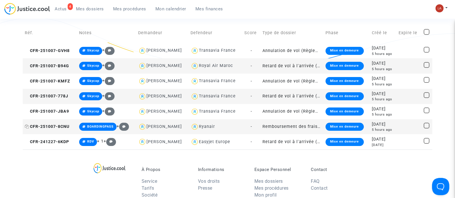
click at [49, 126] on span "CFR-251007-8CNU" at bounding box center [47, 126] width 45 height 5
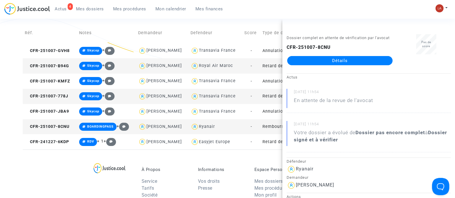
scroll to position [0, 0]
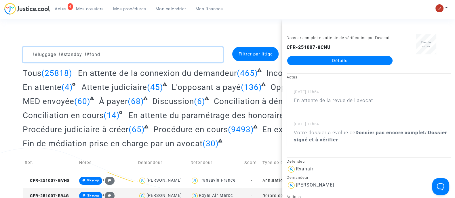
click at [145, 55] on textarea at bounding box center [123, 55] width 200 height 16
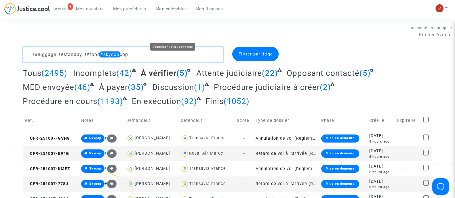
scroll to position [62, 0]
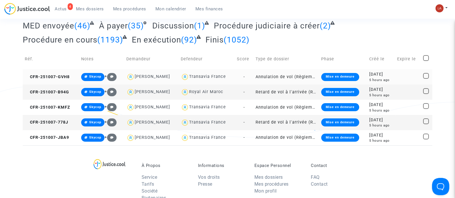
type textarea "!#luggage !#standby !#fond #skycop"
click at [50, 79] on td "CFR-251007-GVH8" at bounding box center [51, 76] width 56 height 15
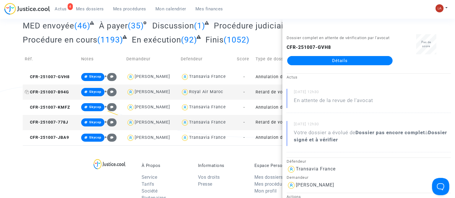
click at [55, 92] on span "CFR-251007-B94G" at bounding box center [47, 92] width 44 height 5
click at [63, 113] on td "CFR-251007-KMFZ" at bounding box center [51, 107] width 56 height 15
click at [59, 123] on span "CFR-251007-778J" at bounding box center [46, 122] width 43 height 5
click at [67, 136] on span "CFR-251007-JBA9" at bounding box center [47, 137] width 44 height 5
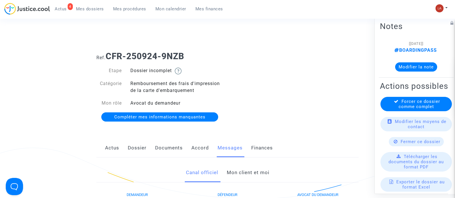
click at [160, 143] on link "Documents" at bounding box center [169, 148] width 28 height 19
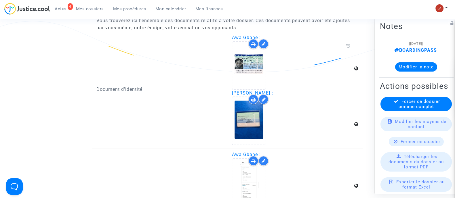
scroll to position [396, 0]
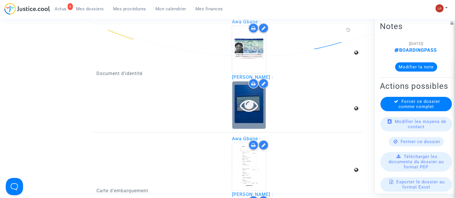
click at [258, 109] on icon at bounding box center [249, 105] width 19 height 18
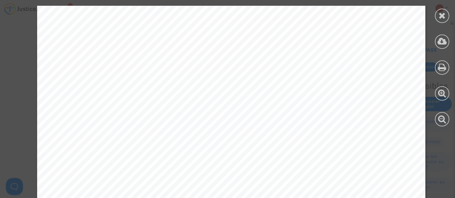
scroll to position [917, 0]
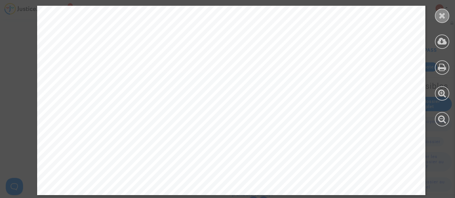
click at [441, 17] on icon at bounding box center [442, 15] width 7 height 9
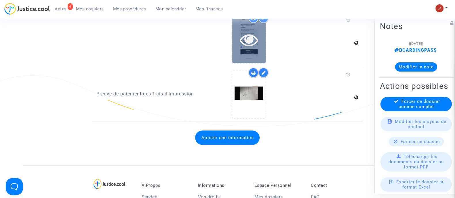
scroll to position [504, 0]
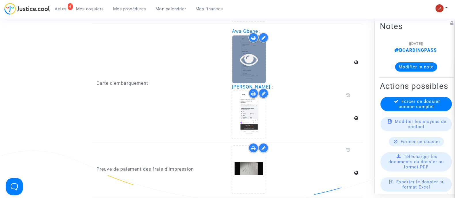
click at [251, 78] on div at bounding box center [248, 59] width 33 height 48
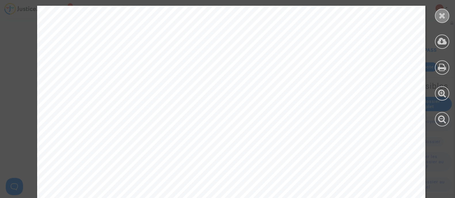
click at [443, 19] on icon at bounding box center [442, 15] width 7 height 9
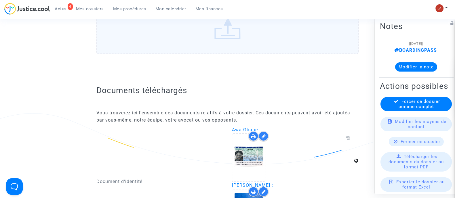
scroll to position [72, 0]
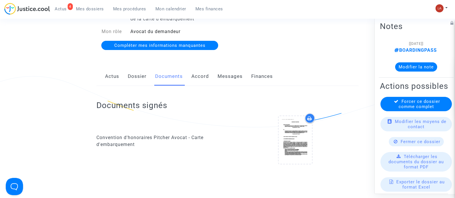
click at [141, 77] on link "Dossier" at bounding box center [137, 76] width 19 height 19
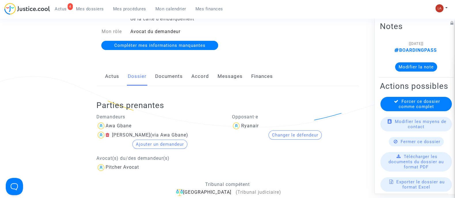
click at [167, 74] on link "Documents" at bounding box center [169, 76] width 28 height 19
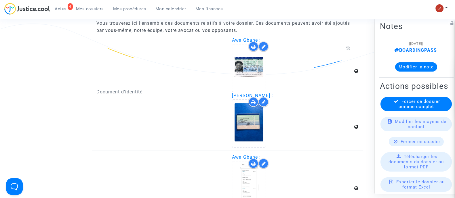
scroll to position [468, 0]
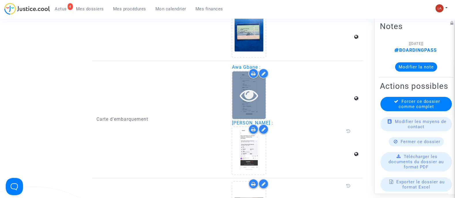
click at [250, 102] on icon at bounding box center [249, 95] width 19 height 18
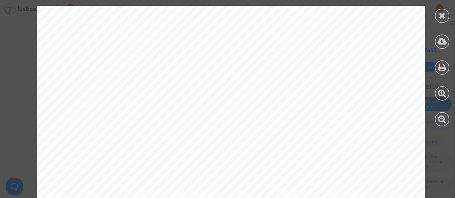
scroll to position [917, 0]
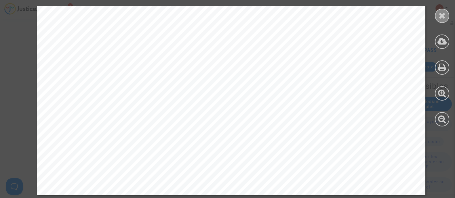
click at [439, 20] on div at bounding box center [442, 16] width 14 height 14
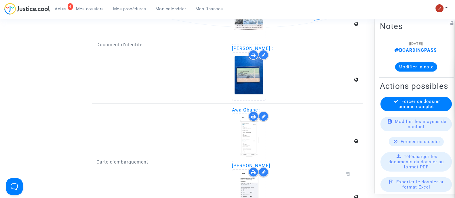
scroll to position [360, 0]
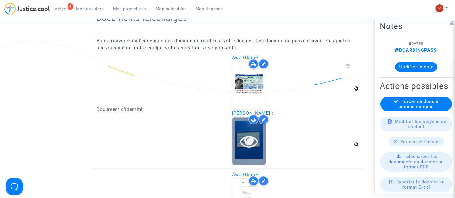
click at [252, 130] on div at bounding box center [248, 141] width 33 height 48
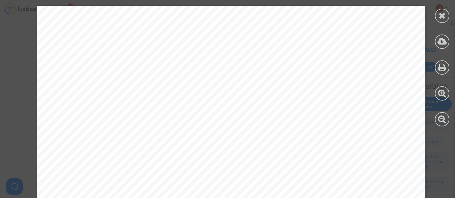
scroll to position [701, 0]
click at [438, 15] on div at bounding box center [442, 16] width 14 height 14
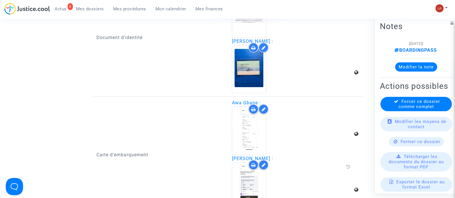
scroll to position [540, 0]
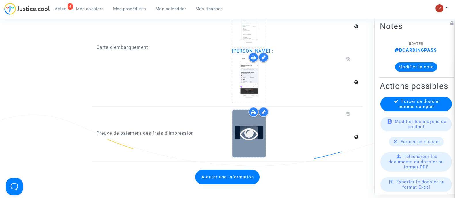
click at [265, 133] on div at bounding box center [248, 134] width 33 height 18
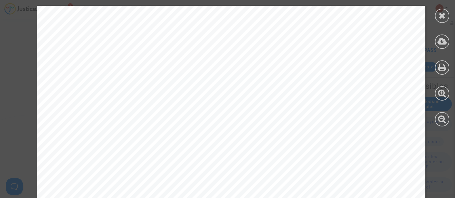
scroll to position [144, 0]
click at [436, 16] on div at bounding box center [442, 16] width 14 height 14
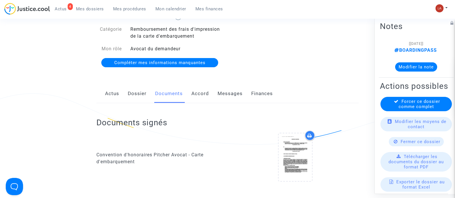
scroll to position [0, 0]
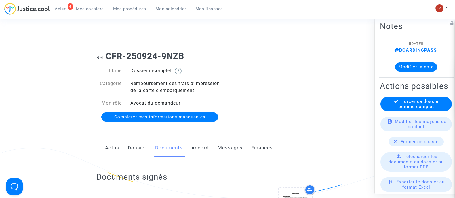
click at [137, 157] on link "Dossier" at bounding box center [137, 148] width 19 height 19
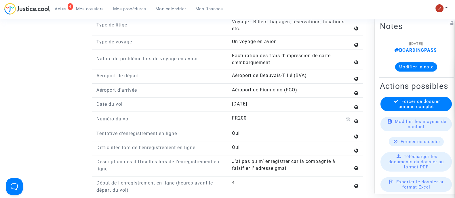
scroll to position [684, 0]
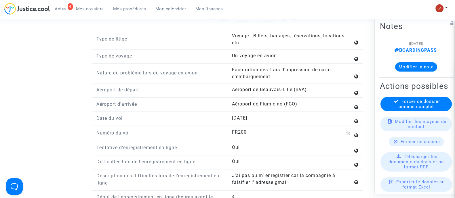
click at [399, 109] on span "Forcer ce dossier comme complet" at bounding box center [419, 104] width 41 height 10
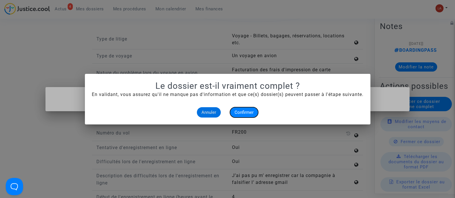
click at [243, 110] on span "Confirmer" at bounding box center [244, 112] width 19 height 5
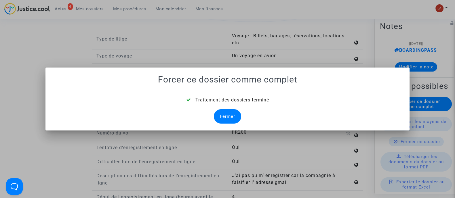
drag, startPoint x: 238, startPoint y: 116, endPoint x: 233, endPoint y: 116, distance: 4.6
click at [238, 116] on div "Fermer" at bounding box center [227, 116] width 27 height 14
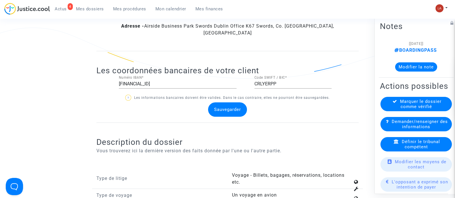
scroll to position [612, 0]
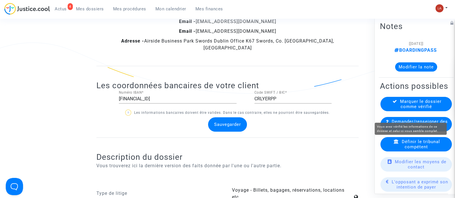
click at [413, 109] on span "Marquer le dossier comme vérifié" at bounding box center [420, 104] width 41 height 10
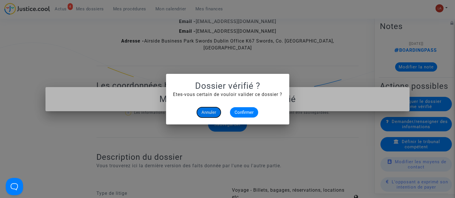
click at [218, 111] on button "Annuler" at bounding box center [209, 112] width 24 height 10
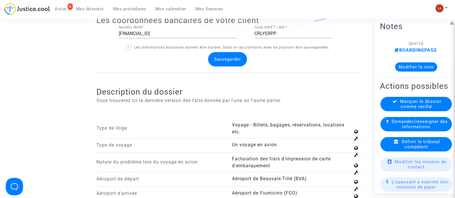
scroll to position [792, 0]
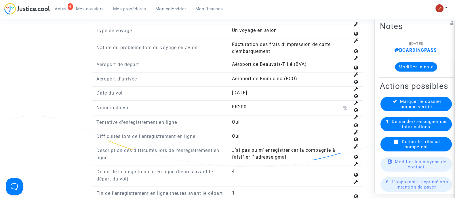
click at [394, 107] on div "Marquer le dossier comme vérifié" at bounding box center [416, 104] width 71 height 14
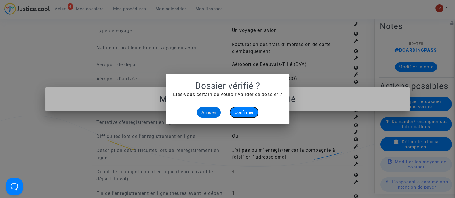
click at [244, 111] on span "Confirmer" at bounding box center [244, 112] width 19 height 5
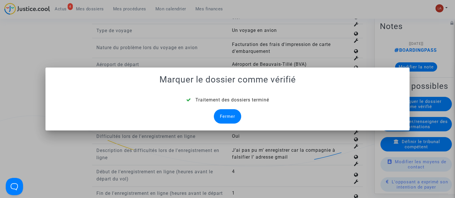
click at [223, 116] on div "Fermer" at bounding box center [227, 116] width 27 height 14
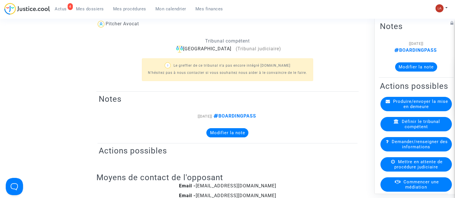
scroll to position [792, 0]
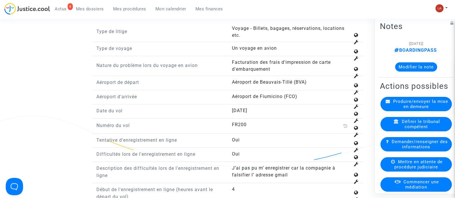
click at [411, 129] on span "Définir le tribunal compétent" at bounding box center [421, 124] width 38 height 10
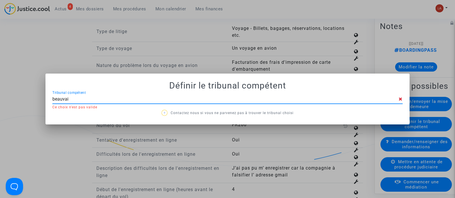
type input "beauvais"
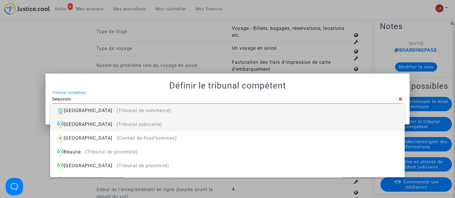
click at [328, 130] on div "Beauvais (Tribunal judiciaire)" at bounding box center [227, 125] width 345 height 14
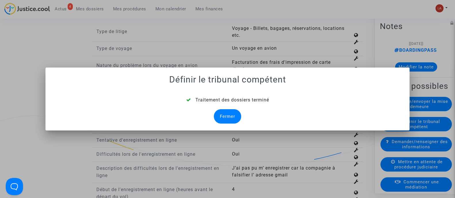
click at [220, 119] on div "Fermer" at bounding box center [227, 116] width 27 height 14
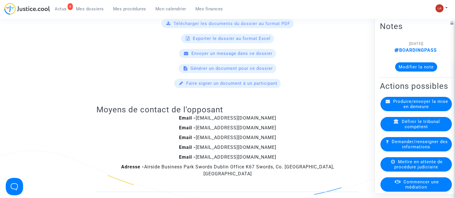
scroll to position [423, 0]
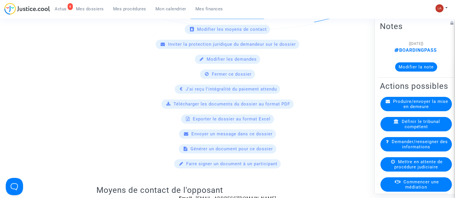
click at [428, 107] on div "Produire/envoyer la mise en demeure" at bounding box center [416, 104] width 71 height 14
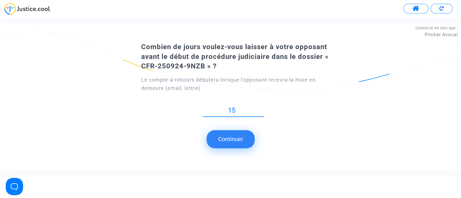
click at [240, 140] on button "Continuer" at bounding box center [230, 139] width 48 height 18
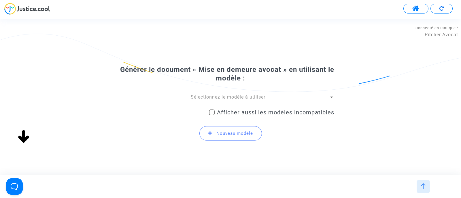
click at [244, 104] on div "Sélectionnez le modèle à utiliser Afficher aussi les modèles incompatibles Nouv…" at bounding box center [230, 120] width 207 height 52
click at [247, 97] on span "Sélectionnez le modèle à utiliser" at bounding box center [228, 96] width 75 height 5
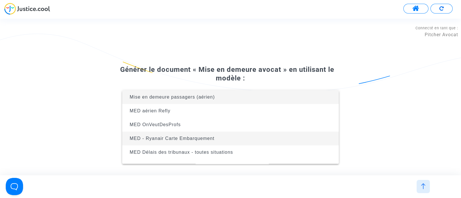
click at [217, 136] on span "MED - Ryanair Carte Embarquement" at bounding box center [230, 139] width 207 height 14
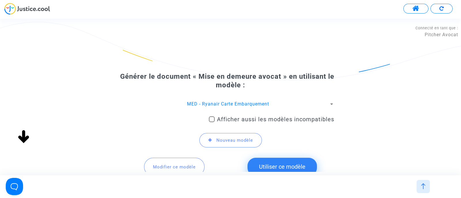
scroll to position [43, 0]
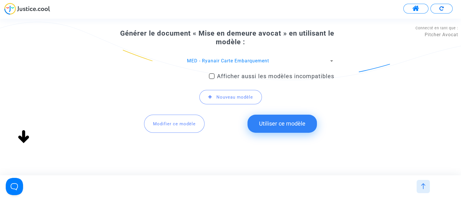
click at [263, 124] on button "Utiliser ce modèle" at bounding box center [281, 124] width 69 height 18
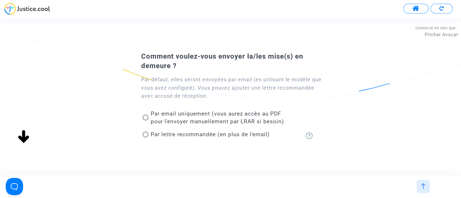
click at [212, 113] on span "Par email uniquement (vous aurez accès au PDF pour l'envoyer manuellement par L…" at bounding box center [217, 118] width 133 height 14
click at [145, 121] on input "Par email uniquement (vous aurez accès au PDF pour l'envoyer manuellement par L…" at bounding box center [145, 121] width 0 height 0
radio input "true"
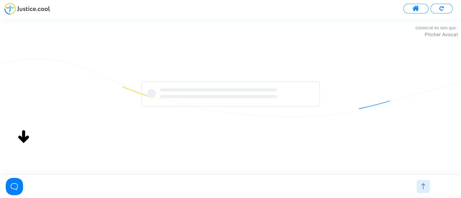
scroll to position [0, 0]
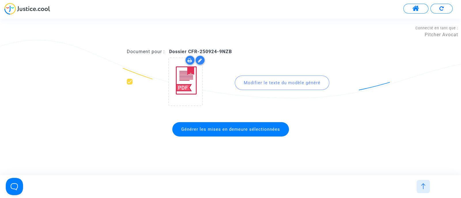
click at [234, 129] on span "Générer les mises en demeure sélectionnées" at bounding box center [230, 129] width 99 height 5
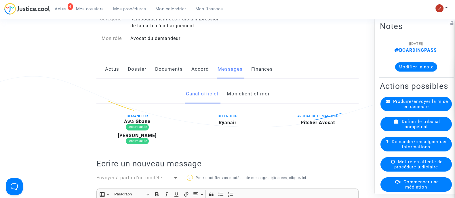
click at [238, 99] on link "Mon client et moi" at bounding box center [248, 94] width 43 height 19
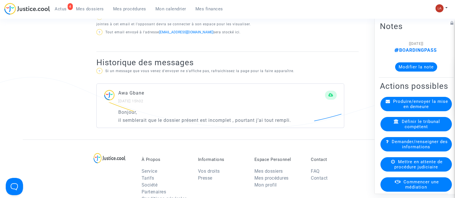
scroll to position [180, 0]
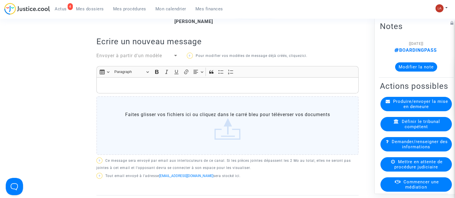
click at [229, 81] on div "Rich Text Editor, main" at bounding box center [227, 85] width 262 height 16
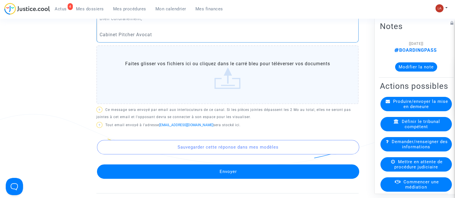
scroll to position [324, 0]
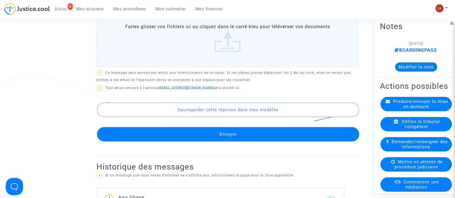
click at [261, 134] on button "Envoyer" at bounding box center [228, 134] width 262 height 14
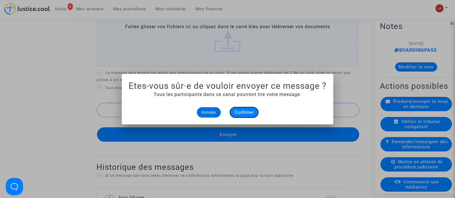
click at [249, 113] on span "Confirmer" at bounding box center [244, 112] width 19 height 5
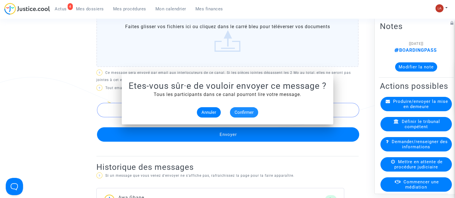
scroll to position [324, 0]
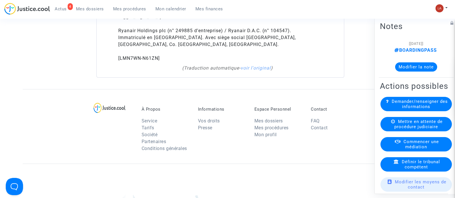
scroll to position [690, 0]
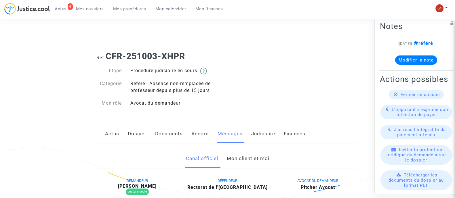
drag, startPoint x: 0, startPoint y: 0, endPoint x: 254, endPoint y: 160, distance: 299.6
click at [253, 160] on link "Mon client et moi" at bounding box center [248, 158] width 43 height 19
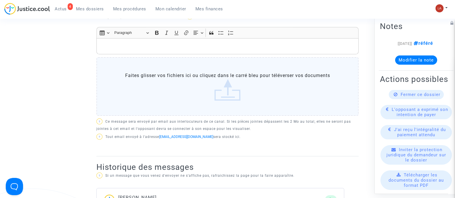
scroll to position [180, 0]
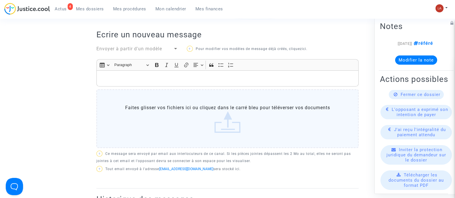
click at [256, 80] on p "Rich Text Editor, main" at bounding box center [228, 78] width 256 height 7
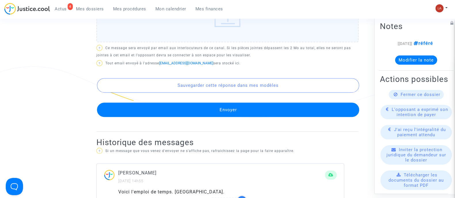
scroll to position [396, 0]
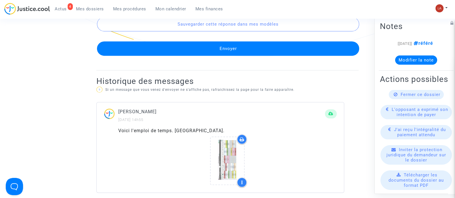
drag, startPoint x: 251, startPoint y: 56, endPoint x: 250, endPoint y: 68, distance: 12.4
click at [254, 48] on button "Envoyer" at bounding box center [228, 48] width 262 height 14
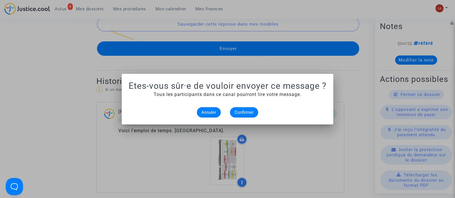
scroll to position [0, 0]
click at [240, 110] on span "Confirmer" at bounding box center [244, 112] width 19 height 5
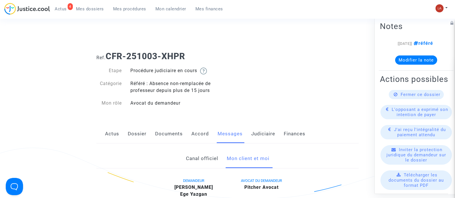
scroll to position [396, 0]
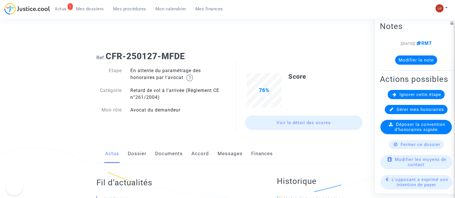
click at [164, 150] on link "Documents" at bounding box center [169, 154] width 28 height 19
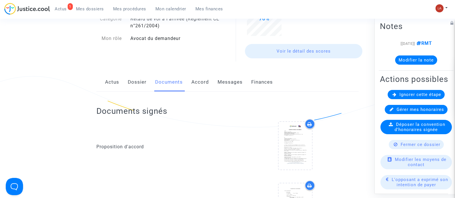
click at [132, 88] on link "Dossier" at bounding box center [137, 82] width 19 height 19
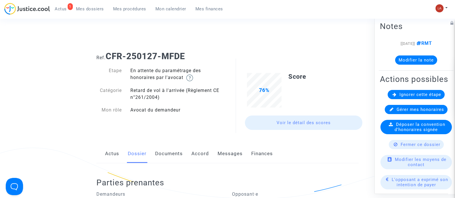
drag, startPoint x: 164, startPoint y: 154, endPoint x: 174, endPoint y: 154, distance: 10.1
click at [164, 154] on link "Documents" at bounding box center [169, 154] width 28 height 19
click at [128, 147] on link "Dossier" at bounding box center [137, 154] width 19 height 19
click at [227, 152] on link "Messages" at bounding box center [230, 154] width 25 height 19
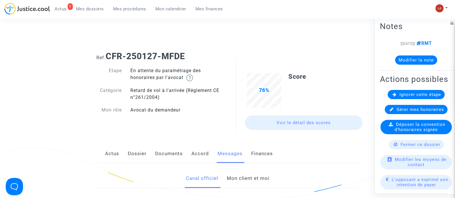
click at [244, 180] on link "Mon client et moi" at bounding box center [248, 178] width 43 height 19
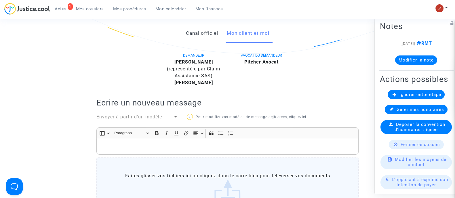
scroll to position [36, 0]
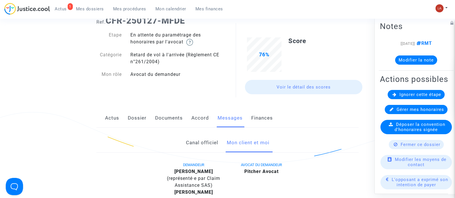
click at [139, 120] on link "Dossier" at bounding box center [137, 118] width 19 height 19
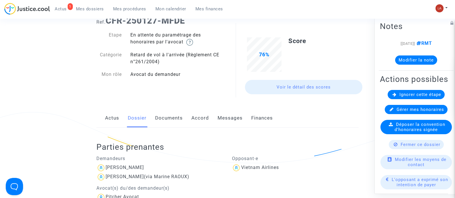
click at [233, 121] on link "Messages" at bounding box center [230, 118] width 25 height 19
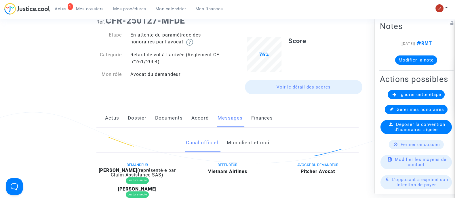
click at [244, 139] on link "Mon client et moi" at bounding box center [248, 143] width 43 height 19
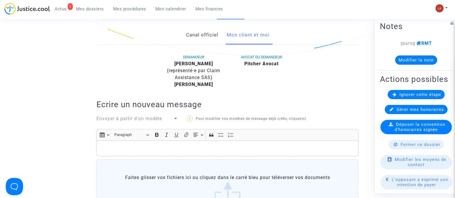
click at [257, 146] on p "Rich Text Editor, main" at bounding box center [228, 148] width 256 height 7
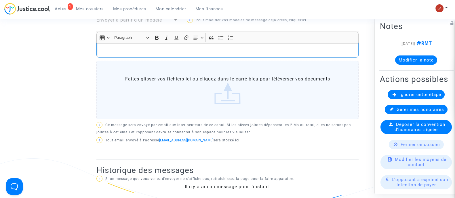
scroll to position [180, 0]
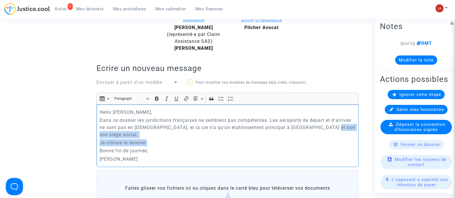
drag, startPoint x: 318, startPoint y: 126, endPoint x: 161, endPoint y: 132, distance: 157.3
click at [161, 132] on div "Hello [PERSON_NAME], Dans ce dossier les juridictions françaises ne semblent pa…" at bounding box center [227, 136] width 262 height 63
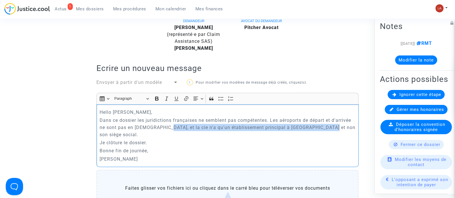
drag, startPoint x: 161, startPoint y: 127, endPoint x: 322, endPoint y: 127, distance: 160.4
click at [322, 127] on p "Dans ce dossier les juridictions françaises ne semblent pas compétentes. Les aé…" at bounding box center [228, 128] width 256 height 22
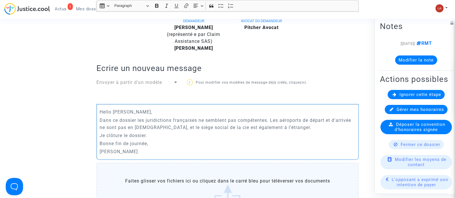
scroll to position [324, 0]
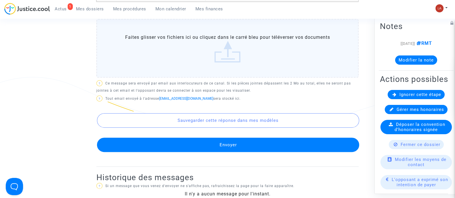
click at [308, 141] on button "Envoyer" at bounding box center [228, 145] width 262 height 14
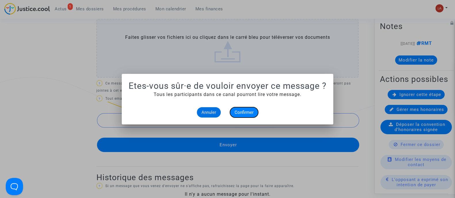
click at [247, 111] on span "Confirmer" at bounding box center [244, 112] width 19 height 5
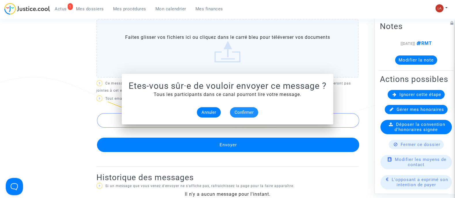
scroll to position [324, 0]
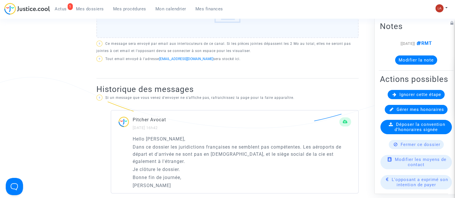
click at [407, 149] on div "Fermer ce dossier" at bounding box center [416, 144] width 55 height 9
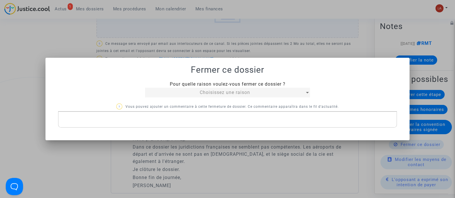
click at [239, 94] on span "Choisissez une raison" at bounding box center [225, 92] width 50 height 5
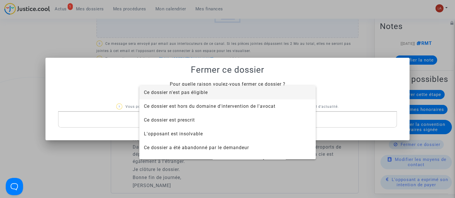
click at [238, 94] on span "Ce dossier n'est pas éligible" at bounding box center [227, 93] width 167 height 14
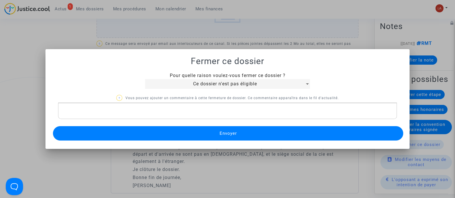
click at [223, 116] on div "Rich Text Editor, main" at bounding box center [227, 111] width 339 height 16
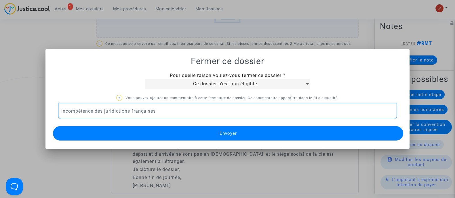
click at [212, 131] on button "Envoyer" at bounding box center [228, 133] width 350 height 14
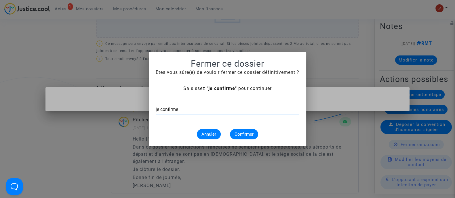
type input "je confirme"
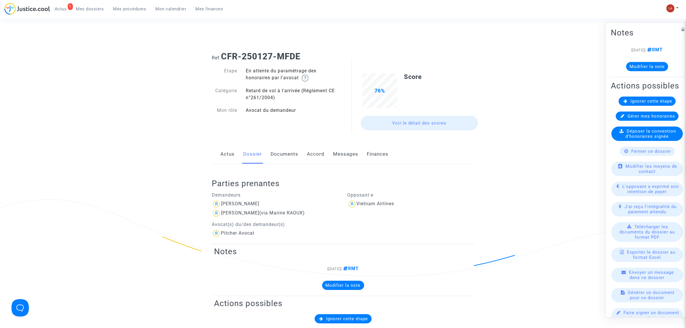
click at [294, 156] on link "Documents" at bounding box center [284, 154] width 28 height 19
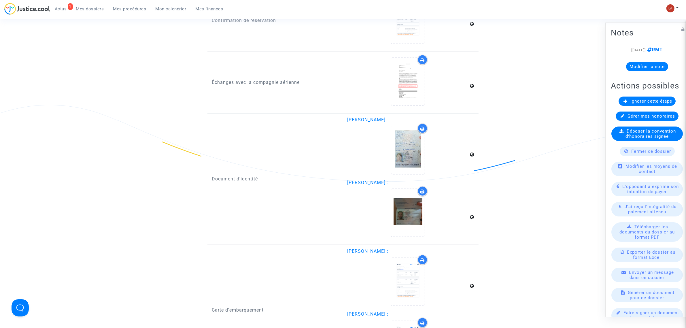
scroll to position [936, 0]
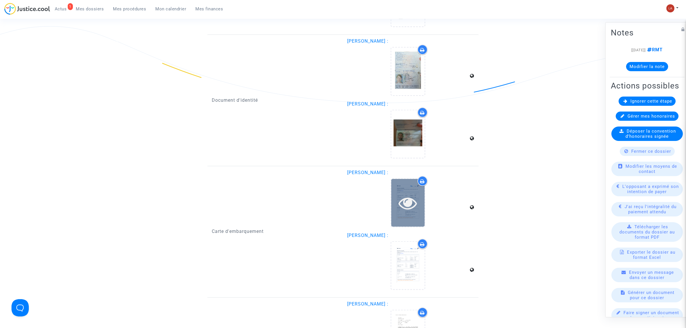
click at [411, 196] on icon at bounding box center [407, 202] width 19 height 18
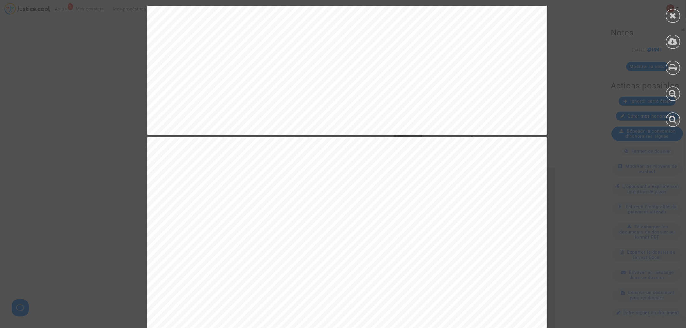
scroll to position [396, 0]
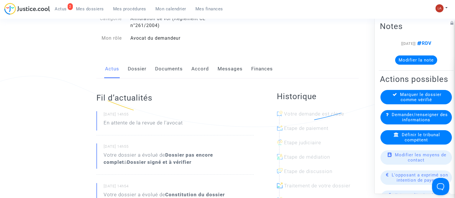
scroll to position [72, 0]
click at [140, 67] on link "Dossier" at bounding box center [137, 69] width 19 height 19
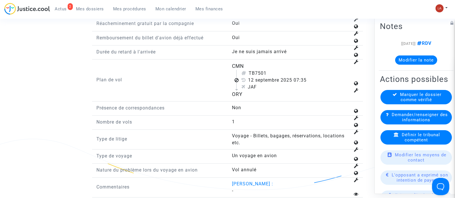
scroll to position [792, 0]
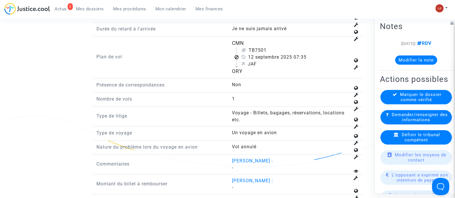
click at [409, 143] on span "Définir le tribunal compétent" at bounding box center [421, 137] width 38 height 10
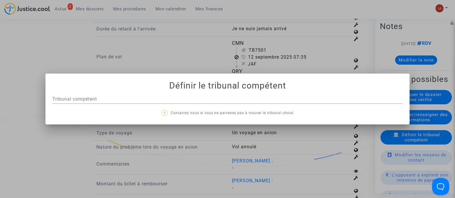
scroll to position [0, 0]
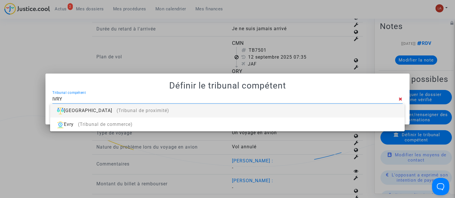
type input "IVRY"
click at [299, 110] on div "[GEOGRAPHIC_DATA] (Tribunal de proximité)" at bounding box center [227, 111] width 345 height 14
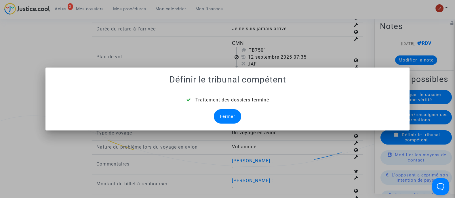
click at [232, 111] on div "Fermer" at bounding box center [227, 116] width 27 height 14
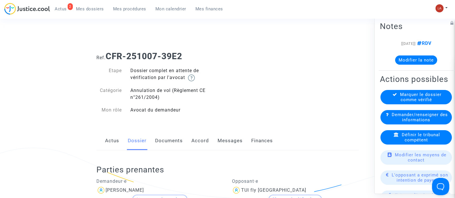
click at [174, 139] on link "Documents" at bounding box center [169, 141] width 28 height 19
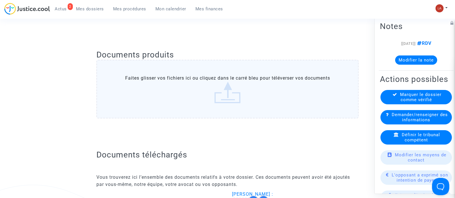
scroll to position [432, 0]
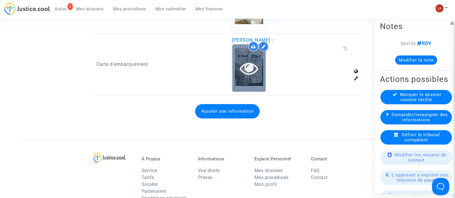
click at [249, 87] on div at bounding box center [248, 68] width 33 height 48
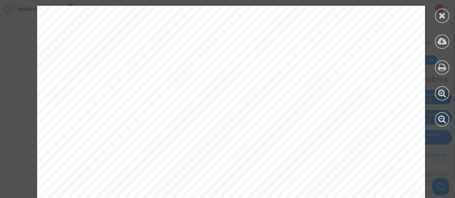
scroll to position [1799, 0]
click at [444, 13] on icon at bounding box center [442, 15] width 7 height 9
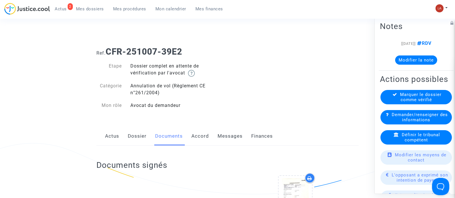
scroll to position [0, 0]
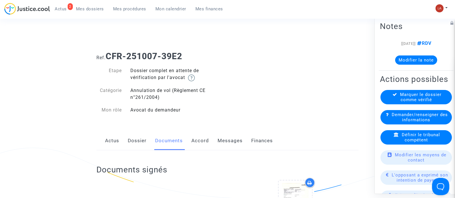
click at [139, 146] on link "Dossier" at bounding box center [137, 141] width 19 height 19
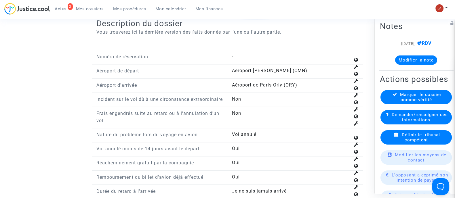
scroll to position [864, 0]
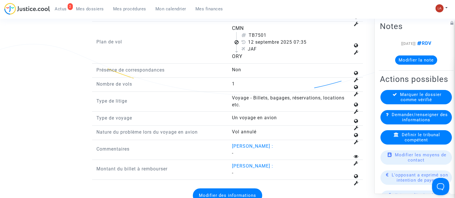
drag, startPoint x: 255, startPoint y: 40, endPoint x: 267, endPoint y: 43, distance: 12.7
click at [267, 39] on div "TB7501" at bounding box center [295, 35] width 109 height 7
copy div "7501"
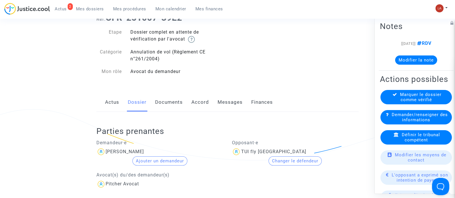
scroll to position [0, 0]
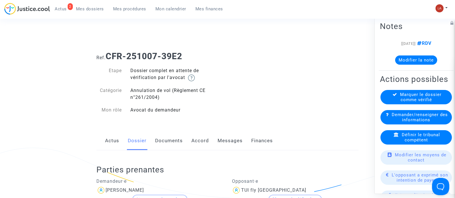
click at [155, 134] on link "Documents" at bounding box center [169, 141] width 28 height 19
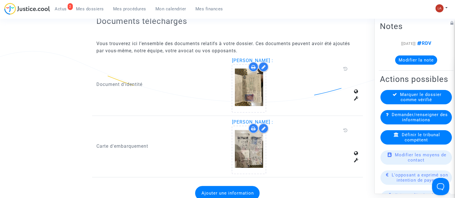
scroll to position [432, 0]
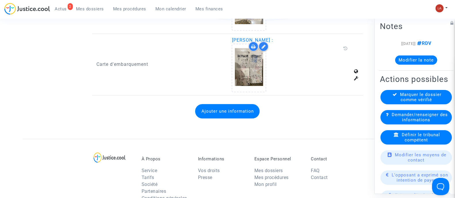
click at [242, 114] on button "Ajouter une information" at bounding box center [227, 111] width 64 height 14
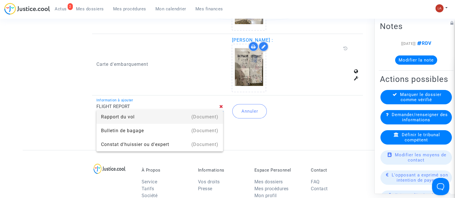
click at [210, 115] on div "(Document)" at bounding box center [204, 117] width 27 height 14
type input "Rapport du vol"
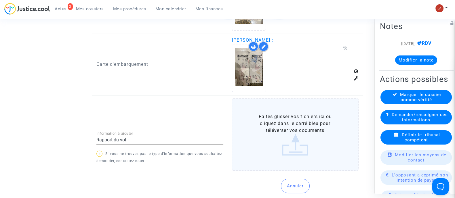
drag, startPoint x: 225, startPoint y: 112, endPoint x: 312, endPoint y: 111, distance: 87.5
click at [312, 111] on label "Faites glisser vos fichiers ici ou cliquez dans le carré bleu pour téléverser v…" at bounding box center [295, 134] width 127 height 73
click at [0, 0] on input "Faites glisser vos fichiers ici ou cliquez dans le carré bleu pour téléverser v…" at bounding box center [0, 0] width 0 height 0
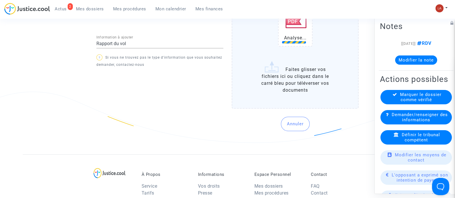
scroll to position [504, 0]
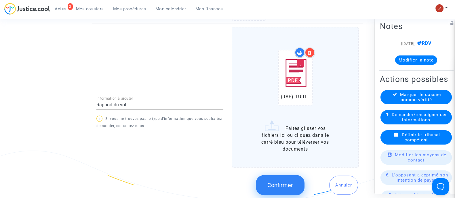
click at [271, 183] on span "Confirmer" at bounding box center [280, 185] width 26 height 7
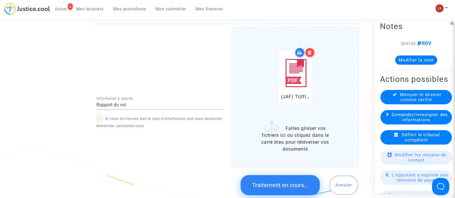
click at [412, 100] on div "Marquer le dossier comme vérifié" at bounding box center [416, 97] width 71 height 14
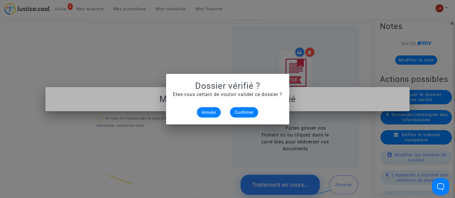
scroll to position [0, 0]
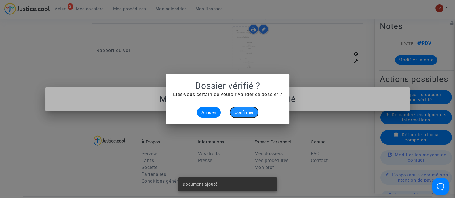
click at [244, 108] on button "Confirmer" at bounding box center [244, 112] width 28 height 10
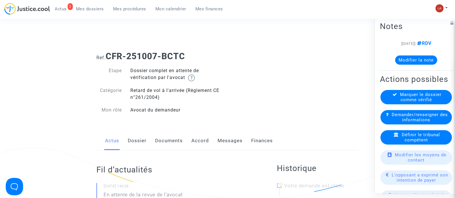
click at [136, 146] on link "Dossier" at bounding box center [137, 141] width 19 height 19
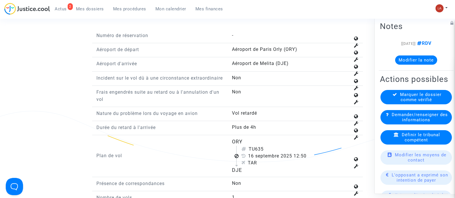
scroll to position [828, 0]
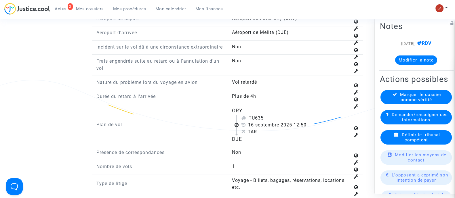
click at [396, 137] on icon at bounding box center [396, 134] width 5 height 4
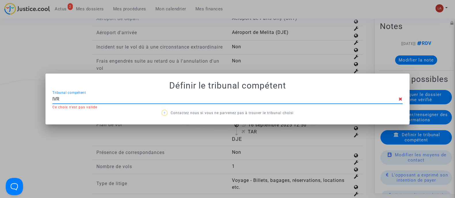
type input "IVRY"
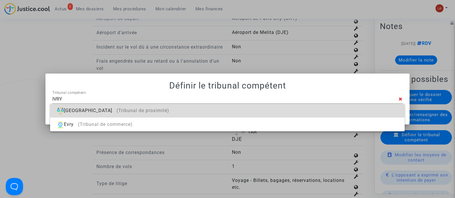
click at [362, 109] on div "[GEOGRAPHIC_DATA] (Tribunal de proximité)" at bounding box center [227, 111] width 345 height 14
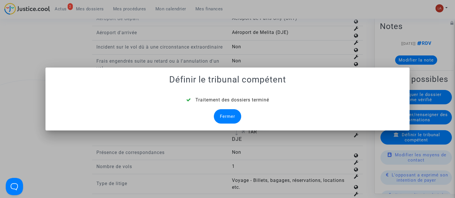
click at [223, 114] on div "Fermer" at bounding box center [227, 116] width 27 height 14
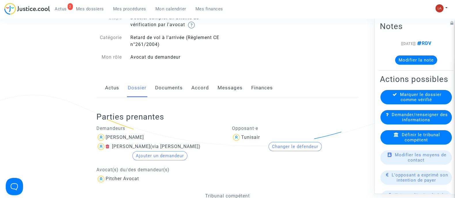
click at [162, 95] on link "Documents" at bounding box center [169, 88] width 28 height 19
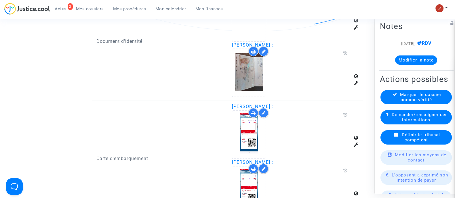
scroll to position [449, 0]
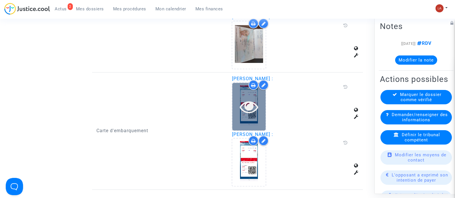
click at [253, 106] on icon at bounding box center [249, 107] width 19 height 18
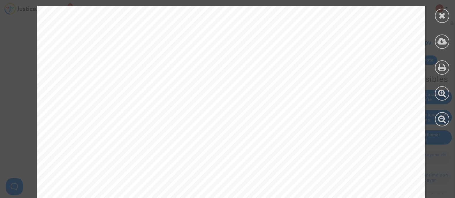
scroll to position [365, 0]
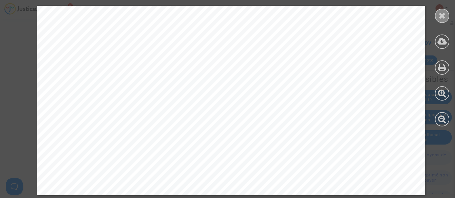
click at [441, 18] on icon at bounding box center [442, 15] width 7 height 9
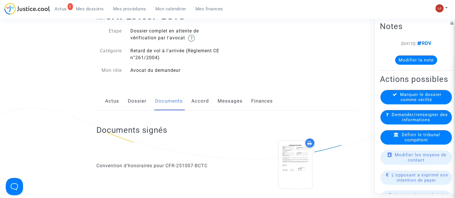
scroll to position [0, 0]
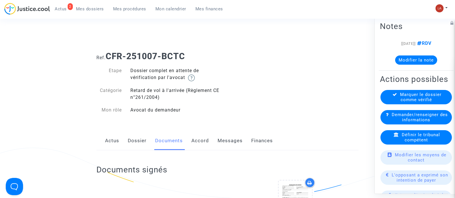
click at [138, 140] on link "Dossier" at bounding box center [137, 141] width 19 height 19
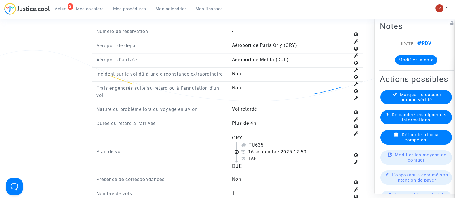
scroll to position [864, 0]
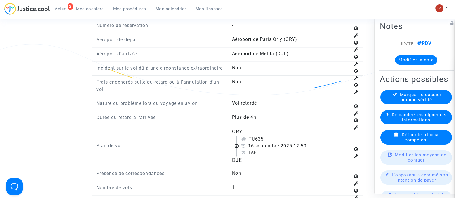
drag, startPoint x: 257, startPoint y: 145, endPoint x: 276, endPoint y: 143, distance: 19.3
click at [274, 143] on div "TU635" at bounding box center [295, 139] width 109 height 7
copy div "635"
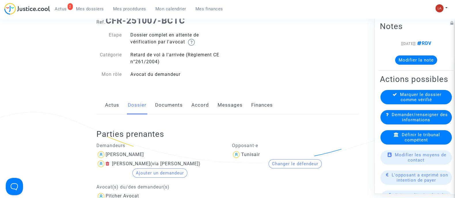
drag, startPoint x: 170, startPoint y: 111, endPoint x: 188, endPoint y: 111, distance: 18.1
click at [170, 111] on link "Documents" at bounding box center [169, 105] width 28 height 19
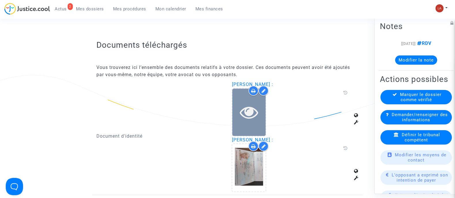
scroll to position [324, 0]
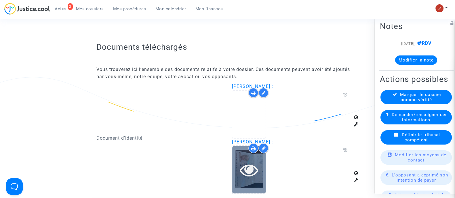
click at [250, 168] on icon at bounding box center [249, 170] width 19 height 18
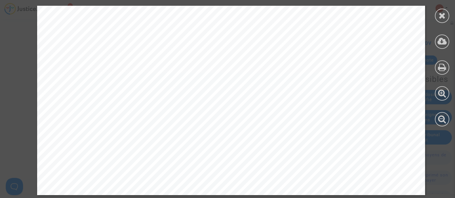
scroll to position [540, 0]
click at [447, 18] on div at bounding box center [442, 16] width 14 height 14
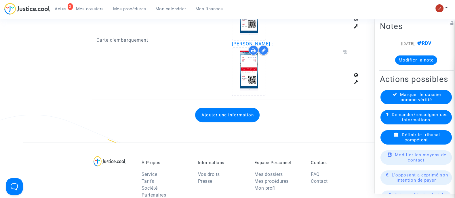
scroll to position [396, 0]
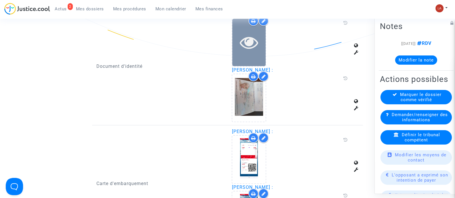
click at [256, 55] on div at bounding box center [248, 43] width 33 height 48
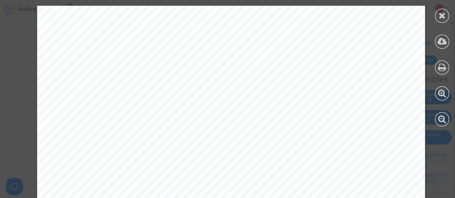
scroll to position [365, 0]
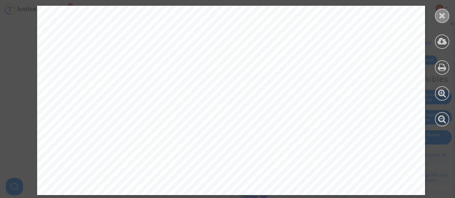
click at [438, 12] on div at bounding box center [442, 16] width 14 height 14
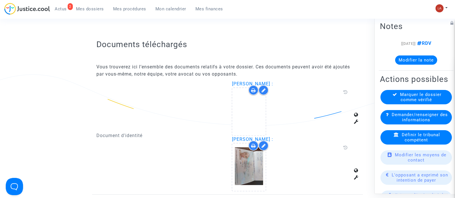
scroll to position [252, 0]
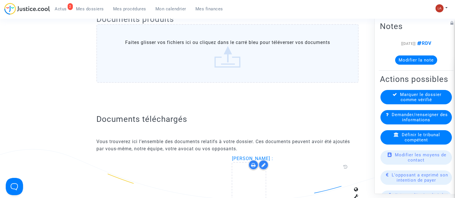
drag, startPoint x: 260, startPoint y: 164, endPoint x: 263, endPoint y: 164, distance: 2.9
click at [260, 164] on div at bounding box center [264, 165] width 10 height 10
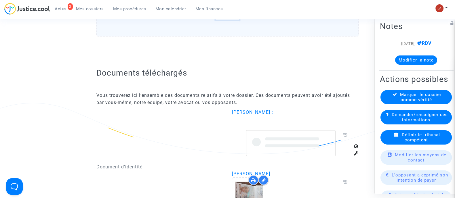
scroll to position [324, 0]
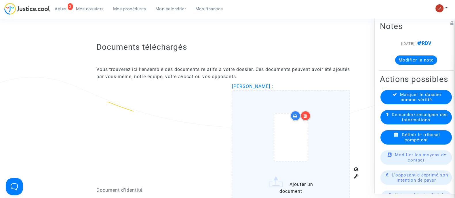
click at [304, 115] on icon at bounding box center [305, 116] width 4 height 5
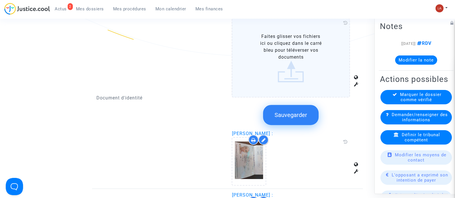
click at [307, 116] on button "Sauvegarder" at bounding box center [291, 115] width 56 height 20
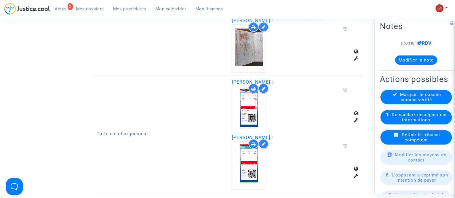
scroll to position [540, 0]
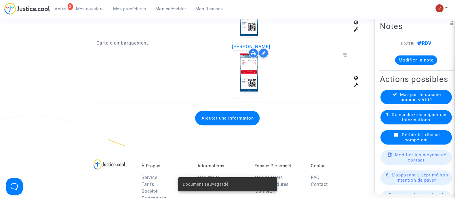
click at [255, 113] on button "Ajouter une information" at bounding box center [227, 118] width 64 height 14
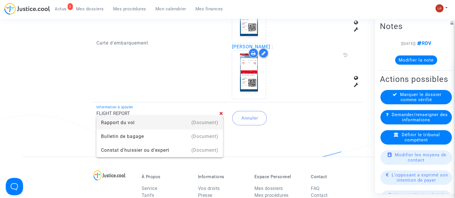
drag, startPoint x: 203, startPoint y: 116, endPoint x: 217, endPoint y: 117, distance: 13.5
click at [203, 116] on div "(Document)" at bounding box center [204, 123] width 27 height 14
type input "Rapport du vol"
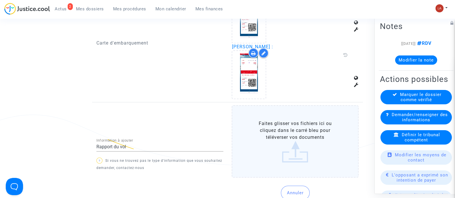
click at [273, 121] on label "Faites glisser vos fichiers ici ou cliquez dans le carré bleu pour téléverser v…" at bounding box center [295, 141] width 127 height 73
click at [0, 0] on input "Faites glisser vos fichiers ici ou cliquez dans le carré bleu pour téléverser v…" at bounding box center [0, 0] width 0 height 0
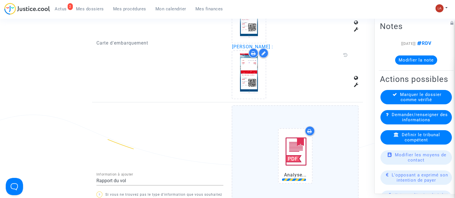
click at [332, 129] on div "Analyse..." at bounding box center [295, 157] width 103 height 74
click at [0, 0] on input "Analyse... Faites glisser vos fichiers ici ou cliquez dans le carré bleu pour t…" at bounding box center [0, 0] width 0 height 0
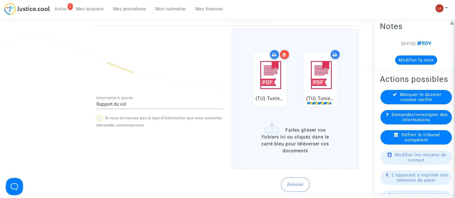
scroll to position [684, 0]
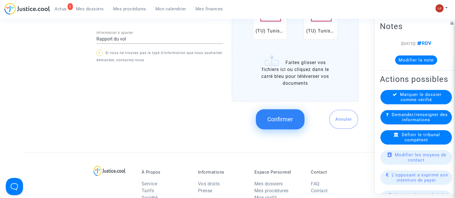
click at [271, 117] on span "Confirmer" at bounding box center [280, 119] width 26 height 7
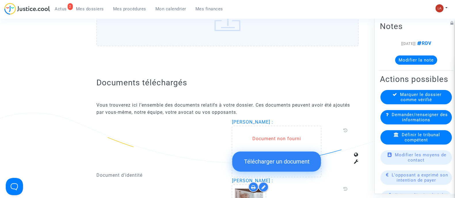
scroll to position [324, 0]
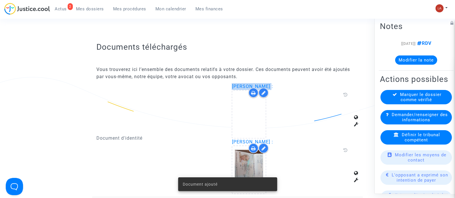
click at [264, 86] on div "Valerie Videau : Elvire Germanos :" at bounding box center [295, 138] width 136 height 111
copy span "Valerie Videau"
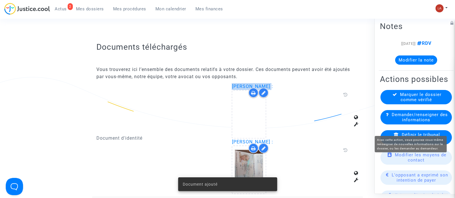
click at [417, 122] on span "Demander/renseigner des informations" at bounding box center [420, 117] width 56 height 10
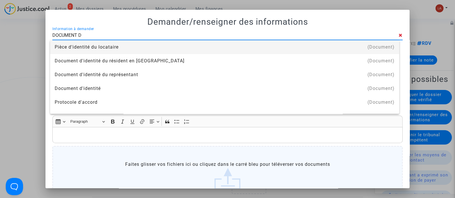
type input "document d'identité"
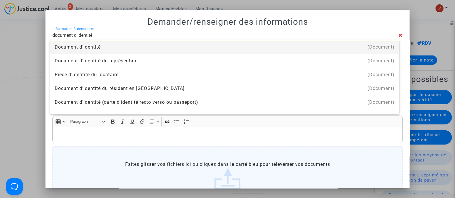
click at [120, 46] on div "Document d'identité" at bounding box center [225, 47] width 340 height 14
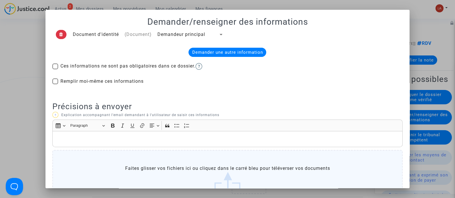
click at [158, 38] on td "Demandeur principal" at bounding box center [191, 34] width 72 height 15
click at [167, 35] on span "Demandeur principal" at bounding box center [181, 34] width 48 height 5
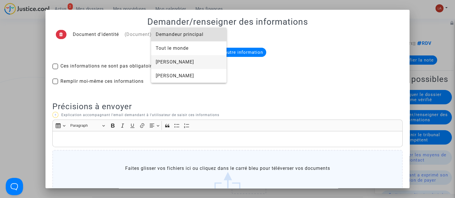
click at [167, 60] on span "Valerie Videau" at bounding box center [189, 62] width 66 height 14
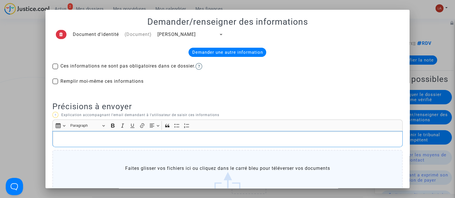
click at [119, 137] on p "Rich Text Editor, main" at bounding box center [228, 139] width 344 height 7
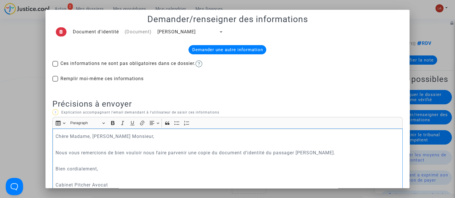
scroll to position [103, 0]
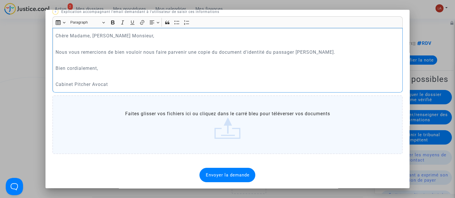
click at [225, 173] on span "Envoyer la demande" at bounding box center [228, 175] width 44 height 5
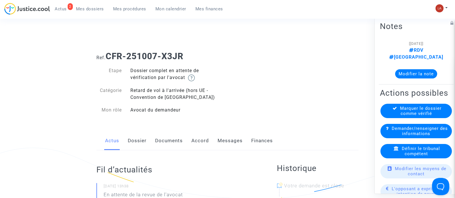
drag, startPoint x: 136, startPoint y: 134, endPoint x: 148, endPoint y: 127, distance: 14.1
click at [136, 134] on link "Dossier" at bounding box center [137, 141] width 19 height 19
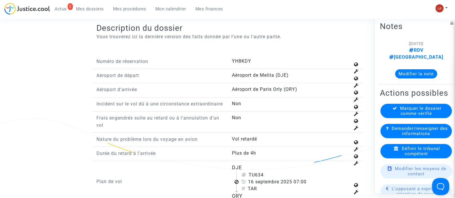
scroll to position [864, 0]
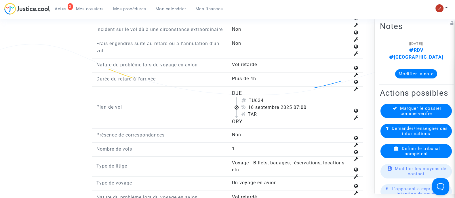
drag, startPoint x: 257, startPoint y: 105, endPoint x: 268, endPoint y: 104, distance: 11.0
click at [268, 104] on div "TU634" at bounding box center [295, 100] width 109 height 7
copy div "634"
click at [433, 156] on div "Définir le tribunal compétent" at bounding box center [416, 151] width 71 height 14
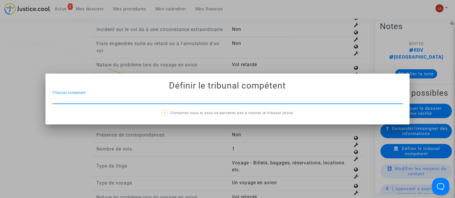
scroll to position [0, 0]
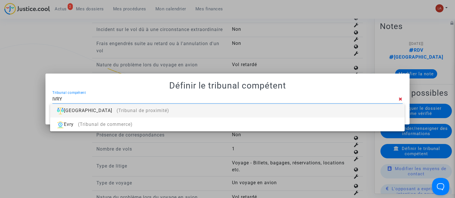
type input "IVRY"
click at [276, 103] on div "IVRY Tribunal compétent" at bounding box center [225, 97] width 346 height 13
click at [275, 108] on div "Ivry-sur-Seine (Tribunal de proximité)" at bounding box center [227, 111] width 345 height 14
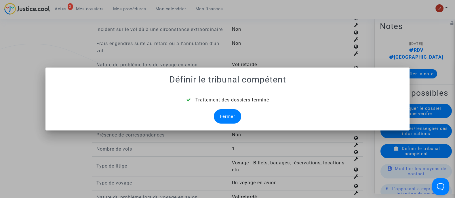
click at [221, 111] on div "Fermer" at bounding box center [227, 116] width 27 height 14
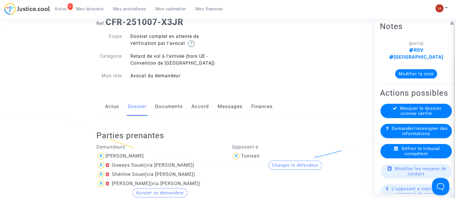
click at [161, 102] on link "Documents" at bounding box center [169, 106] width 28 height 19
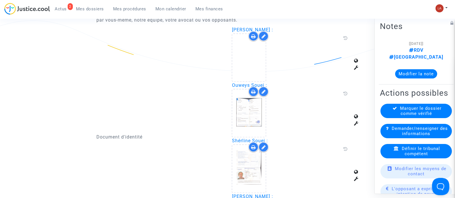
scroll to position [358, 0]
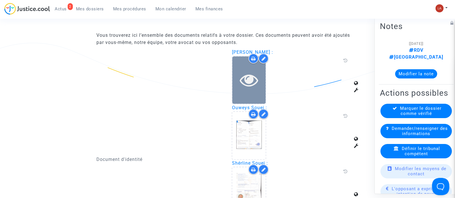
click at [232, 90] on div at bounding box center [248, 80] width 33 height 48
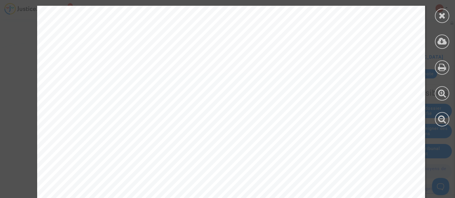
scroll to position [365, 0]
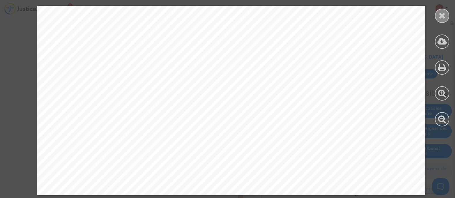
click at [439, 16] on icon at bounding box center [442, 15] width 7 height 9
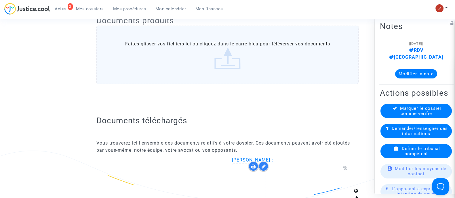
scroll to position [394, 0]
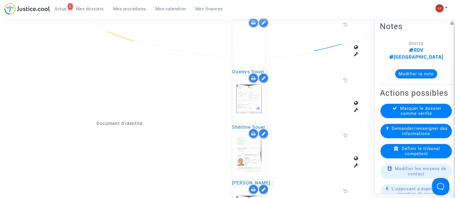
click at [264, 22] on icon at bounding box center [263, 22] width 4 height 5
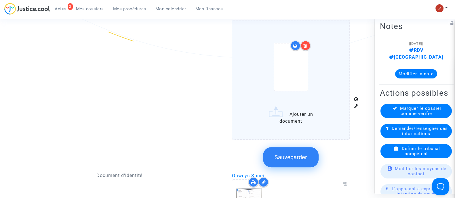
click at [307, 47] on div at bounding box center [306, 46] width 10 height 10
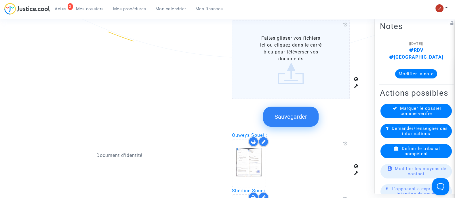
click at [292, 117] on span "Sauvegarder" at bounding box center [291, 116] width 33 height 7
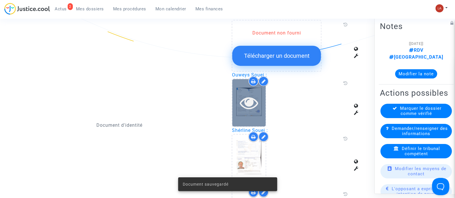
click at [259, 104] on div at bounding box center [248, 103] width 33 height 18
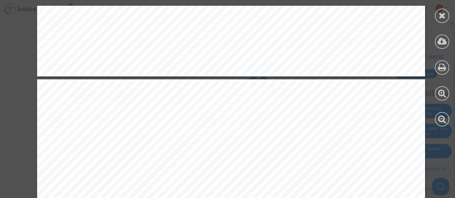
scroll to position [1655, 0]
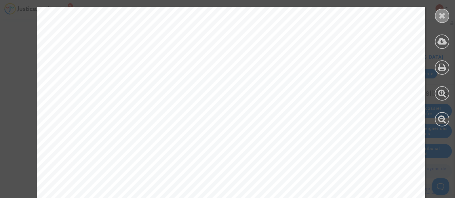
click at [439, 20] on div at bounding box center [442, 16] width 14 height 14
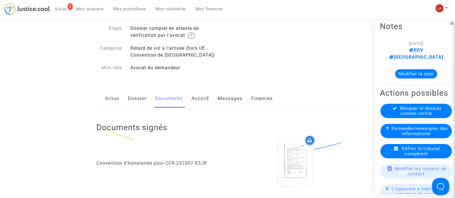
scroll to position [0, 0]
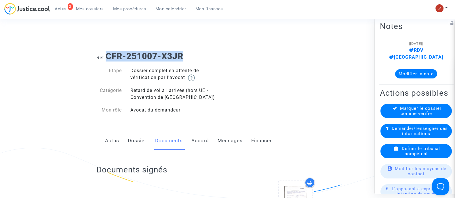
drag, startPoint x: 184, startPoint y: 58, endPoint x: 108, endPoint y: 57, distance: 76.0
click at [108, 57] on b "CFR-251007-X3JR" at bounding box center [145, 56] width 78 height 10
copy b "CFR-251007-X3JR"
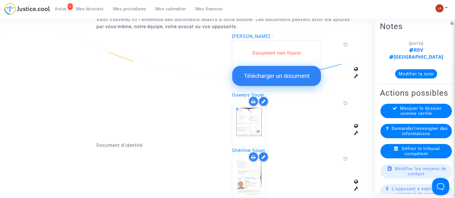
scroll to position [396, 0]
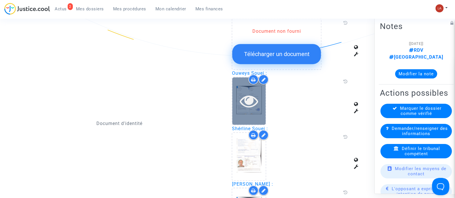
click at [252, 101] on icon at bounding box center [249, 101] width 19 height 18
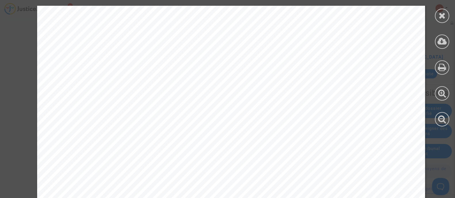
scroll to position [1841, 0]
click at [441, 9] on div at bounding box center [442, 16] width 14 height 14
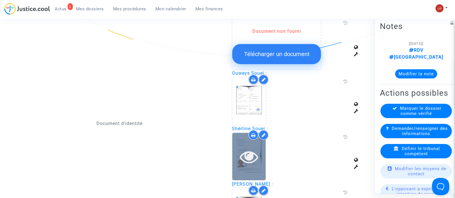
click at [255, 160] on icon at bounding box center [249, 157] width 19 height 18
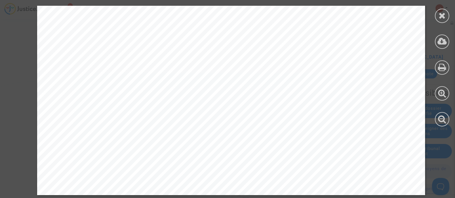
scroll to position [612, 0]
click at [443, 18] on icon at bounding box center [442, 15] width 7 height 9
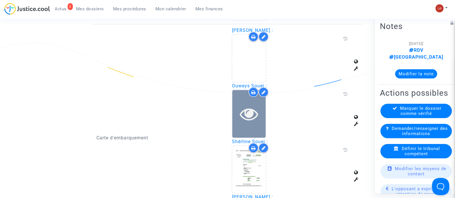
click at [255, 107] on icon at bounding box center [249, 114] width 19 height 18
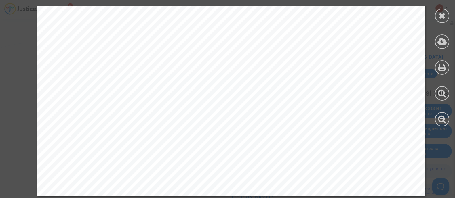
scroll to position [365, 0]
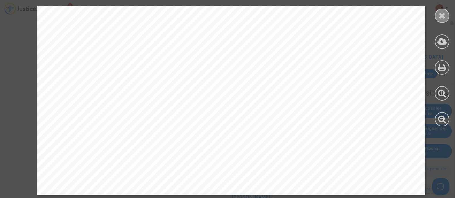
click at [441, 14] on icon at bounding box center [442, 15] width 7 height 9
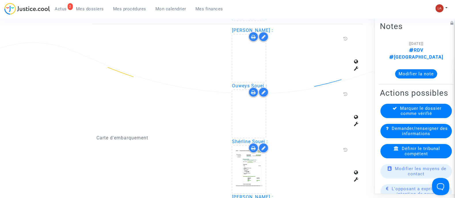
click at [266, 92] on div at bounding box center [264, 92] width 10 height 10
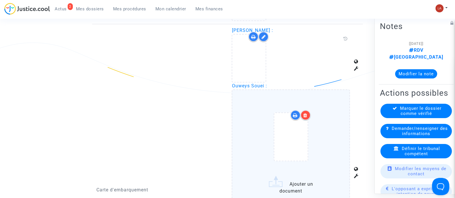
click at [309, 111] on div at bounding box center [306, 115] width 10 height 10
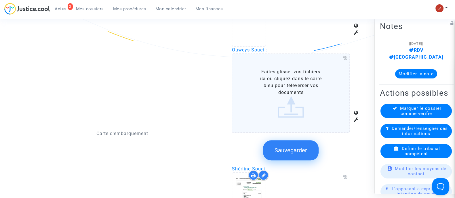
click at [291, 143] on button "Sauvegarder" at bounding box center [291, 150] width 56 height 20
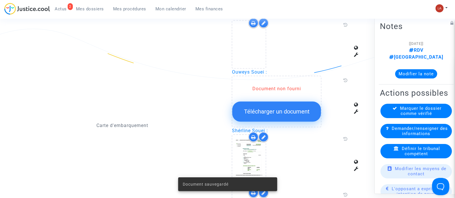
scroll to position [576, 0]
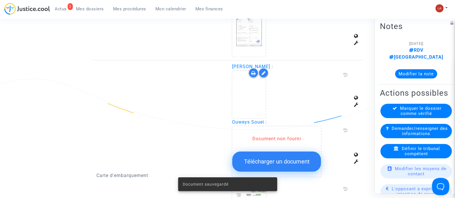
drag, startPoint x: 266, startPoint y: 69, endPoint x: 267, endPoint y: 73, distance: 3.6
click at [266, 70] on div at bounding box center [264, 73] width 10 height 10
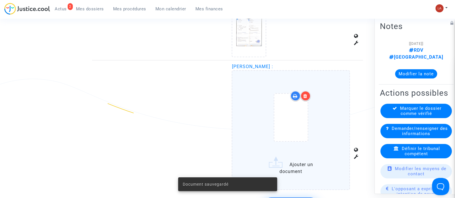
click at [303, 96] on icon at bounding box center [305, 96] width 4 height 5
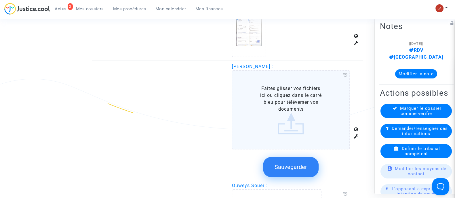
click at [298, 160] on button "Sauvegarder" at bounding box center [291, 167] width 56 height 20
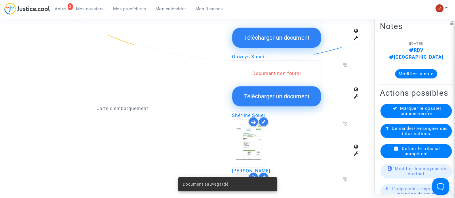
scroll to position [684, 0]
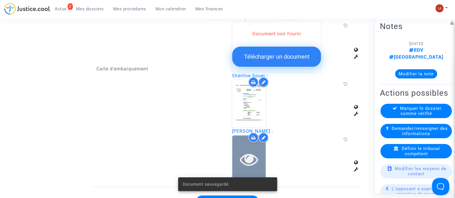
click at [248, 150] on icon at bounding box center [249, 159] width 19 height 18
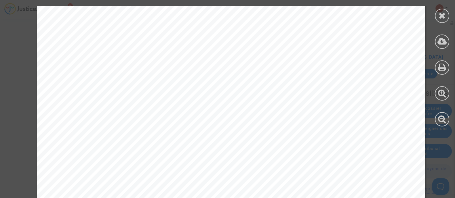
scroll to position [252, 0]
click at [439, 12] on icon at bounding box center [442, 15] width 7 height 9
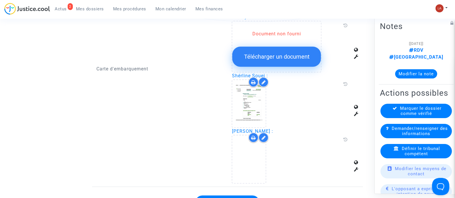
click at [264, 136] on icon at bounding box center [263, 138] width 4 height 5
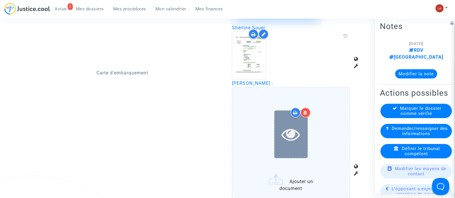
scroll to position [792, 0]
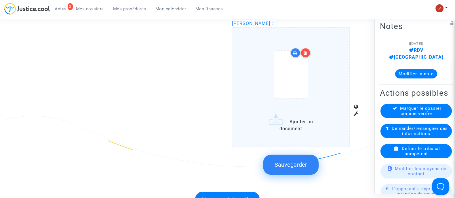
click at [306, 52] on div at bounding box center [306, 53] width 10 height 10
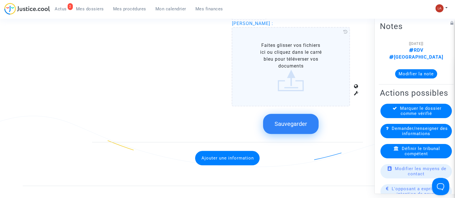
click at [299, 121] on span "Sauvegarder" at bounding box center [291, 124] width 33 height 7
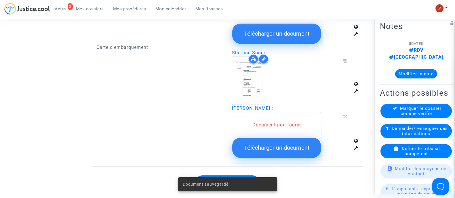
scroll to position [720, 0]
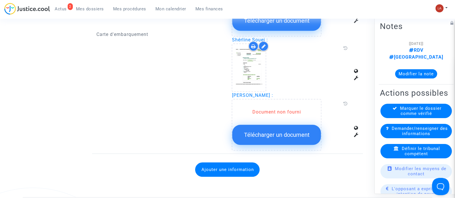
click at [235, 167] on button "Ajouter une information" at bounding box center [227, 170] width 64 height 14
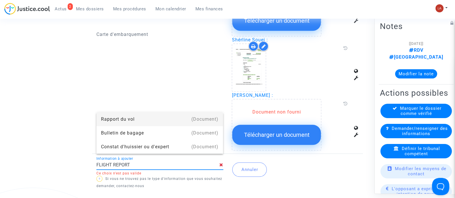
click at [200, 112] on div "Carte d'embarquement" at bounding box center [160, 35] width 136 height 232
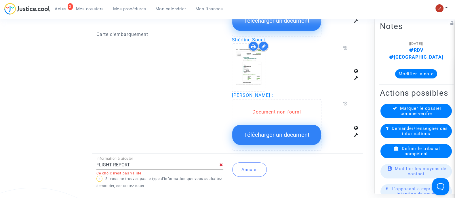
click at [142, 167] on div "FLIGHT REPORT Information à ajouter Ce choix n'est pas valide" at bounding box center [159, 166] width 127 height 19
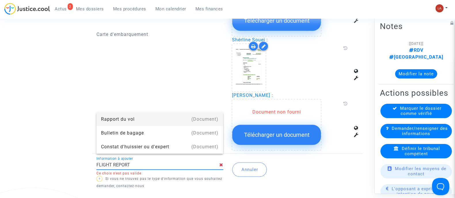
click at [144, 165] on input "FLIGHT REPORT" at bounding box center [157, 165] width 123 height 5
drag, startPoint x: 193, startPoint y: 124, endPoint x: 198, endPoint y: 122, distance: 4.9
click at [193, 124] on div "(Document)" at bounding box center [204, 120] width 27 height 14
type input "Rapport du vol"
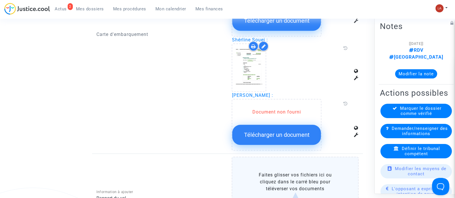
click at [334, 188] on label "Faites glisser vos fichiers ici ou cliquez dans le carré bleu pour téléverser v…" at bounding box center [295, 193] width 127 height 73
click at [0, 0] on input "Faites glisser vos fichiers ici ou cliquez dans le carré bleu pour téléverser v…" at bounding box center [0, 0] width 0 height 0
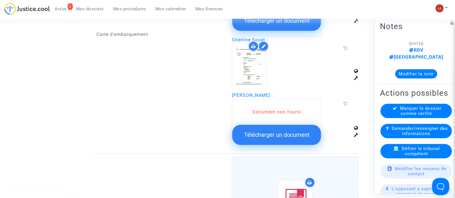
click at [0, 0] on input "(TU) Tunisair 634 Historical Flight Status 1.pdf Faites glisser vos fichiers ic…" at bounding box center [0, 0] width 0 height 0
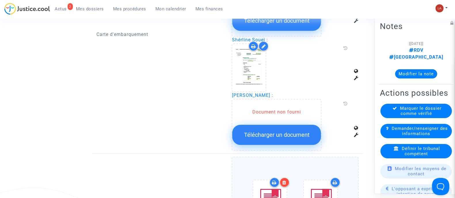
scroll to position [864, 0]
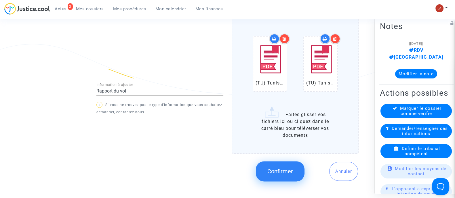
click at [285, 168] on span "Confirmer" at bounding box center [280, 171] width 26 height 7
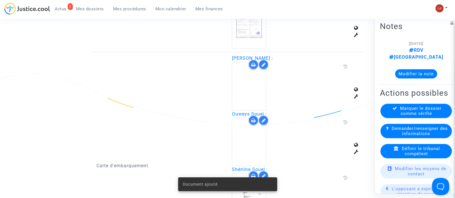
scroll to position [612, 0]
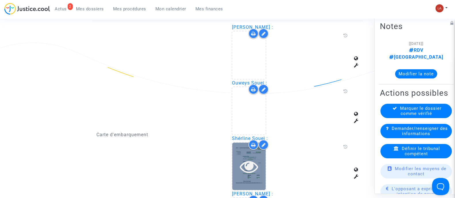
click at [250, 162] on icon at bounding box center [249, 166] width 19 height 18
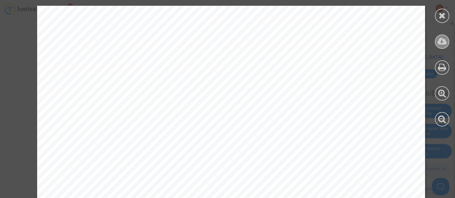
click at [447, 42] on icon at bounding box center [443, 41] width 10 height 9
click at [435, 15] on div at bounding box center [442, 16] width 14 height 14
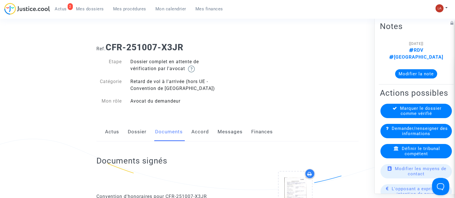
scroll to position [0, 0]
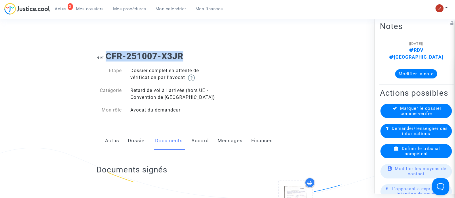
drag, startPoint x: 193, startPoint y: 54, endPoint x: 108, endPoint y: 48, distance: 85.7
click at [108, 48] on div "Ref. CFR-251007-X3JR" at bounding box center [227, 54] width 271 height 15
copy b "CFR-251007-X3JR"
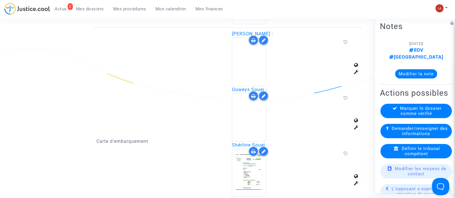
scroll to position [576, 0]
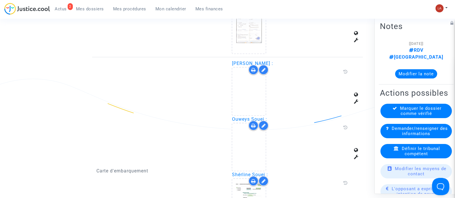
click at [259, 71] on div at bounding box center [258, 70] width 20 height 10
click at [264, 68] on icon at bounding box center [263, 70] width 4 height 5
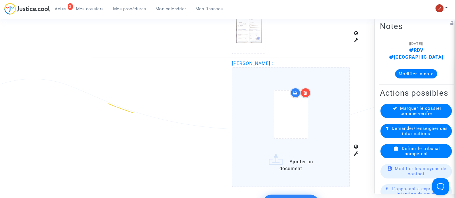
click at [305, 91] on icon at bounding box center [305, 93] width 4 height 5
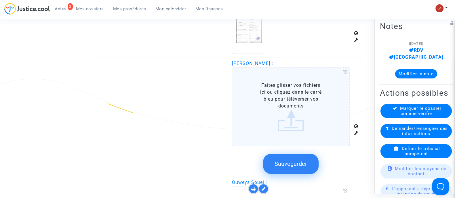
click at [324, 89] on label "Faites glisser vos fichiers ici ou cliquez dans le carré bleu pour téléverser v…" at bounding box center [291, 106] width 118 height 79
click at [0, 0] on input "Faites glisser vos fichiers ici ou cliquez dans le carré bleu pour téléverser v…" at bounding box center [0, 0] width 0 height 0
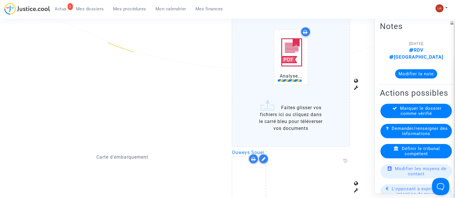
scroll to position [648, 0]
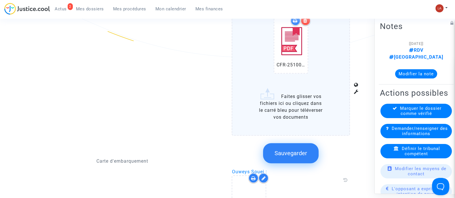
click at [300, 150] on span "Sauvegarder" at bounding box center [291, 153] width 33 height 7
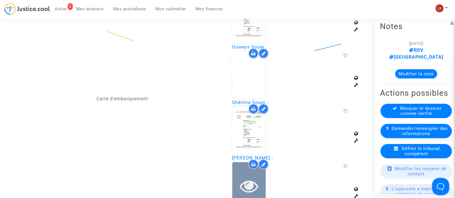
click at [266, 177] on div at bounding box center [248, 186] width 33 height 18
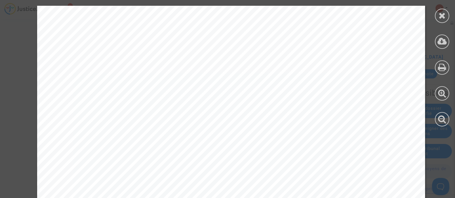
click at [443, 16] on icon at bounding box center [442, 15] width 7 height 9
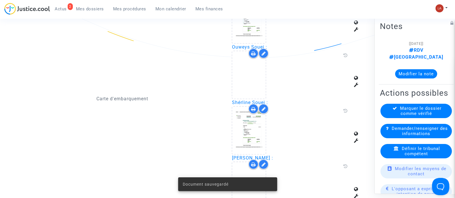
click at [261, 51] on icon at bounding box center [263, 53] width 4 height 5
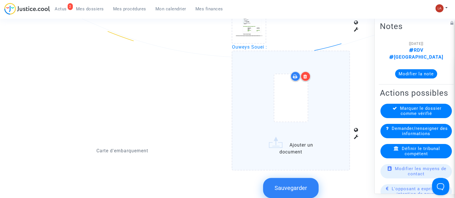
drag, startPoint x: 307, startPoint y: 76, endPoint x: 312, endPoint y: 76, distance: 5.2
click at [307, 75] on icon at bounding box center [305, 76] width 4 height 5
click at [317, 79] on label "Ajouter un document" at bounding box center [291, 111] width 118 height 120
click at [0, 0] on input "Ajouter un document" at bounding box center [0, 0] width 0 height 0
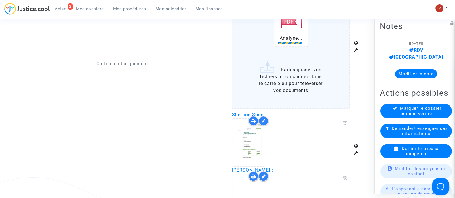
scroll to position [720, 0]
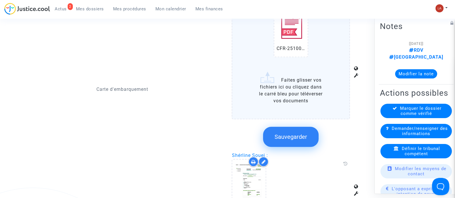
click at [299, 130] on button "Sauvegarder" at bounding box center [291, 137] width 56 height 20
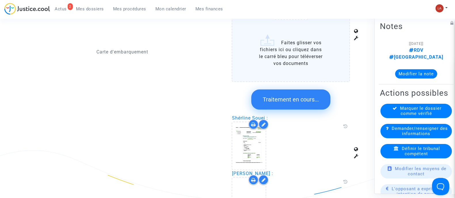
scroll to position [792, 0]
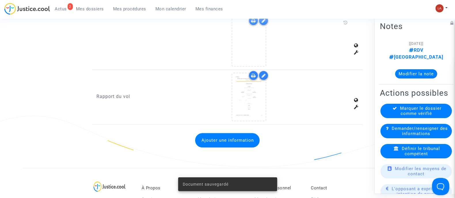
click at [262, 18] on div "2 Actus Mes dossiers Mes procédures Mon calendrier Mes finances Mon profil Chan…" at bounding box center [227, 11] width 455 height 16
click at [264, 20] on div at bounding box center [264, 21] width 10 height 10
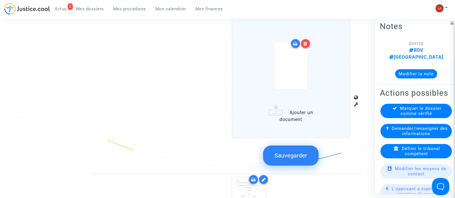
click at [308, 40] on div at bounding box center [306, 44] width 10 height 10
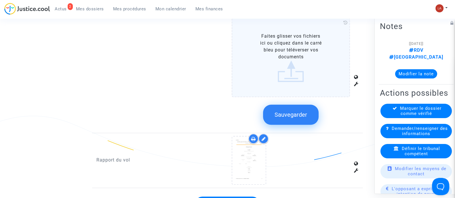
click at [312, 52] on label "Faites glisser vos fichiers ici ou cliquez dans le carré bleu pour téléverser v…" at bounding box center [291, 57] width 118 height 79
click at [0, 0] on input "Faites glisser vos fichiers ici ou cliquez dans le carré bleu pour téléverser v…" at bounding box center [0, 0] width 0 height 0
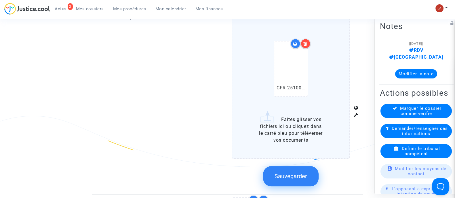
click at [293, 167] on button "Sauvegarder" at bounding box center [291, 176] width 56 height 20
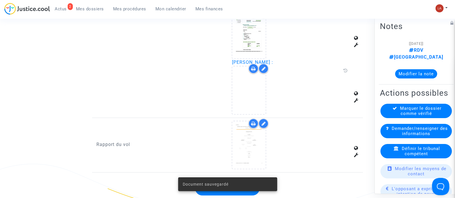
scroll to position [720, 0]
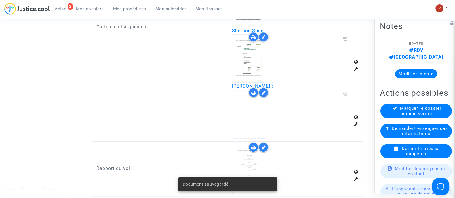
click at [263, 90] on icon at bounding box center [263, 92] width 4 height 5
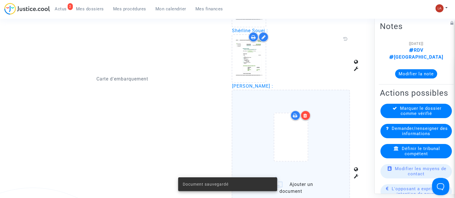
click at [306, 113] on icon at bounding box center [305, 115] width 4 height 5
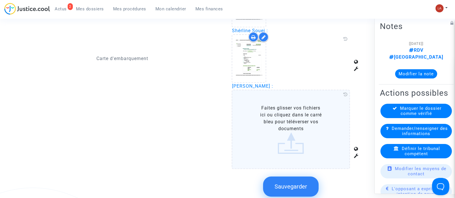
click at [312, 118] on label "Faites glisser vos fichiers ici ou cliquez dans le carré bleu pour téléverser v…" at bounding box center [291, 129] width 118 height 79
click at [0, 0] on input "Faites glisser vos fichiers ici ou cliquez dans le carré bleu pour téléverser v…" at bounding box center [0, 0] width 0 height 0
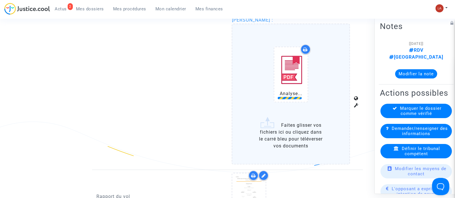
scroll to position [828, 0]
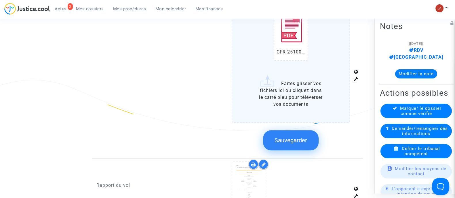
click at [296, 130] on button "Sauvegarder" at bounding box center [291, 140] width 56 height 20
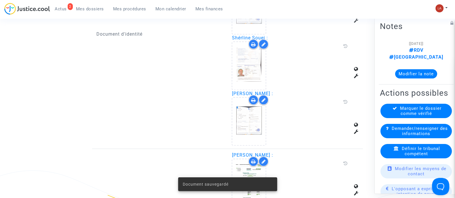
scroll to position [432, 0]
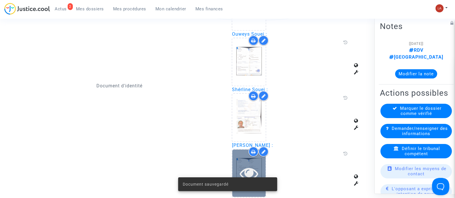
click at [246, 160] on div at bounding box center [248, 174] width 33 height 48
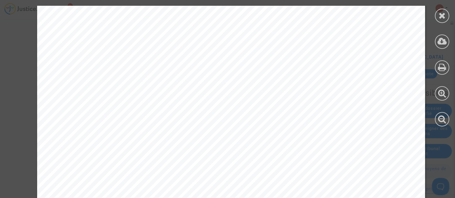
scroll to position [2021, 0]
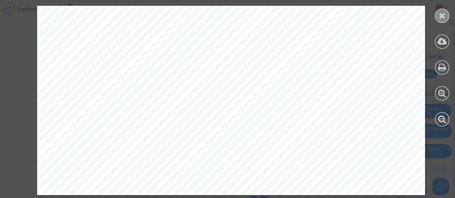
click at [446, 21] on div at bounding box center [442, 16] width 14 height 14
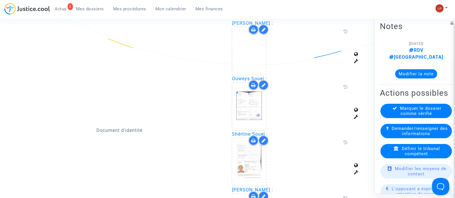
scroll to position [288, 0]
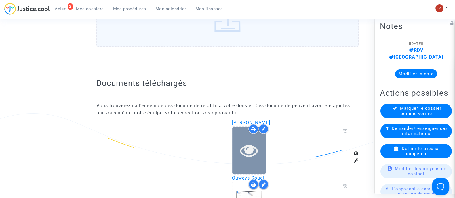
click at [238, 152] on div at bounding box center [248, 150] width 33 height 18
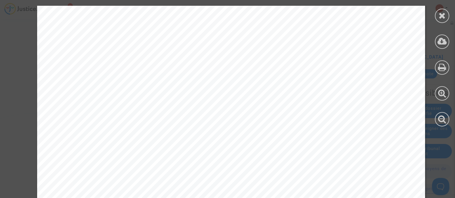
scroll to position [365, 0]
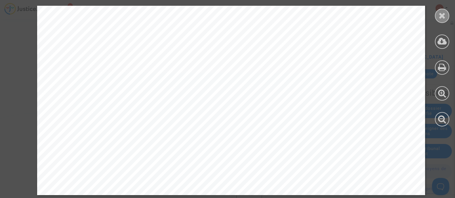
click at [440, 17] on icon at bounding box center [442, 15] width 7 height 9
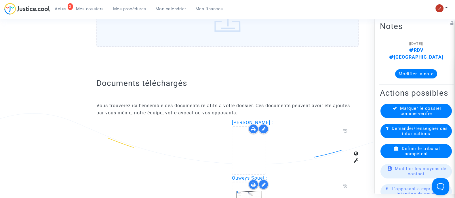
click at [259, 128] on div at bounding box center [264, 129] width 10 height 10
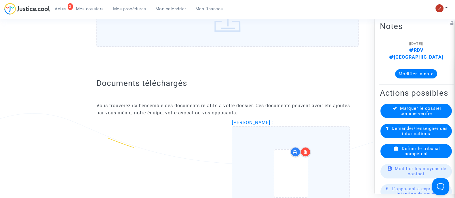
click at [305, 150] on icon at bounding box center [305, 152] width 4 height 5
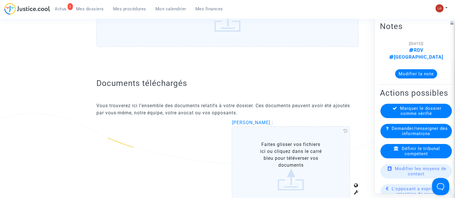
scroll to position [324, 0]
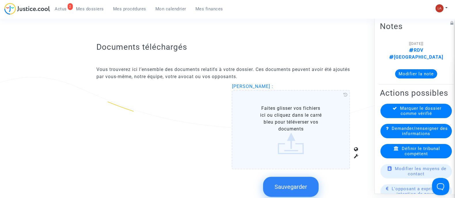
click at [300, 180] on button "Sauvegarder" at bounding box center [291, 187] width 56 height 20
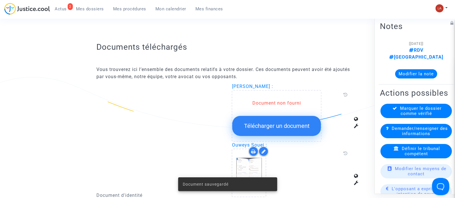
click at [234, 86] on span "Aicha-Amina Dhouib :" at bounding box center [252, 86] width 41 height 5
drag, startPoint x: 232, startPoint y: 84, endPoint x: 277, endPoint y: 88, distance: 45.4
click at [273, 88] on span "Aicha-Amina Dhouib :" at bounding box center [252, 86] width 41 height 5
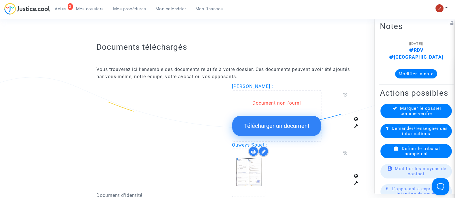
click at [273, 86] on span "Aicha-Amina Dhouib :" at bounding box center [252, 86] width 41 height 5
click at [273, 84] on span "Aicha-Amina Dhouib :" at bounding box center [252, 86] width 41 height 5
drag, startPoint x: 278, startPoint y: 82, endPoint x: 230, endPoint y: 85, distance: 47.8
click at [230, 85] on div "Aicha-Amina Dhouib : Document non fourni Télécharger un document Ouweys Souei :…" at bounding box center [295, 196] width 136 height 226
copy span "Aicha-Amina Dhouib"
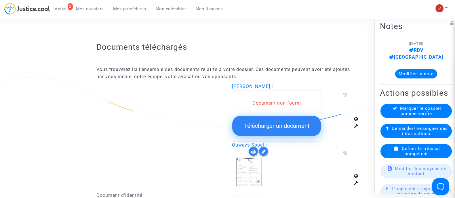
click at [397, 129] on span "Demander/renseigner des informations" at bounding box center [420, 131] width 56 height 10
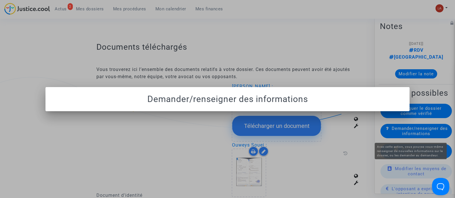
scroll to position [0, 0]
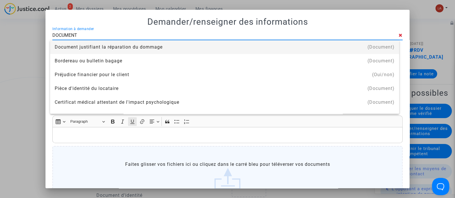
type input "document d'identité"
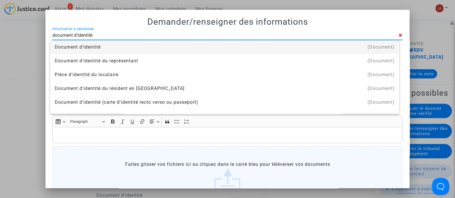
click at [112, 46] on div "Document d'identité" at bounding box center [225, 47] width 340 height 14
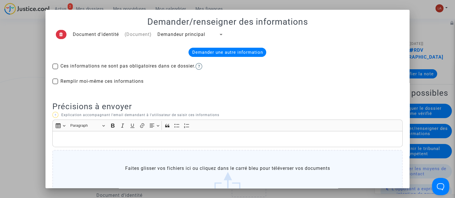
click at [174, 35] on span "Demandeur principal" at bounding box center [181, 34] width 48 height 5
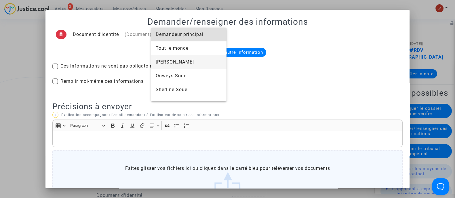
click at [177, 63] on span "Aicha-Amina Dhouib" at bounding box center [189, 62] width 66 height 14
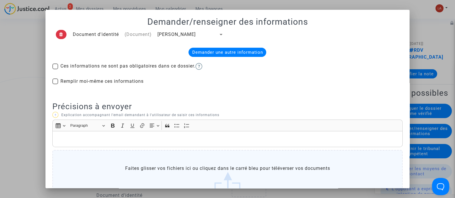
click at [69, 140] on p "Rich Text Editor, main" at bounding box center [228, 139] width 344 height 7
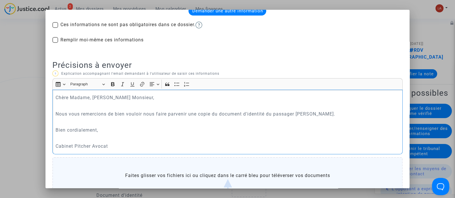
scroll to position [103, 0]
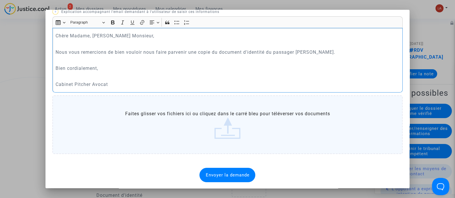
click at [224, 173] on span "Envoyer la demande" at bounding box center [228, 175] width 44 height 5
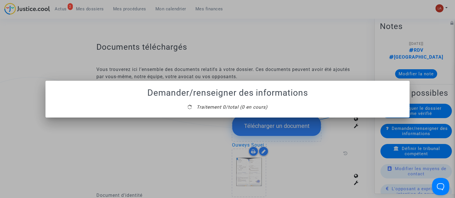
scroll to position [0, 0]
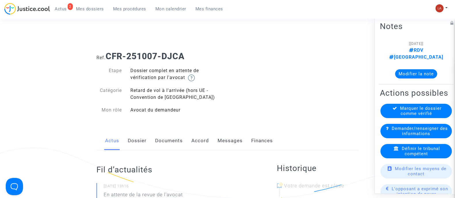
click at [130, 138] on link "Dossier" at bounding box center [137, 141] width 19 height 19
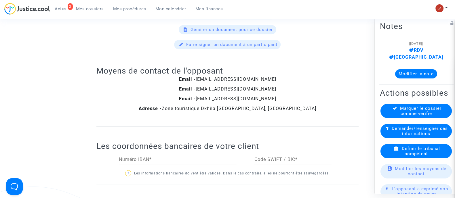
scroll to position [648, 0]
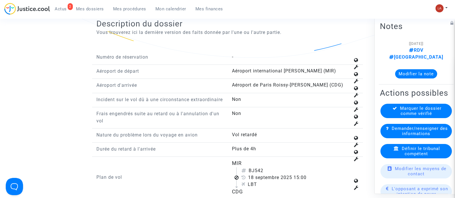
drag, startPoint x: 255, startPoint y: 175, endPoint x: 279, endPoint y: 174, distance: 23.6
click at [275, 174] on div "BJ542" at bounding box center [295, 171] width 109 height 7
copy div "542"
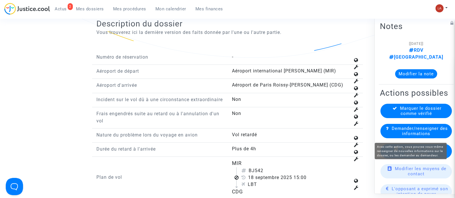
click at [398, 153] on div "Définir le tribunal compétent" at bounding box center [416, 151] width 71 height 14
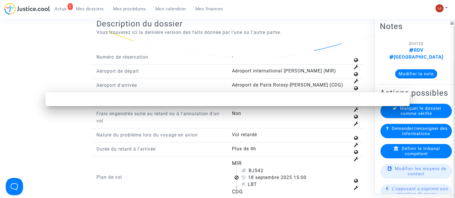
scroll to position [0, 0]
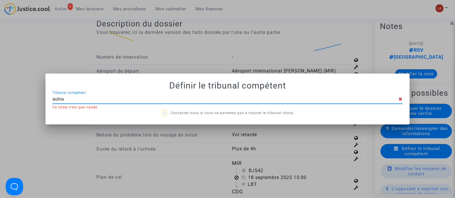
type input "aulnay"
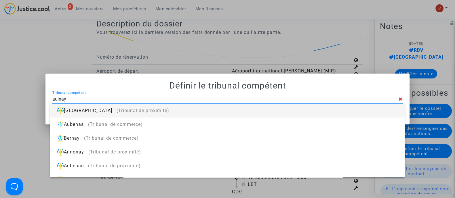
drag, startPoint x: 395, startPoint y: 97, endPoint x: 391, endPoint y: 104, distance: 7.9
click at [395, 97] on input "aulnay" at bounding box center [225, 99] width 346 height 5
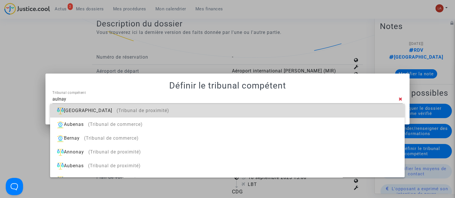
click at [390, 109] on div "[GEOGRAPHIC_DATA] (Tribunal de proximité)" at bounding box center [227, 111] width 345 height 14
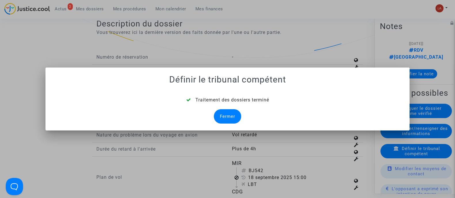
click at [219, 114] on div "Fermer" at bounding box center [227, 116] width 27 height 14
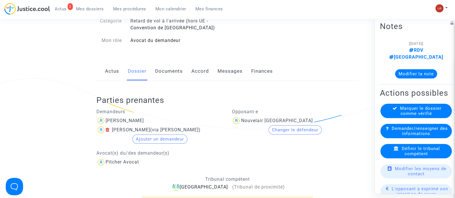
click at [170, 64] on link "Documents" at bounding box center [169, 71] width 28 height 19
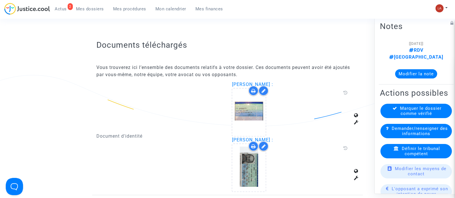
scroll to position [358, 0]
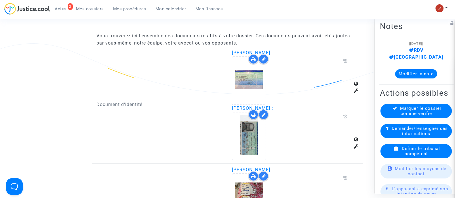
click at [268, 76] on div at bounding box center [291, 80] width 118 height 49
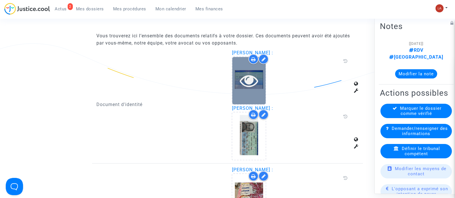
click at [262, 75] on div at bounding box center [248, 80] width 33 height 18
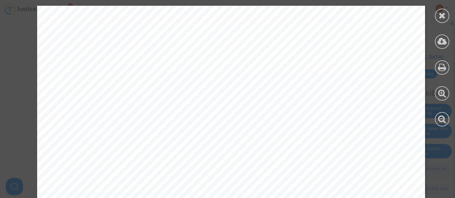
scroll to position [828, 0]
click at [441, 22] on div at bounding box center [442, 16] width 14 height 14
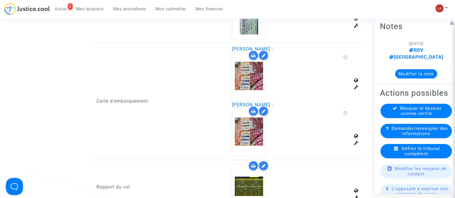
scroll to position [502, 0]
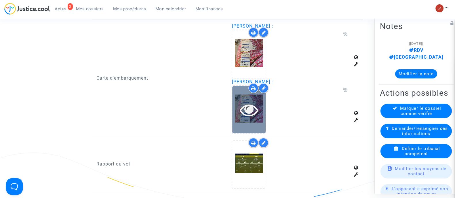
click at [248, 111] on icon at bounding box center [249, 110] width 19 height 18
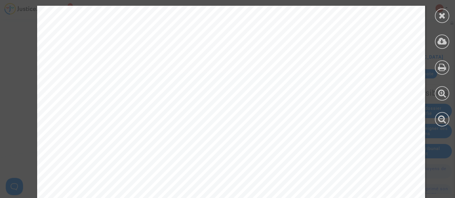
scroll to position [756, 0]
click at [434, 15] on div at bounding box center [442, 66] width 26 height 132
click at [454, 21] on div at bounding box center [442, 66] width 26 height 132
click at [449, 21] on div at bounding box center [442, 66] width 26 height 132
click at [447, 17] on div at bounding box center [442, 16] width 14 height 14
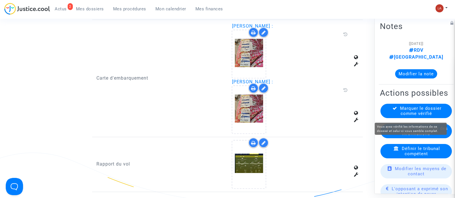
drag, startPoint x: 400, startPoint y: 112, endPoint x: 397, endPoint y: 115, distance: 4.1
click at [400, 114] on span "Marquer le dossier comme vérifié" at bounding box center [420, 111] width 41 height 10
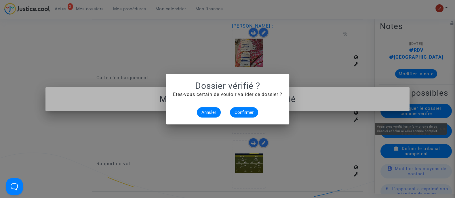
scroll to position [0, 0]
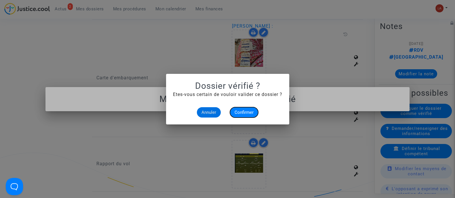
drag, startPoint x: 240, startPoint y: 113, endPoint x: 236, endPoint y: 113, distance: 4.0
click at [239, 114] on span "Confirmer" at bounding box center [244, 112] width 19 height 5
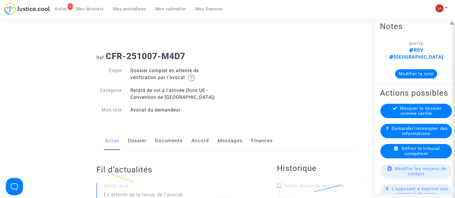
click at [143, 143] on link "Dossier" at bounding box center [137, 141] width 19 height 19
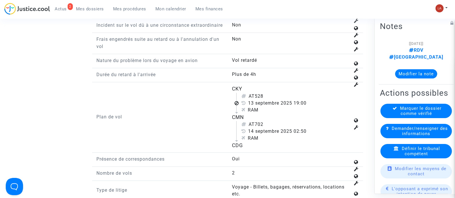
scroll to position [756, 0]
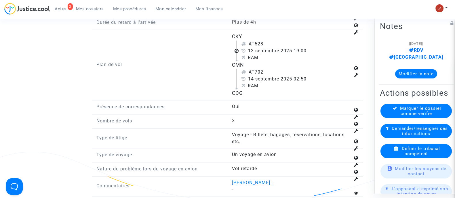
drag, startPoint x: 255, startPoint y: 48, endPoint x: 266, endPoint y: 50, distance: 11.5
click at [265, 48] on div "AT528" at bounding box center [295, 44] width 109 height 7
copy div "528"
click at [428, 156] on div "Définir le tribunal compétent" at bounding box center [416, 151] width 71 height 14
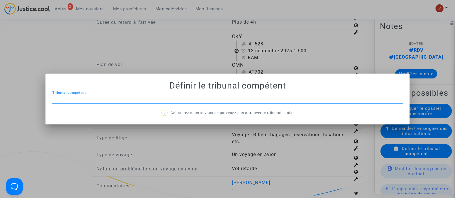
scroll to position [0, 0]
type input "A"
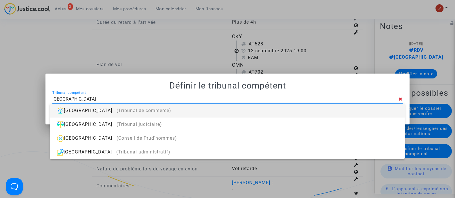
type input "[GEOGRAPHIC_DATA]"
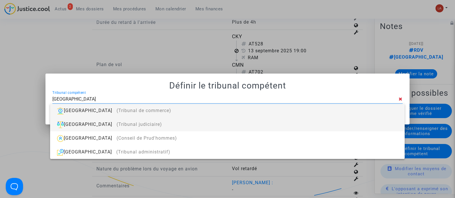
click at [382, 122] on div "Paris (Tribunal judiciaire)" at bounding box center [227, 125] width 345 height 14
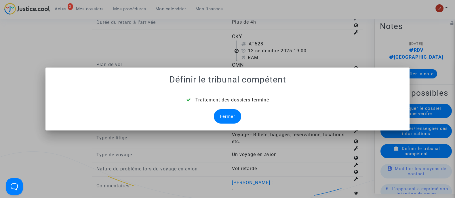
click at [225, 113] on div "Fermer" at bounding box center [227, 116] width 27 height 14
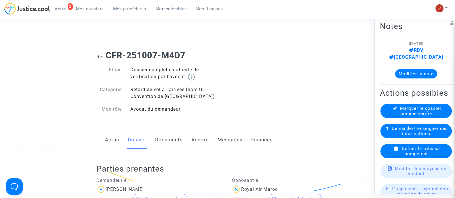
click at [170, 148] on link "Documents" at bounding box center [169, 140] width 28 height 19
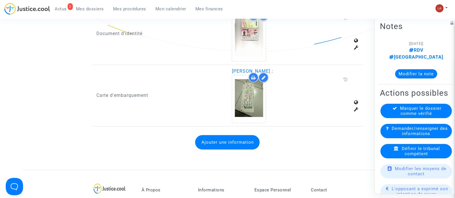
scroll to position [433, 0]
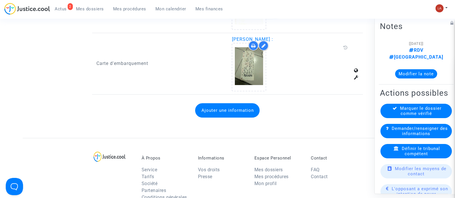
click at [234, 111] on button "Ajouter une information" at bounding box center [227, 110] width 64 height 14
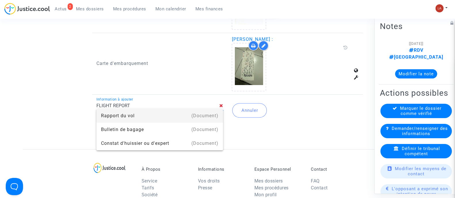
click at [207, 111] on div "(Document)" at bounding box center [204, 116] width 27 height 14
type input "Rapport du vol"
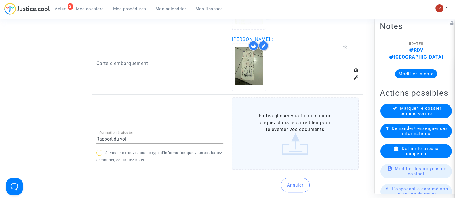
click at [295, 114] on label "Faites glisser vos fichiers ici ou cliquez dans le carré bleu pour téléverser v…" at bounding box center [295, 134] width 127 height 73
click at [0, 0] on input "Faites glisser vos fichiers ici ou cliquez dans le carré bleu pour téléverser v…" at bounding box center [0, 0] width 0 height 0
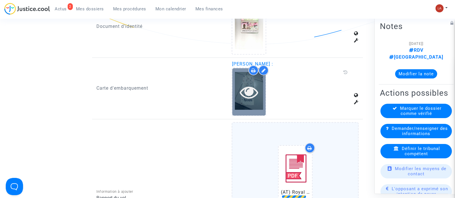
scroll to position [397, 0]
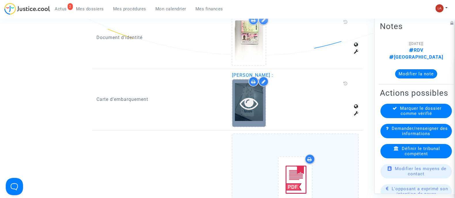
click at [245, 112] on div at bounding box center [248, 103] width 33 height 48
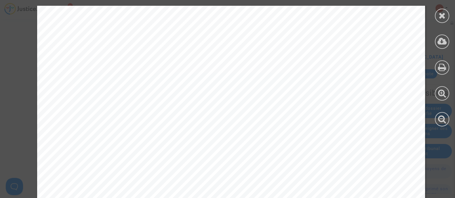
scroll to position [288, 0]
click at [436, 13] on div at bounding box center [442, 16] width 14 height 14
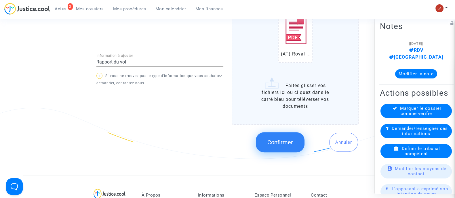
scroll to position [577, 0]
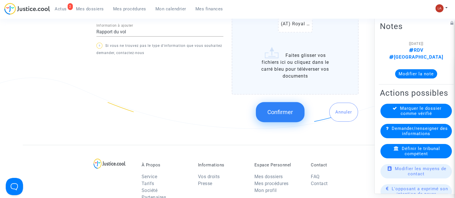
click at [292, 120] on button "Confirmer" at bounding box center [280, 112] width 49 height 20
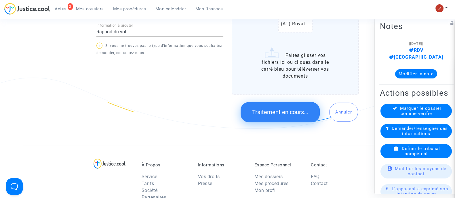
click at [402, 111] on span "Marquer le dossier comme vérifié" at bounding box center [420, 111] width 41 height 10
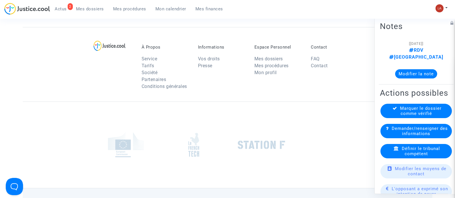
scroll to position [0, 0]
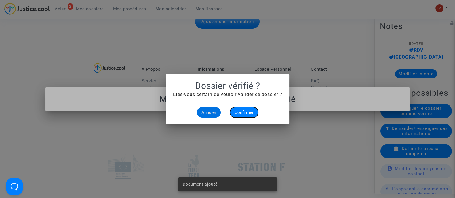
click at [244, 111] on span "Confirmer" at bounding box center [244, 112] width 19 height 5
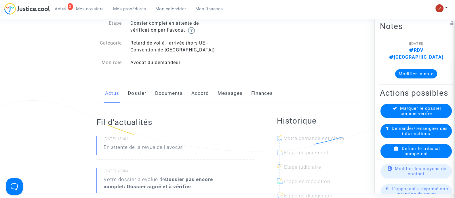
scroll to position [72, 0]
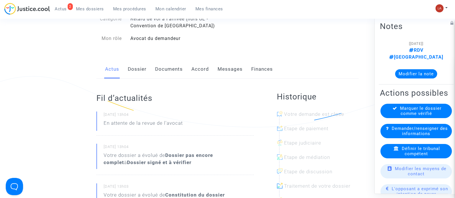
click at [134, 73] on link "Dossier" at bounding box center [137, 69] width 19 height 19
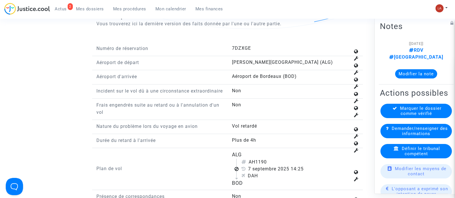
scroll to position [720, 0]
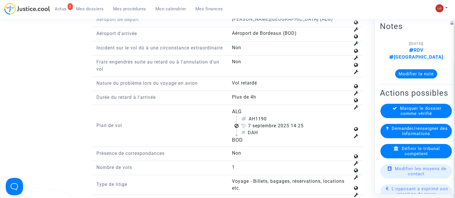
drag, startPoint x: 258, startPoint y: 124, endPoint x: 277, endPoint y: 124, distance: 19.3
click at [277, 123] on div "AH1190" at bounding box center [295, 119] width 109 height 7
copy div "1190"
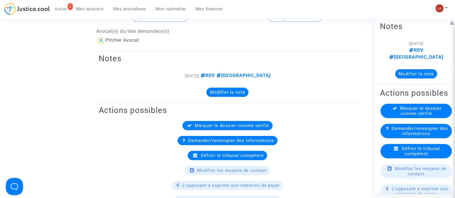
scroll to position [144, 0]
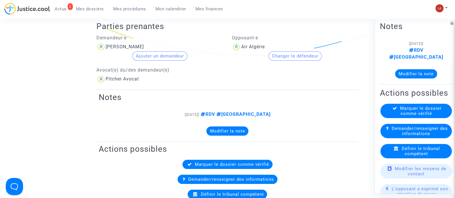
click at [402, 149] on span "Définir le tribunal compétent" at bounding box center [421, 151] width 38 height 10
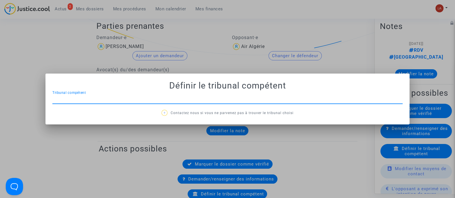
scroll to position [0, 0]
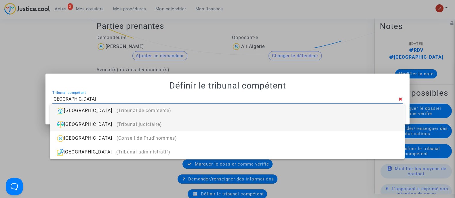
type input "PARIS"
click at [294, 125] on div "Paris (Tribunal judiciaire)" at bounding box center [227, 125] width 345 height 14
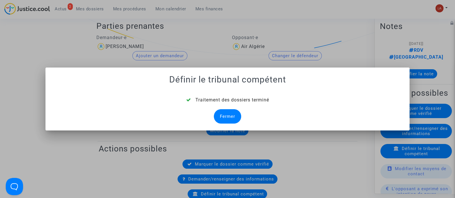
click at [231, 117] on div "Fermer" at bounding box center [227, 116] width 27 height 14
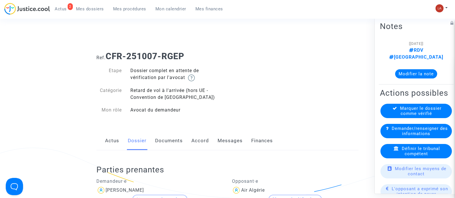
click at [169, 142] on link "Documents" at bounding box center [169, 141] width 28 height 19
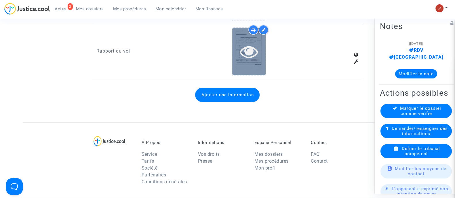
scroll to position [432, 0]
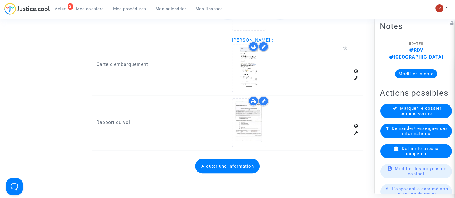
click at [265, 97] on div at bounding box center [264, 101] width 10 height 10
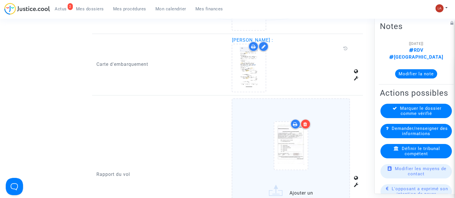
click at [329, 129] on div at bounding box center [291, 146] width 94 height 67
click at [0, 0] on input "Ajouter un document" at bounding box center [0, 0] width 0 height 0
click at [132, 12] on link "Mes procédures" at bounding box center [130, 9] width 42 height 9
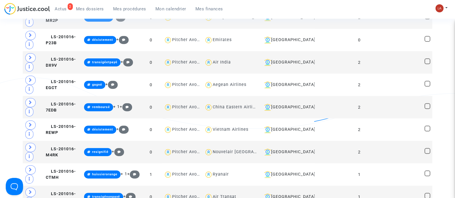
scroll to position [252, 0]
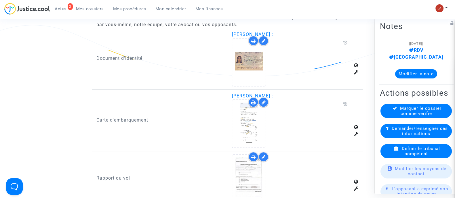
scroll to position [387, 0]
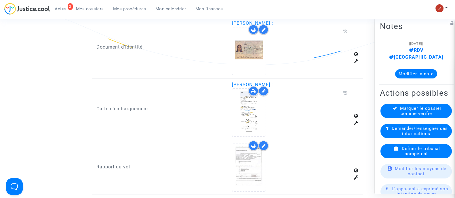
click at [263, 143] on div at bounding box center [264, 146] width 10 height 10
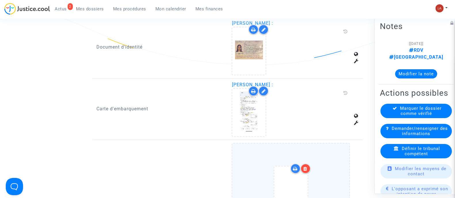
click at [317, 158] on div at bounding box center [291, 191] width 94 height 67
click at [0, 0] on input "Ajouter un document" at bounding box center [0, 0] width 0 height 0
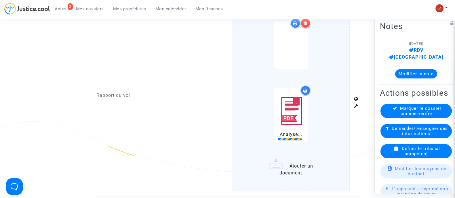
scroll to position [567, 0]
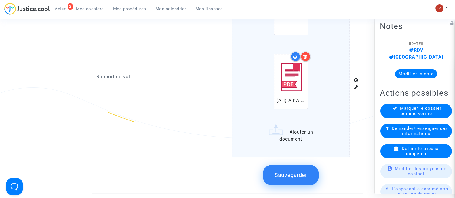
click at [303, 172] on span "Sauvegarder" at bounding box center [291, 175] width 33 height 7
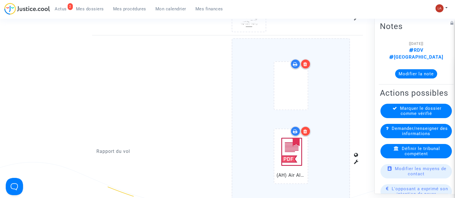
scroll to position [423, 0]
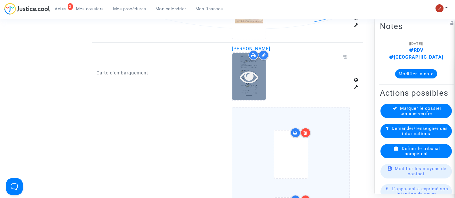
click at [251, 85] on icon at bounding box center [249, 77] width 19 height 18
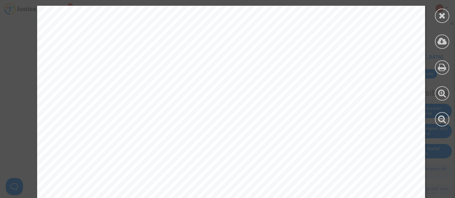
scroll to position [324, 0]
click at [446, 16] on div at bounding box center [442, 16] width 14 height 14
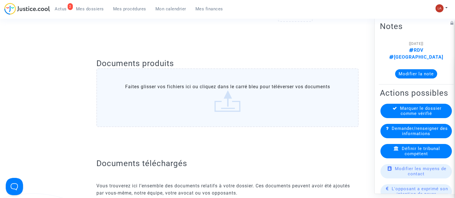
scroll to position [0, 0]
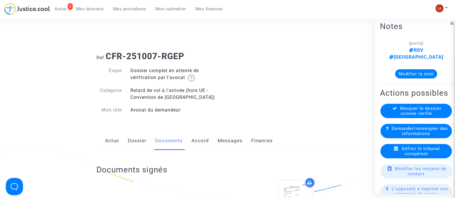
click at [145, 146] on link "Dossier" at bounding box center [137, 141] width 19 height 19
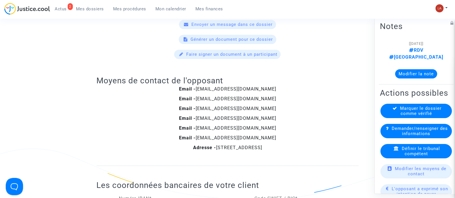
scroll to position [720, 0]
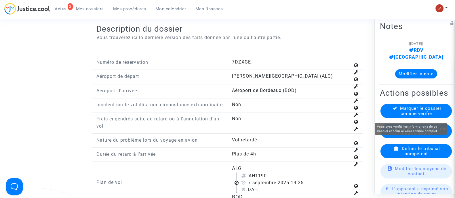
click at [406, 116] on span "Marquer le dossier comme vérifié" at bounding box center [420, 111] width 41 height 10
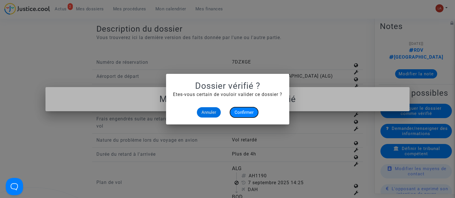
click at [250, 112] on span "Confirmer" at bounding box center [244, 112] width 19 height 5
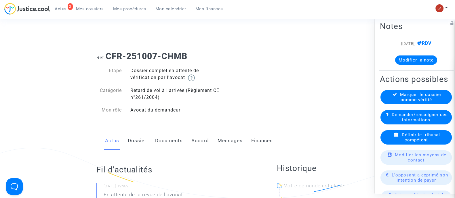
drag, startPoint x: 136, startPoint y: 137, endPoint x: 147, endPoint y: 138, distance: 10.9
click at [136, 137] on link "Dossier" at bounding box center [137, 141] width 19 height 19
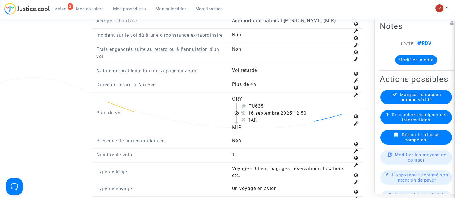
scroll to position [864, 0]
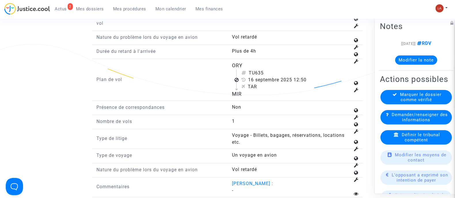
drag, startPoint x: 257, startPoint y: 77, endPoint x: 276, endPoint y: 78, distance: 19.1
click at [276, 77] on div "TU635" at bounding box center [295, 73] width 109 height 7
copy div "635"
click at [437, 143] on div "Définir le tribunal compétent" at bounding box center [416, 137] width 71 height 14
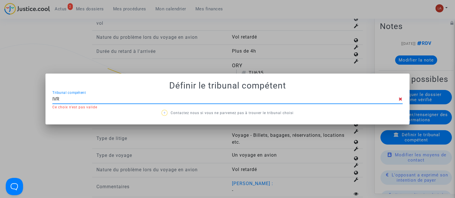
type input "IVRY"
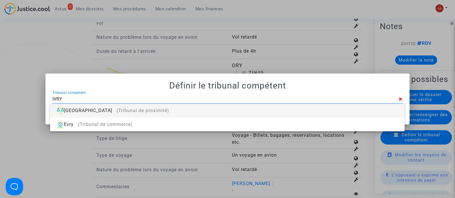
click at [331, 105] on div "[GEOGRAPHIC_DATA] (Tribunal de proximité)" at bounding box center [227, 111] width 345 height 14
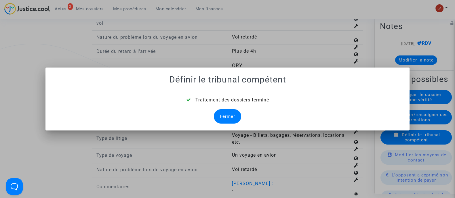
click at [235, 111] on div "Fermer" at bounding box center [227, 116] width 27 height 14
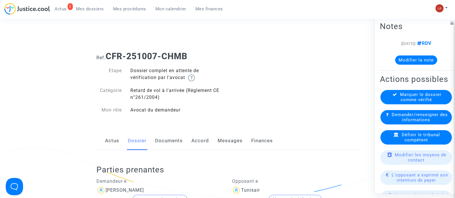
click at [166, 138] on link "Documents" at bounding box center [169, 141] width 28 height 19
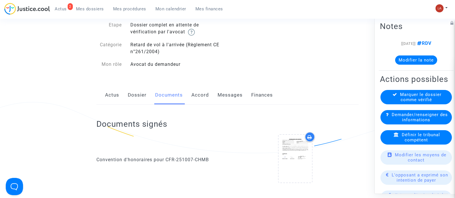
scroll to position [36, 0]
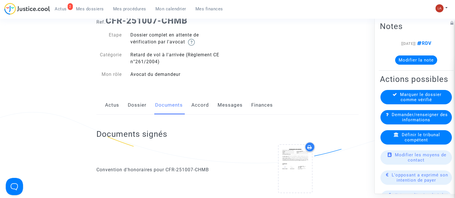
click at [143, 113] on link "Dossier" at bounding box center [137, 105] width 19 height 19
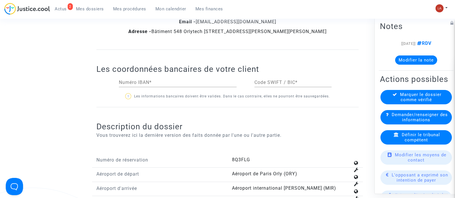
scroll to position [828, 0]
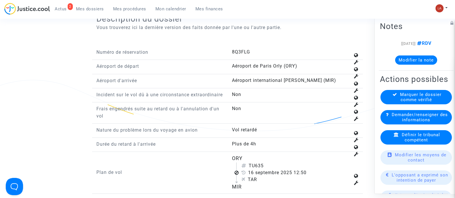
click at [258, 170] on div "TU635" at bounding box center [295, 166] width 109 height 7
drag, startPoint x: 258, startPoint y: 170, endPoint x: 295, endPoint y: 170, distance: 36.9
click at [295, 170] on div "TU635" at bounding box center [295, 166] width 109 height 7
drag, startPoint x: 256, startPoint y: 170, endPoint x: 278, endPoint y: 170, distance: 22.7
click at [278, 170] on div "TU635" at bounding box center [295, 166] width 109 height 7
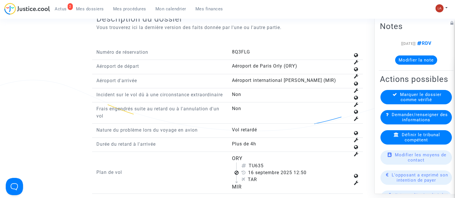
copy div "635"
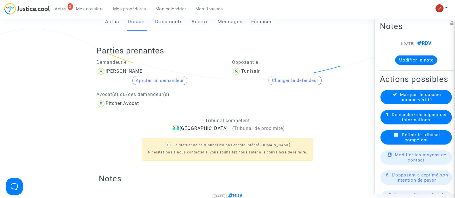
scroll to position [0, 0]
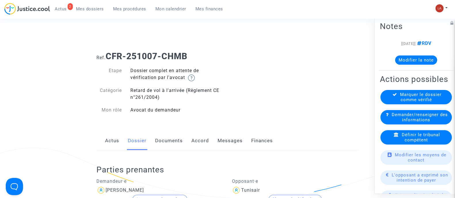
click at [166, 148] on link "Documents" at bounding box center [169, 141] width 28 height 19
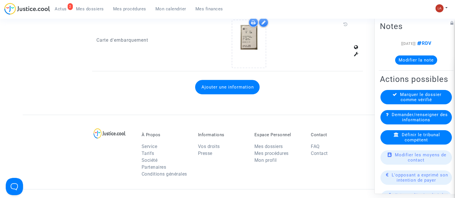
scroll to position [456, 0]
click at [241, 89] on button "Ajouter une information" at bounding box center [227, 87] width 64 height 14
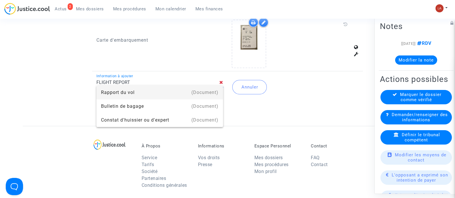
click at [215, 88] on div "(Document)" at bounding box center [204, 93] width 27 height 14
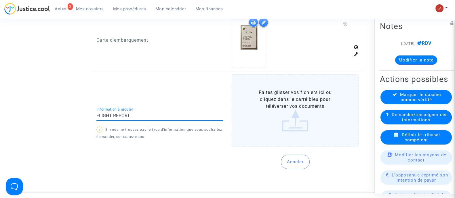
type input "Rapport du vol"
click at [269, 106] on label "Faites glisser vos fichiers ici ou cliquez dans le carré bleu pour téléverser v…" at bounding box center [295, 110] width 127 height 73
click at [0, 0] on input "Faites glisser vos fichiers ici ou cliquez dans le carré bleu pour téléverser v…" at bounding box center [0, 0] width 0 height 0
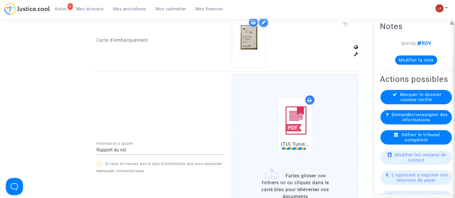
click at [337, 107] on div "(TU) Tunisair 635 Historical Flight Status 1.pdf" at bounding box center [295, 126] width 103 height 74
click at [0, 0] on input "(TU) Tunisair 635 Historical Flight Status 1.pdf Faites glisser vos fichiers ic…" at bounding box center [0, 0] width 0 height 0
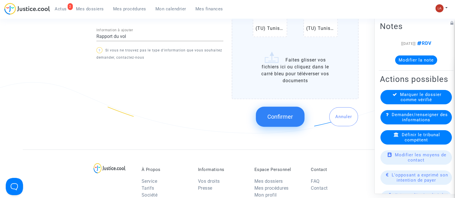
click at [268, 121] on button "Confirmer" at bounding box center [280, 117] width 49 height 20
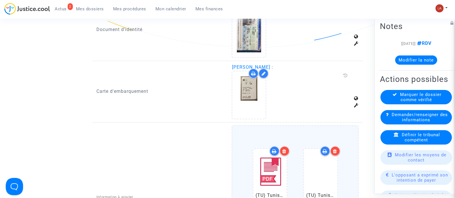
scroll to position [400, 0]
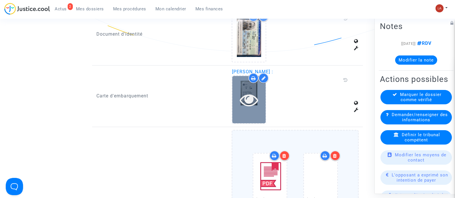
click at [239, 94] on div at bounding box center [248, 100] width 33 height 18
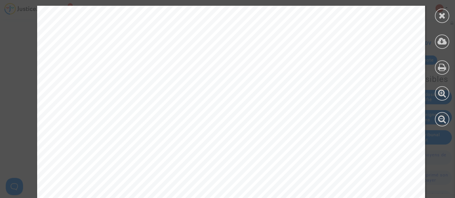
scroll to position [645, 0]
click at [440, 18] on icon at bounding box center [442, 15] width 7 height 9
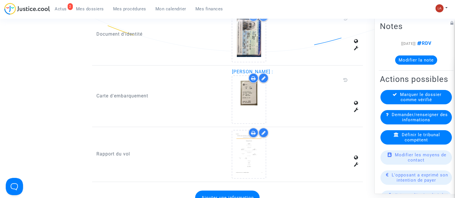
click at [393, 96] on icon at bounding box center [395, 94] width 5 height 4
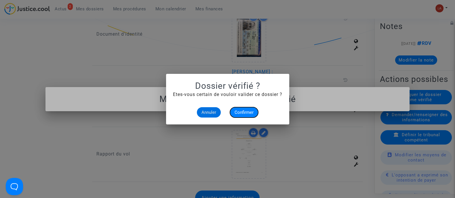
click at [241, 114] on span "Confirmer" at bounding box center [244, 112] width 19 height 5
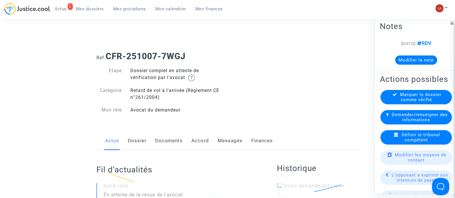
click at [140, 144] on link "Dossier" at bounding box center [137, 141] width 19 height 19
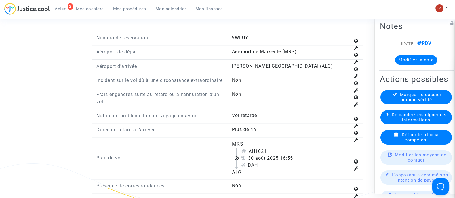
scroll to position [745, 0]
click at [412, 143] on span "Définir le tribunal compétent" at bounding box center [421, 137] width 38 height 10
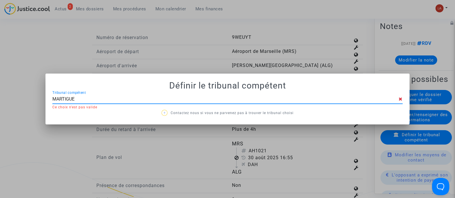
type input "MARTIGUES"
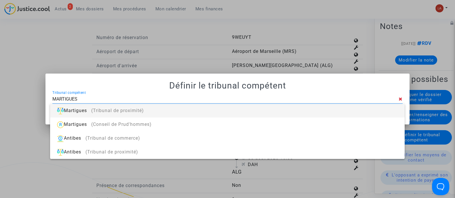
click at [220, 104] on div "Martigues (Tribunal de proximité)" at bounding box center [227, 111] width 345 height 14
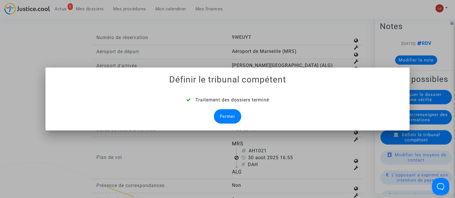
click at [225, 118] on div "Fermer" at bounding box center [227, 116] width 27 height 14
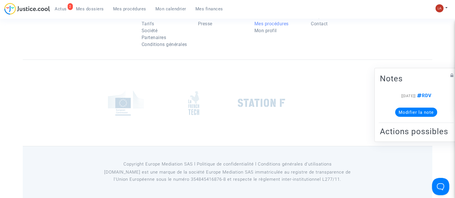
scroll to position [745, 0]
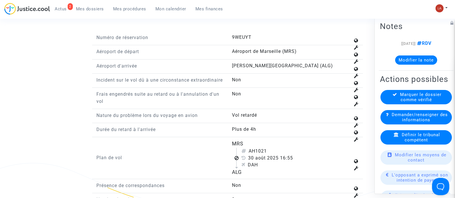
drag, startPoint x: 255, startPoint y: 156, endPoint x: 275, endPoint y: 157, distance: 20.2
click at [275, 155] on div "AH1021" at bounding box center [295, 151] width 109 height 7
drag, startPoint x: 271, startPoint y: 157, endPoint x: 256, endPoint y: 155, distance: 14.5
click at [256, 155] on div "AH1021" at bounding box center [295, 151] width 109 height 7
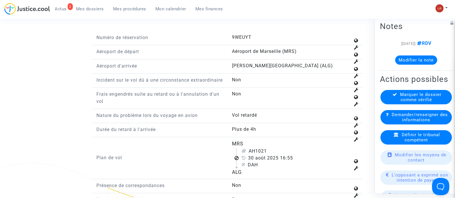
copy div "1021"
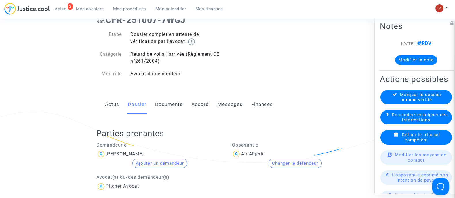
scroll to position [0, 0]
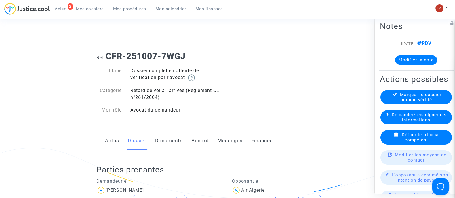
click at [173, 142] on link "Documents" at bounding box center [169, 141] width 28 height 19
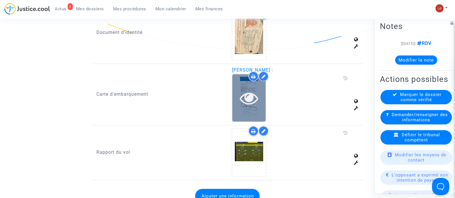
scroll to position [401, 0]
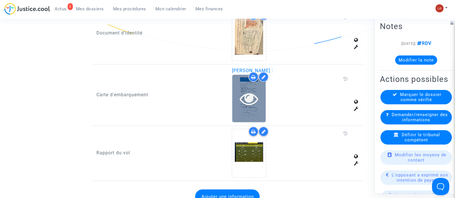
click at [248, 100] on icon at bounding box center [249, 99] width 19 height 18
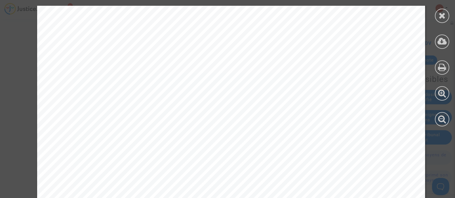
scroll to position [338, 0]
click at [441, 16] on icon at bounding box center [442, 15] width 7 height 9
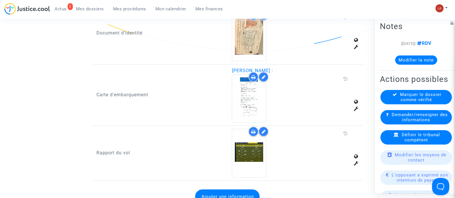
click at [405, 59] on button "Modifier la note" at bounding box center [416, 59] width 42 height 9
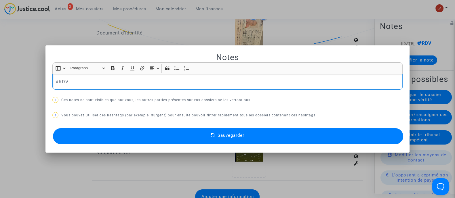
scroll to position [0, 0]
click at [362, 129] on button "Sauvegarder" at bounding box center [228, 136] width 350 height 16
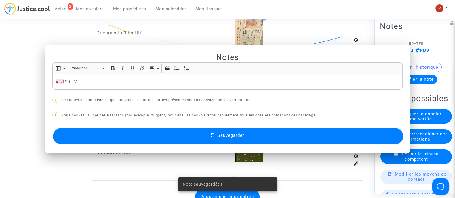
scroll to position [401, 0]
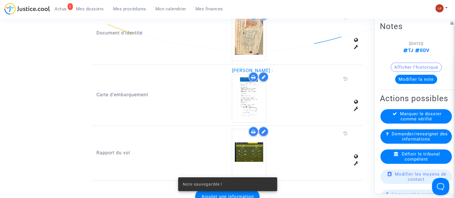
click at [402, 121] on span "Marquer le dossier comme vérifié" at bounding box center [420, 116] width 41 height 10
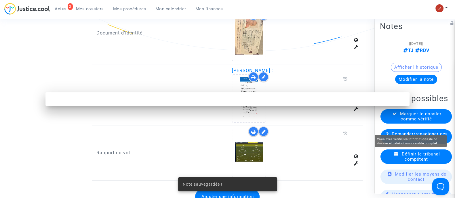
scroll to position [0, 0]
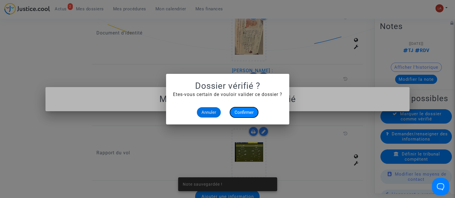
click at [242, 114] on span "Confirmer" at bounding box center [244, 112] width 19 height 5
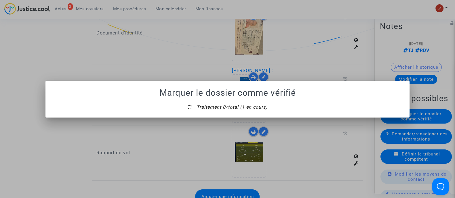
click at [223, 114] on mat-dialog-container "Marquer le dossier comme vérifié Traitement 0/total (1 en cours)" at bounding box center [227, 99] width 364 height 37
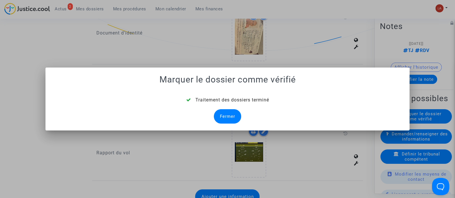
click at [225, 114] on div "Fermer" at bounding box center [227, 116] width 27 height 14
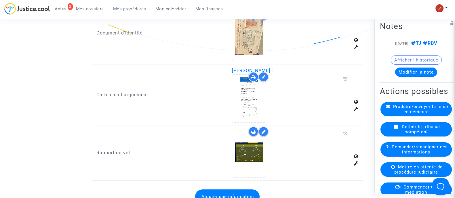
scroll to position [421, 0]
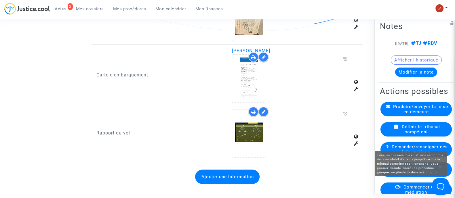
click at [417, 175] on span "Mettre en attente de procédure judiciaire" at bounding box center [418, 169] width 48 height 10
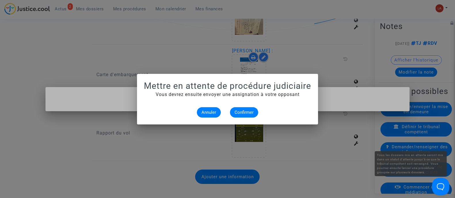
scroll to position [0, 0]
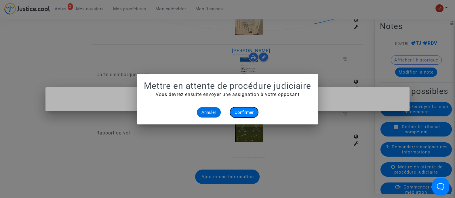
click at [248, 113] on span "Confirmer" at bounding box center [244, 112] width 19 height 5
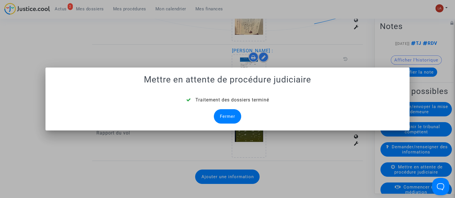
click at [225, 113] on div "Fermer" at bounding box center [227, 116] width 27 height 14
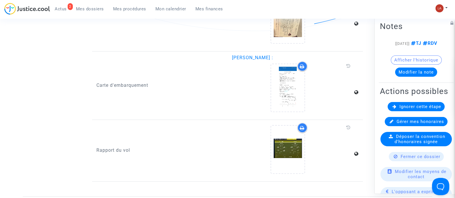
click at [393, 109] on icon at bounding box center [395, 106] width 4 height 4
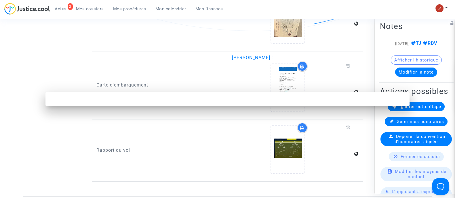
scroll to position [0, 0]
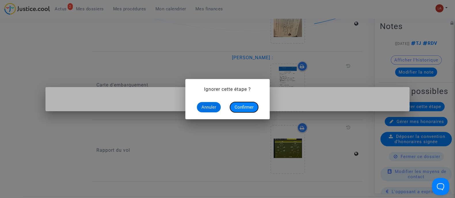
click at [240, 109] on span "Confirmer" at bounding box center [244, 107] width 19 height 5
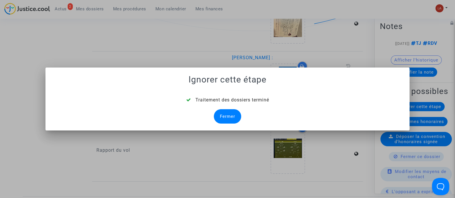
click at [229, 117] on div "Fermer" at bounding box center [227, 116] width 27 height 14
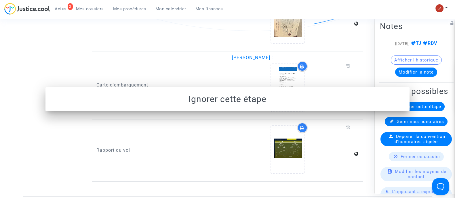
scroll to position [421, 0]
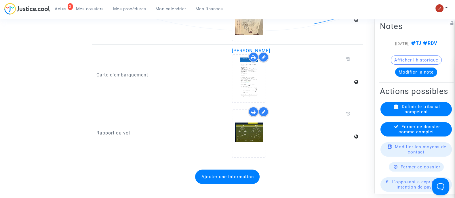
click at [399, 134] on span "Forcer ce dossier comme complet" at bounding box center [419, 129] width 41 height 10
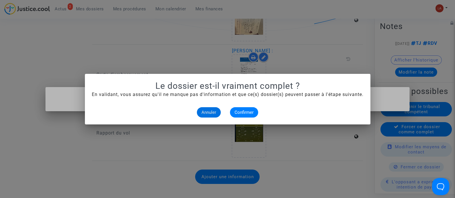
click at [240, 106] on alert-dialogs "Le dossier est-il vraiment complet ? En validant, vous assurez qu'il ne manque …" at bounding box center [228, 99] width 272 height 37
click at [240, 115] on button "Confirmer" at bounding box center [244, 112] width 28 height 10
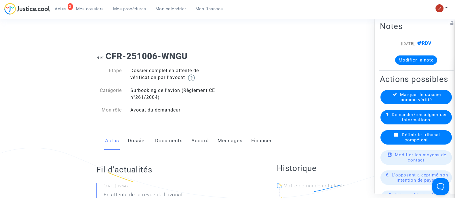
click at [141, 134] on link "Dossier" at bounding box center [137, 141] width 19 height 19
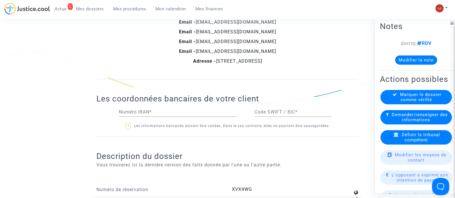
scroll to position [576, 0]
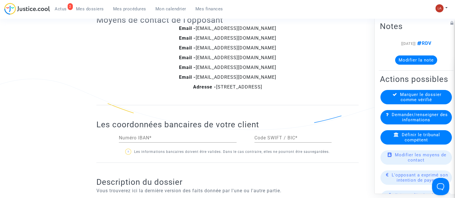
click at [422, 142] on span "Définir le tribunal compétent" at bounding box center [421, 137] width 38 height 10
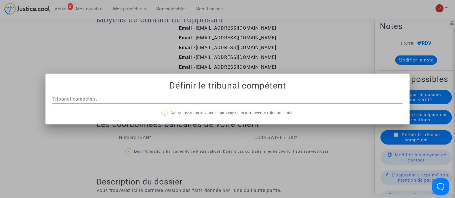
scroll to position [0, 0]
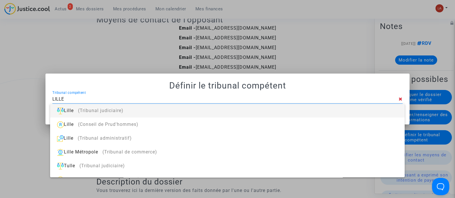
type input "LILLE"
click at [146, 113] on div "Lille (Tribunal judiciaire)" at bounding box center [227, 111] width 345 height 14
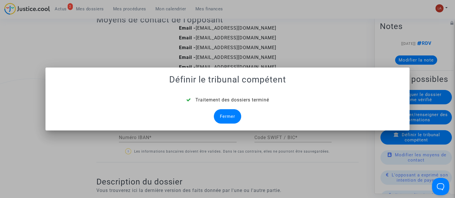
click at [233, 117] on div "Fermer" at bounding box center [227, 116] width 27 height 14
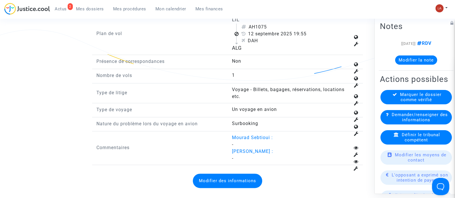
scroll to position [828, 0]
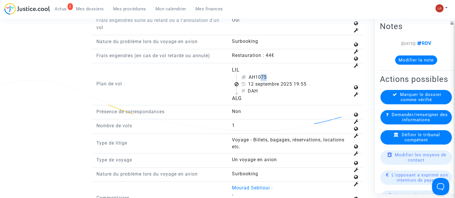
drag, startPoint x: 259, startPoint y: 79, endPoint x: 265, endPoint y: 80, distance: 5.5
click at [265, 80] on div "AH1075" at bounding box center [295, 77] width 109 height 7
drag, startPoint x: 257, startPoint y: 83, endPoint x: 282, endPoint y: 81, distance: 25.4
click at [282, 81] on div "AH1075" at bounding box center [295, 77] width 109 height 7
copy div "1075"
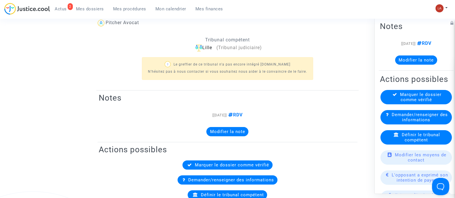
scroll to position [0, 0]
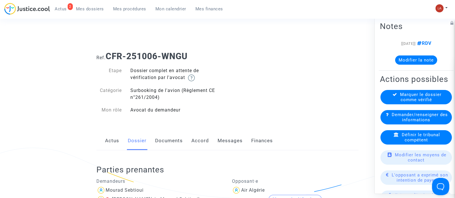
click at [176, 143] on link "Documents" at bounding box center [169, 141] width 28 height 19
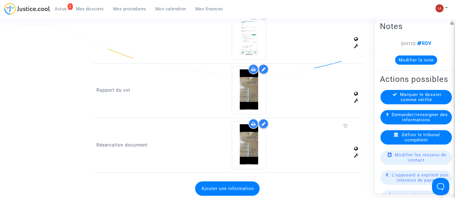
scroll to position [630, 0]
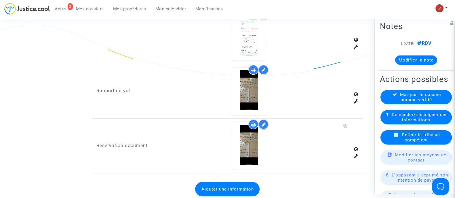
click at [263, 68] on icon at bounding box center [263, 70] width 4 height 5
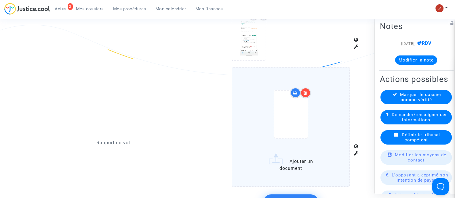
click at [329, 117] on div at bounding box center [291, 115] width 94 height 67
click at [0, 0] on input "Ajouter un document" at bounding box center [0, 0] width 0 height 0
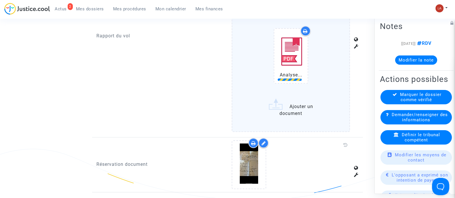
scroll to position [765, 0]
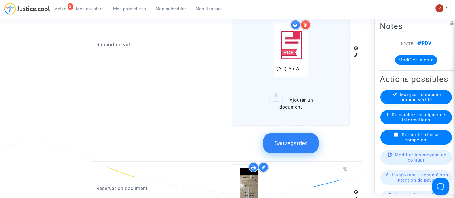
click at [311, 138] on button "Sauvegarder" at bounding box center [291, 143] width 56 height 20
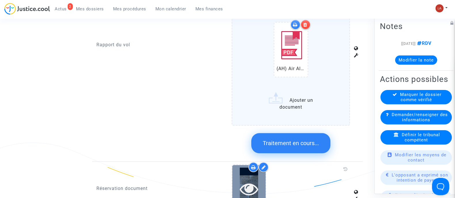
click at [245, 184] on icon at bounding box center [249, 189] width 19 height 18
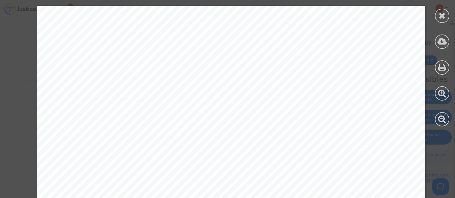
scroll to position [698, 0]
click at [440, 17] on icon at bounding box center [442, 15] width 7 height 9
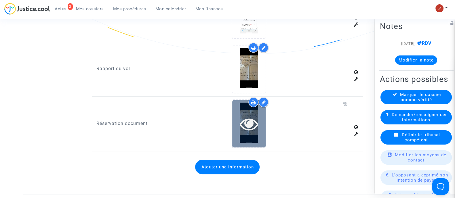
scroll to position [647, 0]
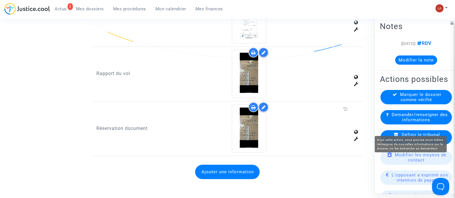
click at [406, 122] on span "Demander/renseigner des informations" at bounding box center [420, 117] width 56 height 10
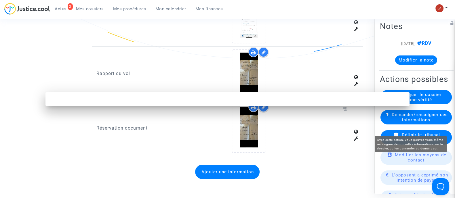
scroll to position [0, 0]
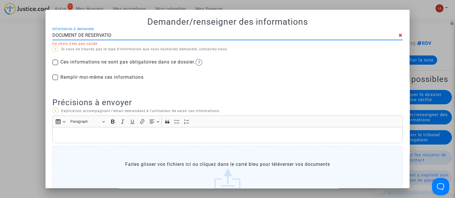
type input "DOCUMENT DE RESERVATION"
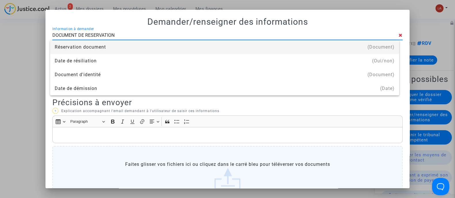
click at [176, 46] on div "Réservation document" at bounding box center [225, 47] width 340 height 14
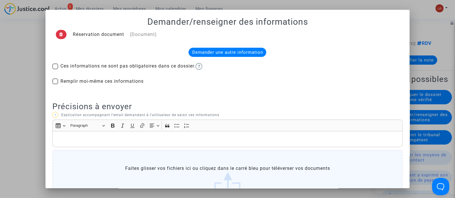
click at [127, 138] on p "Rich Text Editor, main" at bounding box center [228, 139] width 344 height 7
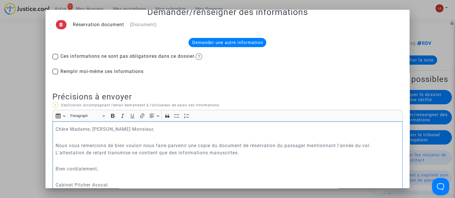
scroll to position [111, 0]
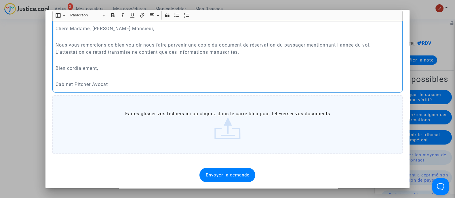
click at [219, 174] on span "Envoyer la demande" at bounding box center [228, 175] width 44 height 5
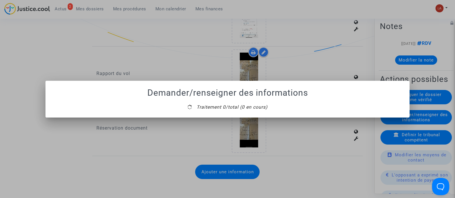
scroll to position [0, 0]
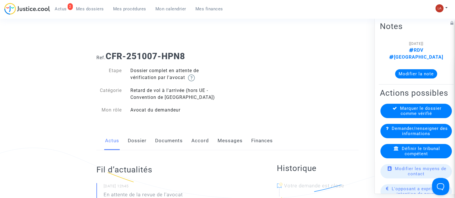
click at [134, 136] on link "Dossier" at bounding box center [137, 141] width 19 height 19
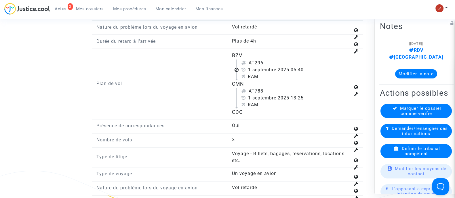
scroll to position [734, 0]
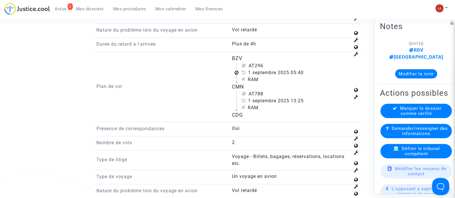
drag, startPoint x: 257, startPoint y: 71, endPoint x: 267, endPoint y: 73, distance: 11.0
click at [267, 69] on div "AT296" at bounding box center [295, 65] width 109 height 7
copy div "296"
click at [417, 153] on span "Définir le tribunal compétent" at bounding box center [421, 151] width 38 height 10
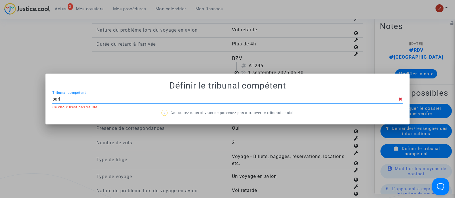
type input "[GEOGRAPHIC_DATA]"
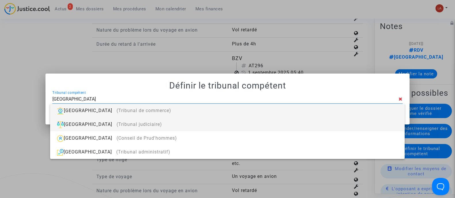
click at [269, 122] on div "Paris (Tribunal judiciaire)" at bounding box center [227, 125] width 345 height 14
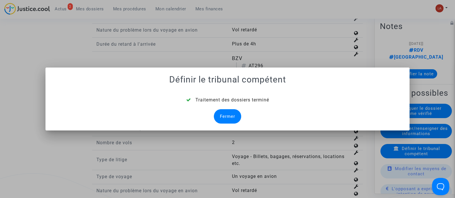
click at [225, 120] on div "Fermer" at bounding box center [227, 116] width 27 height 14
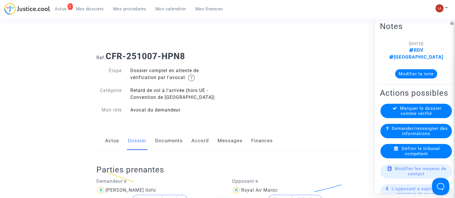
click at [174, 143] on link "Documents" at bounding box center [169, 141] width 28 height 19
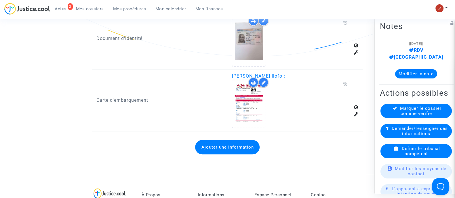
scroll to position [395, 0]
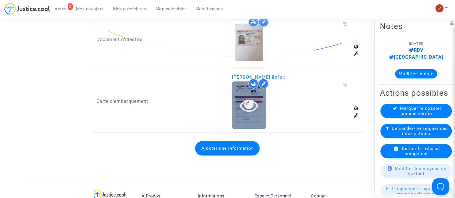
click at [260, 114] on div at bounding box center [248, 105] width 33 height 48
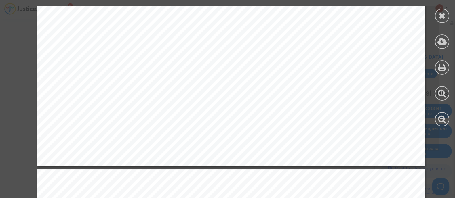
scroll to position [389, 0]
click at [435, 17] on div at bounding box center [442, 16] width 14 height 14
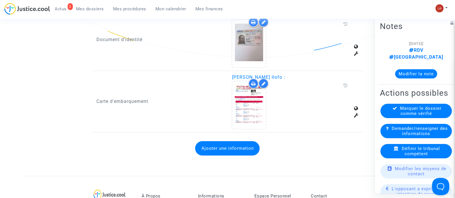
click at [207, 142] on button "Ajouter une information" at bounding box center [227, 148] width 64 height 14
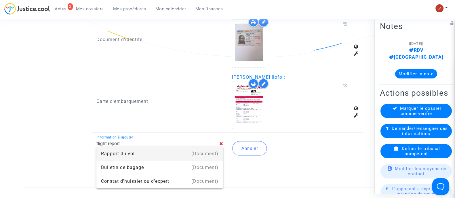
click at [198, 153] on div "(Document)" at bounding box center [204, 154] width 27 height 14
type input "Rapport du vol"
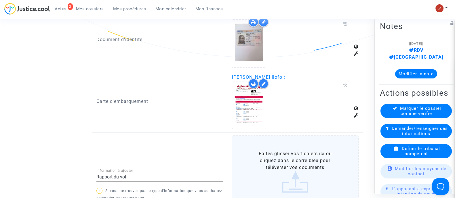
click at [294, 173] on label "Faites glisser vos fichiers ici ou cliquez dans le carré bleu pour téléverser v…" at bounding box center [295, 172] width 127 height 73
click at [0, 0] on input "Faites glisser vos fichiers ici ou cliquez dans le carré bleu pour téléverser v…" at bounding box center [0, 0] width 0 height 0
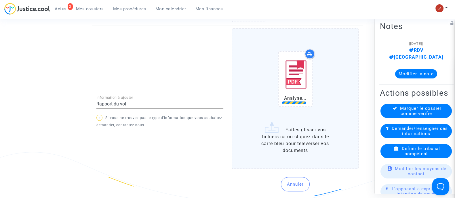
scroll to position [504, 0]
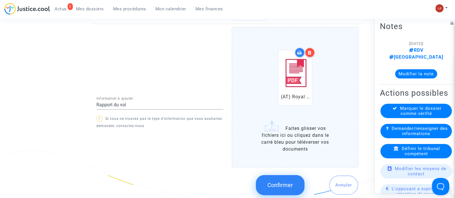
click at [261, 183] on button "Confirmer" at bounding box center [280, 185] width 49 height 20
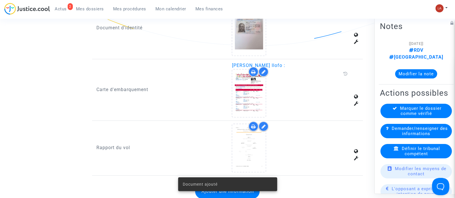
scroll to position [410, 0]
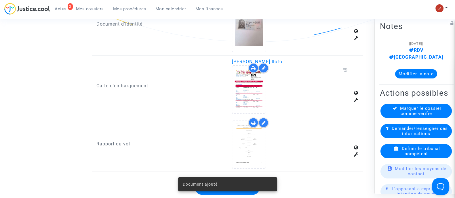
click at [389, 118] on div "Marquer le dossier comme vérifié" at bounding box center [416, 111] width 71 height 14
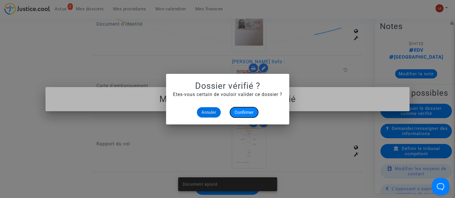
click at [253, 112] on span "Confirmer" at bounding box center [244, 112] width 19 height 5
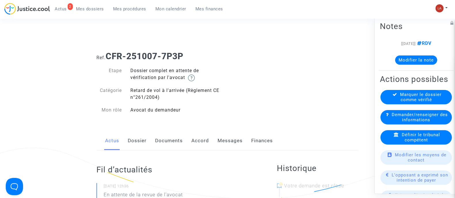
click at [130, 147] on link "Dossier" at bounding box center [137, 141] width 19 height 19
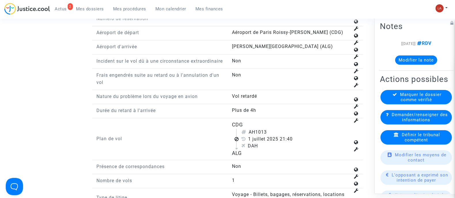
scroll to position [706, 0]
click at [390, 145] on div "Définir le tribunal compétent" at bounding box center [416, 137] width 71 height 14
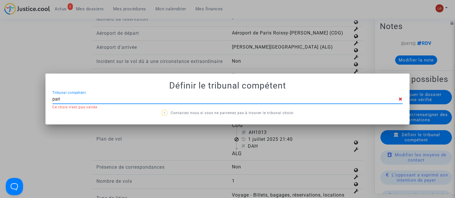
type input "paris"
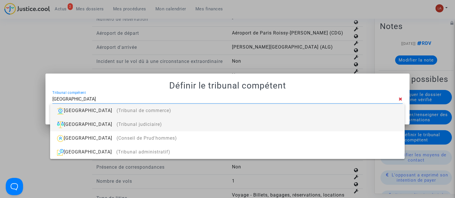
click at [293, 122] on div "Paris (Tribunal judiciaire)" at bounding box center [227, 125] width 345 height 14
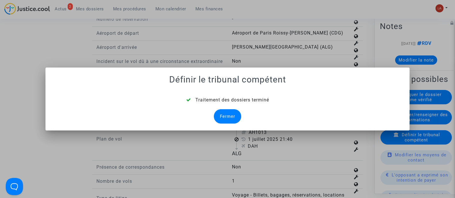
click at [232, 121] on div "Fermer" at bounding box center [227, 116] width 27 height 14
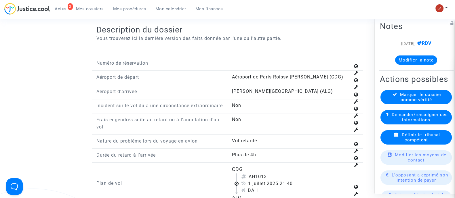
scroll to position [720, 0]
drag, startPoint x: 269, startPoint y: 180, endPoint x: 257, endPoint y: 180, distance: 12.4
click at [257, 180] on div "AH1013" at bounding box center [295, 176] width 109 height 7
copy div "1013"
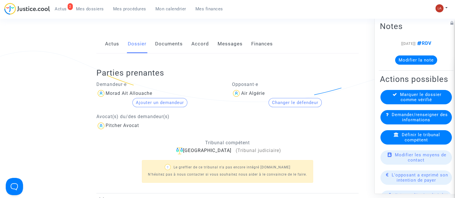
scroll to position [0, 0]
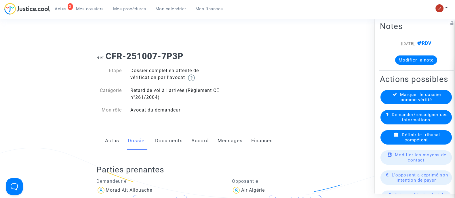
click at [179, 139] on link "Documents" at bounding box center [169, 141] width 28 height 19
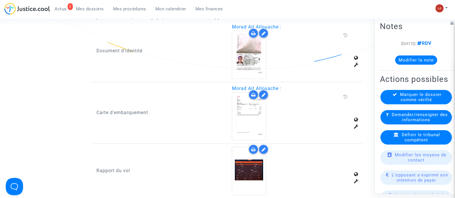
scroll to position [372, 0]
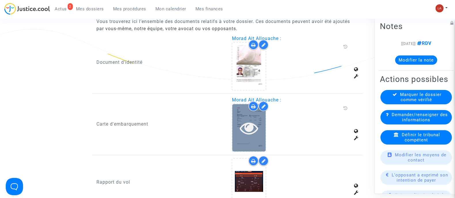
click at [250, 130] on icon at bounding box center [249, 128] width 19 height 18
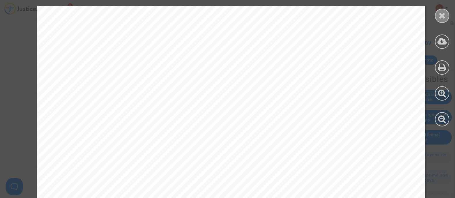
scroll to position [549, 0]
click at [446, 22] on div at bounding box center [442, 66] width 26 height 132
click at [445, 22] on div at bounding box center [442, 16] width 14 height 14
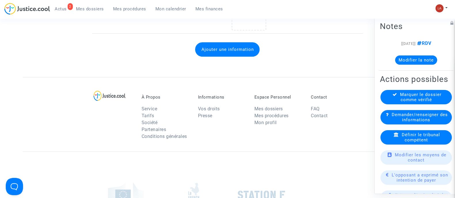
click at [418, 101] on div "Marquer le dossier comme vérifié" at bounding box center [416, 97] width 71 height 14
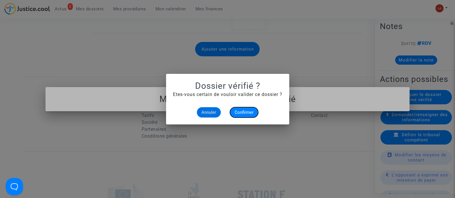
click at [239, 109] on button "Confirmer" at bounding box center [244, 112] width 28 height 10
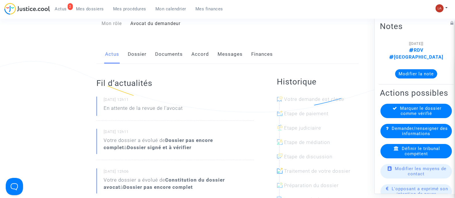
scroll to position [36, 0]
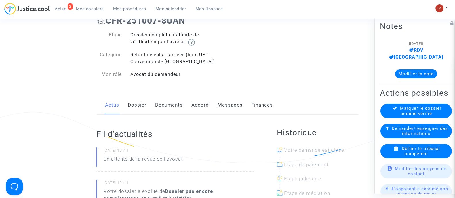
click at [132, 108] on link "Dossier" at bounding box center [137, 105] width 19 height 19
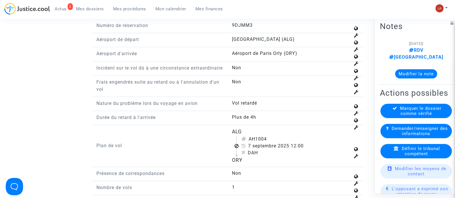
scroll to position [792, 0]
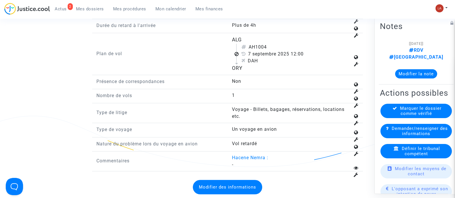
drag, startPoint x: 258, startPoint y: 51, endPoint x: 276, endPoint y: 51, distance: 18.7
click at [276, 51] on div "AH1004" at bounding box center [295, 47] width 109 height 7
copy div "1004"
click at [403, 154] on span "Définir le tribunal compétent" at bounding box center [421, 151] width 38 height 10
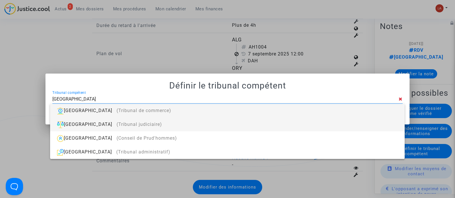
type input "PARIS"
click at [237, 126] on div "Paris (Tribunal judiciaire)" at bounding box center [227, 125] width 345 height 14
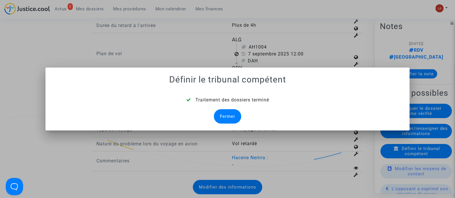
click at [236, 117] on div "Fermer" at bounding box center [227, 116] width 27 height 14
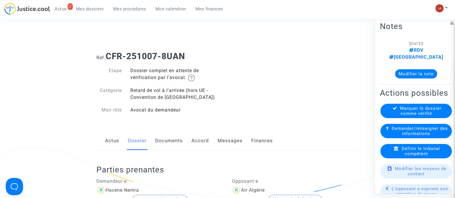
click at [158, 135] on link "Documents" at bounding box center [169, 141] width 28 height 19
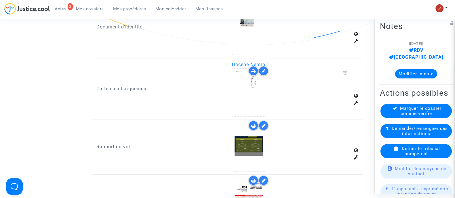
scroll to position [422, 0]
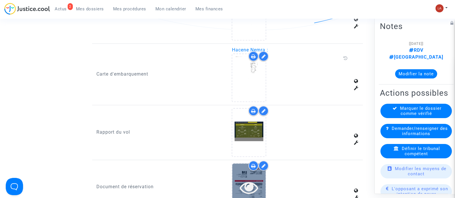
click at [249, 191] on icon at bounding box center [249, 188] width 19 height 18
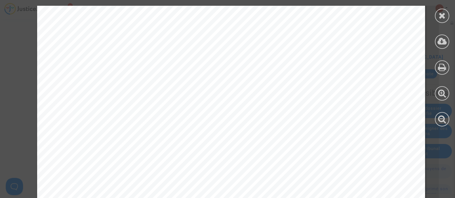
scroll to position [192, 0]
click at [434, 12] on div at bounding box center [442, 66] width 26 height 132
click at [438, 20] on div at bounding box center [442, 16] width 14 height 14
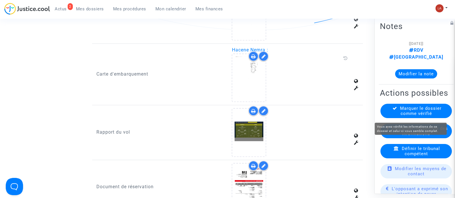
click at [394, 114] on div "Marquer le dossier comme vérifié" at bounding box center [416, 111] width 71 height 14
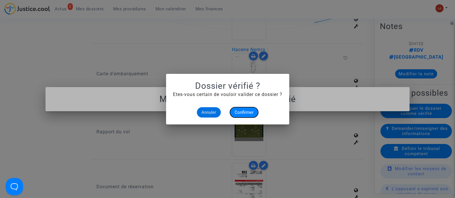
click at [243, 114] on span "Confirmer" at bounding box center [244, 112] width 19 height 5
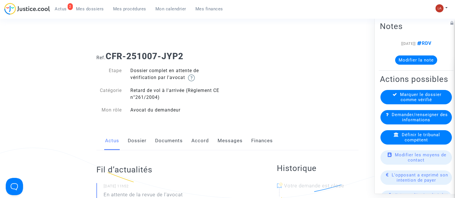
click at [135, 145] on link "Dossier" at bounding box center [137, 141] width 19 height 19
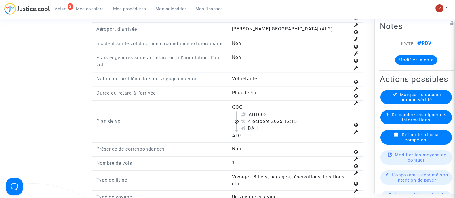
scroll to position [726, 0]
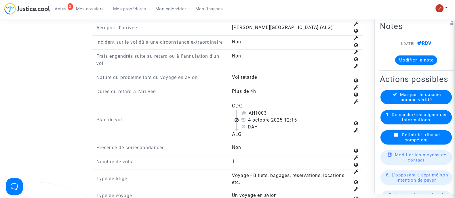
click at [386, 145] on div "Définir le tribunal compétent" at bounding box center [416, 137] width 71 height 14
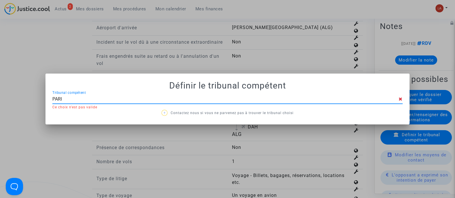
type input "[GEOGRAPHIC_DATA]"
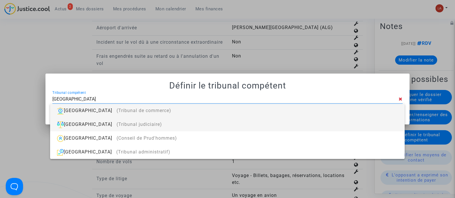
click at [288, 125] on div "Paris (Tribunal judiciaire)" at bounding box center [227, 125] width 345 height 14
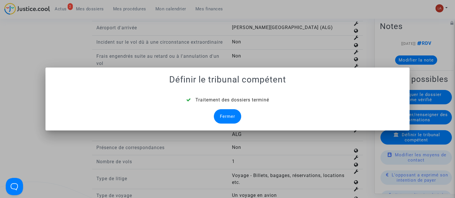
click at [221, 118] on div "Fermer" at bounding box center [227, 116] width 27 height 14
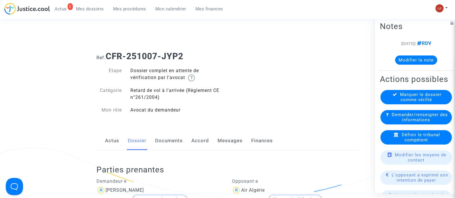
click at [176, 139] on link "Documents" at bounding box center [169, 141] width 28 height 19
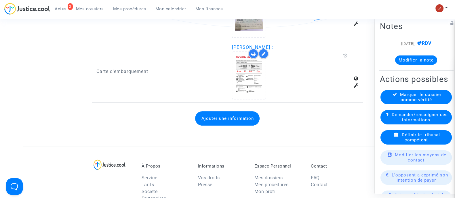
scroll to position [425, 0]
click at [207, 118] on button "Ajouter une information" at bounding box center [227, 118] width 64 height 14
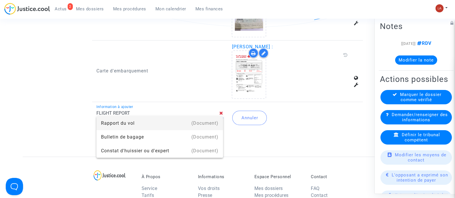
click at [211, 123] on div "(Document)" at bounding box center [204, 124] width 27 height 14
type input "Rapport du vol"
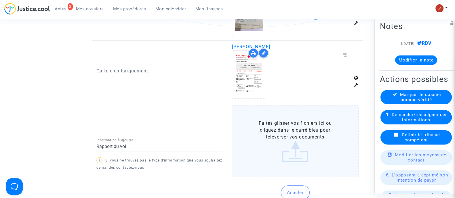
click at [284, 138] on label "Faites glisser vos fichiers ici ou cliquez dans le carré bleu pour téléverser v…" at bounding box center [295, 141] width 127 height 73
click at [0, 0] on input "Faites glisser vos fichiers ici ou cliquez dans le carré bleu pour téléverser v…" at bounding box center [0, 0] width 0 height 0
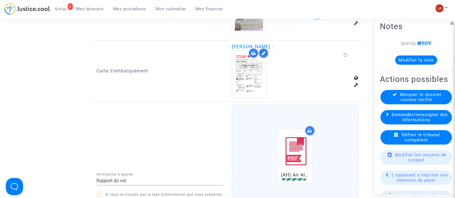
scroll to position [508, 0]
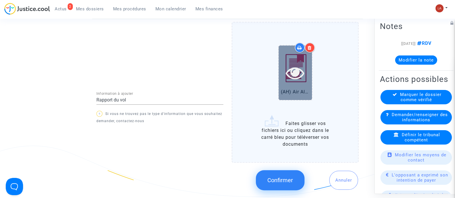
click at [307, 77] on div at bounding box center [295, 73] width 33 height 18
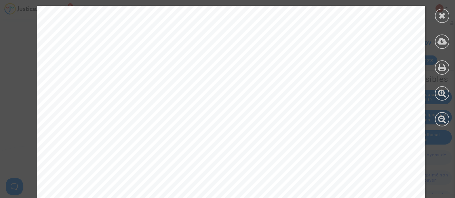
scroll to position [127, 0]
click at [438, 20] on div at bounding box center [442, 16] width 14 height 14
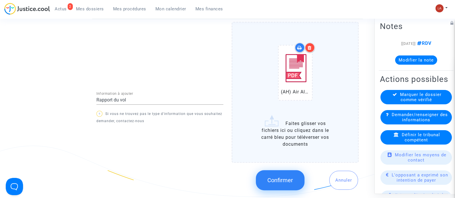
click at [315, 45] on div at bounding box center [310, 48] width 10 height 10
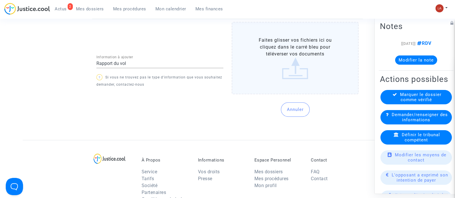
click at [257, 71] on label "Faites glisser vos fichiers ici ou cliquez dans le carré bleu pour téléverser v…" at bounding box center [295, 58] width 127 height 73
click at [0, 0] on input "Faites glisser vos fichiers ici ou cliquez dans le carré bleu pour téléverser v…" at bounding box center [0, 0] width 0 height 0
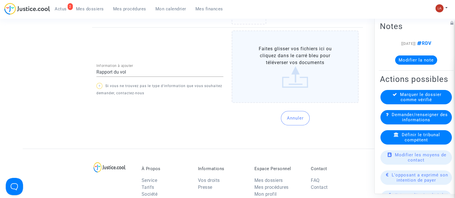
click at [307, 90] on label "Faites glisser vos fichiers ici ou cliquez dans le carré bleu pour téléverser v…" at bounding box center [295, 67] width 127 height 73
click at [0, 0] on input "Faites glisser vos fichiers ici ou cliquez dans le carré bleu pour téléverser v…" at bounding box center [0, 0] width 0 height 0
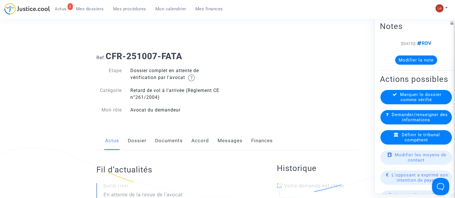
click at [131, 140] on link "Dossier" at bounding box center [137, 141] width 19 height 19
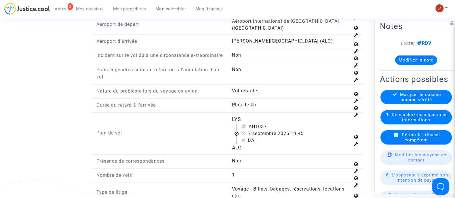
scroll to position [728, 0]
click at [406, 143] on span "Définir le tribunal compétent" at bounding box center [421, 137] width 38 height 10
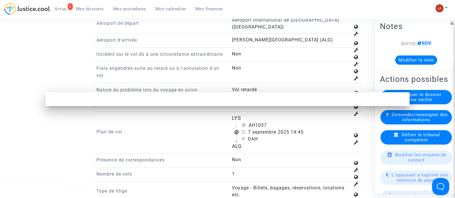
scroll to position [0, 0]
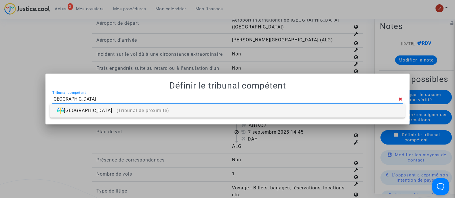
type input "VILLEURBANNE"
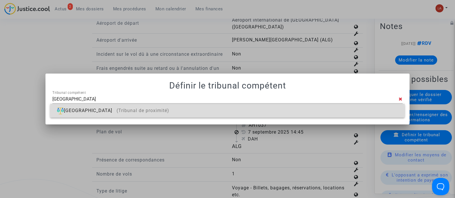
click at [294, 111] on div "Villeurbanne (Tribunal de proximité)" at bounding box center [227, 111] width 345 height 14
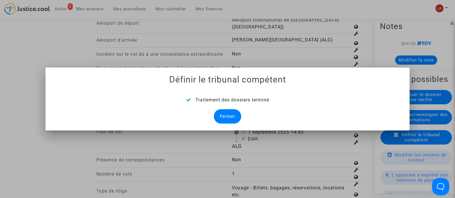
click at [234, 113] on div "Fermer" at bounding box center [227, 116] width 27 height 14
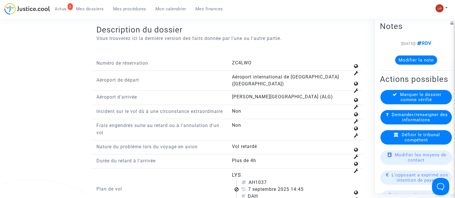
scroll to position [769, 0]
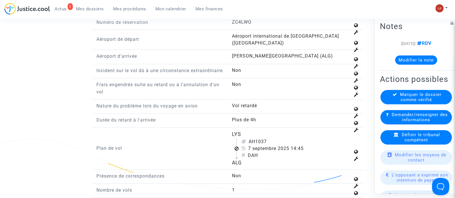
drag, startPoint x: 257, startPoint y: 138, endPoint x: 285, endPoint y: 138, distance: 28.2
click at [285, 138] on div "AH1037" at bounding box center [295, 141] width 109 height 7
copy div "1037"
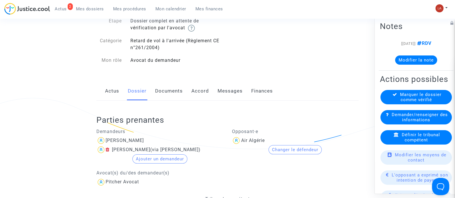
scroll to position [0, 0]
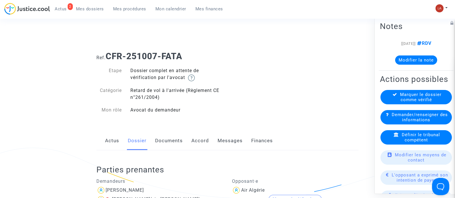
click at [157, 140] on link "Documents" at bounding box center [169, 141] width 28 height 19
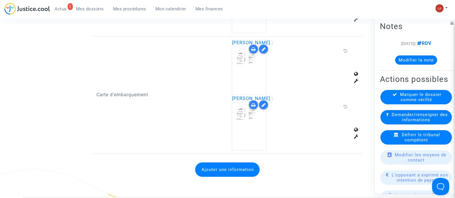
scroll to position [485, 0]
click at [206, 166] on button "Ajouter une information" at bounding box center [227, 170] width 64 height 14
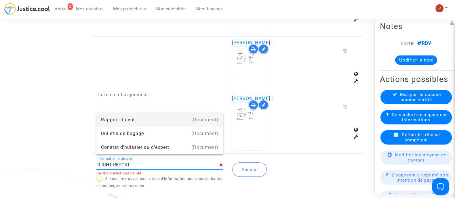
click at [205, 119] on div "(Document)" at bounding box center [204, 120] width 27 height 14
type input "Rapport du vol"
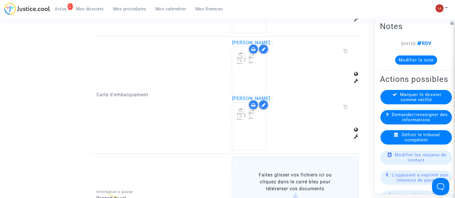
click at [301, 175] on label "Faites glisser vos fichiers ici ou cliquez dans le carré bleu pour téléverser v…" at bounding box center [295, 193] width 127 height 73
click at [0, 0] on input "Faites glisser vos fichiers ici ou cliquez dans le carré bleu pour téléverser v…" at bounding box center [0, 0] width 0 height 0
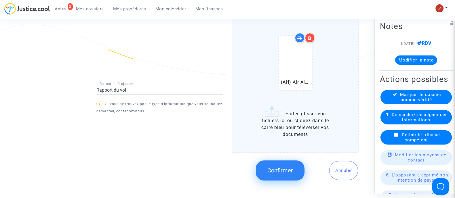
click at [275, 175] on button "Confirmer" at bounding box center [280, 171] width 49 height 20
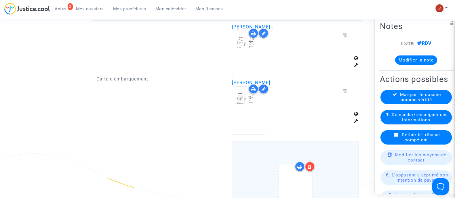
scroll to position [500, 0]
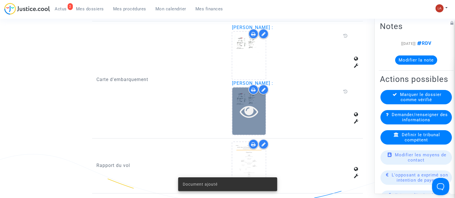
click at [250, 109] on icon at bounding box center [249, 111] width 19 height 18
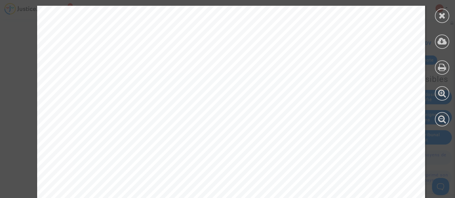
scroll to position [32, 0]
click at [436, 16] on div at bounding box center [442, 16] width 14 height 14
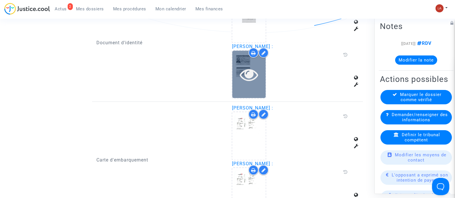
scroll to position [420, 0]
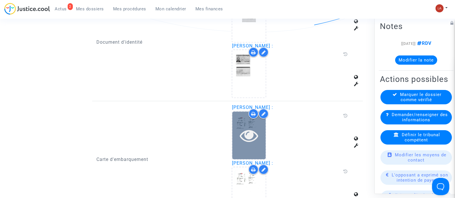
click at [253, 129] on icon at bounding box center [249, 135] width 19 height 18
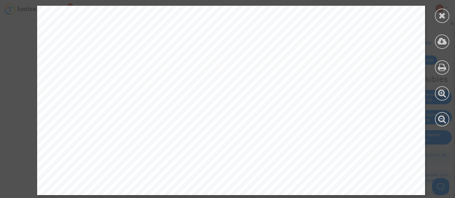
scroll to position [620, 0]
click at [441, 16] on icon at bounding box center [442, 15] width 7 height 9
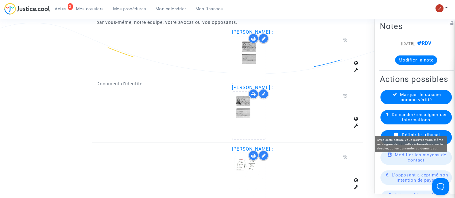
scroll to position [377, 0]
click at [396, 122] on span "Demander/renseigner des informations" at bounding box center [420, 117] width 56 height 10
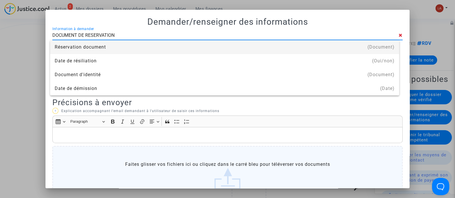
type input "DOCUMENT DE RESERVATION"
click at [95, 48] on div "Réservation document" at bounding box center [225, 47] width 340 height 14
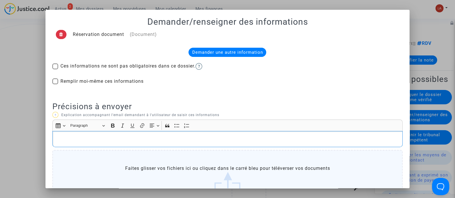
click at [94, 141] on p "Rich Text Editor, main" at bounding box center [228, 139] width 344 height 7
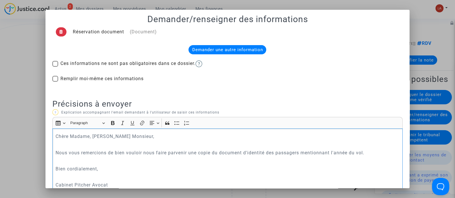
scroll to position [103, 0]
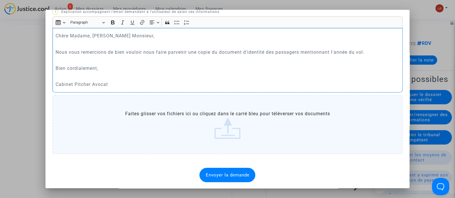
click at [210, 170] on div "Envoyer la demande" at bounding box center [228, 175] width 56 height 14
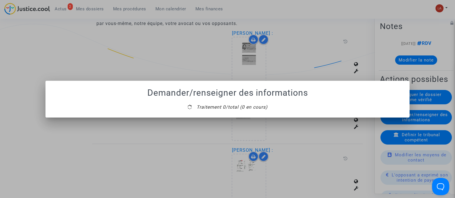
scroll to position [0, 0]
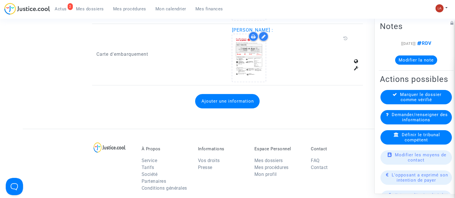
click at [217, 99] on button "Ajouter une information" at bounding box center [227, 101] width 64 height 14
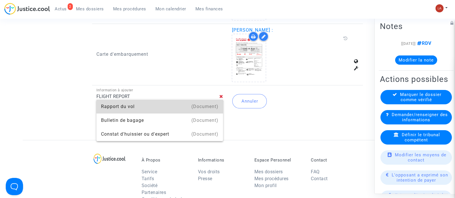
click at [203, 109] on div "(Document)" at bounding box center [204, 107] width 27 height 14
type input "Rapport du vol"
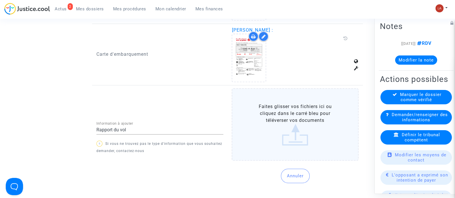
click at [284, 132] on label "Faites glisser vos fichiers ici ou cliquez dans le carré bleu pour téléverser v…" at bounding box center [295, 124] width 127 height 73
click at [0, 0] on input "Faites glisser vos fichiers ici ou cliquez dans le carré bleu pour téléverser v…" at bounding box center [0, 0] width 0 height 0
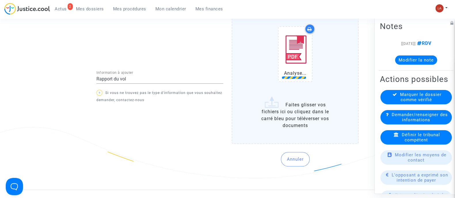
scroll to position [528, 0]
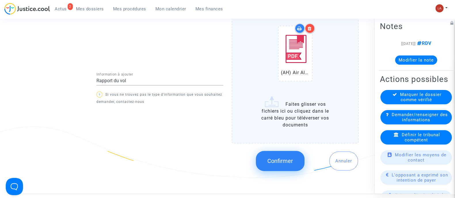
click at [267, 158] on span "Confirmer" at bounding box center [280, 161] width 26 height 7
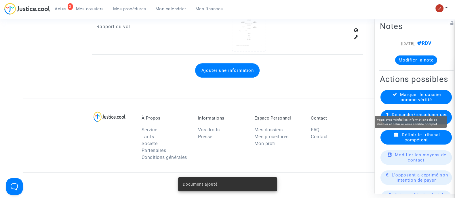
click at [419, 102] on span "Marquer le dossier comme vérifié" at bounding box center [420, 97] width 41 height 10
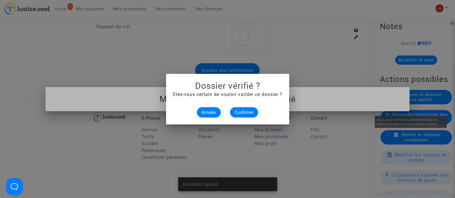
scroll to position [0, 0]
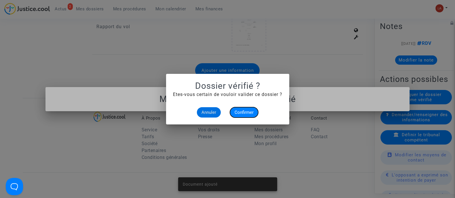
click at [238, 117] on button "Confirmer" at bounding box center [244, 112] width 28 height 10
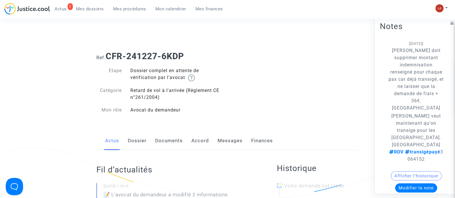
click at [202, 139] on link "Accord" at bounding box center [200, 141] width 18 height 19
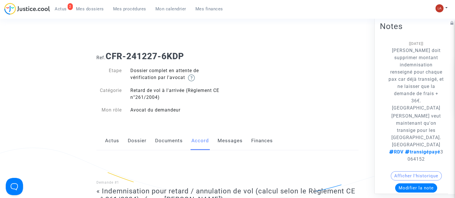
click at [135, 145] on link "Dossier" at bounding box center [137, 141] width 19 height 19
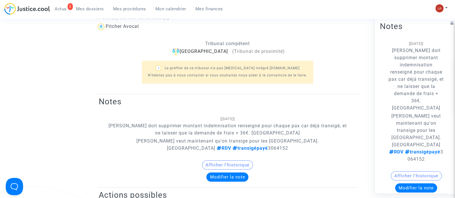
scroll to position [214, 0]
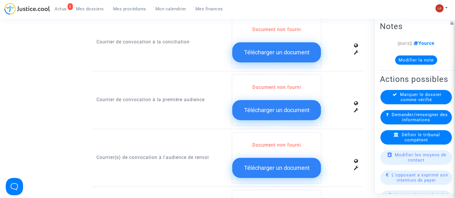
scroll to position [445, 0]
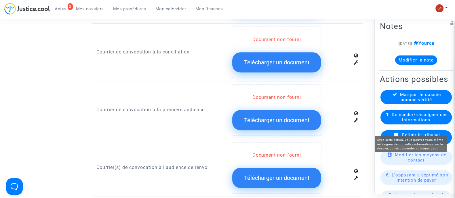
click at [398, 122] on span "Demander/renseigner des informations" at bounding box center [420, 117] width 56 height 10
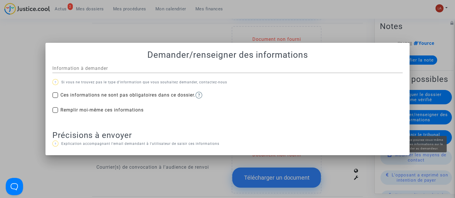
scroll to position [0, 0]
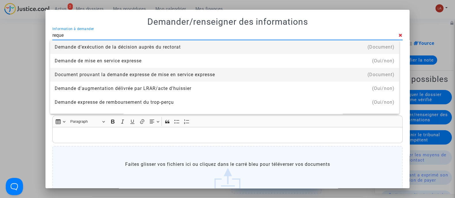
type input "requete"
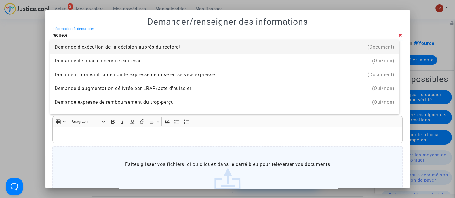
drag, startPoint x: 155, startPoint y: 69, endPoint x: 98, endPoint y: 50, distance: 60.7
click at [98, 50] on div "Demande d’exécution de la décision auprès du rectorat" at bounding box center [225, 47] width 340 height 14
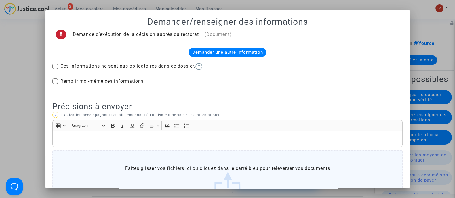
click at [59, 33] on icon at bounding box center [61, 34] width 4 height 4
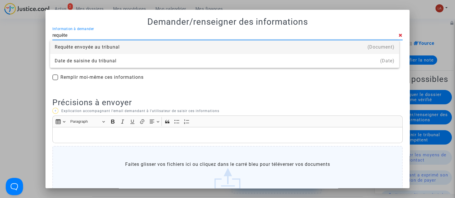
type input "Requête envoyée au tribunal"
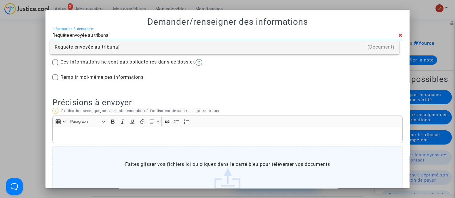
click at [93, 44] on div "Requête envoyée au tribunal" at bounding box center [225, 47] width 340 height 14
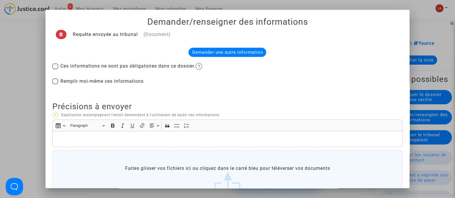
click at [231, 46] on div "Requête envoyée au tribunal (Document) Demander une autre information Ces infor…" at bounding box center [227, 132] width 350 height 210
click at [230, 48] on div "Demander une autre information" at bounding box center [228, 52] width 78 height 9
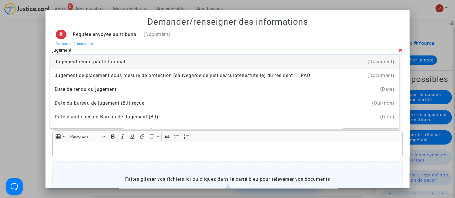
type input "JUGEMENT"
click at [79, 64] on div "Jugement rendu par le tribunal" at bounding box center [225, 62] width 340 height 14
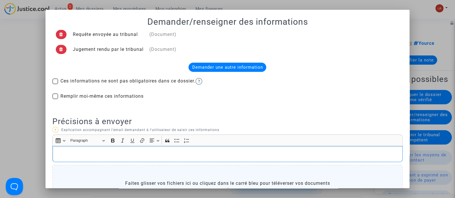
click at [78, 156] on p "Rich Text Editor, main" at bounding box center [228, 154] width 344 height 7
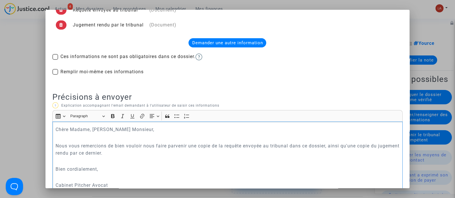
scroll to position [125, 0]
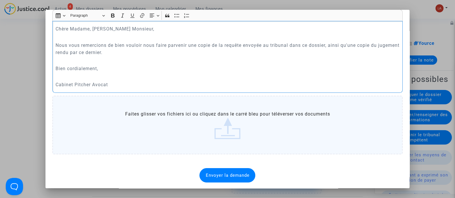
click at [200, 175] on div "Envoyer la demande" at bounding box center [228, 175] width 56 height 14
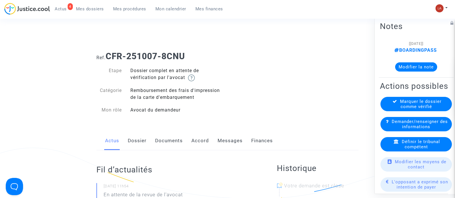
click at [134, 145] on link "Dossier" at bounding box center [137, 141] width 19 height 19
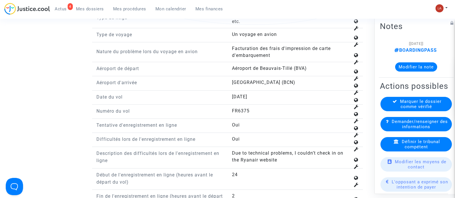
scroll to position [681, 0]
click at [388, 151] on div "Définir le tribunal compétent" at bounding box center [416, 144] width 71 height 14
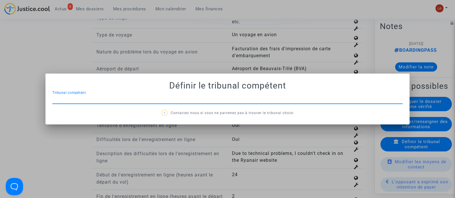
scroll to position [0, 0]
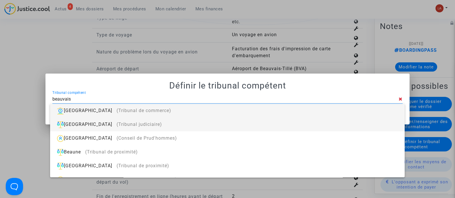
type input "beauvais"
click at [172, 123] on div "Beauvais (Tribunal judiciaire)" at bounding box center [227, 125] width 345 height 14
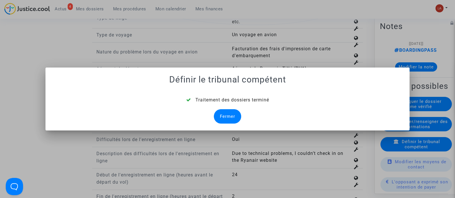
click at [226, 114] on div "Fermer" at bounding box center [227, 116] width 27 height 14
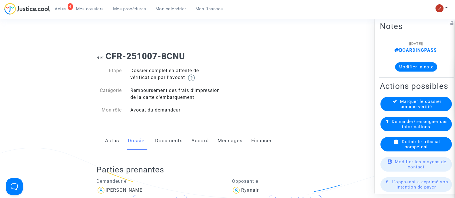
click at [168, 136] on link "Documents" at bounding box center [169, 141] width 28 height 19
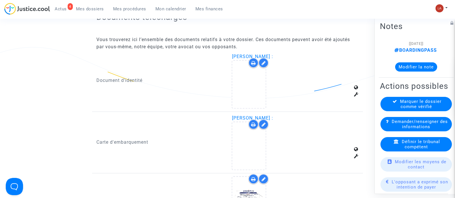
scroll to position [354, 0]
click at [230, 162] on div "[PERSON_NAME] :" at bounding box center [295, 143] width 136 height 56
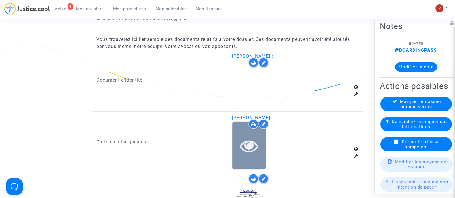
click at [247, 156] on div at bounding box center [248, 146] width 33 height 48
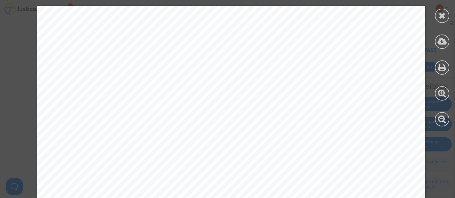
scroll to position [365, 0]
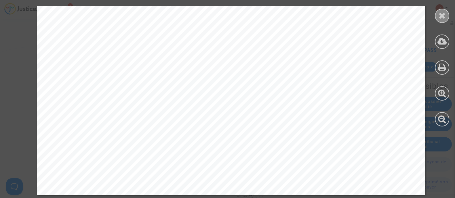
click at [440, 16] on icon at bounding box center [442, 15] width 7 height 9
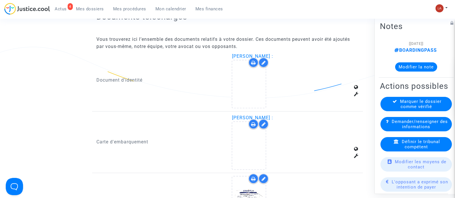
click at [266, 124] on icon at bounding box center [263, 124] width 4 height 5
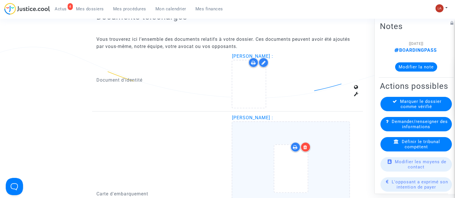
click at [306, 148] on icon at bounding box center [305, 147] width 4 height 5
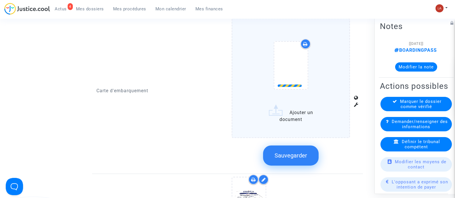
scroll to position [461, 0]
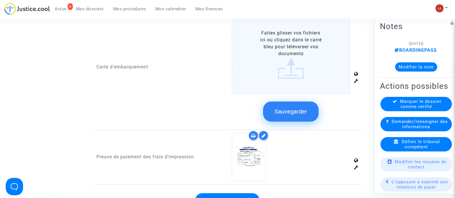
click at [288, 116] on button "Sauvegarder" at bounding box center [291, 112] width 56 height 20
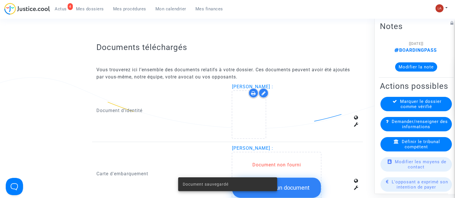
scroll to position [322, 0]
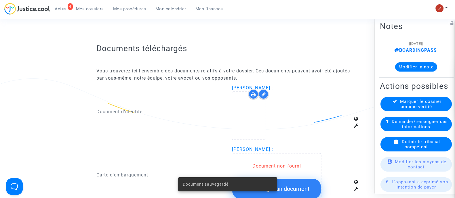
click at [265, 90] on div at bounding box center [264, 94] width 10 height 10
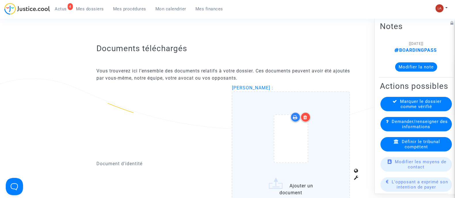
click at [310, 116] on div at bounding box center [306, 117] width 10 height 10
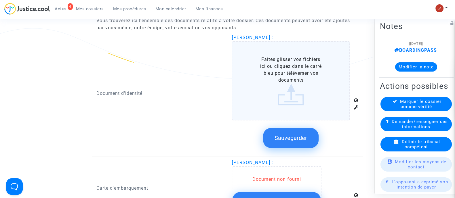
scroll to position [374, 0]
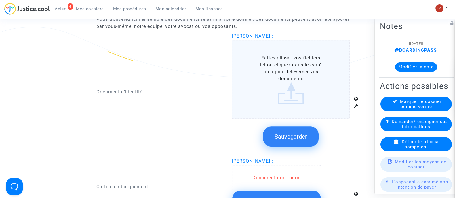
click at [295, 136] on span "Sauvegarder" at bounding box center [291, 136] width 33 height 7
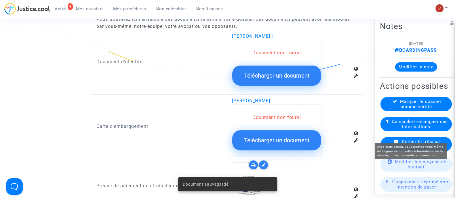
click at [424, 129] on span "Demander/renseigner des informations" at bounding box center [420, 124] width 56 height 10
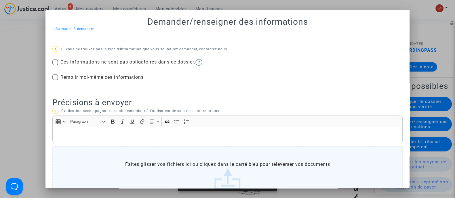
scroll to position [0, 0]
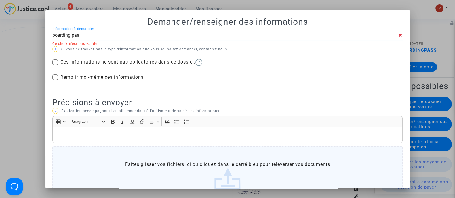
type input "boarding pass"
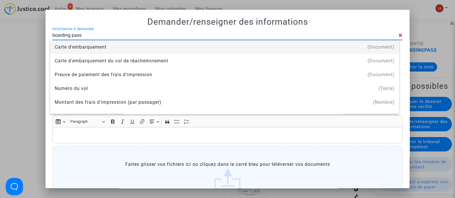
click at [238, 48] on div "Carte d'embarquement" at bounding box center [225, 47] width 340 height 14
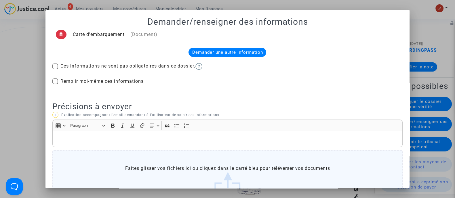
click at [238, 48] on div "Demander une autre information" at bounding box center [228, 52] width 78 height 9
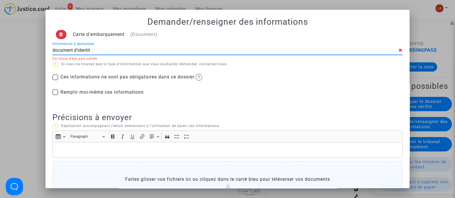
type input "document d'identité"
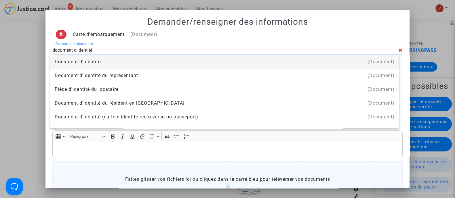
click at [161, 62] on div "Document d'identité" at bounding box center [225, 62] width 340 height 14
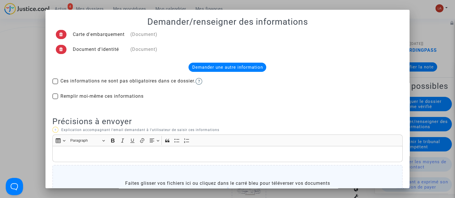
click at [135, 159] on div "Rich Text Editor, main" at bounding box center [227, 154] width 350 height 16
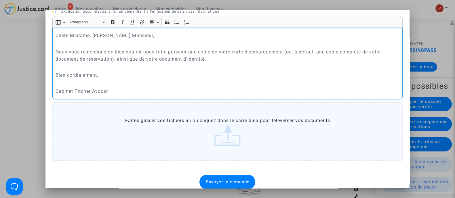
scroll to position [125, 0]
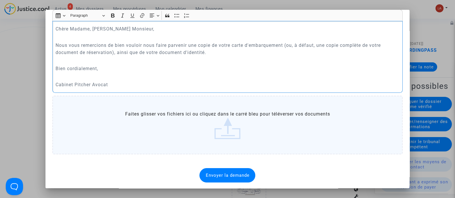
click at [212, 176] on span "Envoyer la demande" at bounding box center [228, 175] width 44 height 5
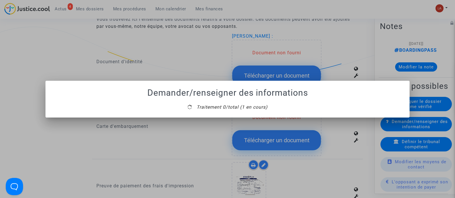
scroll to position [0, 0]
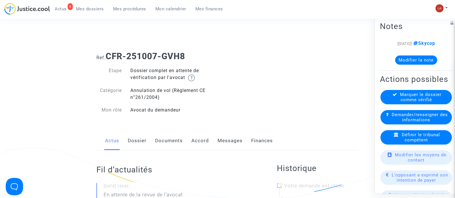
click at [143, 140] on link "Dossier" at bounding box center [137, 141] width 19 height 19
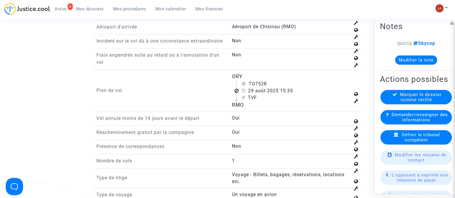
scroll to position [756, 0]
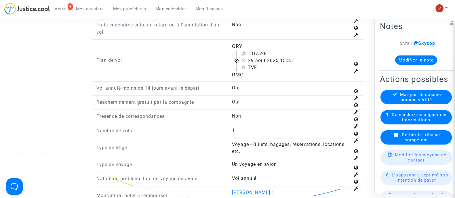
drag, startPoint x: 255, startPoint y: 57, endPoint x: 275, endPoint y: 57, distance: 19.6
click at [275, 57] on div "TO7528" at bounding box center [295, 53] width 109 height 7
copy div "7528"
click at [396, 145] on div "Définir le tribunal compétent" at bounding box center [416, 137] width 71 height 14
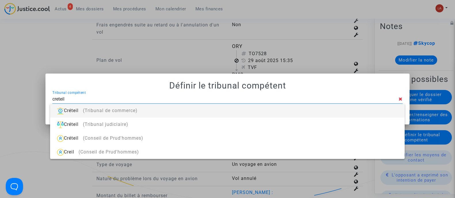
type input "creteil"
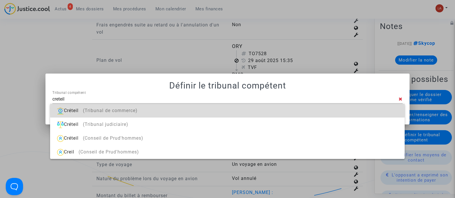
click at [309, 109] on div "Créteil (Tribunal de commerce)" at bounding box center [227, 111] width 345 height 14
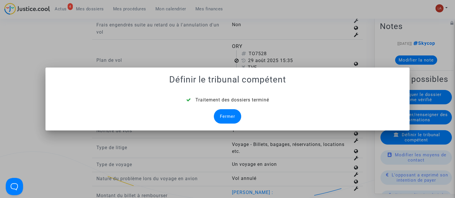
click at [231, 114] on div "Fermer" at bounding box center [227, 116] width 27 height 14
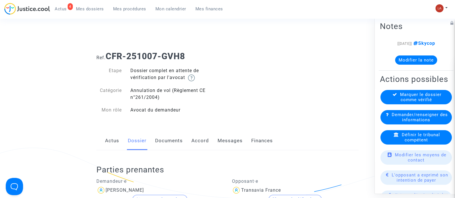
click at [153, 141] on div "Actus Dossier Documents Accord Messages Finances" at bounding box center [227, 141] width 262 height 19
click at [161, 143] on link "Documents" at bounding box center [169, 141] width 28 height 19
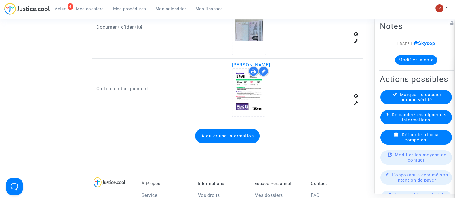
scroll to position [400, 0]
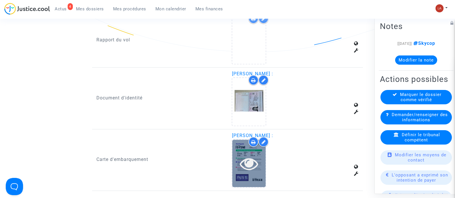
click at [239, 169] on div at bounding box center [248, 164] width 33 height 18
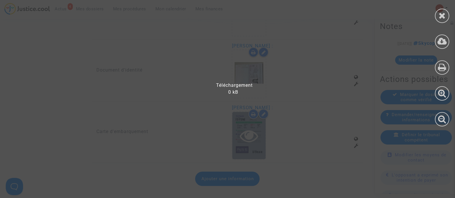
scroll to position [418, 0]
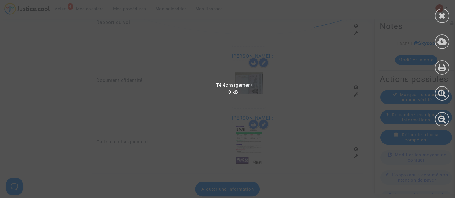
click at [295, 75] on div at bounding box center [231, 102] width 462 height 193
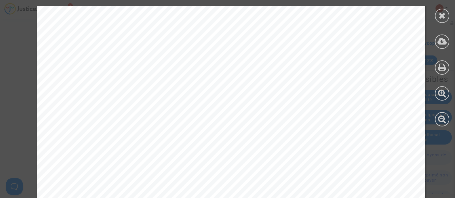
scroll to position [216, 0]
click at [439, 17] on icon at bounding box center [442, 15] width 7 height 9
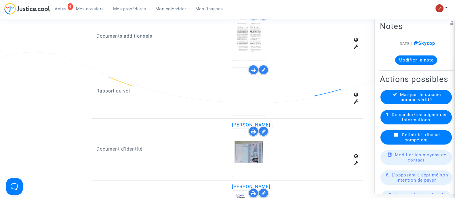
scroll to position [274, 0]
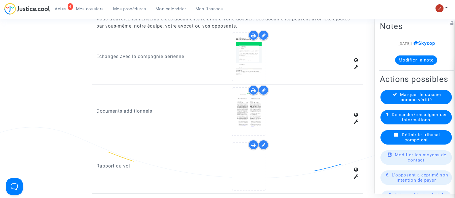
drag, startPoint x: 267, startPoint y: 142, endPoint x: 270, endPoint y: 141, distance: 3.6
click at [267, 142] on div at bounding box center [264, 145] width 10 height 10
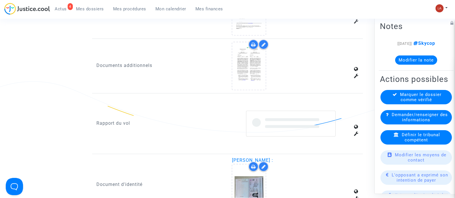
scroll to position [346, 0]
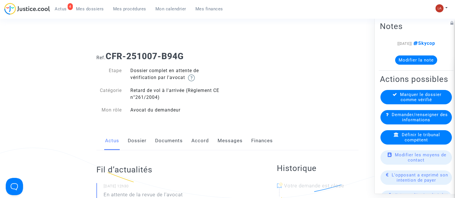
click at [136, 140] on link "Dossier" at bounding box center [137, 141] width 19 height 19
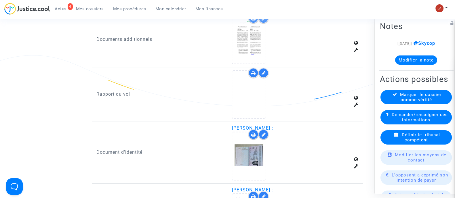
click at [263, 73] on icon at bounding box center [263, 73] width 4 height 5
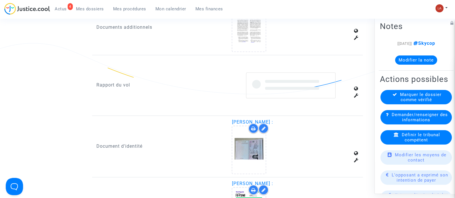
scroll to position [331, 0]
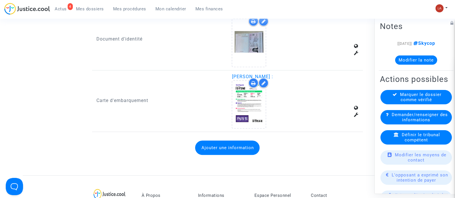
scroll to position [462, 0]
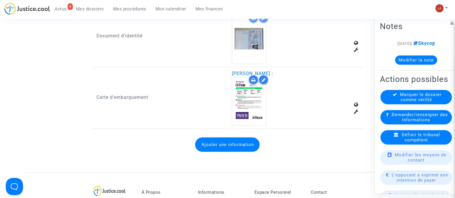
click at [231, 145] on button "Ajouter une information" at bounding box center [227, 145] width 64 height 14
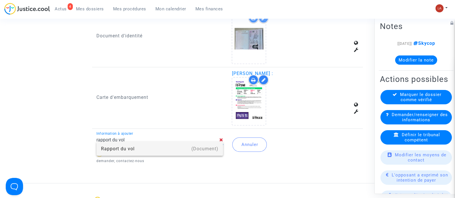
click at [212, 146] on div "(Document)" at bounding box center [204, 149] width 27 height 14
type input "Rapport du vol"
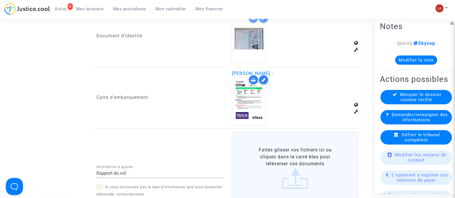
click at [257, 149] on label "Faites glisser vos fichiers ici ou cliquez dans le carré bleu pour téléverser v…" at bounding box center [295, 168] width 127 height 73
click at [0, 0] on input "Faites glisser vos fichiers ici ou cliquez dans le carré bleu pour téléverser v…" at bounding box center [0, 0] width 0 height 0
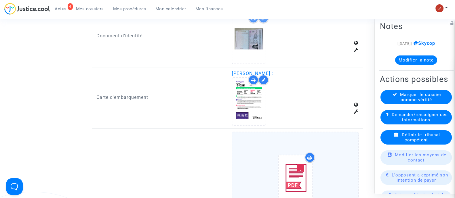
scroll to position [567, 0]
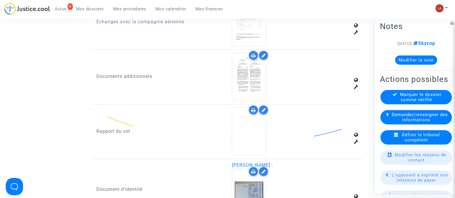
scroll to position [312, 0]
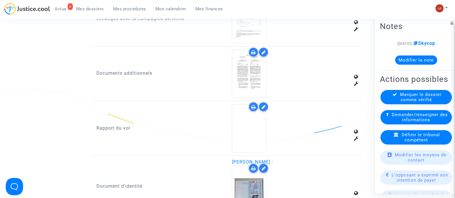
click at [263, 106] on icon at bounding box center [263, 107] width 4 height 5
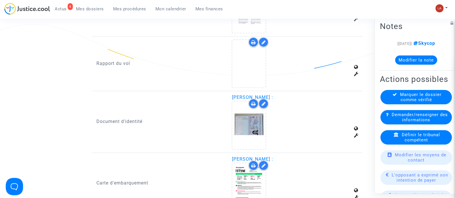
click at [265, 40] on icon at bounding box center [263, 42] width 4 height 5
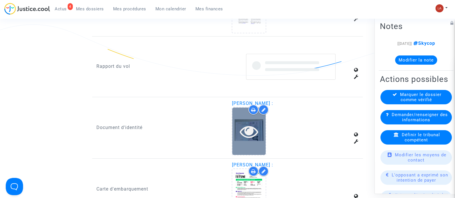
click at [252, 140] on div at bounding box center [248, 132] width 33 height 48
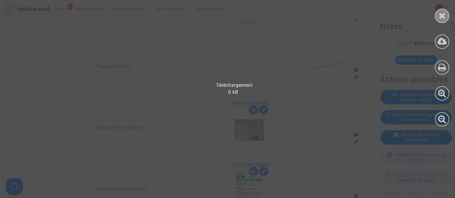
click at [444, 13] on icon at bounding box center [442, 15] width 7 height 9
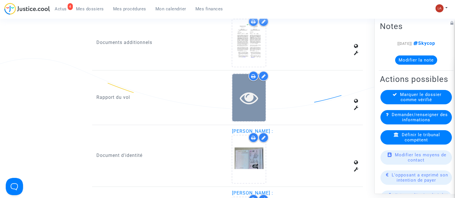
scroll to position [341, 0]
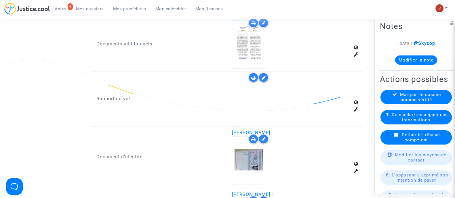
click at [265, 80] on div at bounding box center [264, 78] width 10 height 10
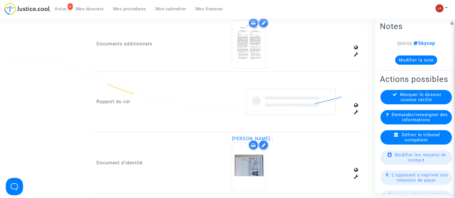
click at [414, 20] on div "Notes [[DATE]] Skycop Modifier la note" at bounding box center [416, 45] width 75 height 51
